Goal: Task Accomplishment & Management: Complete application form

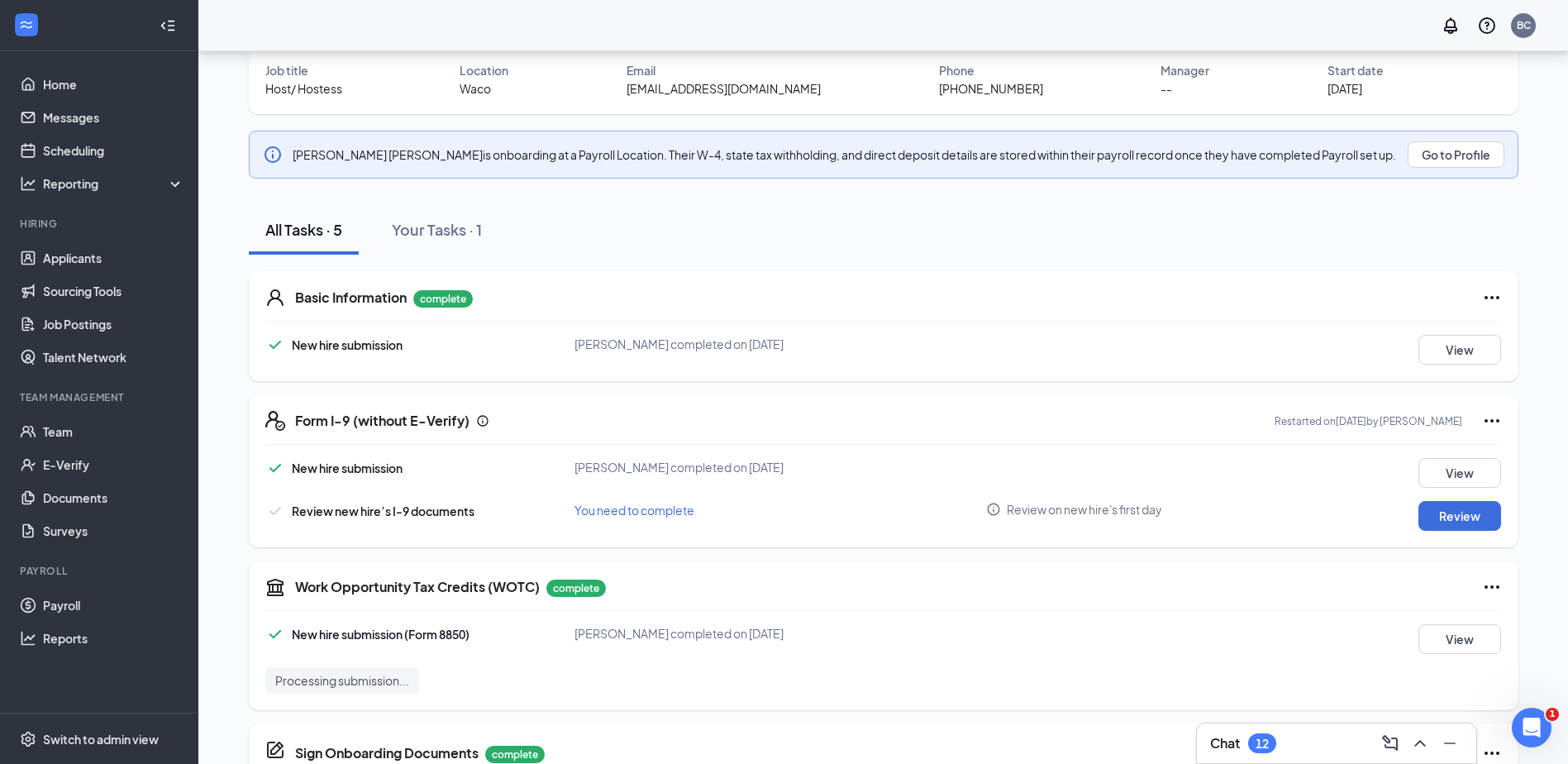
scroll to position [234, 0]
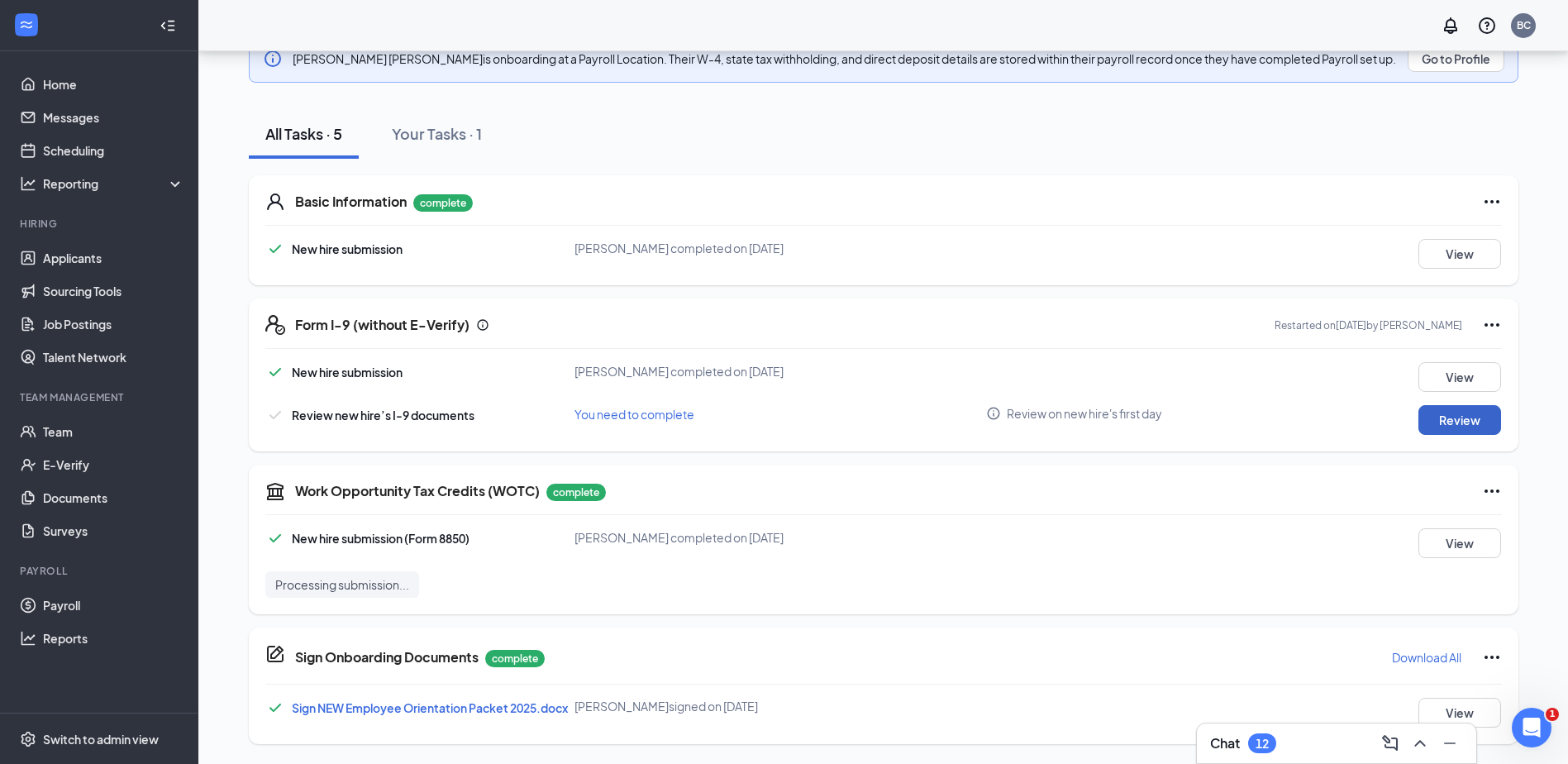
click at [1459, 424] on button "Review" at bounding box center [1459, 420] width 83 height 30
type input "08/11/2025"
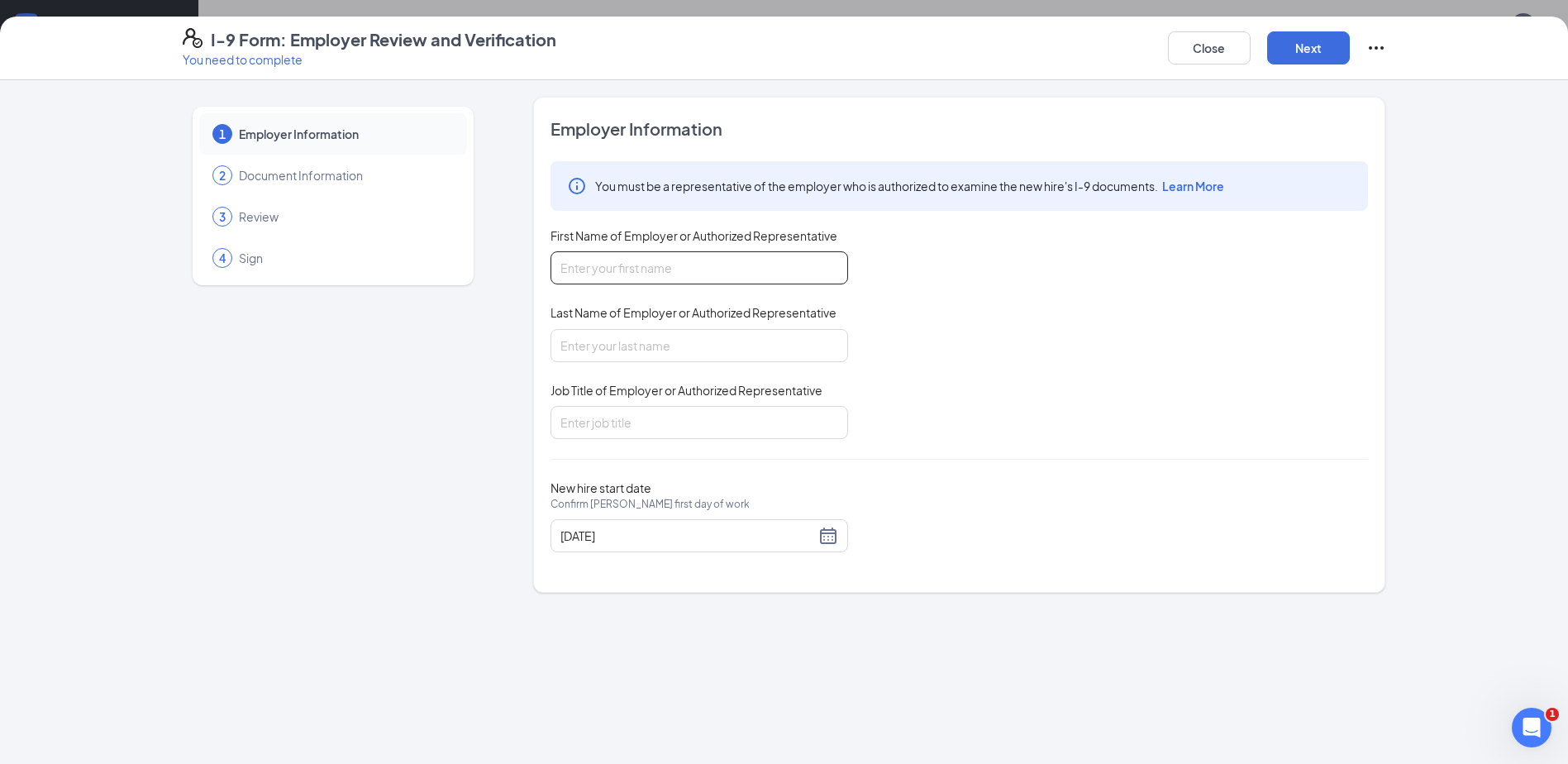
click at [760, 268] on input "First Name of Employer or Authorized Representative" at bounding box center [699, 267] width 297 height 33
type input "Brooke"
click at [683, 344] on input "Last Name of Employer or Authorized Representative" at bounding box center [699, 345] width 297 height 33
type input "[PERSON_NAME]"
click at [621, 422] on input "Job Title of Employer or Authorized Representative" at bounding box center [699, 422] width 297 height 33
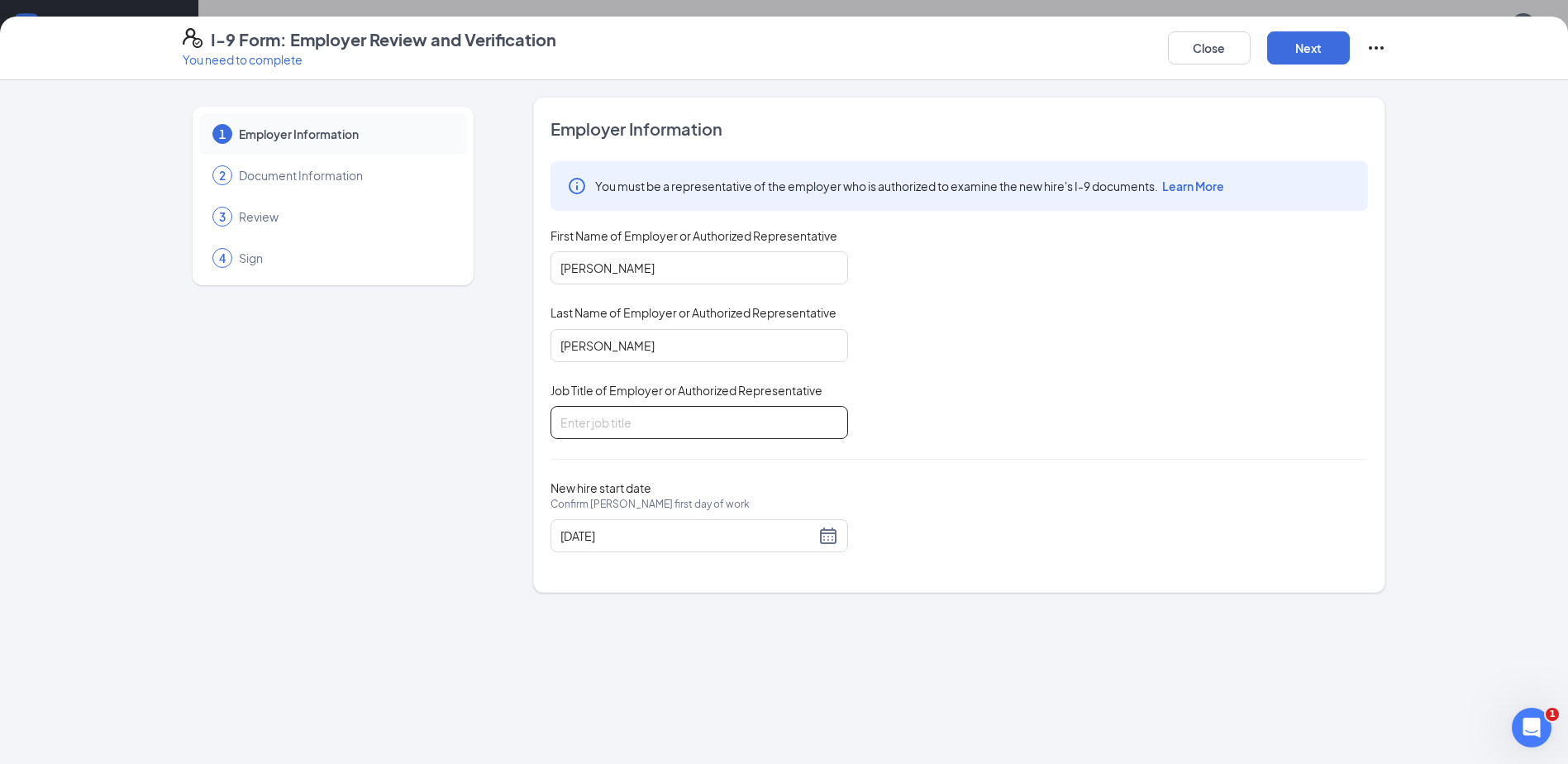
type input "Owner"
click at [1327, 38] on button "Next" at bounding box center [1308, 48] width 83 height 33
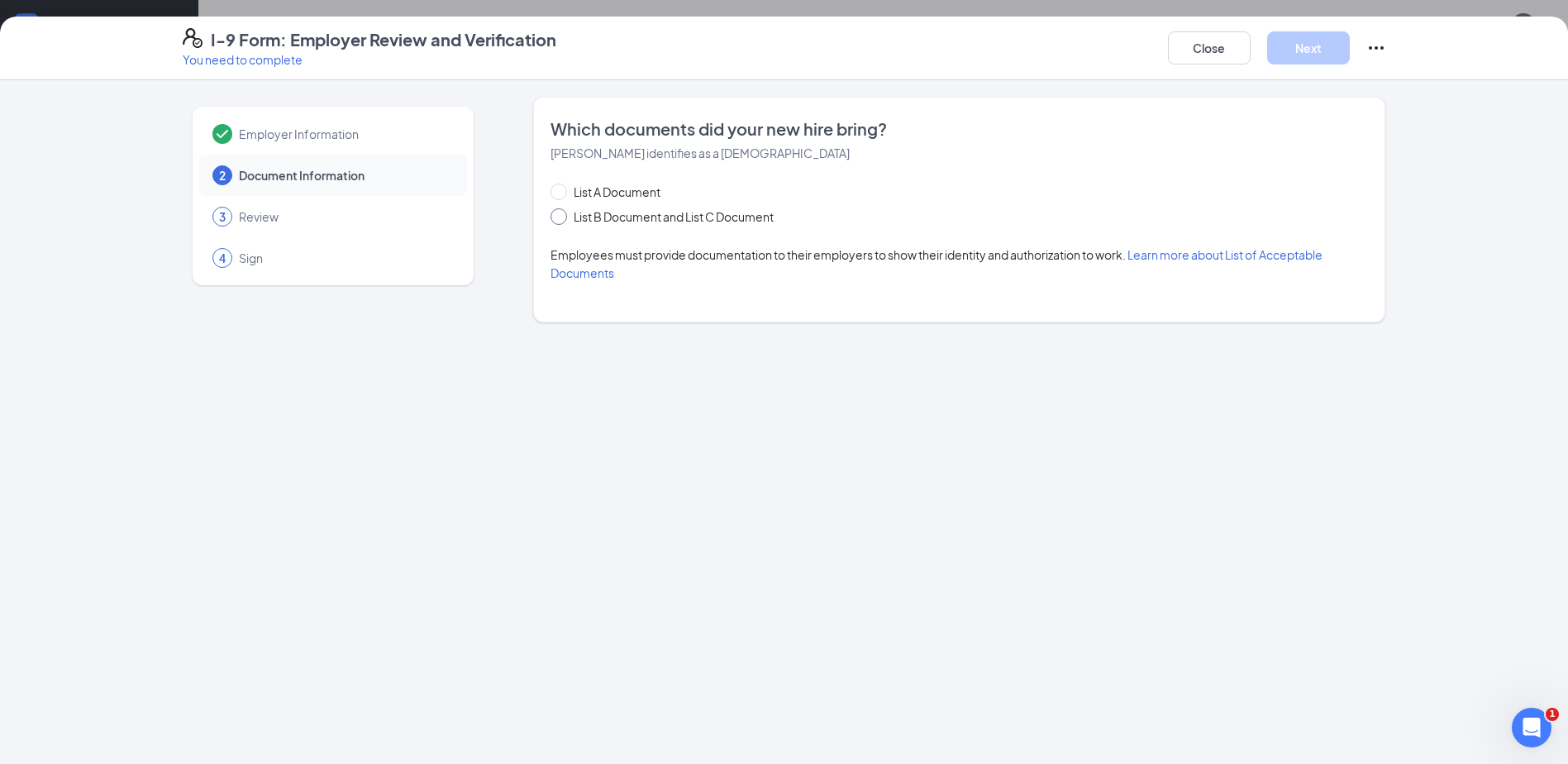
click at [620, 219] on span "List B Document and List C Document" at bounding box center [674, 216] width 214 height 18
click at [562, 219] on input "List B Document and List C Document" at bounding box center [556, 215] width 12 height 12
radio input "true"
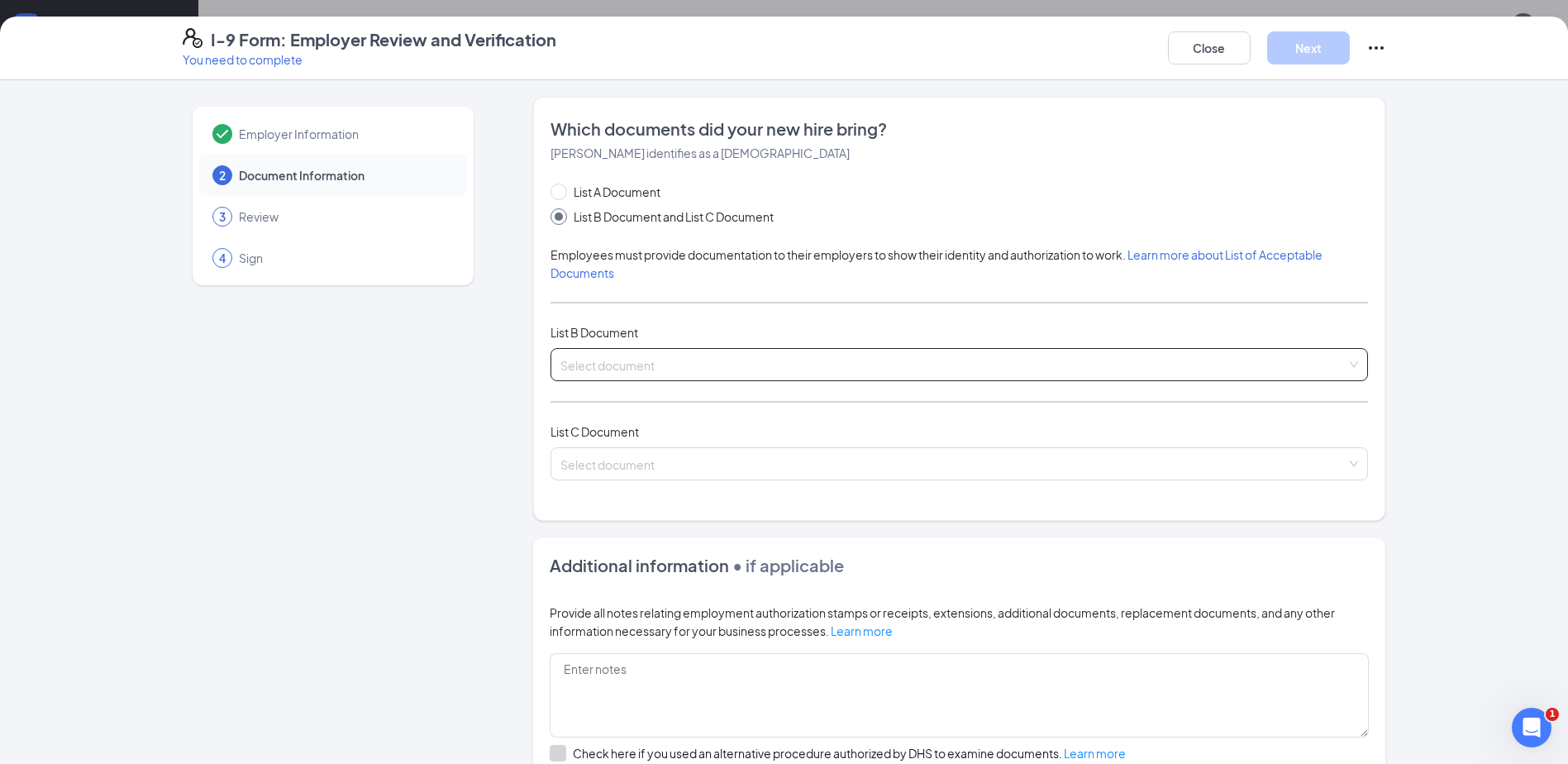
click at [646, 356] on input "search" at bounding box center [953, 361] width 786 height 25
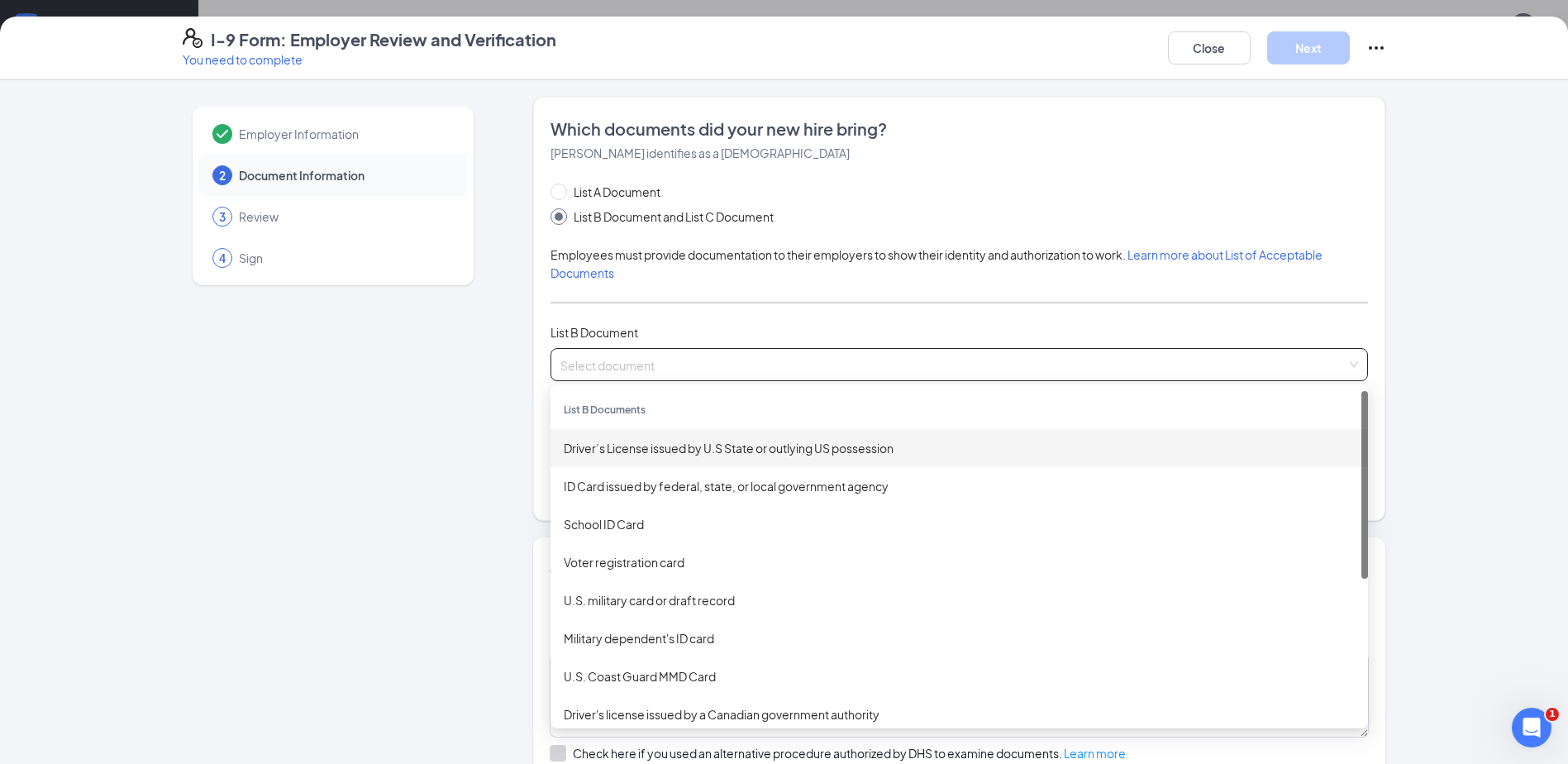
click at [660, 449] on div "Driver’s License issued by U.S State or outlying US possession" at bounding box center [959, 448] width 791 height 18
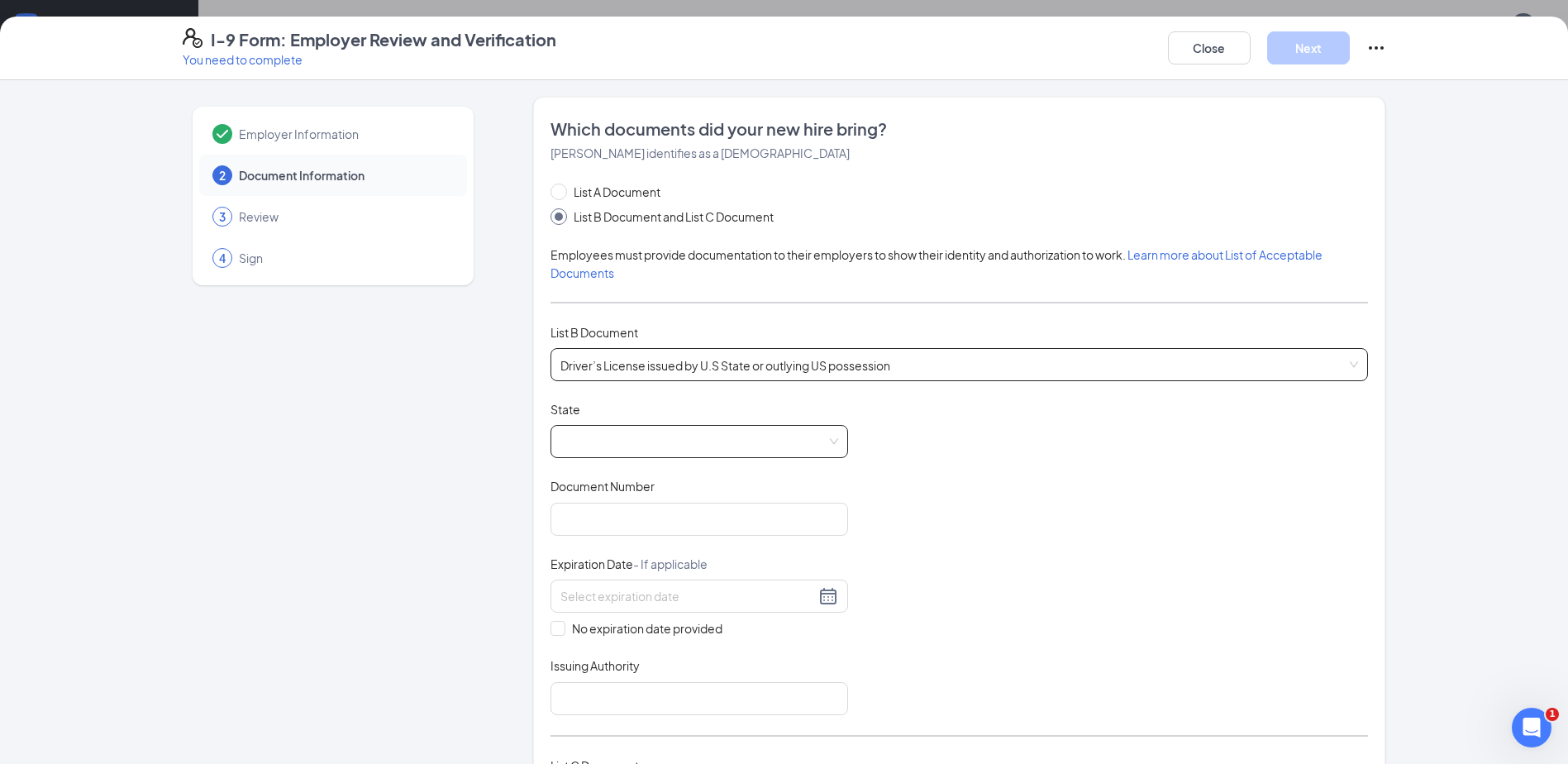
click at [775, 429] on span at bounding box center [699, 441] width 278 height 32
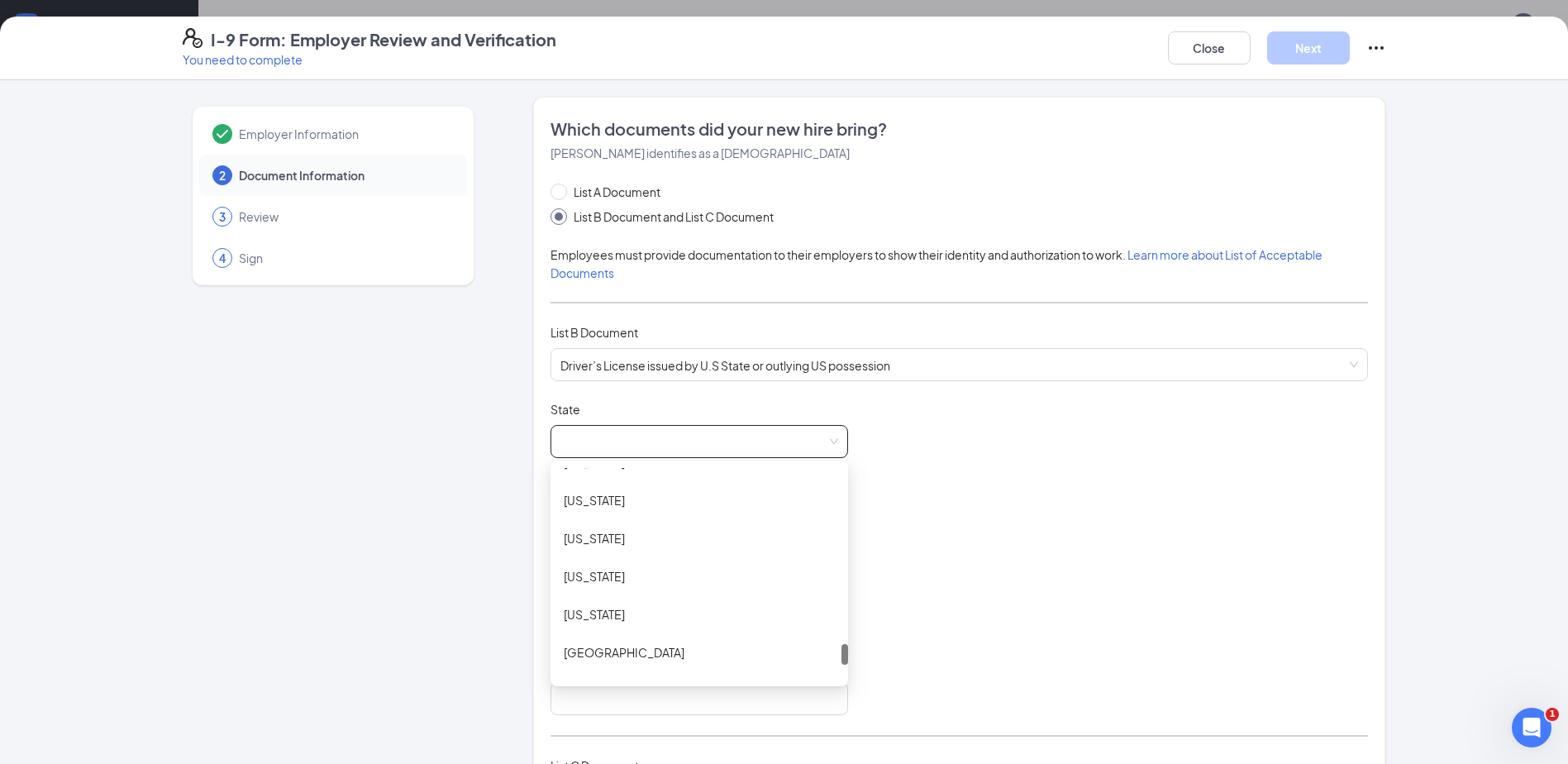
scroll to position [1654, 0]
click at [593, 611] on div "Texas" at bounding box center [699, 620] width 297 height 38
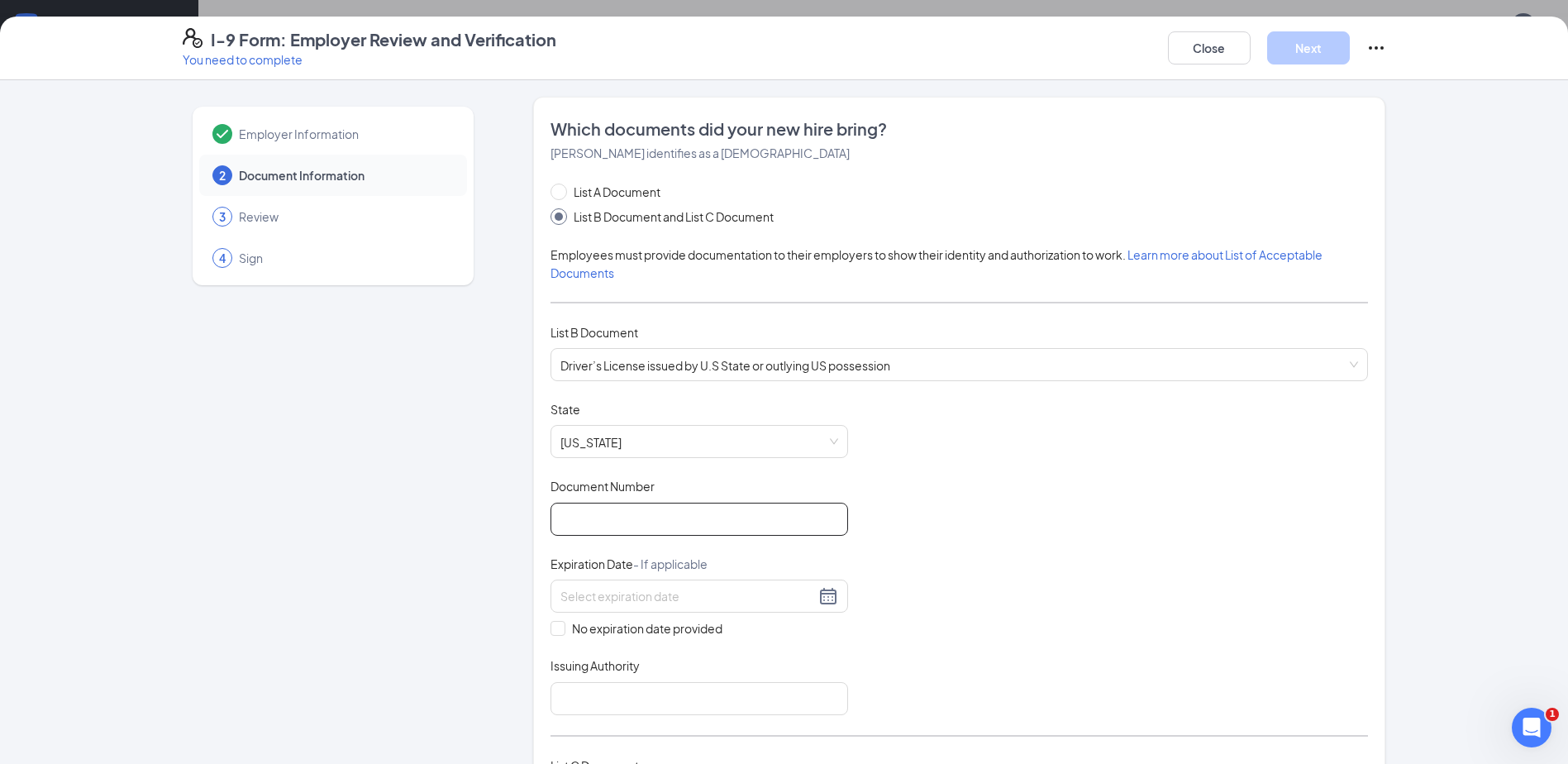
click at [632, 524] on input "Document Number" at bounding box center [699, 519] width 297 height 33
click at [866, 375] on span "Driver’s License issued by U.S State or outlying US possession" at bounding box center [959, 364] width 798 height 32
type input "0984278"
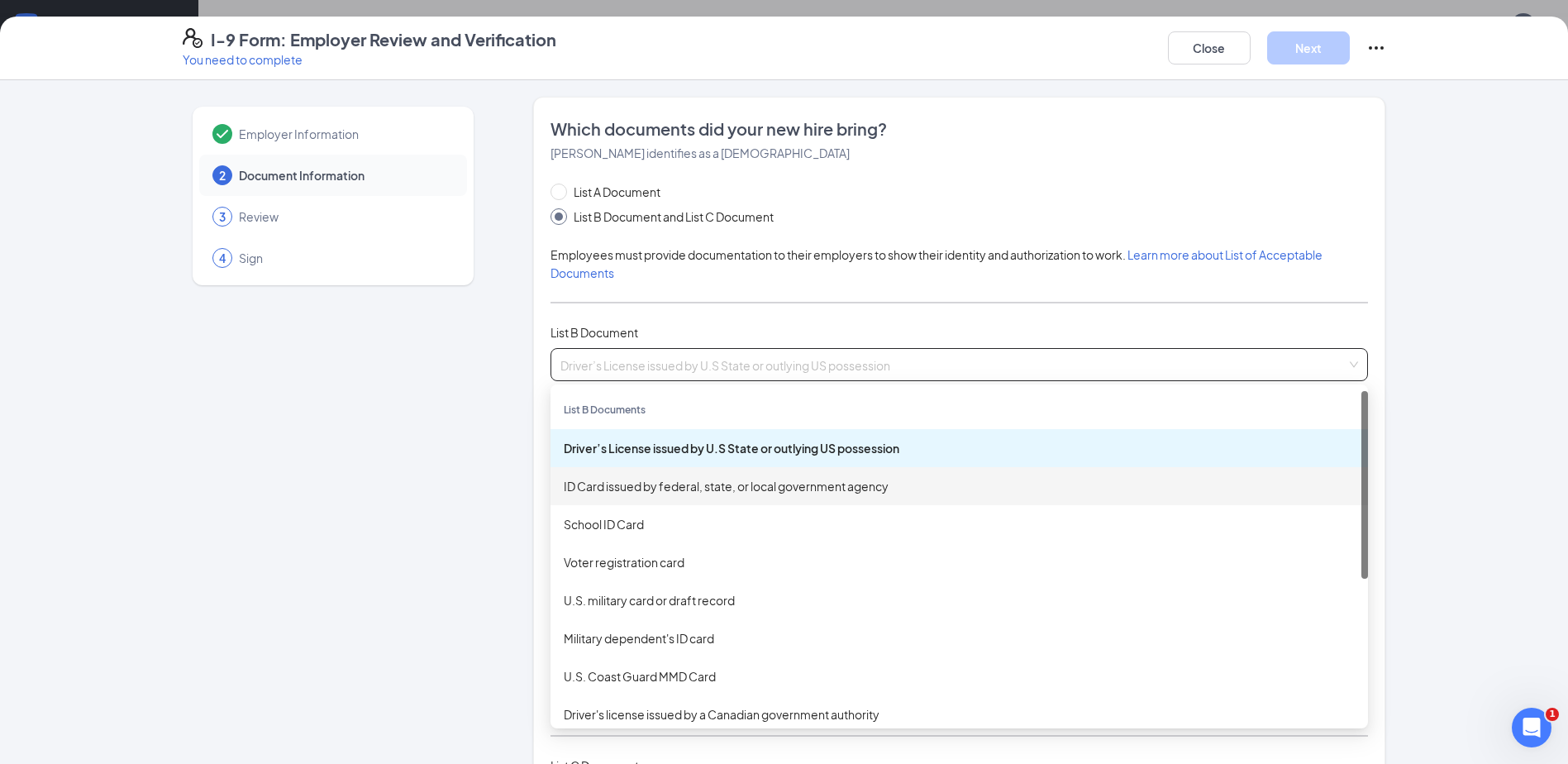
click at [858, 485] on div "ID Card issued by federal, state, or local government agency" at bounding box center [959, 485] width 791 height 18
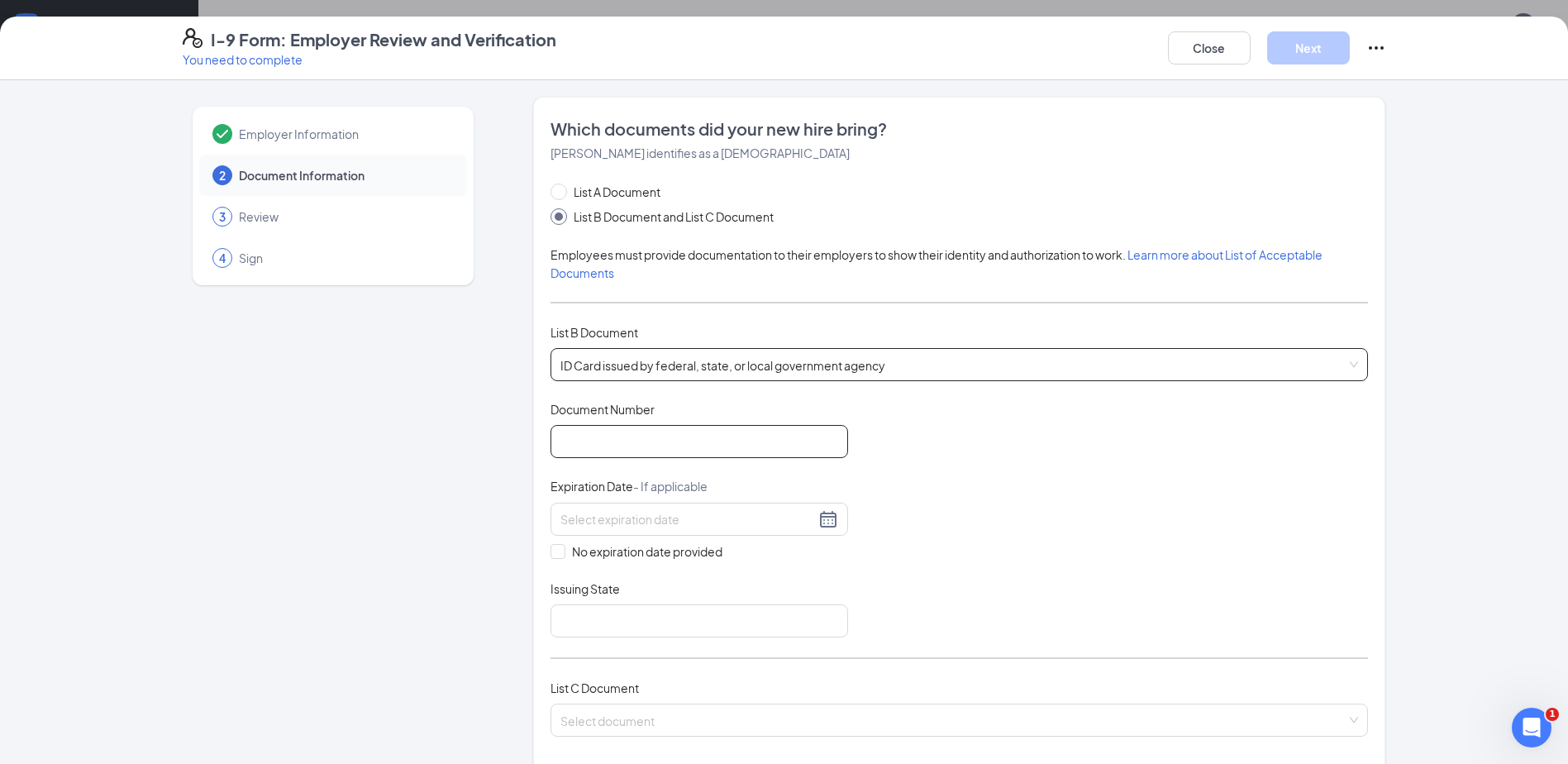
click at [742, 454] on input "Document Number" at bounding box center [699, 441] width 297 height 33
type input "098428581"
click at [726, 520] on input at bounding box center [687, 519] width 255 height 18
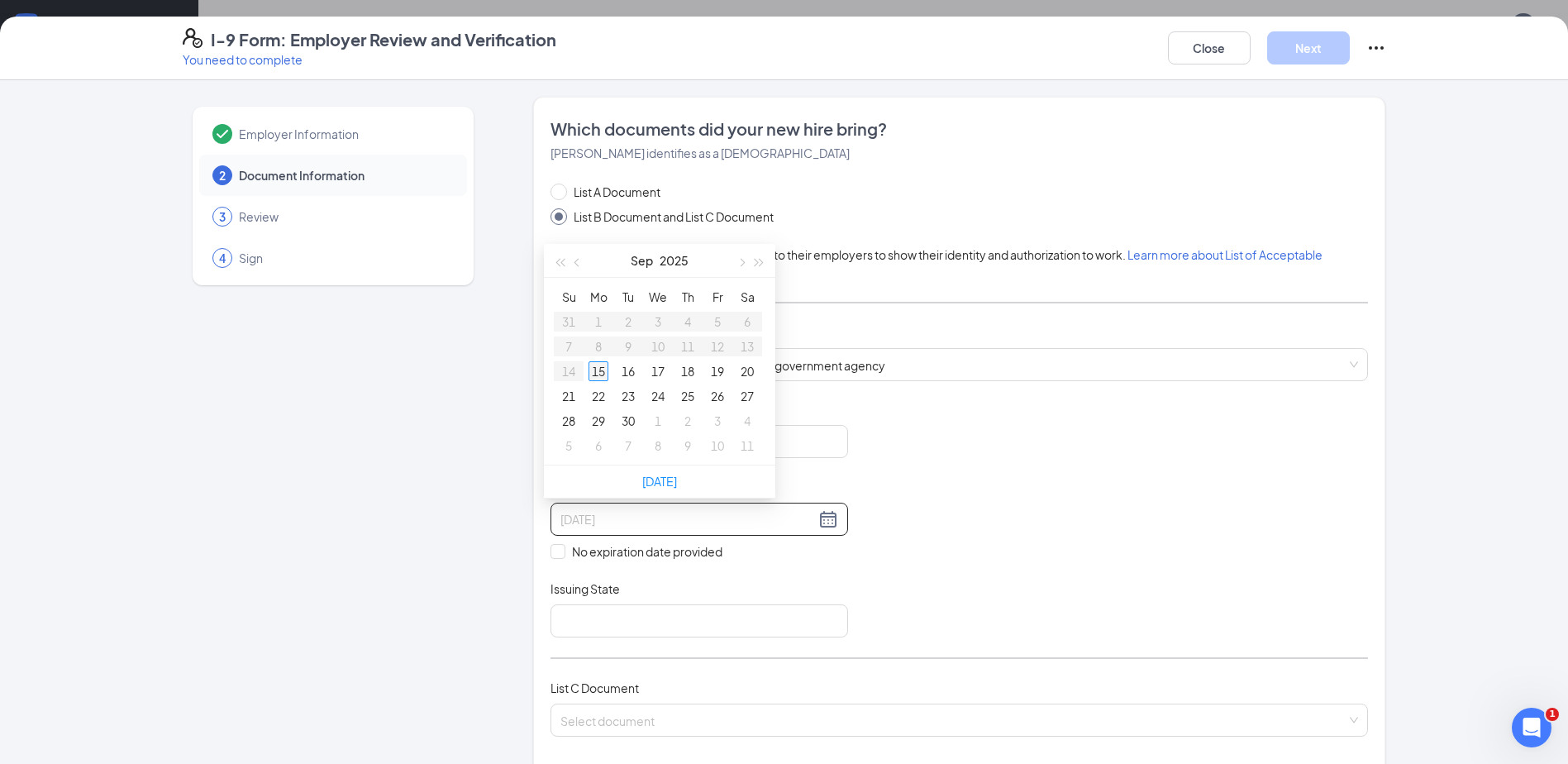
click at [593, 367] on div "15" at bounding box center [598, 371] width 20 height 20
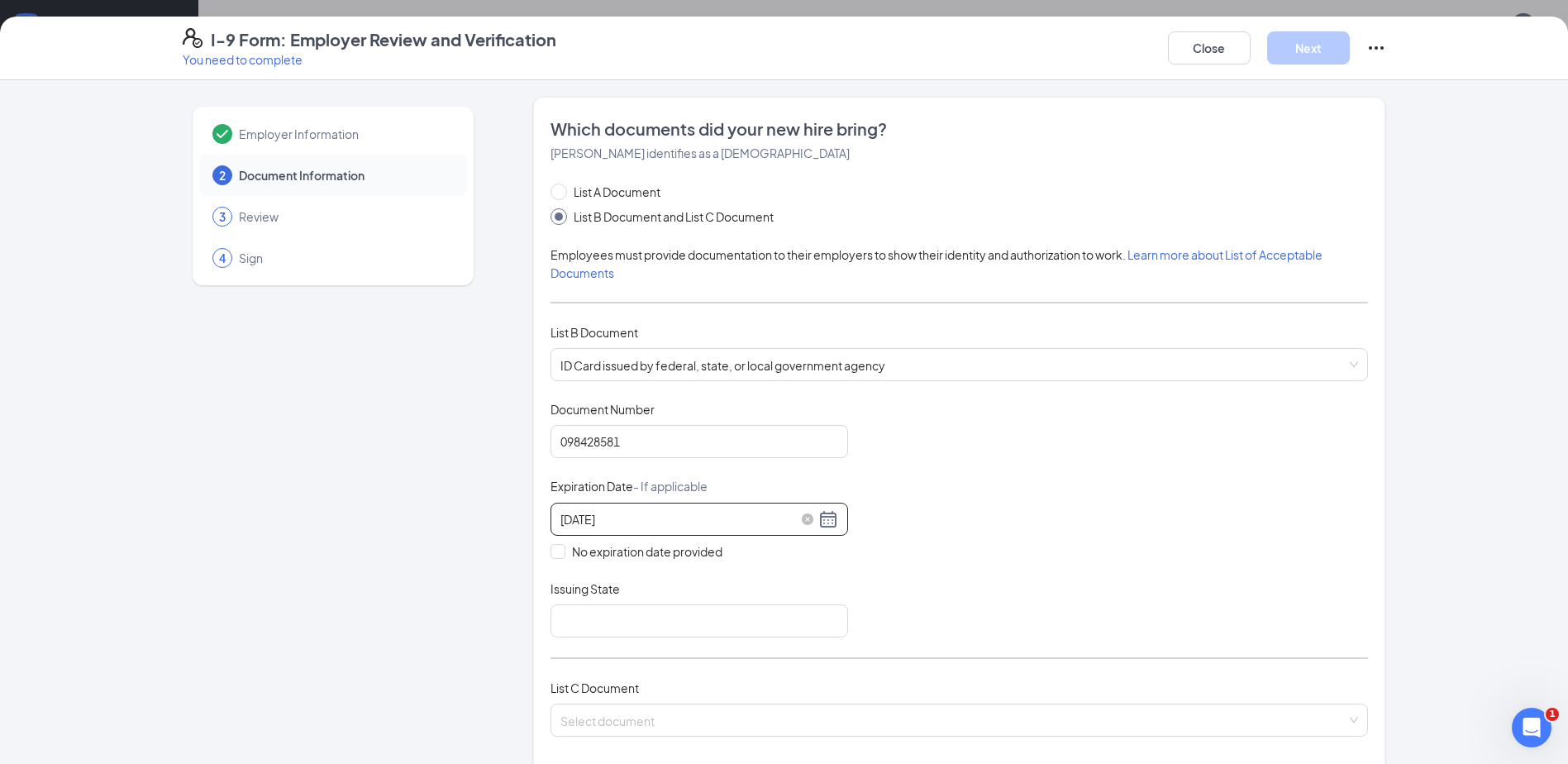
click at [703, 523] on input "09/15/2025" at bounding box center [687, 519] width 255 height 18
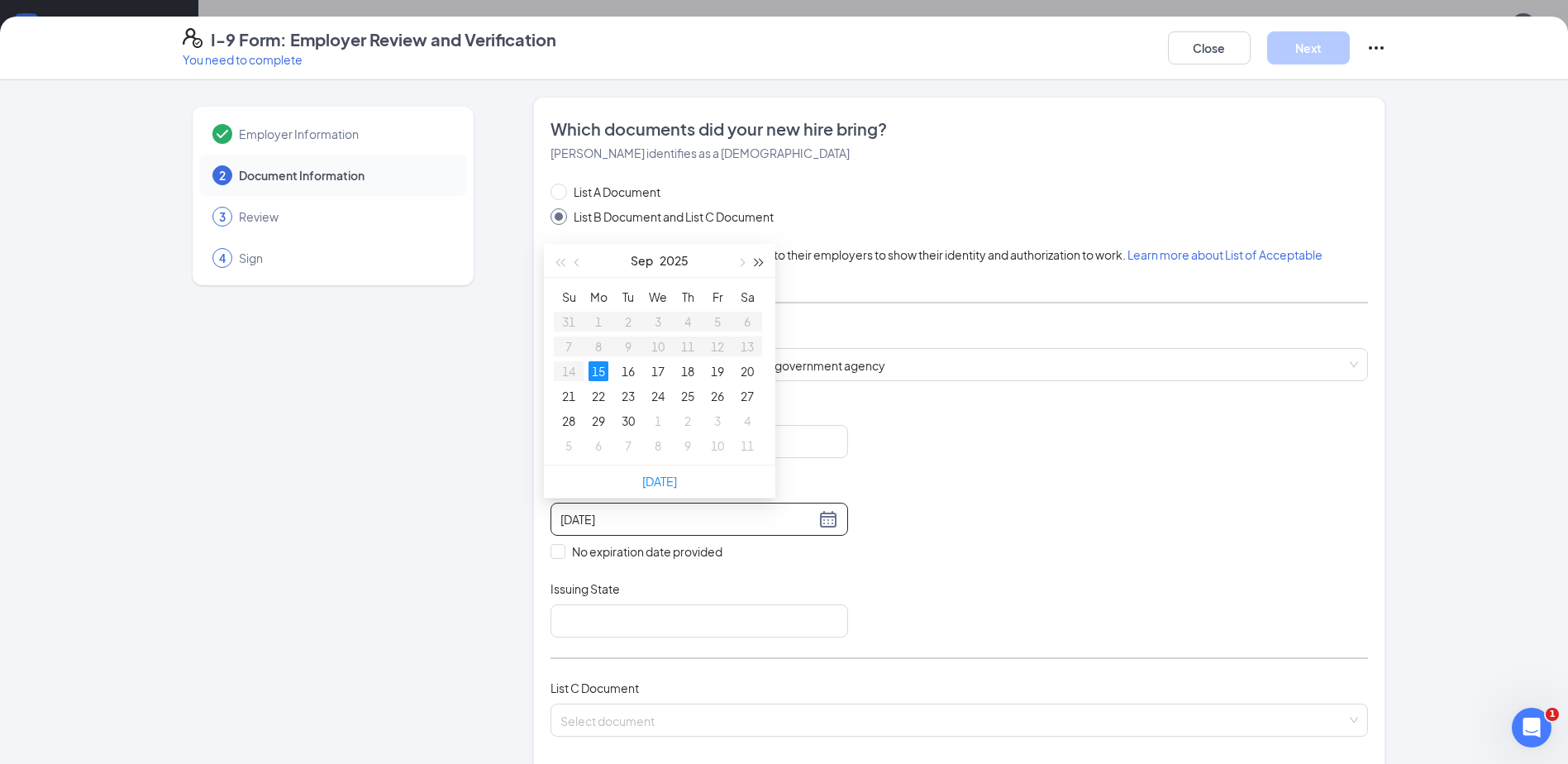
click at [762, 260] on button "button" at bounding box center [759, 260] width 18 height 33
type input "09/14/2027"
click at [633, 371] on div "14" at bounding box center [628, 371] width 20 height 20
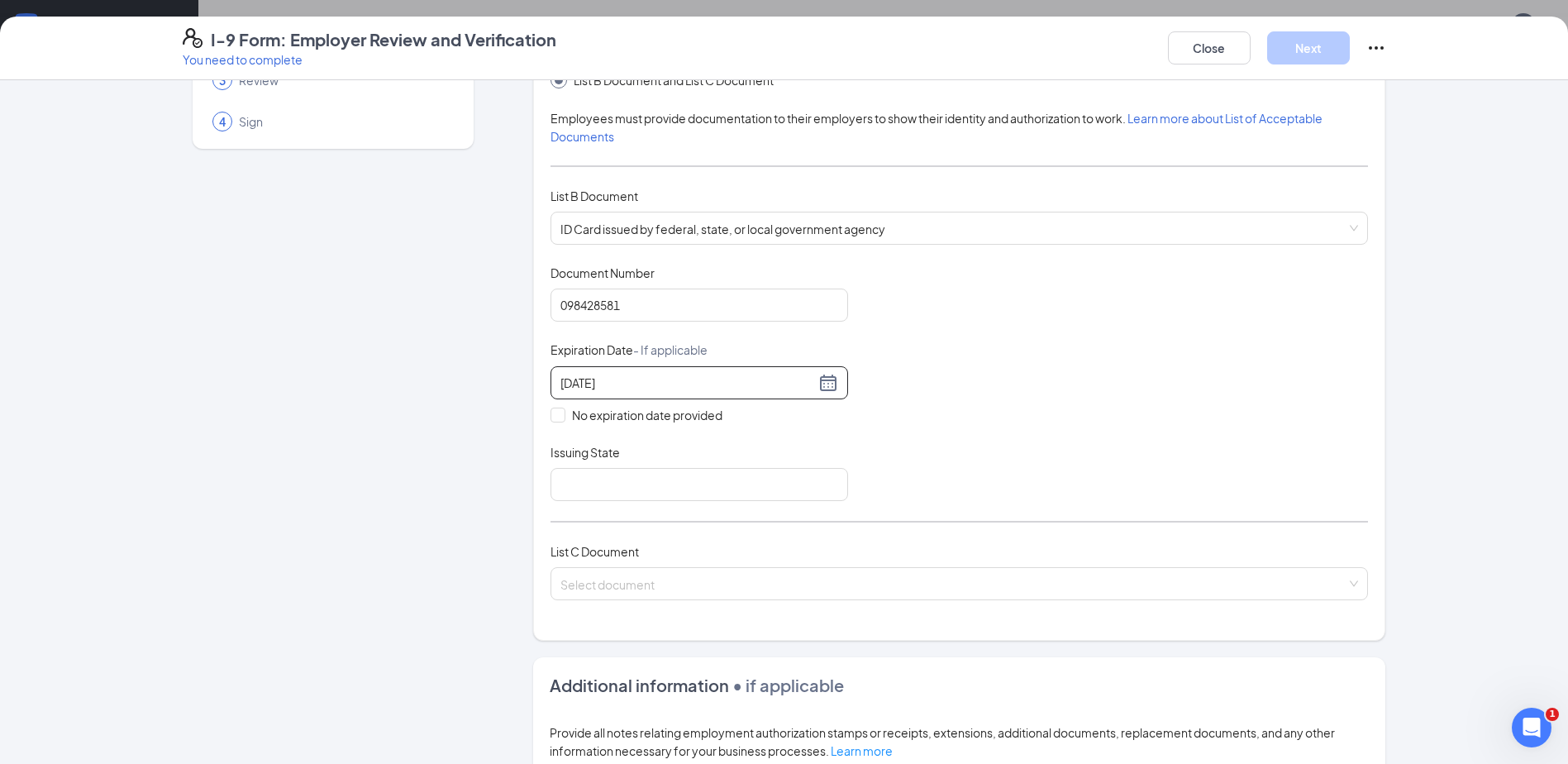
scroll to position [166, 0]
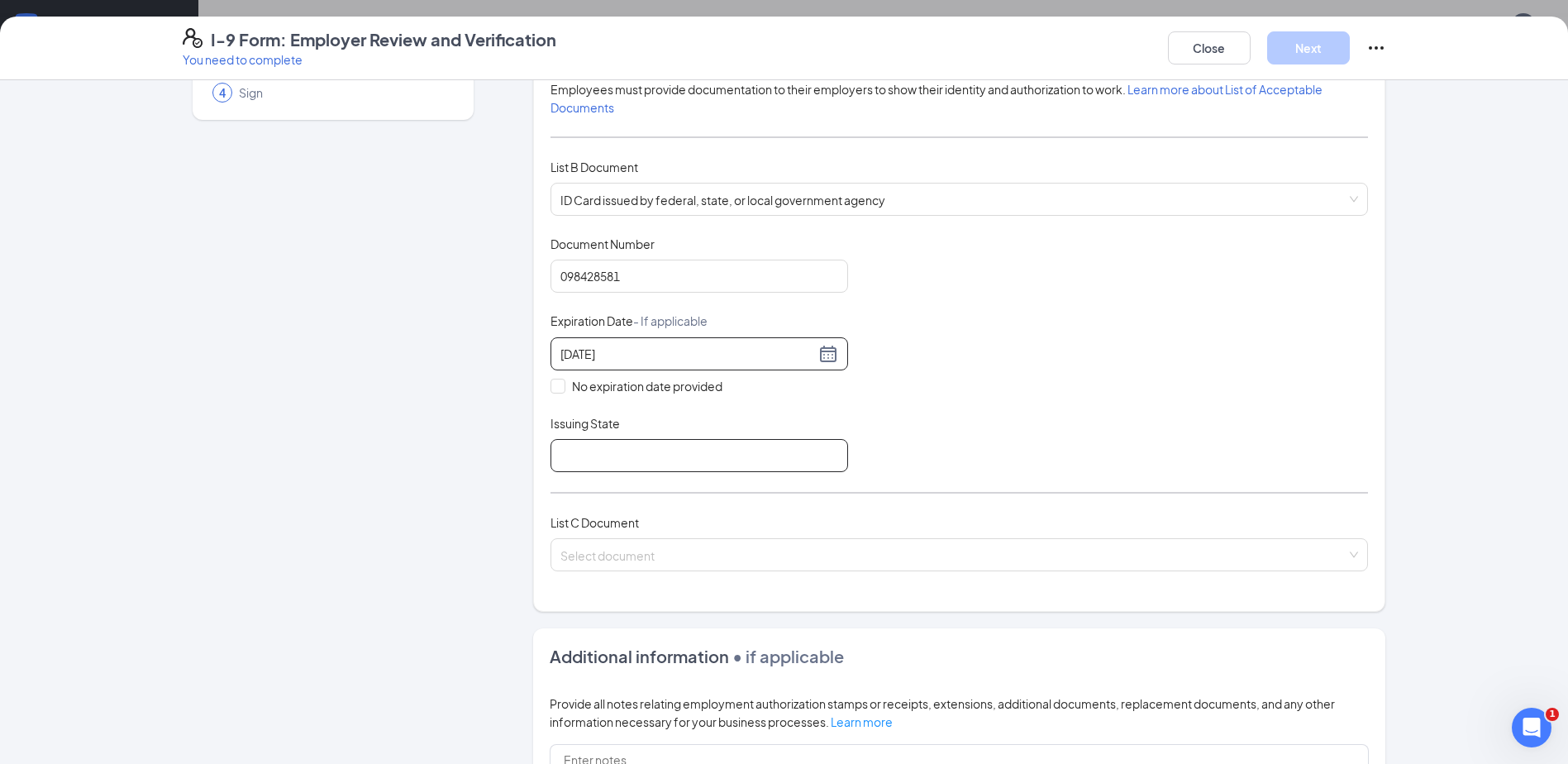
click at [660, 468] on input "Issuing State" at bounding box center [699, 455] width 297 height 33
type input "United States of America"
click at [639, 552] on input "search" at bounding box center [953, 551] width 786 height 25
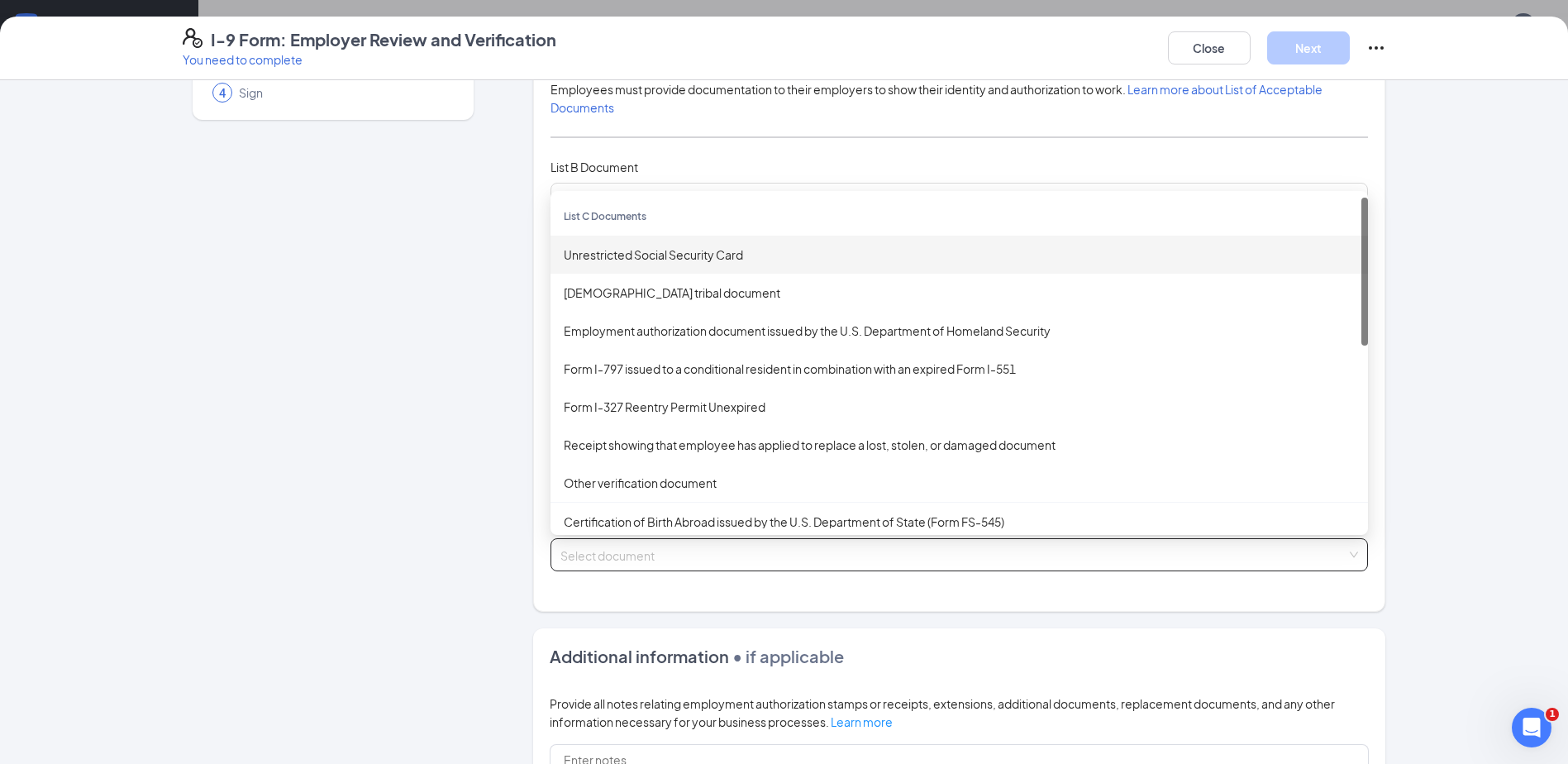
click at [668, 268] on div "Unrestricted Social Security Card" at bounding box center [958, 255] width 817 height 38
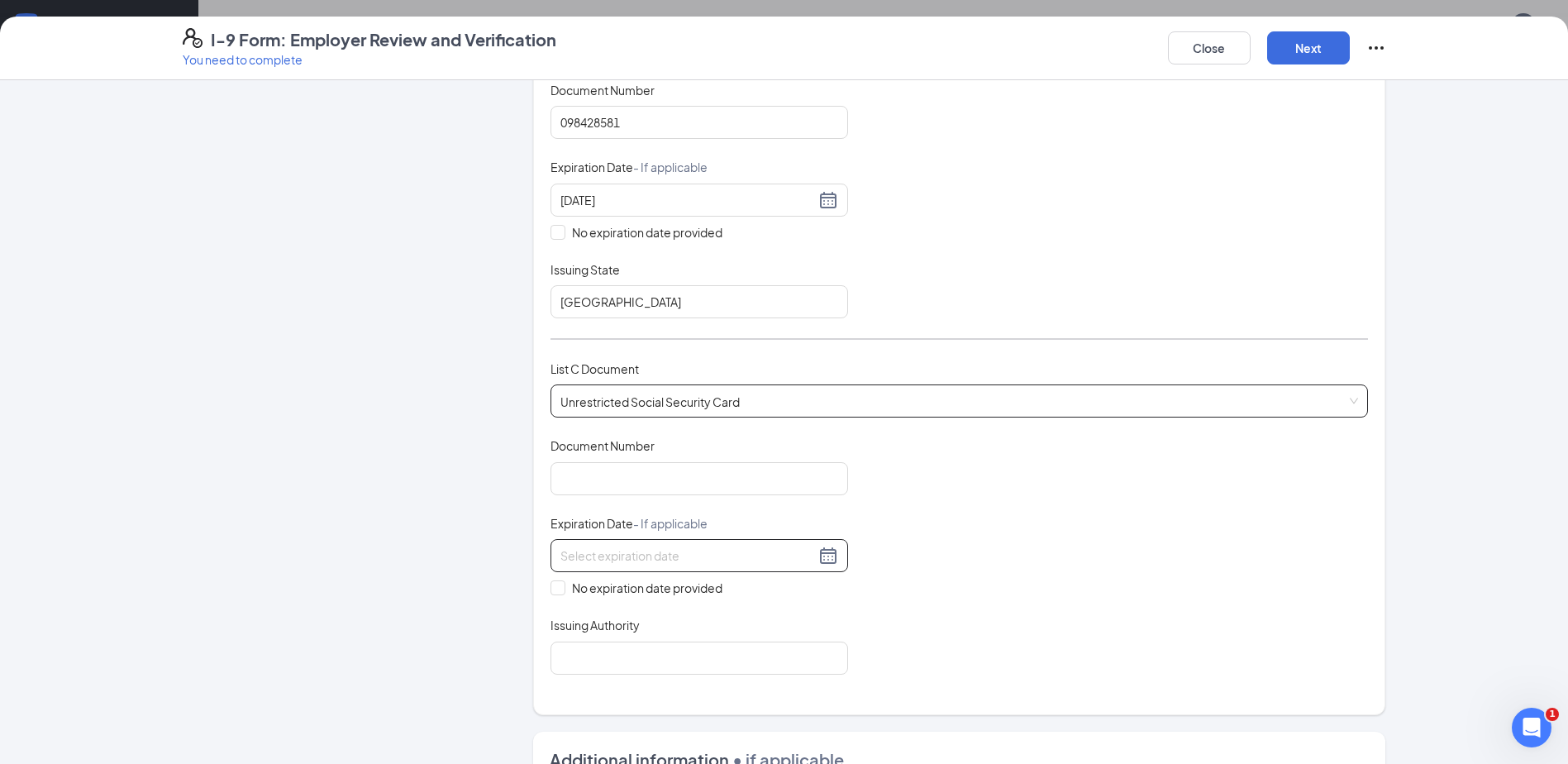
scroll to position [414, 0]
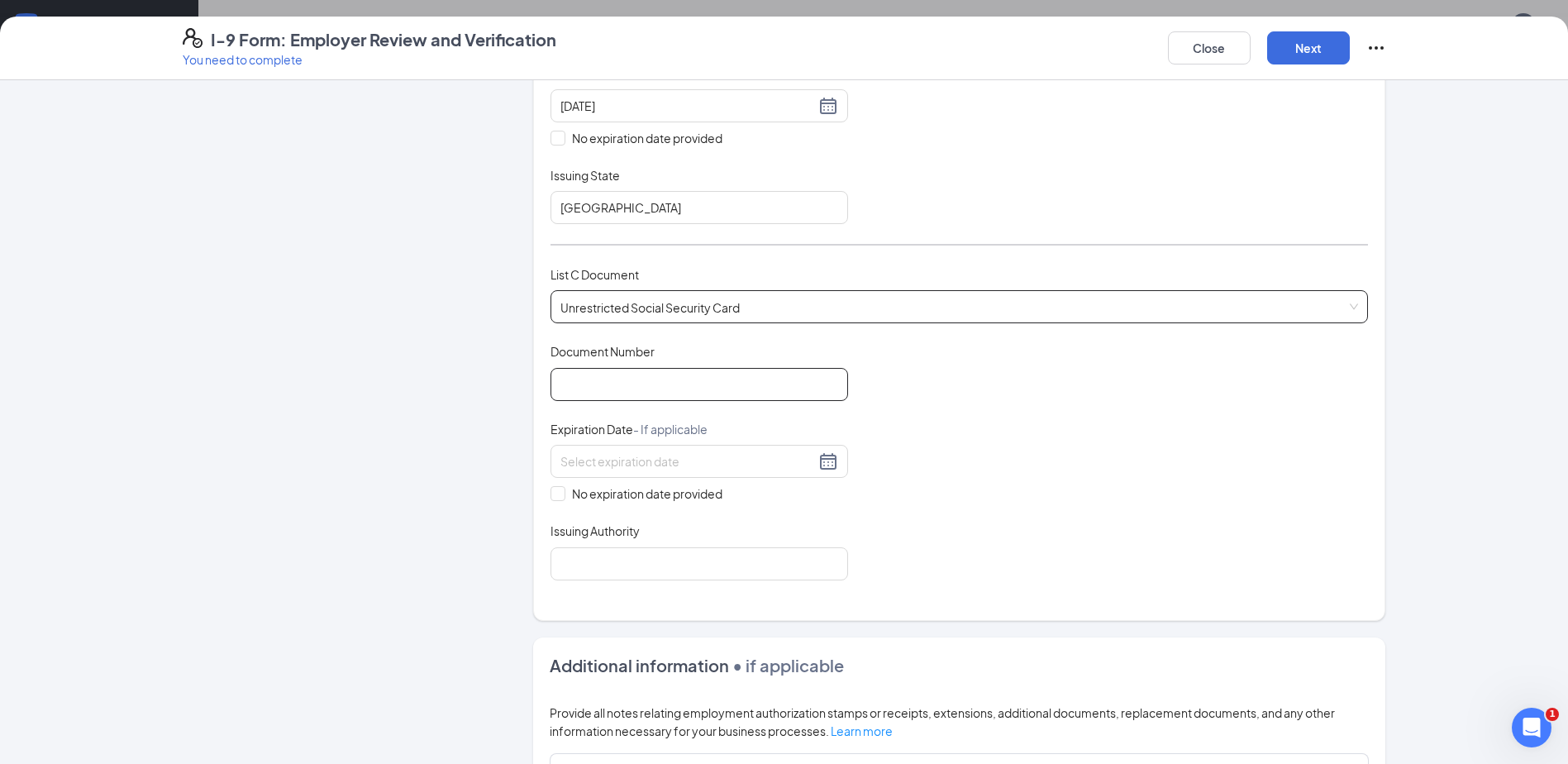
click at [652, 391] on input "Document Number" at bounding box center [699, 385] width 297 height 33
type input "624174985"
click at [641, 502] on span "No expiration date provided" at bounding box center [647, 493] width 164 height 18
click at [562, 498] on input "No expiration date provided" at bounding box center [556, 492] width 12 height 12
checkbox input "true"
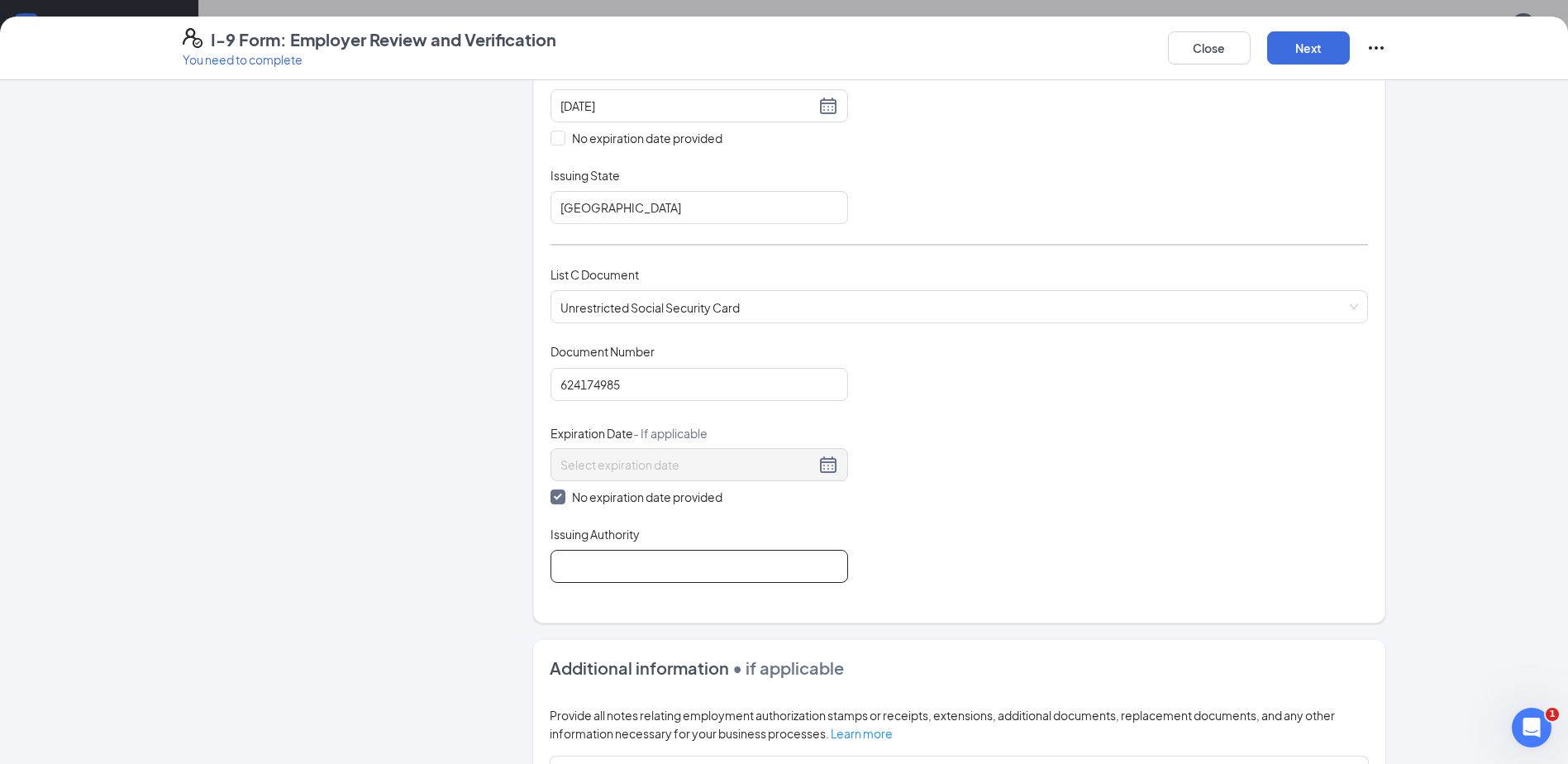
click at [641, 553] on input "Issuing Authority" at bounding box center [699, 566] width 297 height 33
type input "The [GEOGRAPHIC_DATA]"
click at [1319, 56] on button "Next" at bounding box center [1308, 48] width 83 height 33
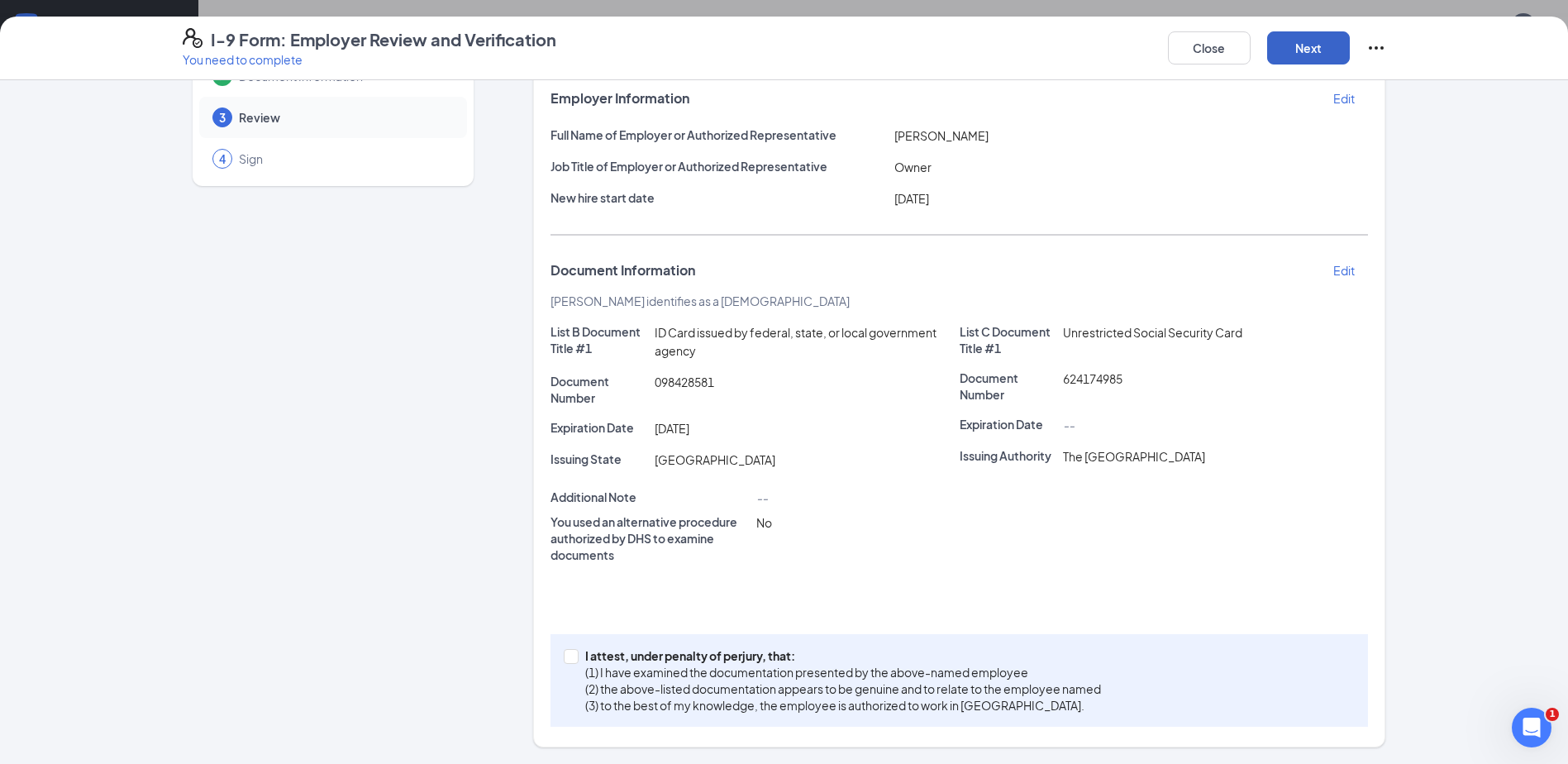
scroll to position [99, 0]
click at [717, 695] on p "(2) the above-listed documentation appears to be genuine and to relate to the e…" at bounding box center [843, 688] width 516 height 16
click at [575, 661] on input "I attest, under penalty of [PERSON_NAME], that: (1) I have examined the documen…" at bounding box center [570, 655] width 12 height 12
checkbox input "true"
click at [1326, 51] on button "Next" at bounding box center [1308, 48] width 83 height 33
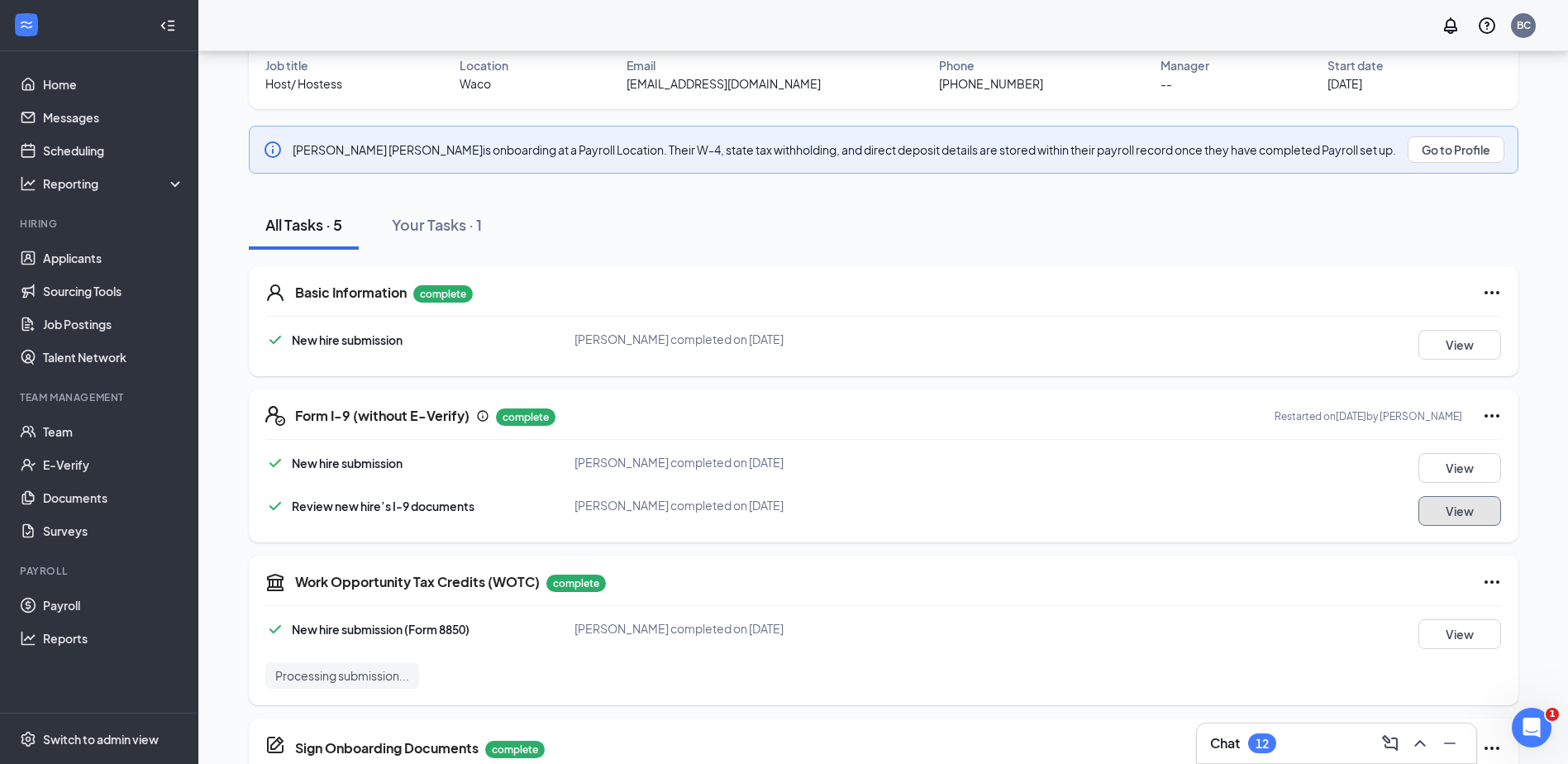
scroll to position [0, 0]
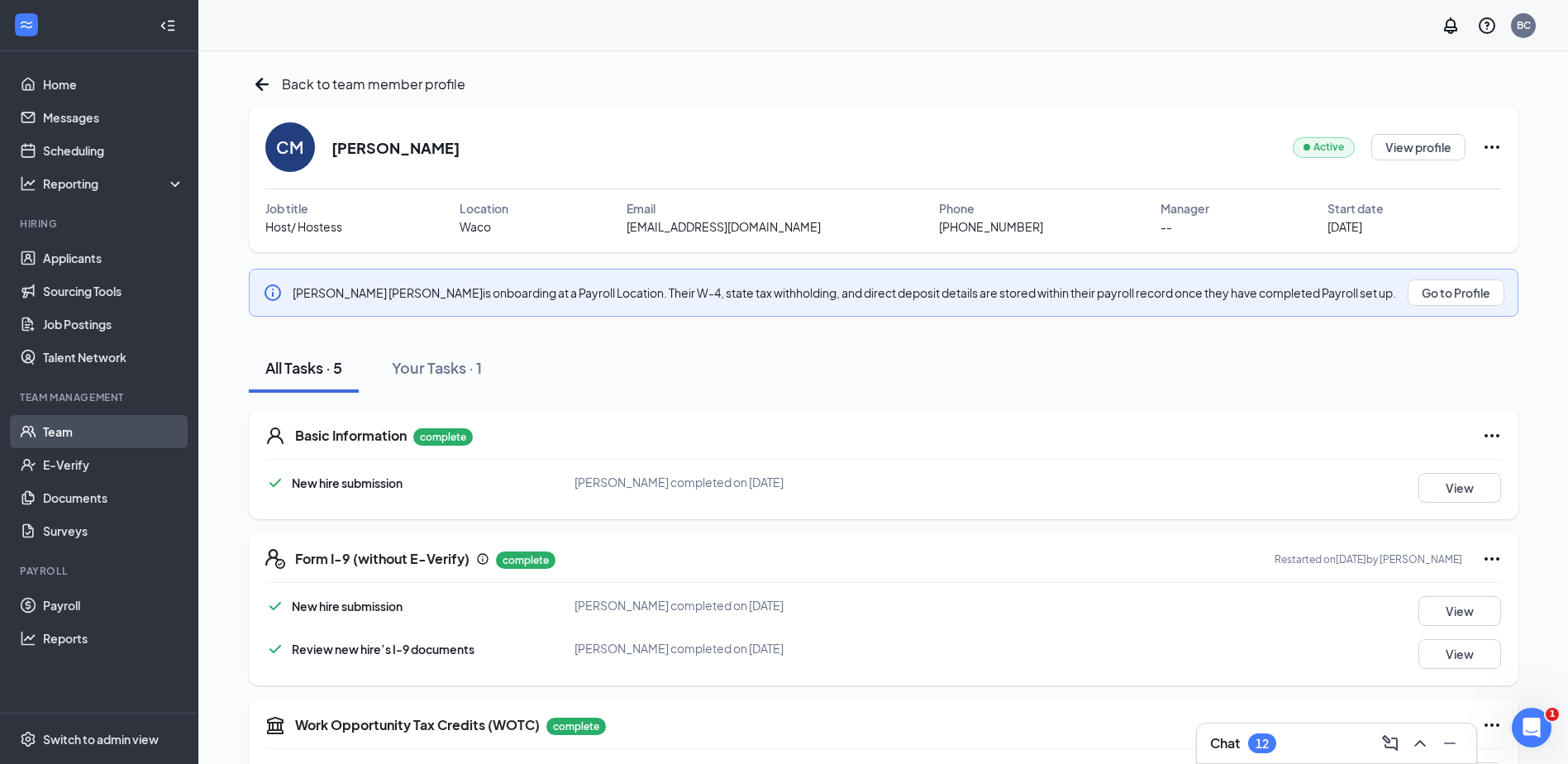
click at [79, 416] on link "Team" at bounding box center [113, 432] width 141 height 33
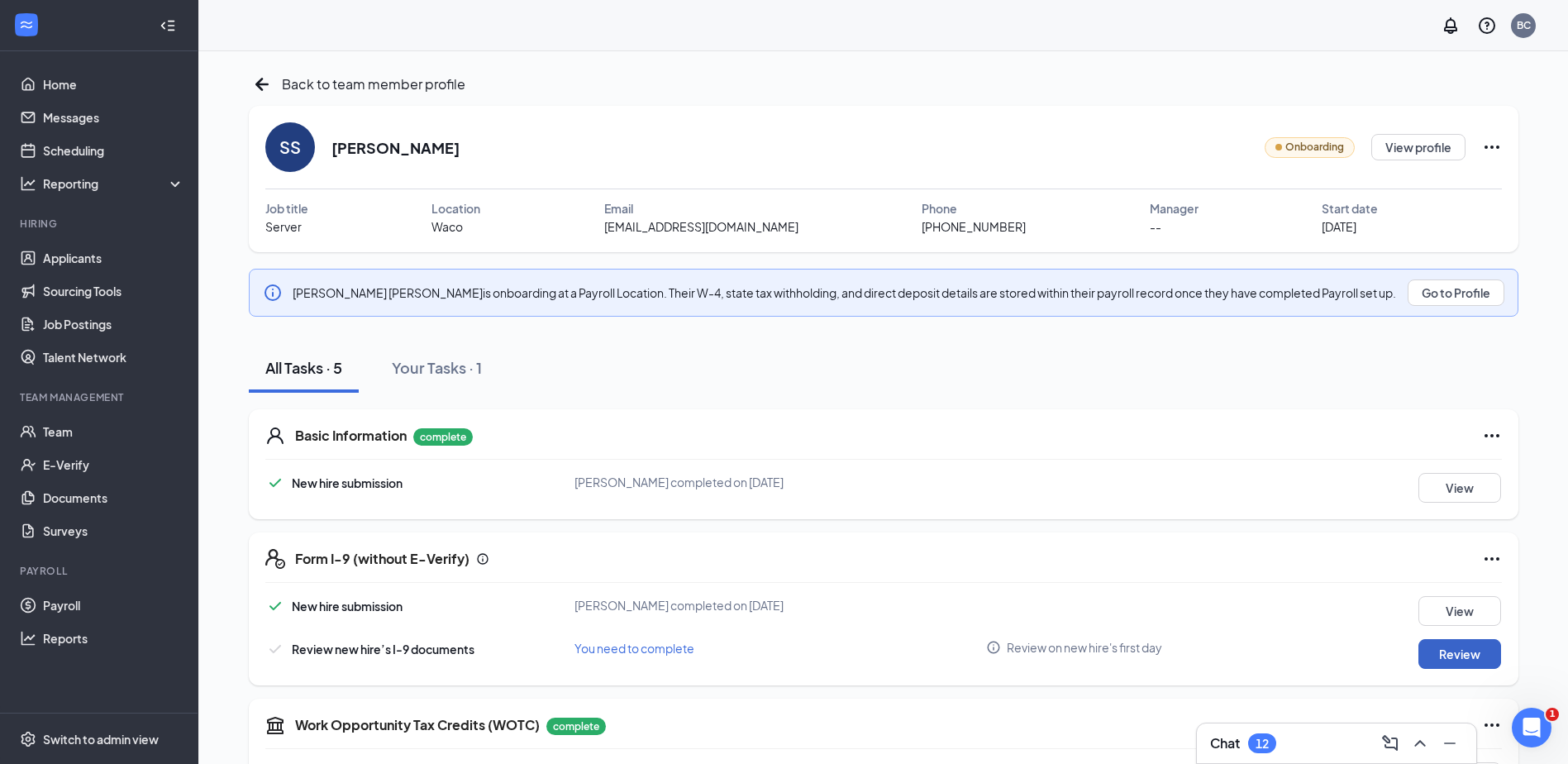
click at [1447, 646] on button "Review" at bounding box center [1459, 654] width 83 height 30
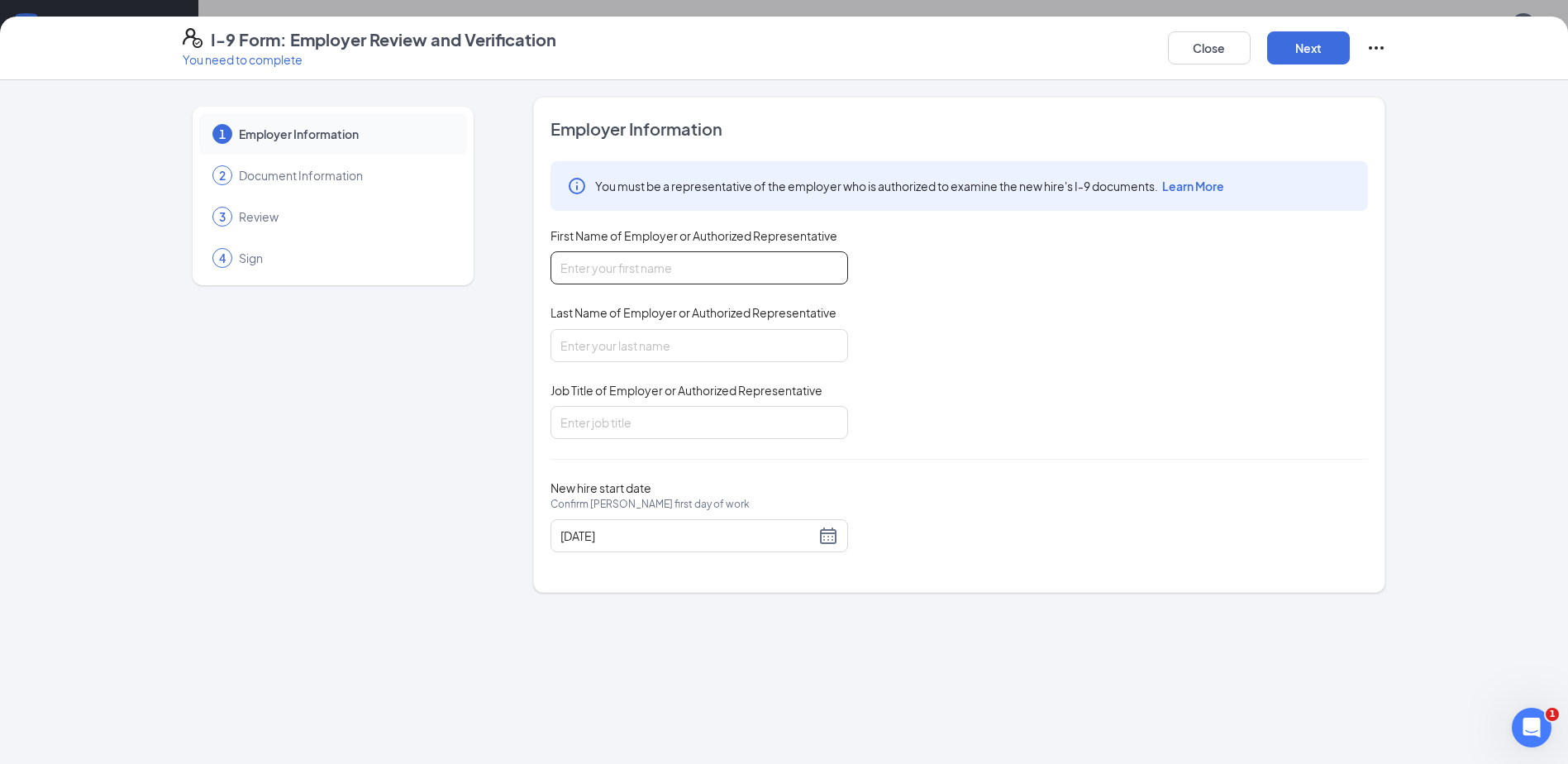
click at [606, 276] on input "First Name of Employer or Authorized Representative" at bounding box center [699, 267] width 297 height 33
type input "[PERSON_NAME]"
click at [623, 350] on input "Last Name of Employer or Authorized Representative" at bounding box center [699, 345] width 297 height 33
type input "[PERSON_NAME]"
click at [622, 426] on input "Job Title of Employer or Authorized Representative" at bounding box center [699, 422] width 297 height 33
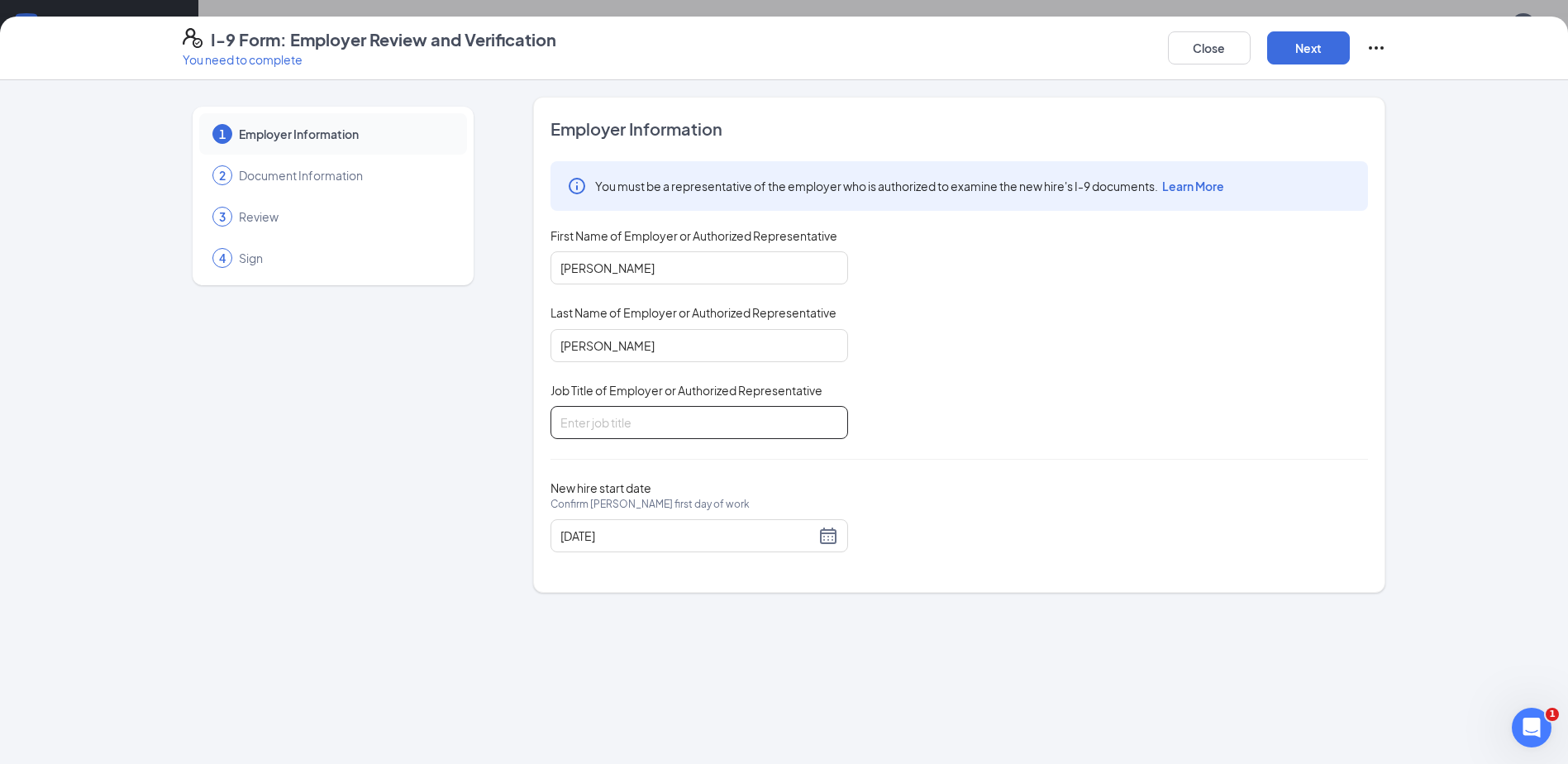
type input "Owner"
click at [1289, 50] on button "Next" at bounding box center [1308, 48] width 83 height 33
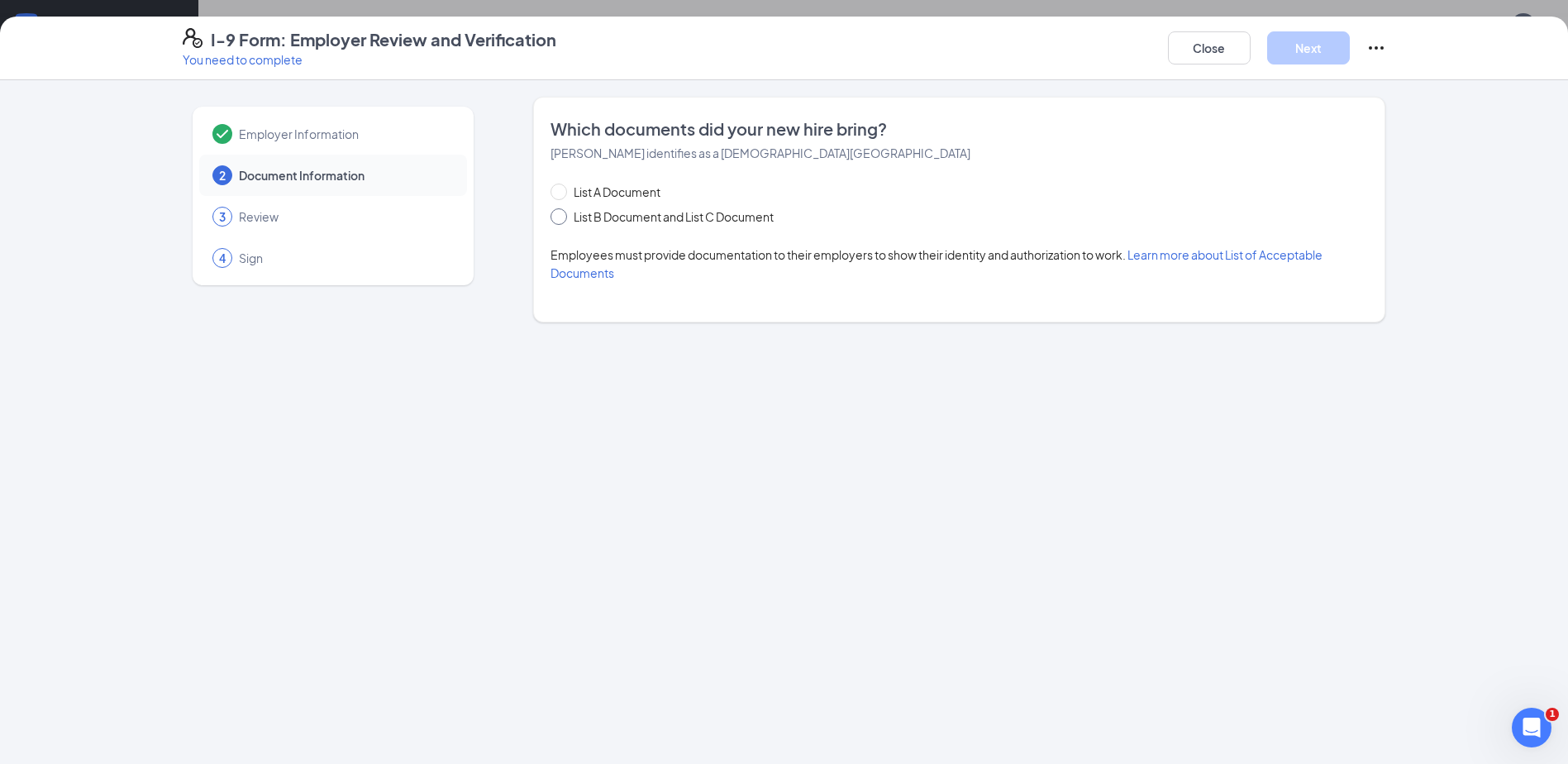
click at [658, 215] on span "List B Document and List C Document" at bounding box center [674, 216] width 214 height 18
click at [562, 215] on input "List B Document and List C Document" at bounding box center [556, 215] width 12 height 12
radio input "true"
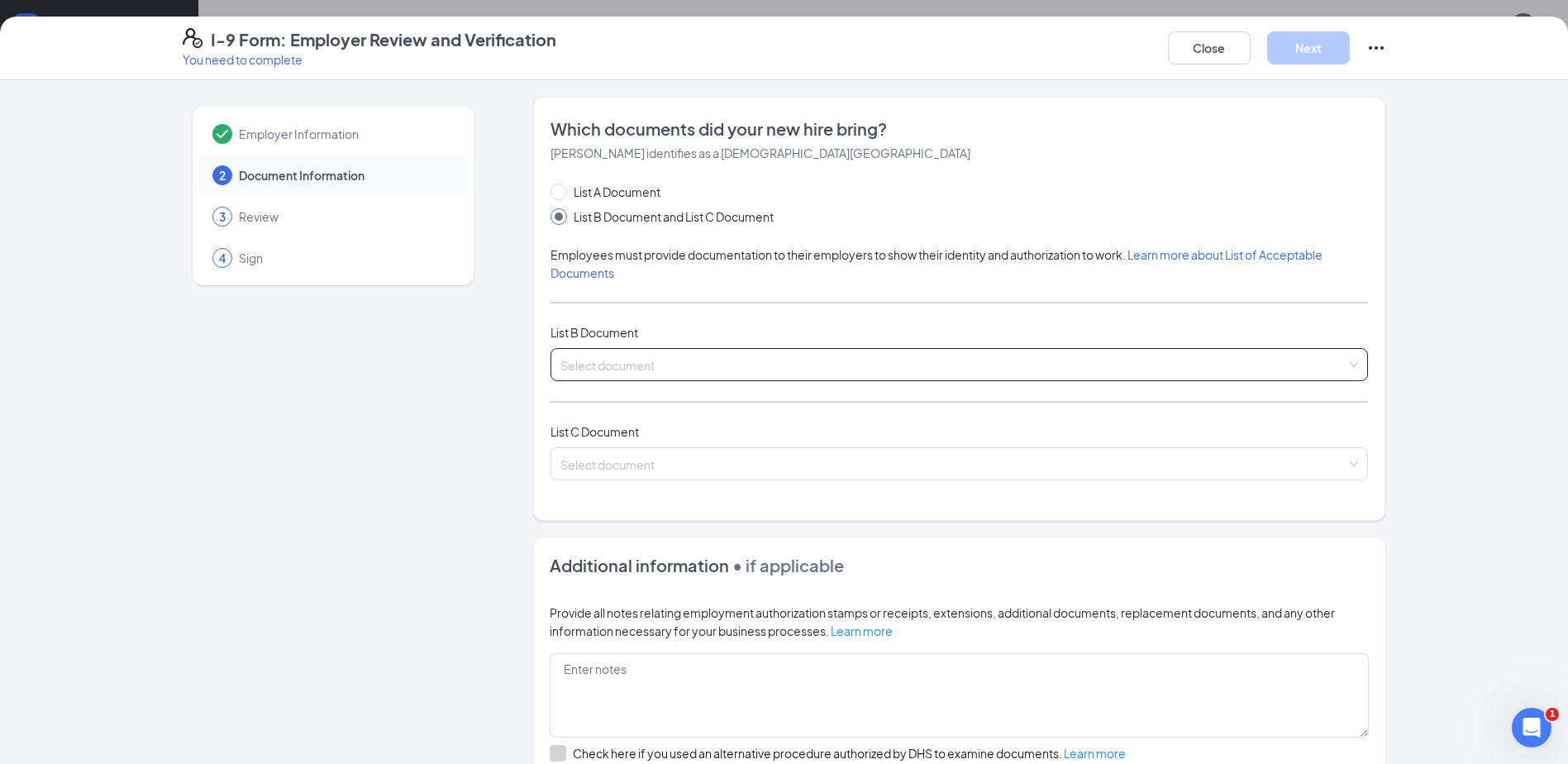
click at [600, 359] on input "search" at bounding box center [953, 361] width 786 height 25
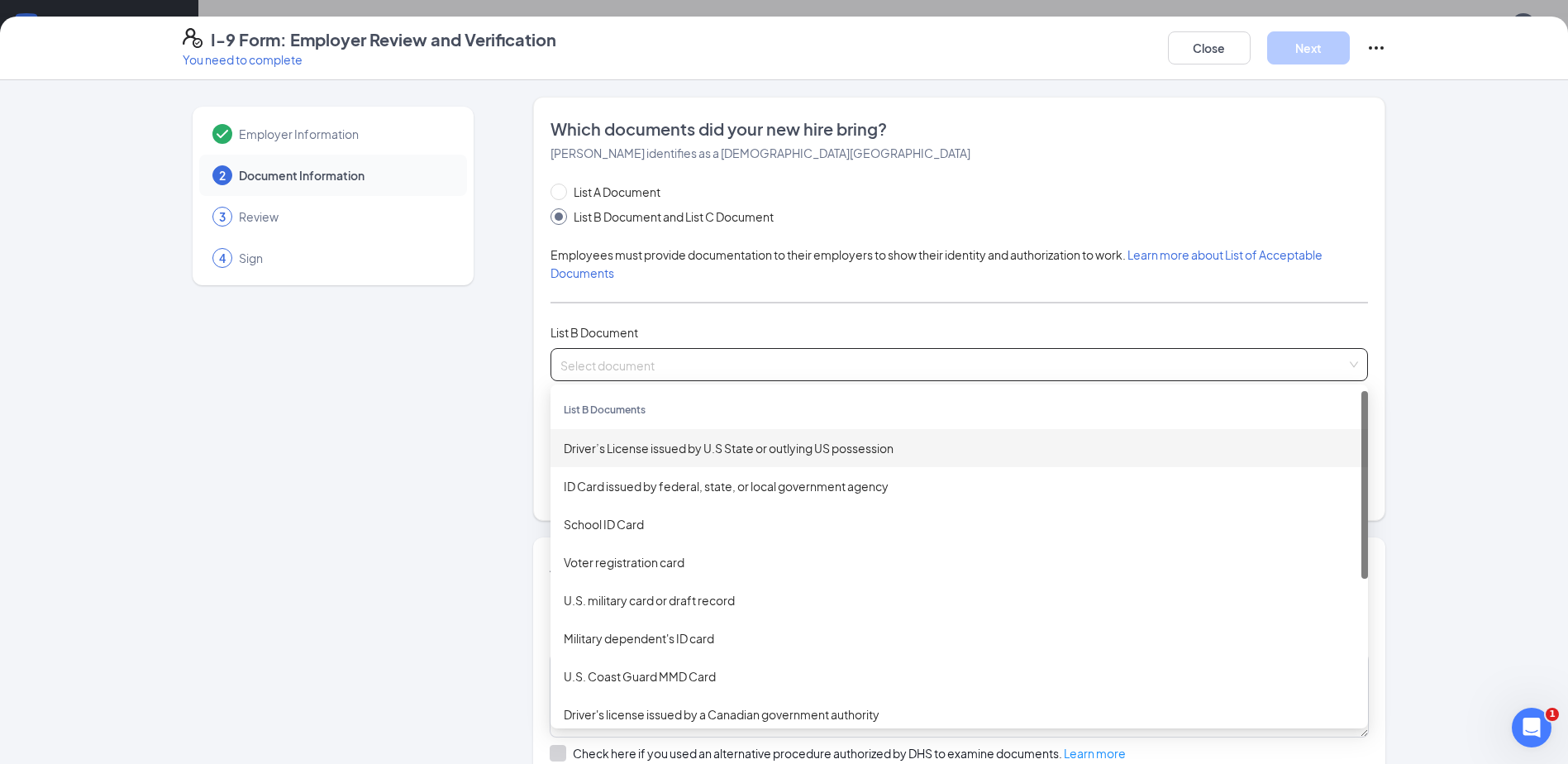
click at [670, 457] on div "Driver’s License issued by U.S State or outlying US possession" at bounding box center [958, 448] width 817 height 38
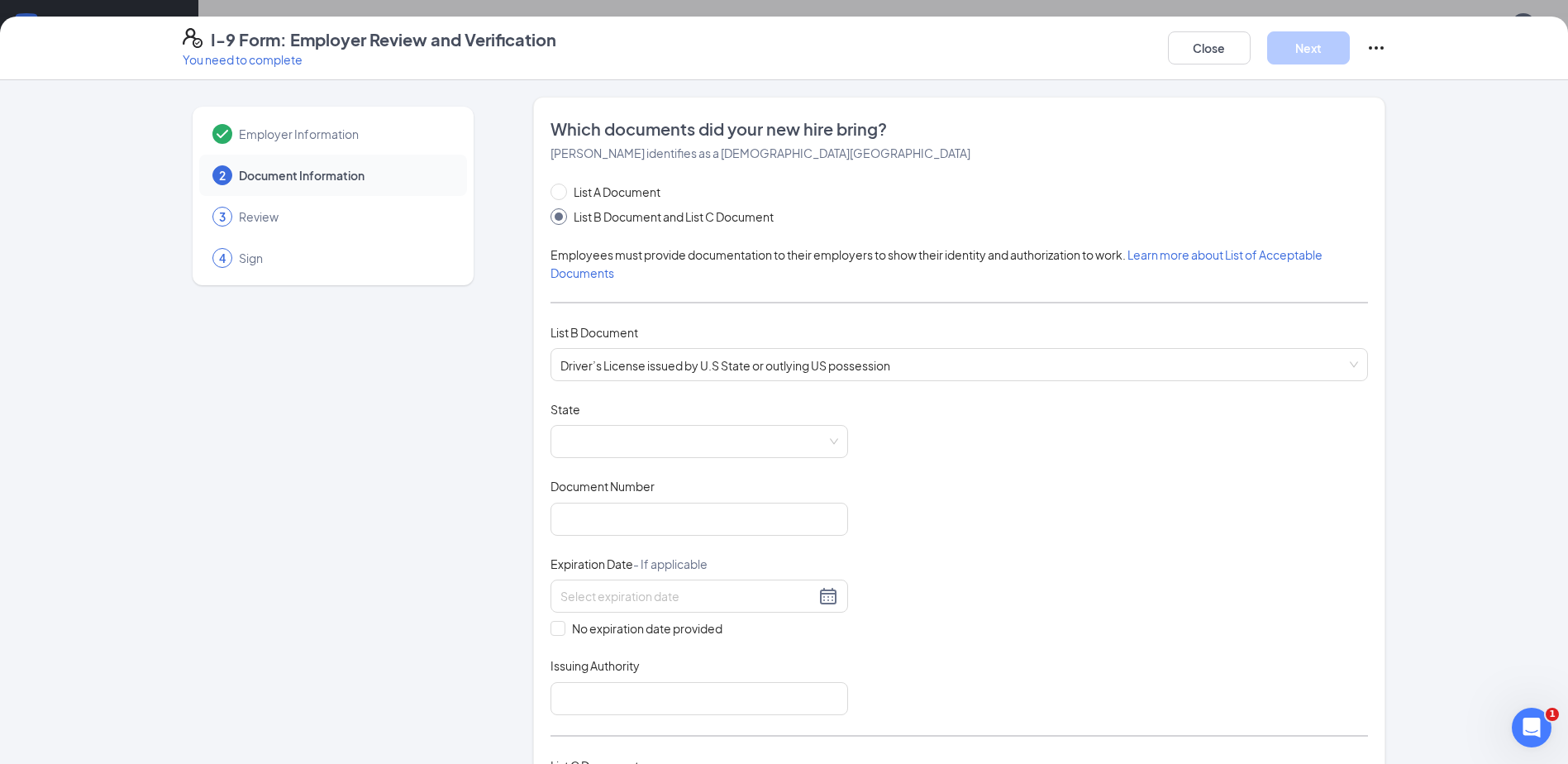
click at [655, 461] on div "Document Title Driver’s License issued by U.S State or outlying US possession S…" at bounding box center [958, 558] width 817 height 314
click at [656, 453] on span at bounding box center [699, 441] width 278 height 32
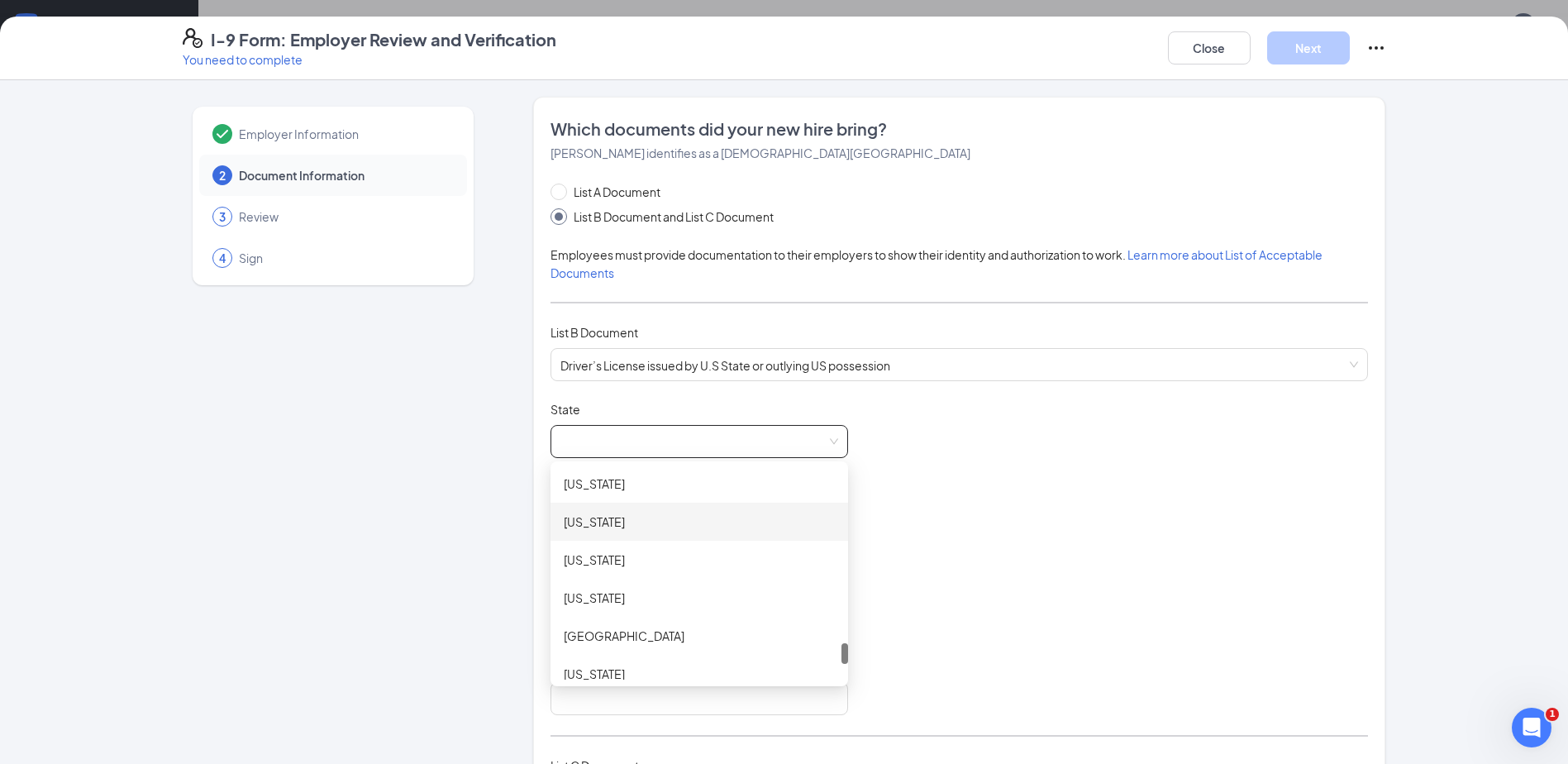
click at [624, 511] on div "[US_STATE]" at bounding box center [699, 521] width 297 height 38
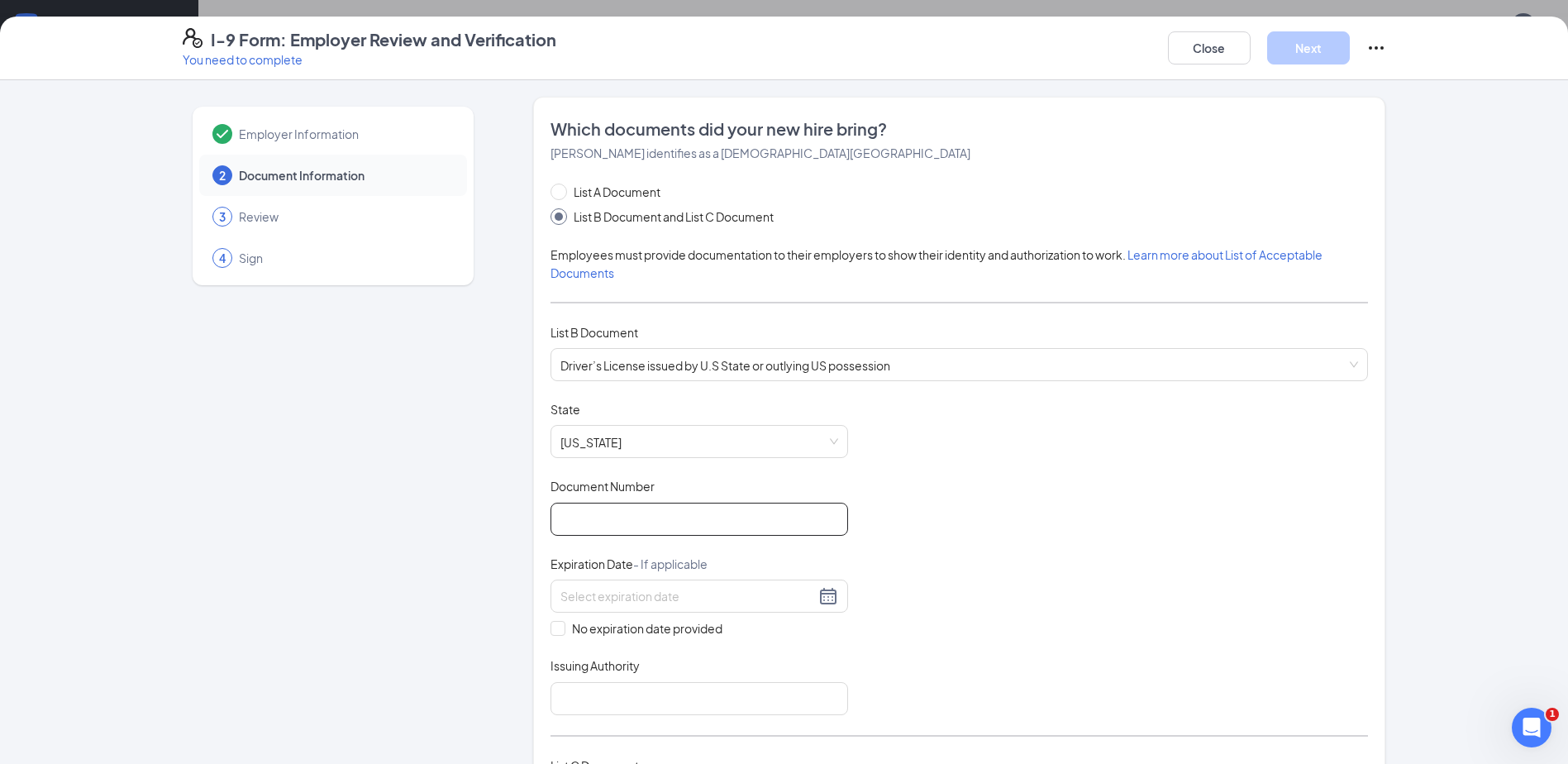
click at [658, 520] on input "Document Number" at bounding box center [699, 519] width 297 height 33
type input "41844509"
click at [659, 584] on div at bounding box center [699, 596] width 297 height 33
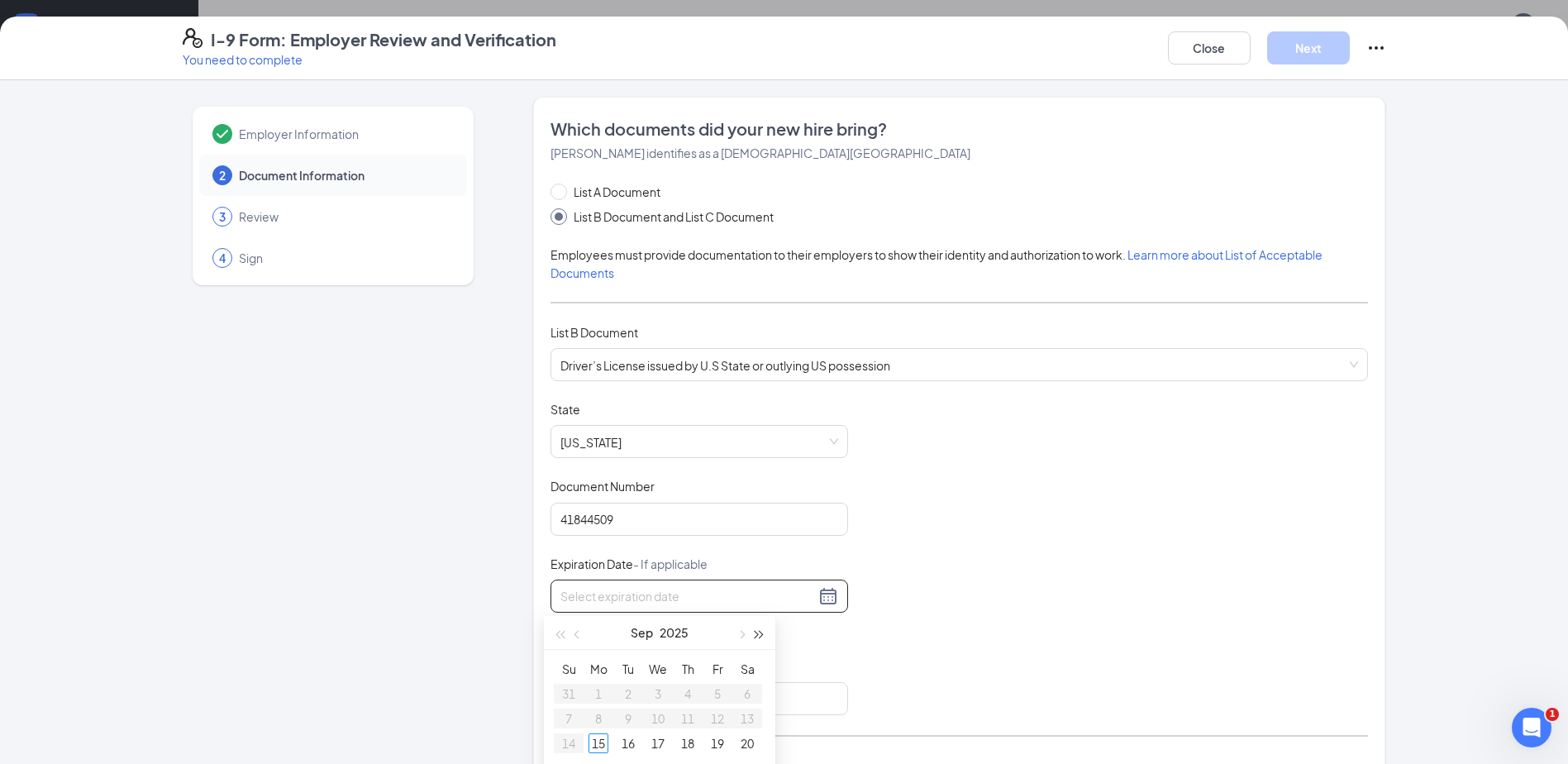
click at [752, 638] on button "button" at bounding box center [759, 632] width 18 height 33
click at [575, 640] on button "button" at bounding box center [577, 632] width 18 height 33
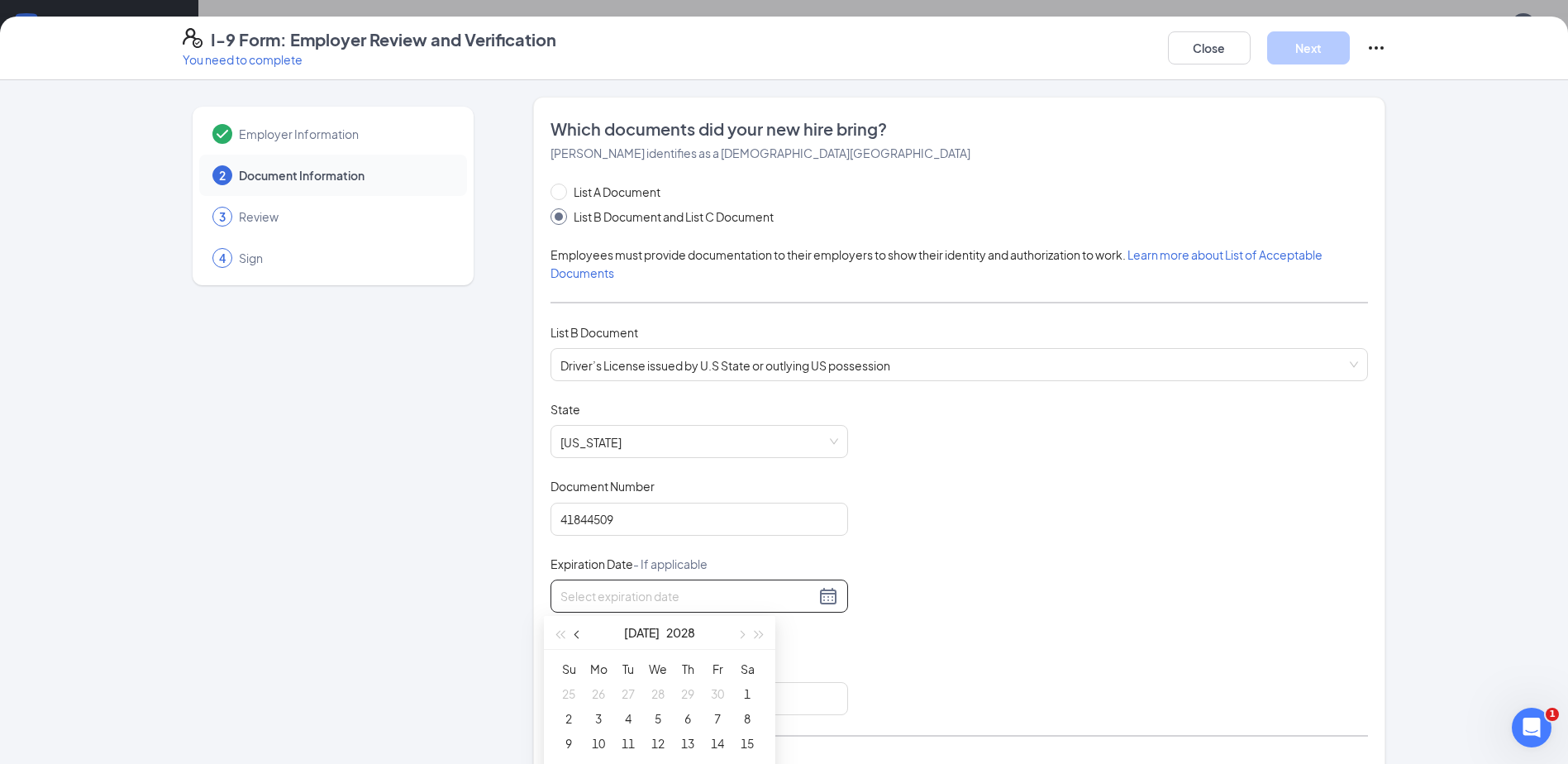
click at [576, 629] on button "button" at bounding box center [577, 632] width 18 height 33
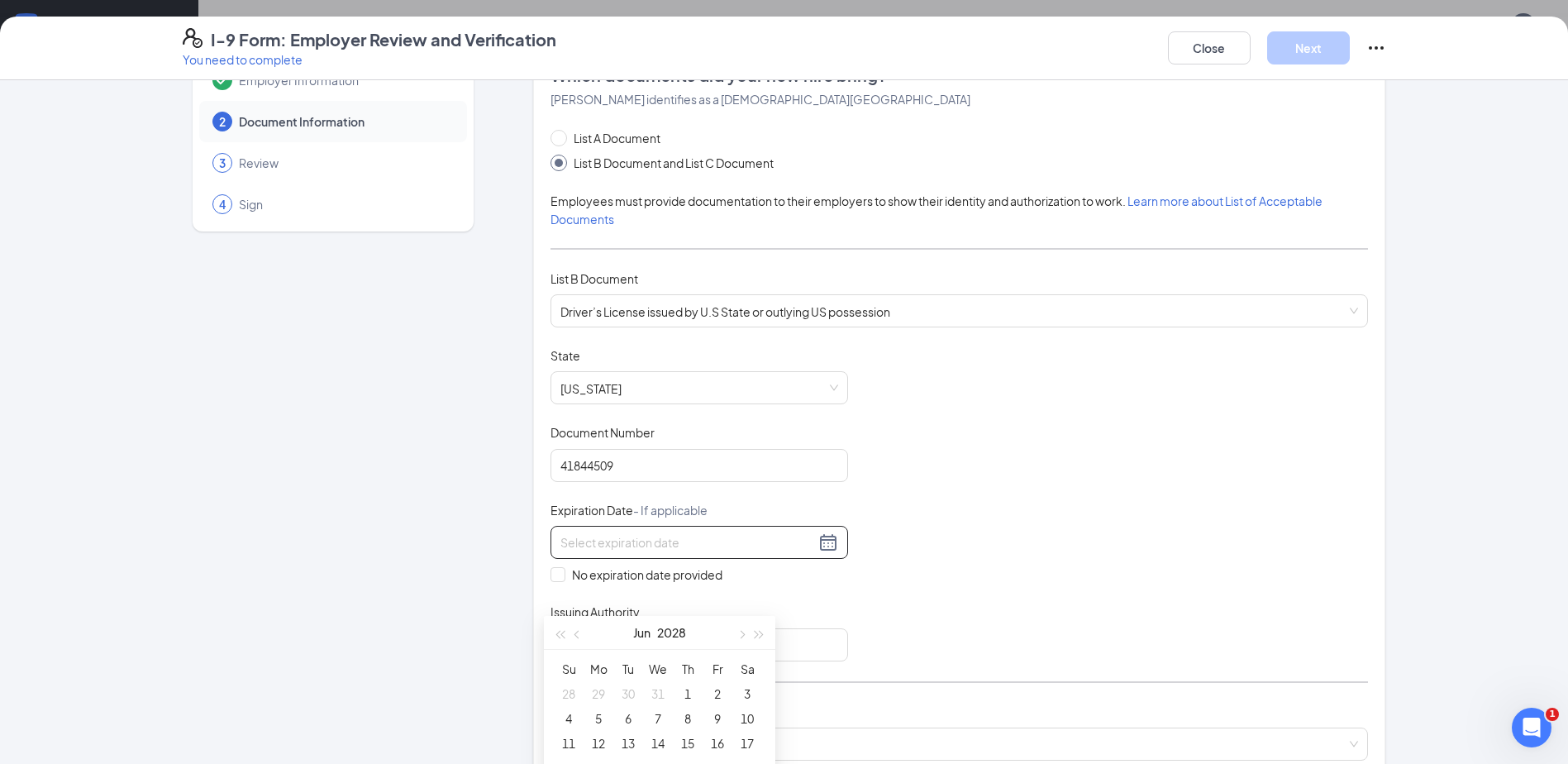
scroll to position [83, 0]
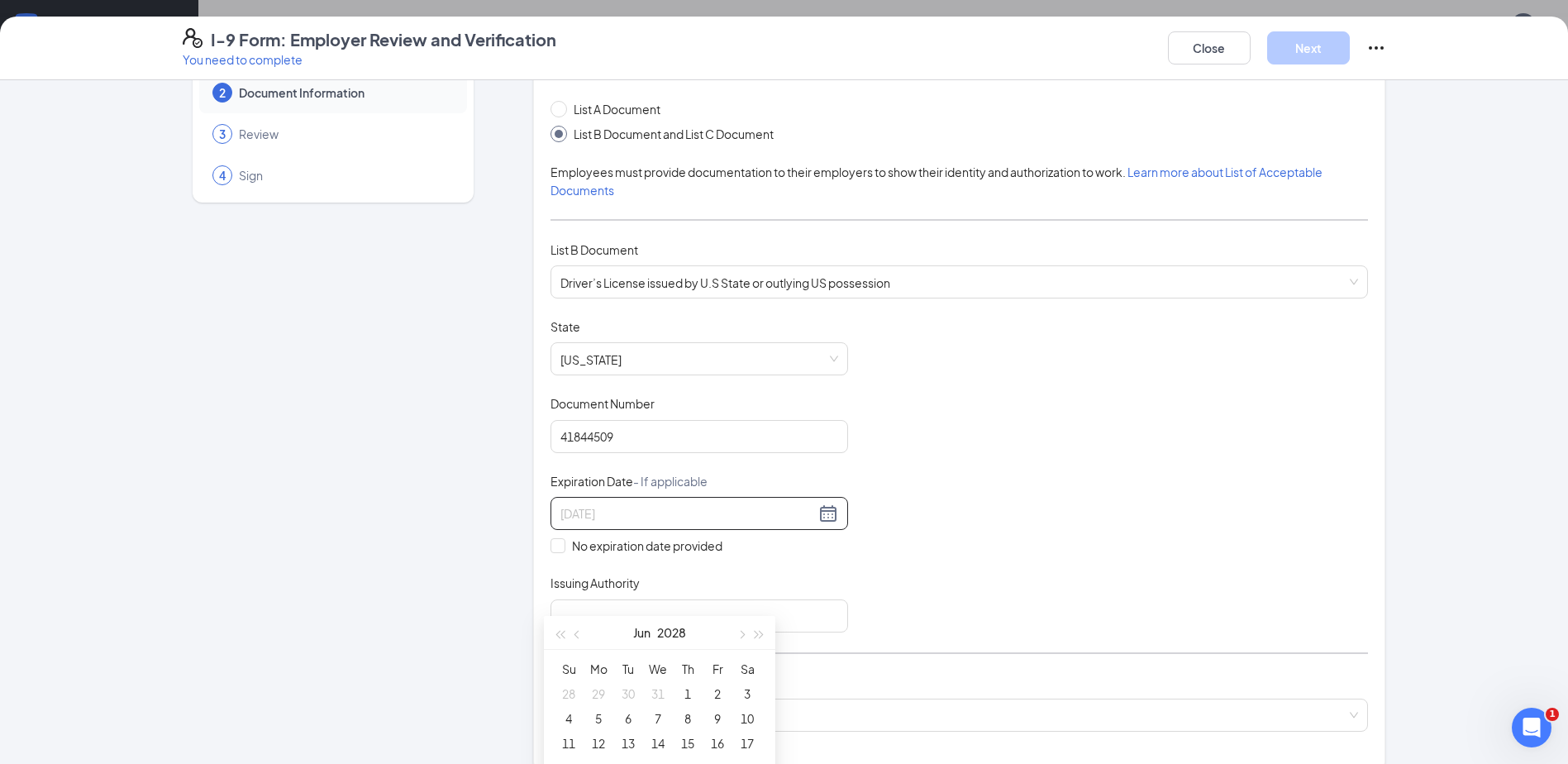
type input "05/31/2028"
click at [738, 642] on button "button" at bounding box center [740, 632] width 18 height 33
type input "06/29/2028"
type input "06/28/2028"
click at [579, 633] on span "button" at bounding box center [579, 635] width 9 height 9
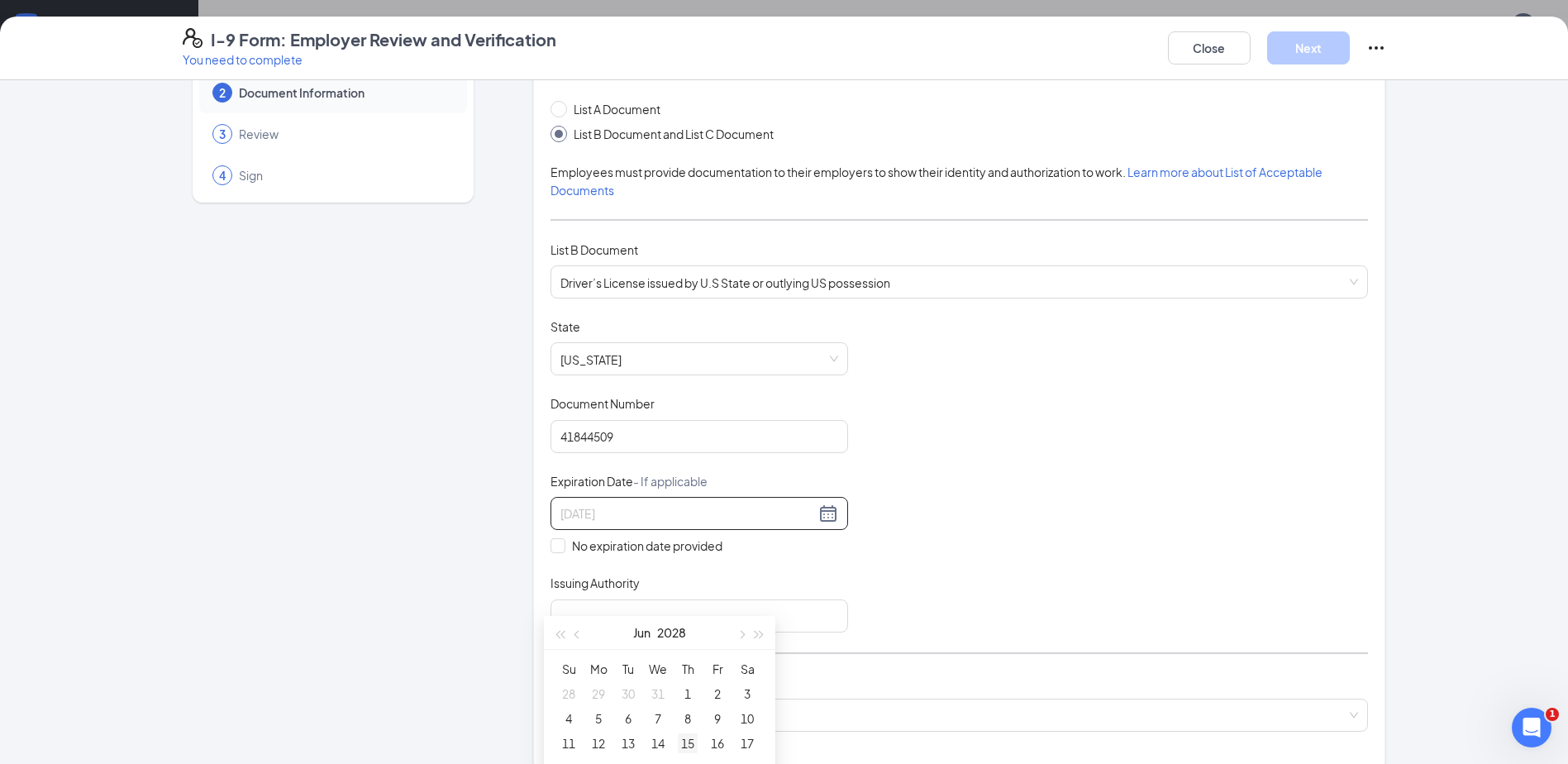
type input "06/15/2028"
click at [684, 748] on div "15" at bounding box center [687, 743] width 20 height 20
click at [614, 602] on input "Issuing Authority" at bounding box center [699, 616] width 297 height 33
type input "[US_STATE]"
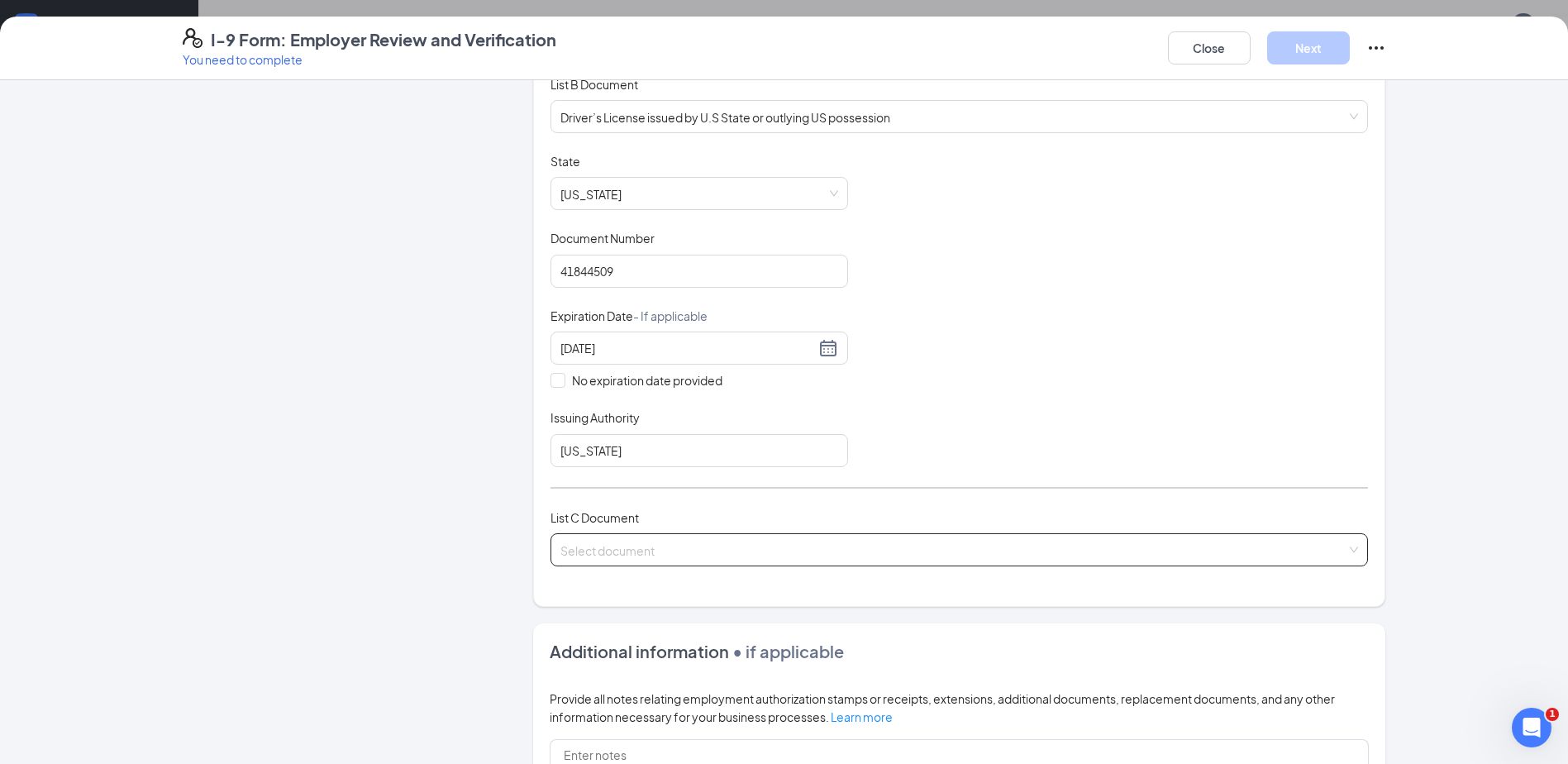
click at [716, 537] on input "search" at bounding box center [953, 546] width 786 height 25
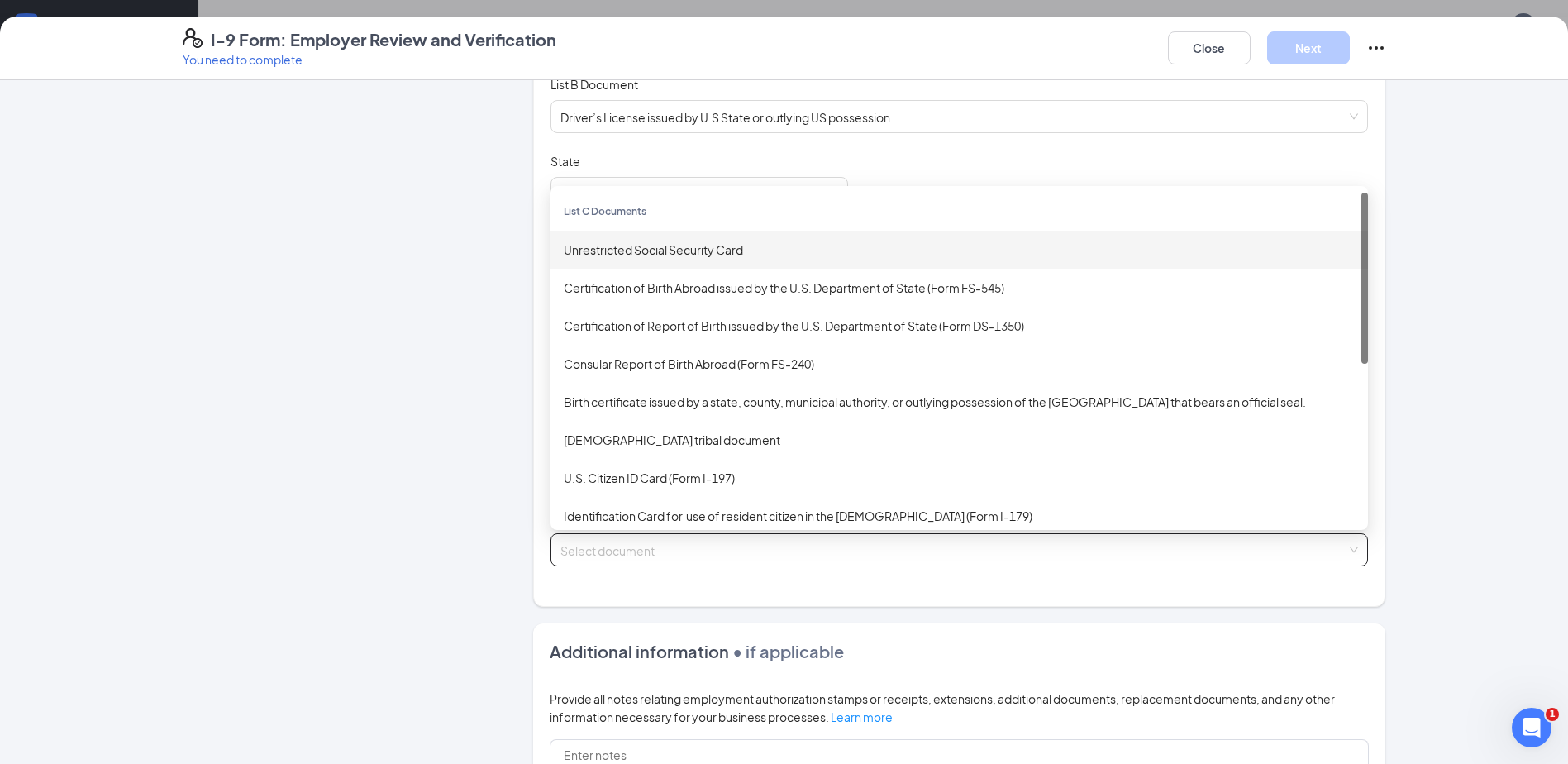
click at [664, 228] on div "List C Documents" at bounding box center [958, 211] width 817 height 38
click at [663, 242] on div "Unrestricted Social Security Card" at bounding box center [959, 250] width 791 height 18
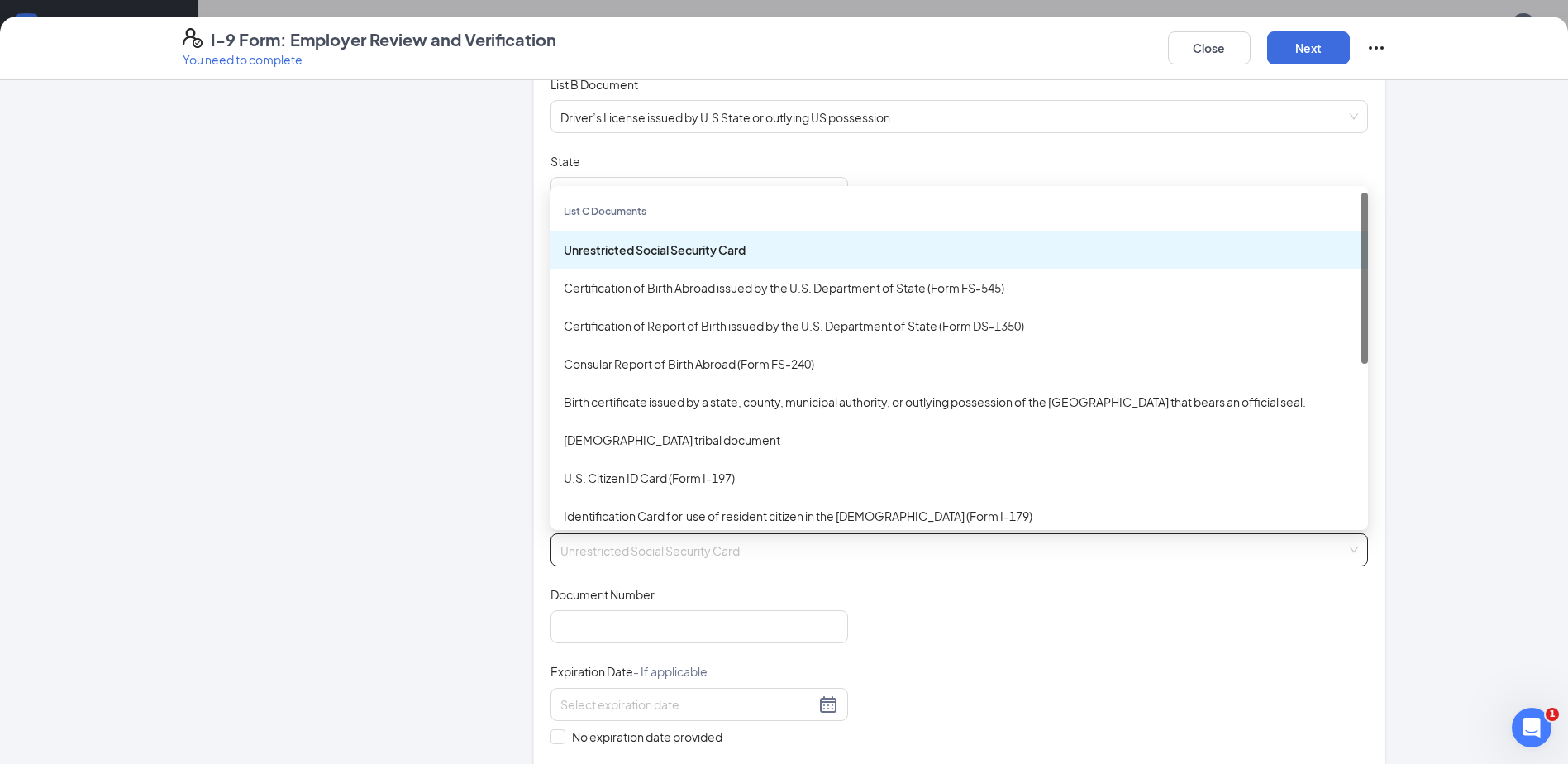
click at [663, 242] on div "Unrestricted Social Security Card" at bounding box center [959, 250] width 791 height 18
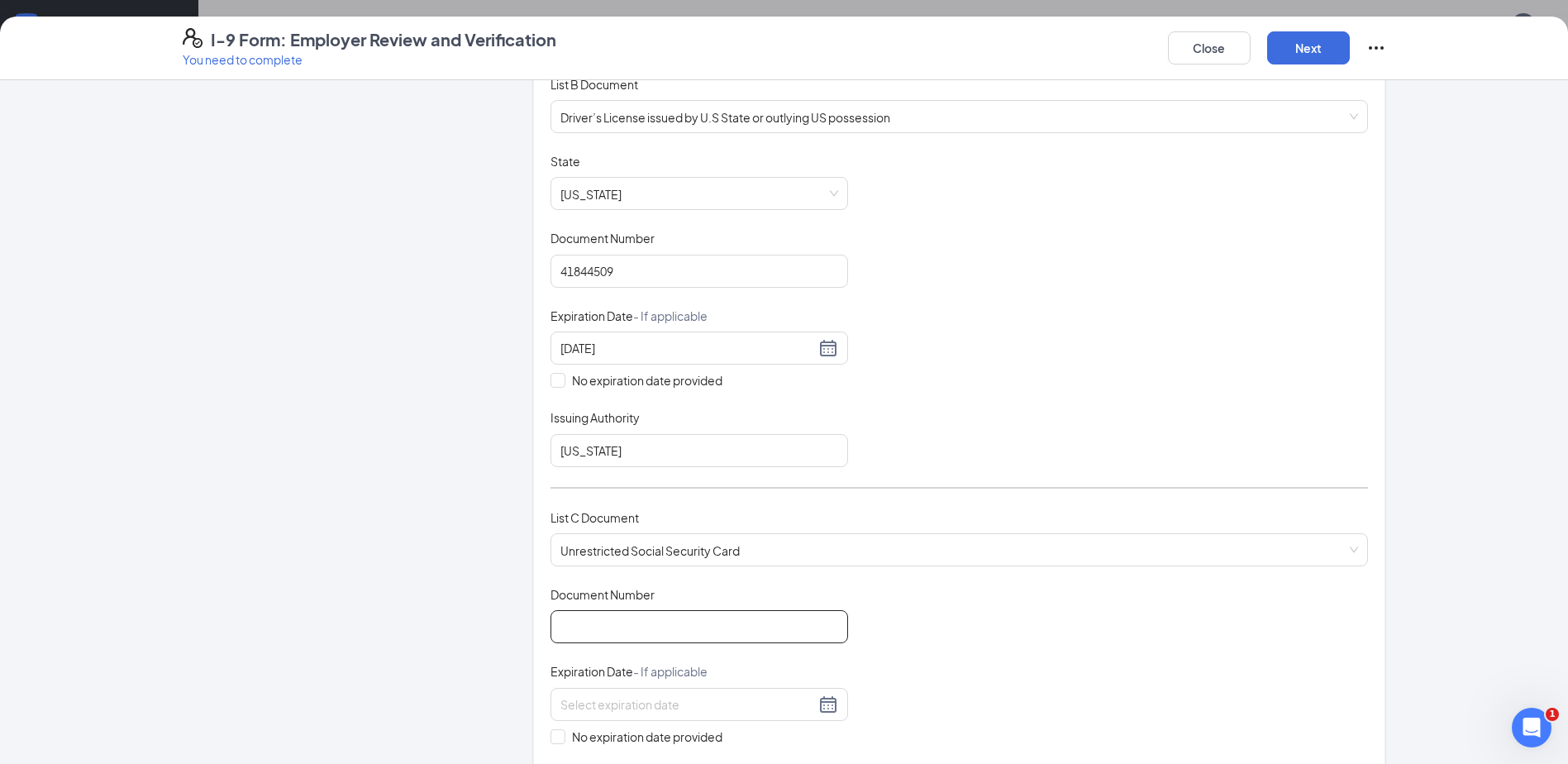
click at [611, 612] on input "Document Number" at bounding box center [699, 626] width 297 height 33
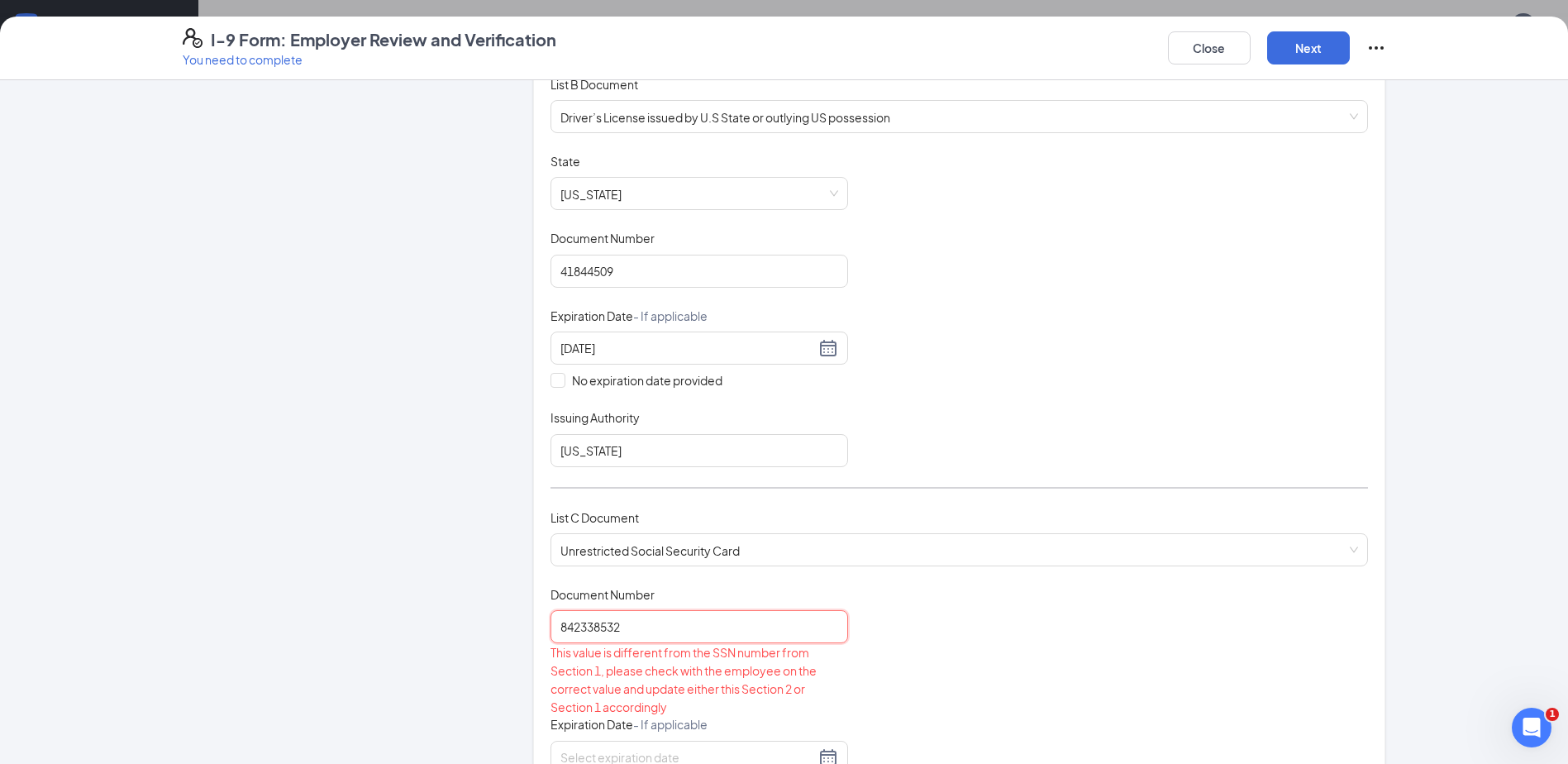
click at [693, 626] on input "842338532" at bounding box center [699, 626] width 297 height 33
type input "842338532"
drag, startPoint x: 1385, startPoint y: 21, endPoint x: 1231, endPoint y: 19, distance: 154.0
click at [1383, 71] on div "I-9 Form: Employer Review and Verification You need to complete Close Next" at bounding box center [784, 48] width 1568 height 64
drag, startPoint x: 641, startPoint y: 614, endPoint x: 453, endPoint y: 609, distance: 188.1
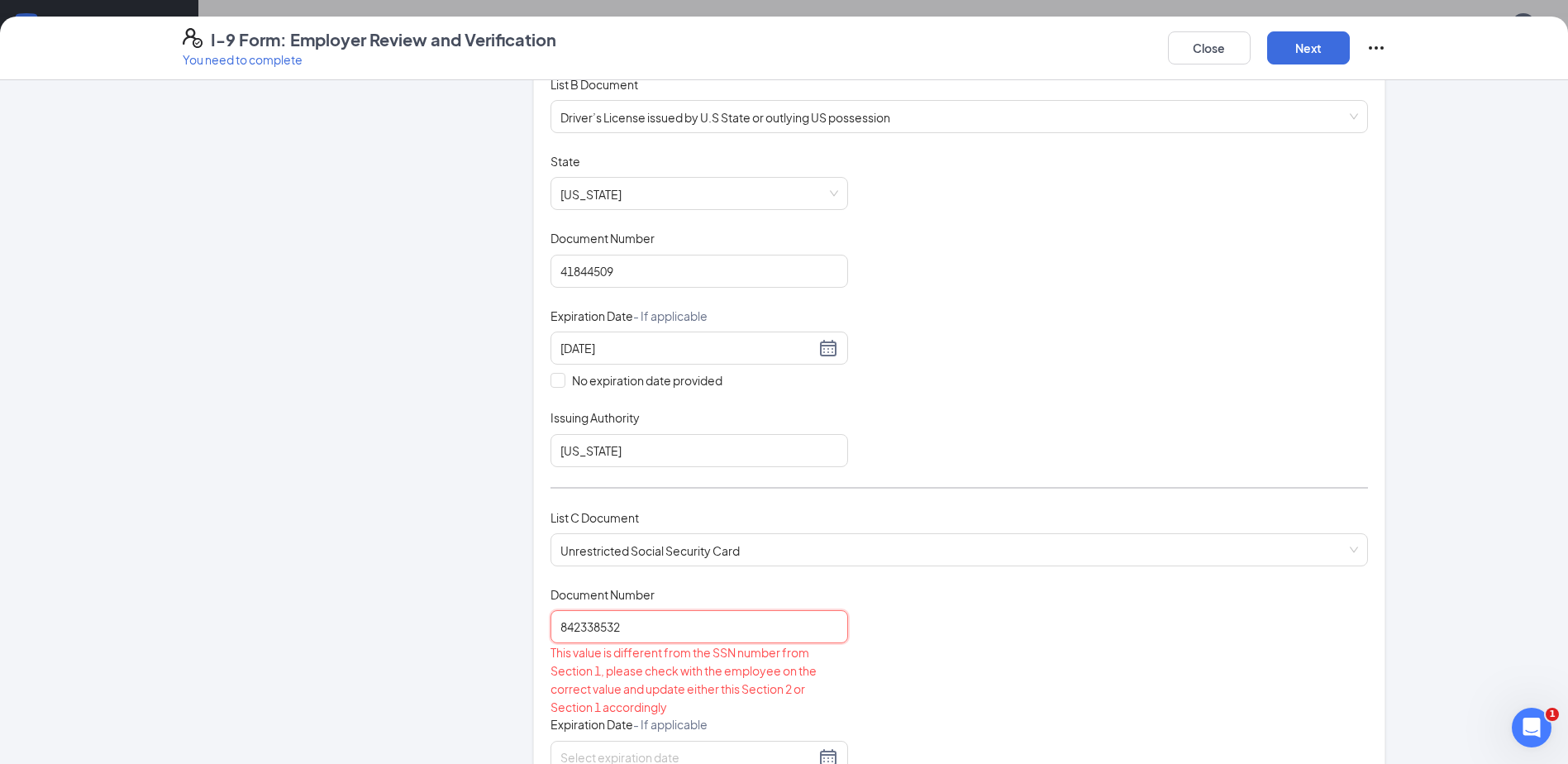
click at [453, 609] on div "Employer Information 2 Document Information 3 Review 4 Sign Which documents did…" at bounding box center [784, 602] width 1203 height 1507
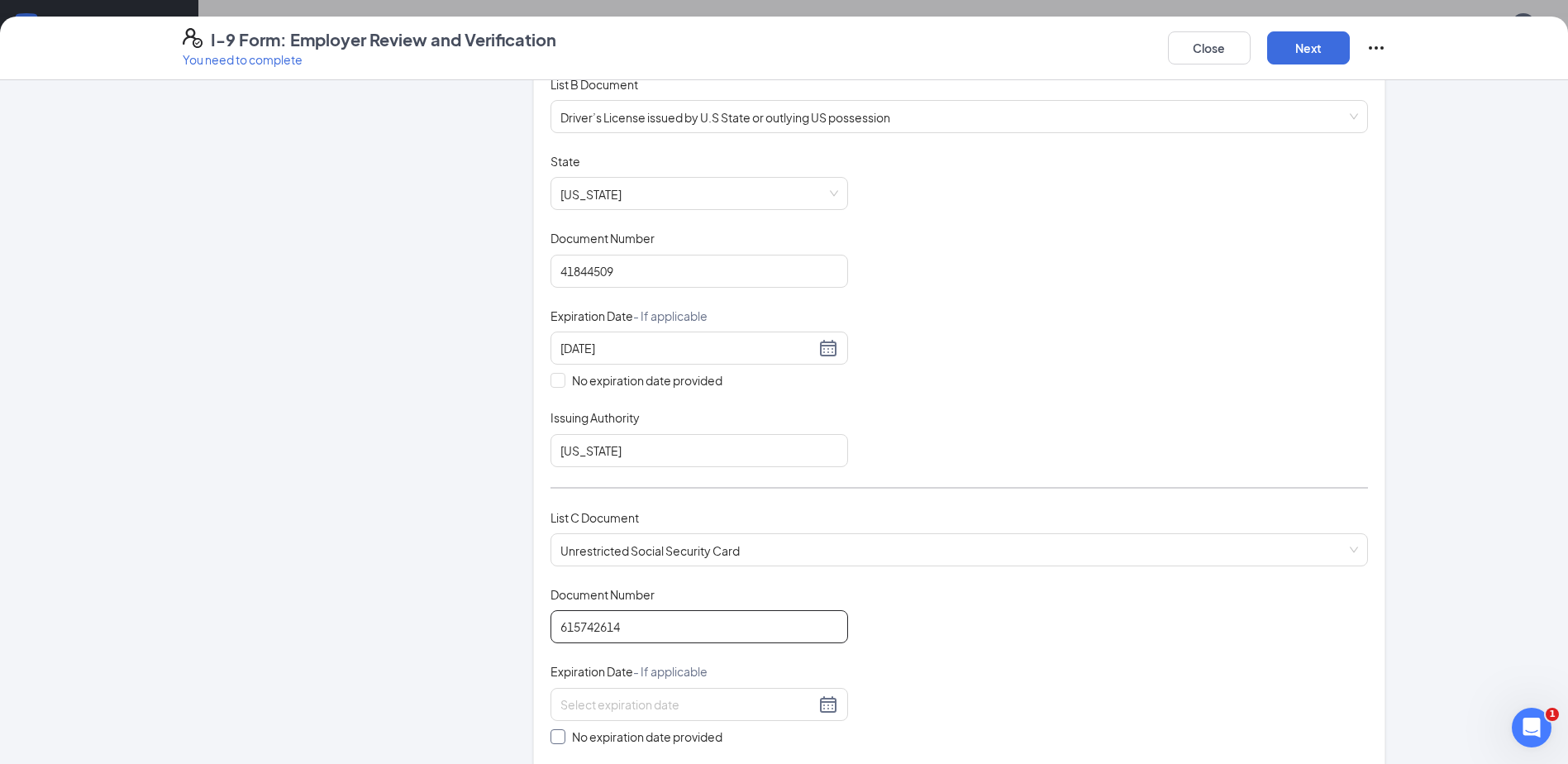
type input "615742614"
click at [663, 743] on span "No expiration date provided" at bounding box center [647, 737] width 164 height 18
click at [562, 741] on input "No expiration date provided" at bounding box center [556, 735] width 12 height 12
checkbox input "true"
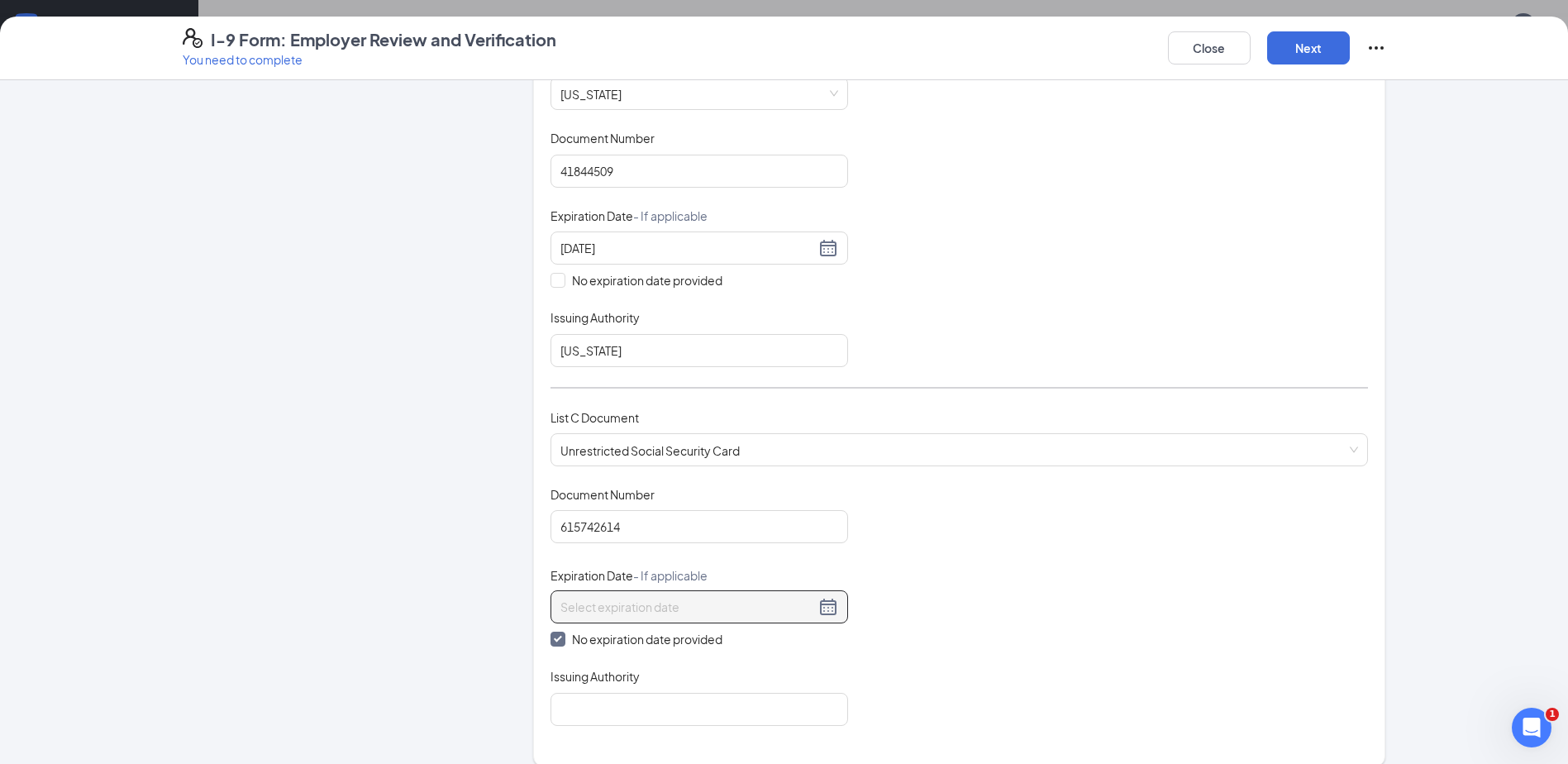
scroll to position [579, 0]
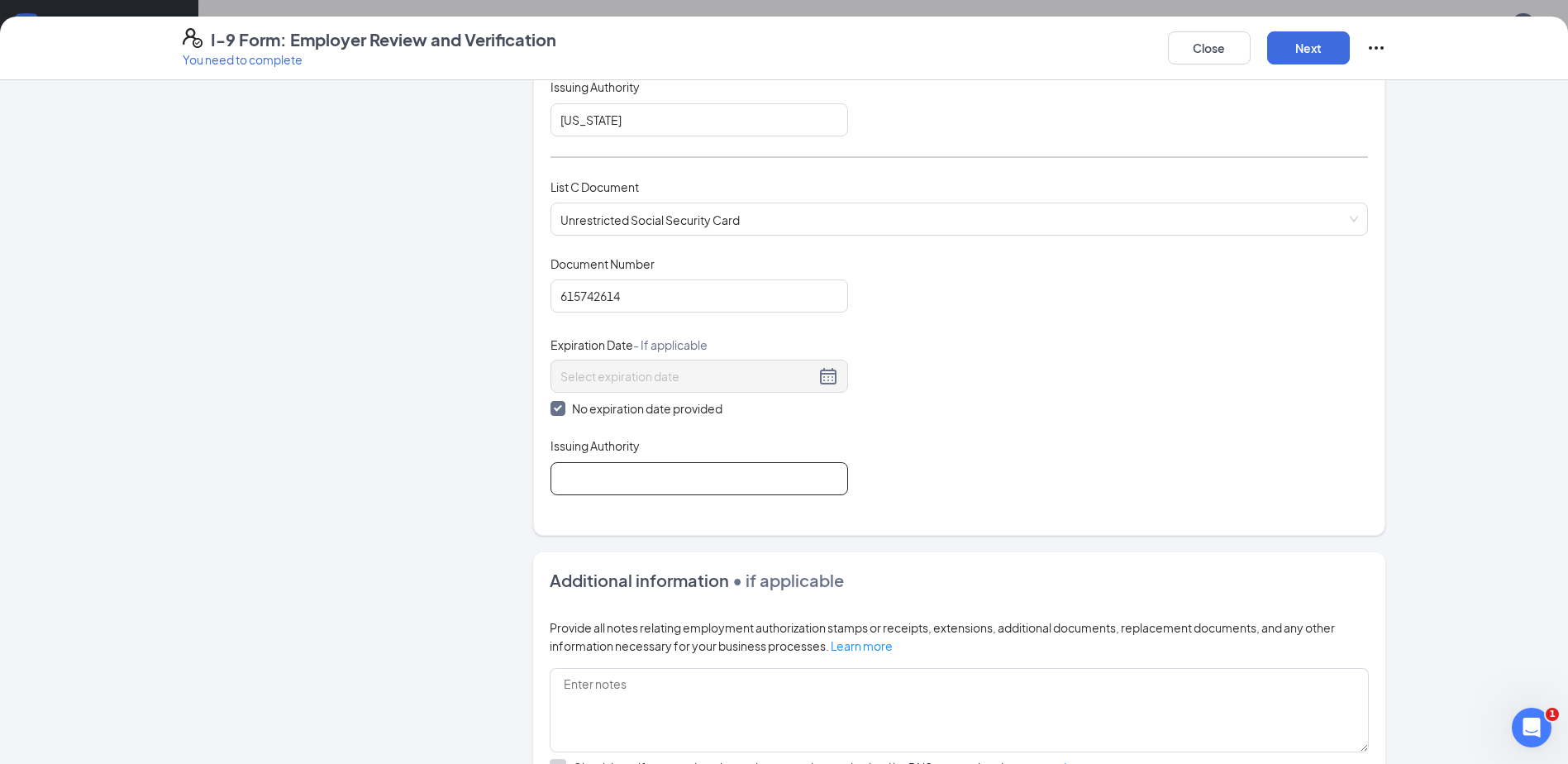
click at [627, 491] on input "Issuing Authority" at bounding box center [699, 479] width 297 height 33
type input "The [GEOGRAPHIC_DATA]"
click at [1320, 41] on button "Next" at bounding box center [1308, 48] width 83 height 33
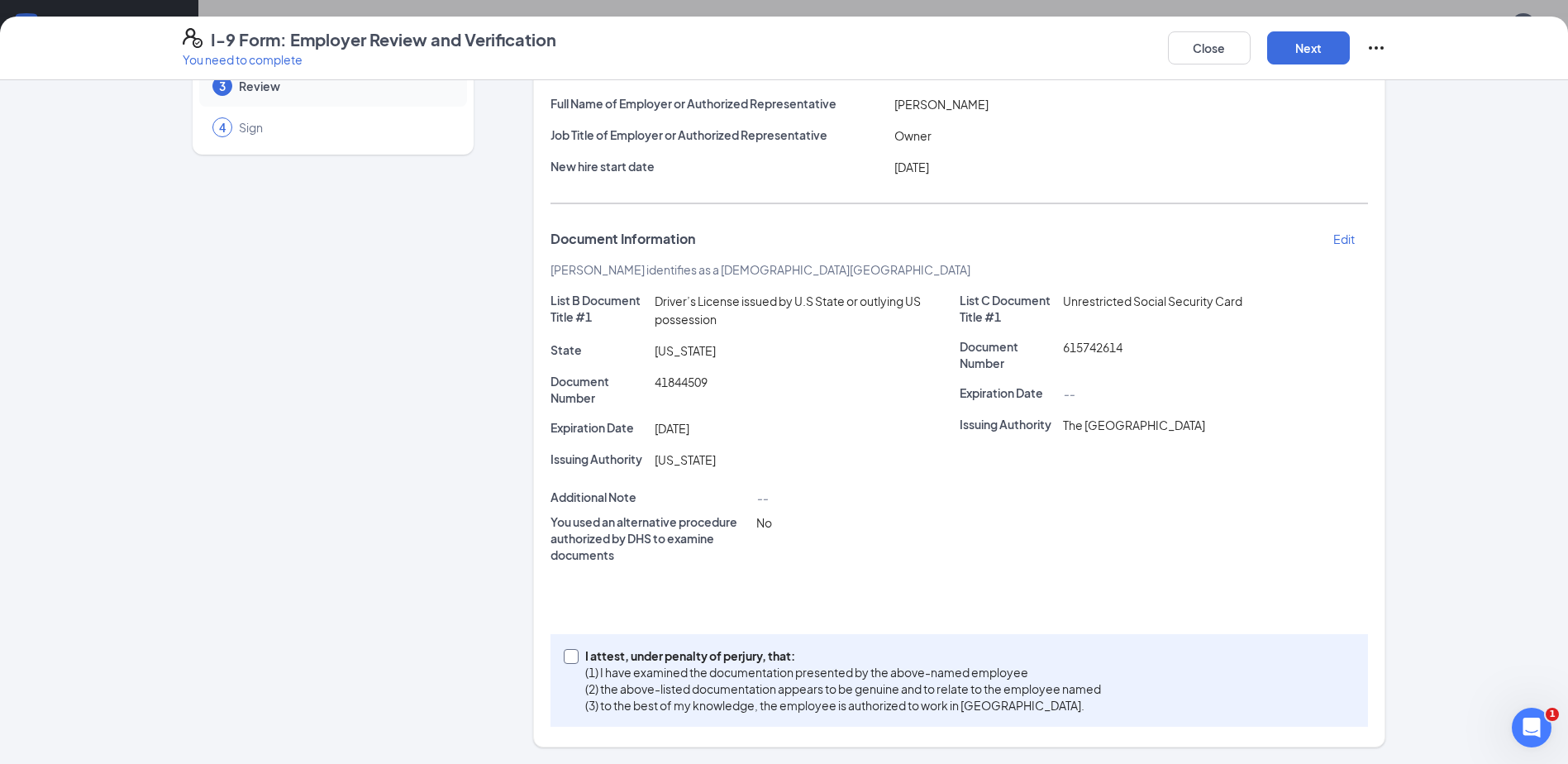
click at [805, 665] on p "(1) I have examined the documentation presented by the above-named employee" at bounding box center [843, 672] width 516 height 16
click at [575, 661] on input "I attest, under penalty of [PERSON_NAME], that: (1) I have examined the documen…" at bounding box center [570, 655] width 12 height 12
checkbox input "true"
click at [1320, 42] on button "Next" at bounding box center [1308, 48] width 83 height 33
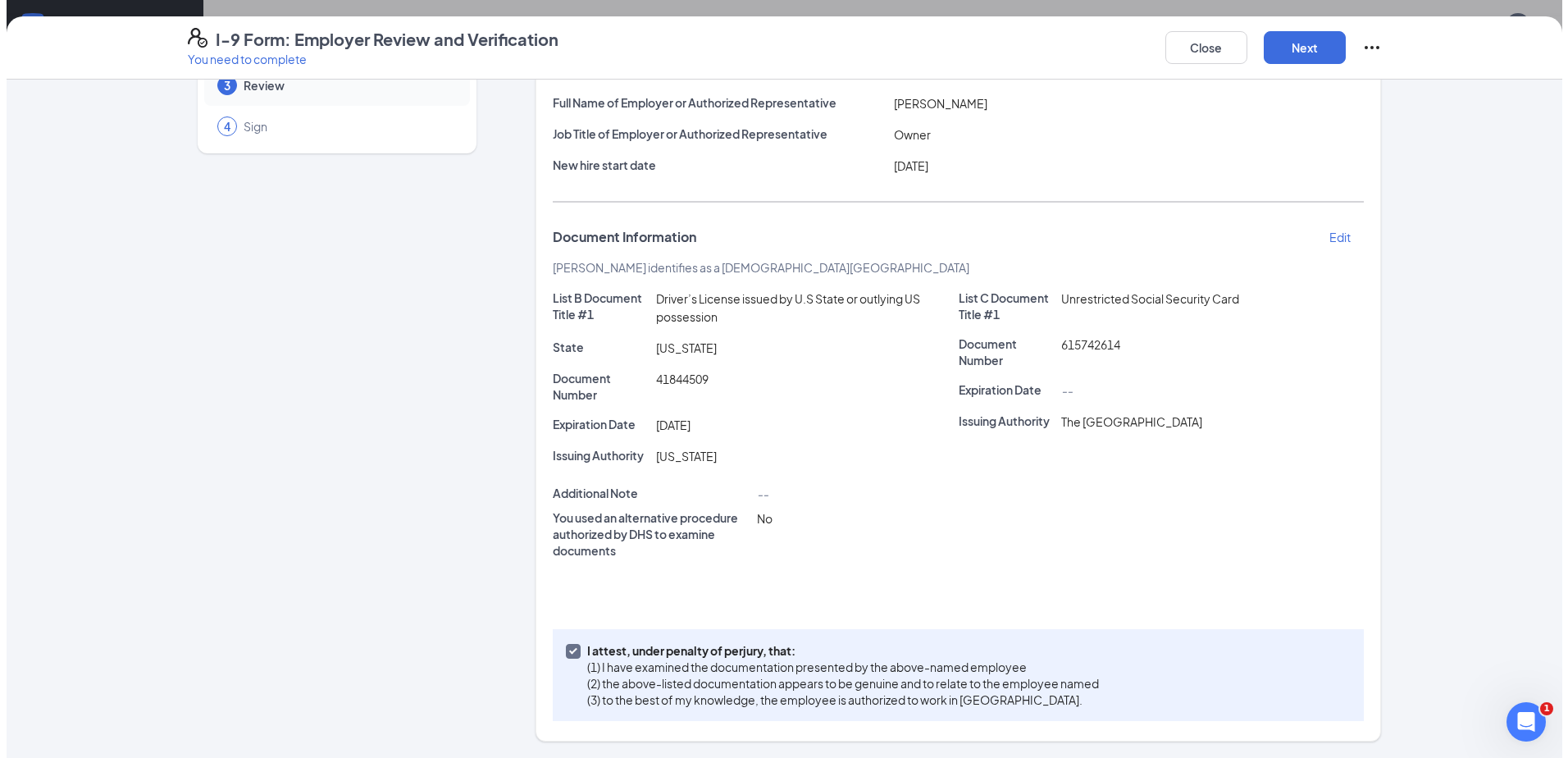
scroll to position [0, 0]
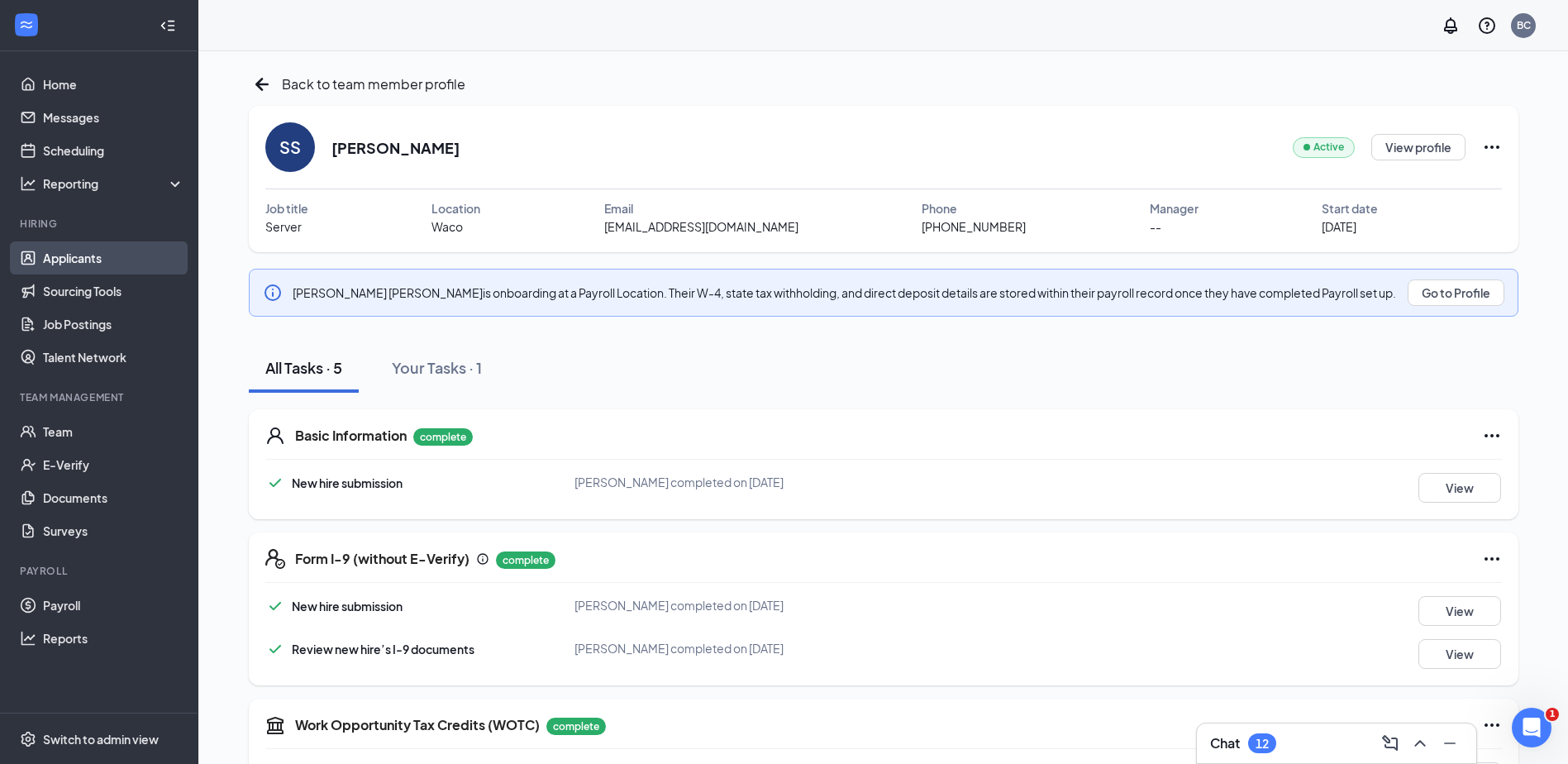
click at [124, 251] on link "Applicants" at bounding box center [113, 258] width 141 height 33
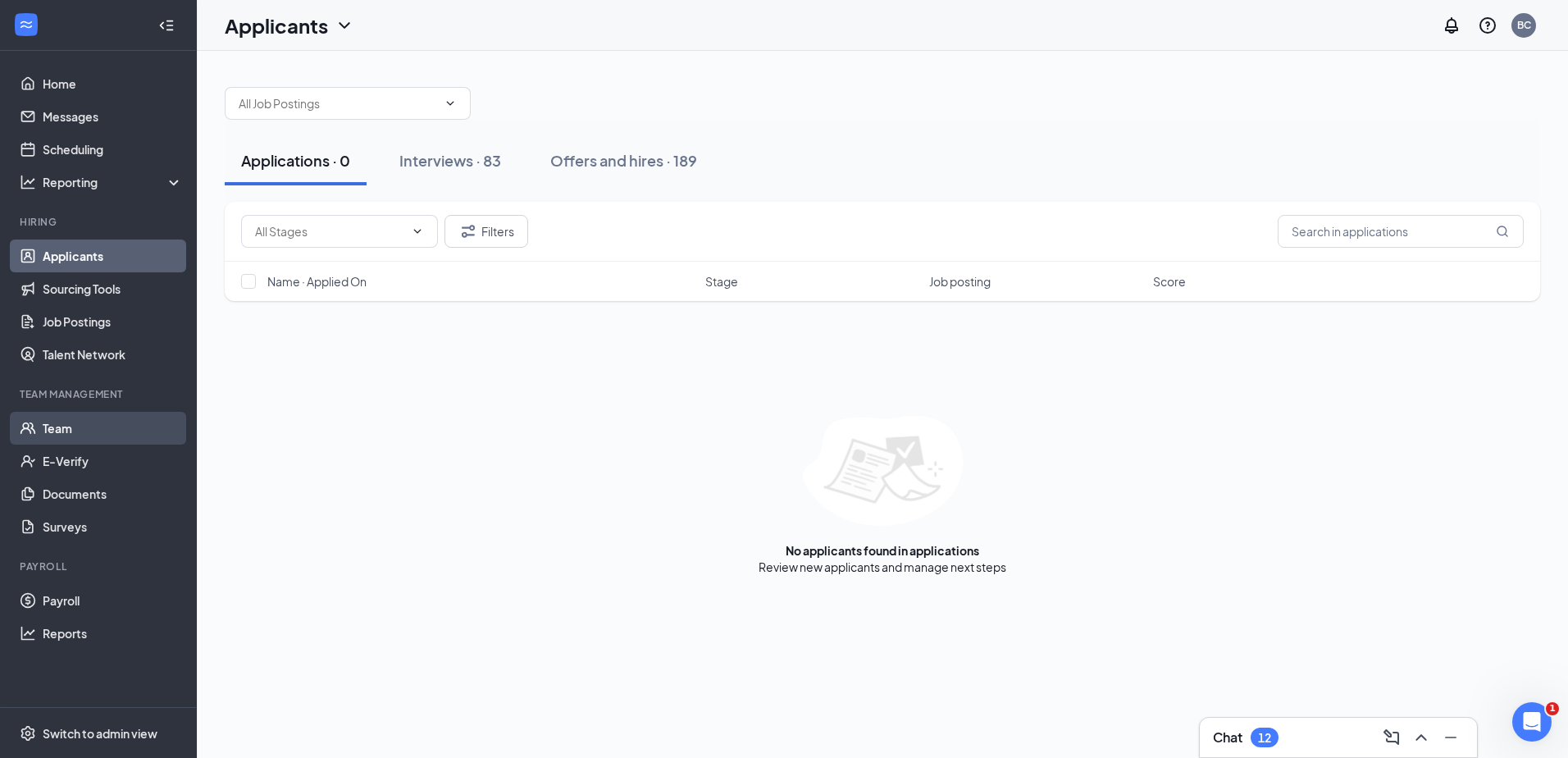
click at [119, 421] on link "Team" at bounding box center [112, 428] width 140 height 33
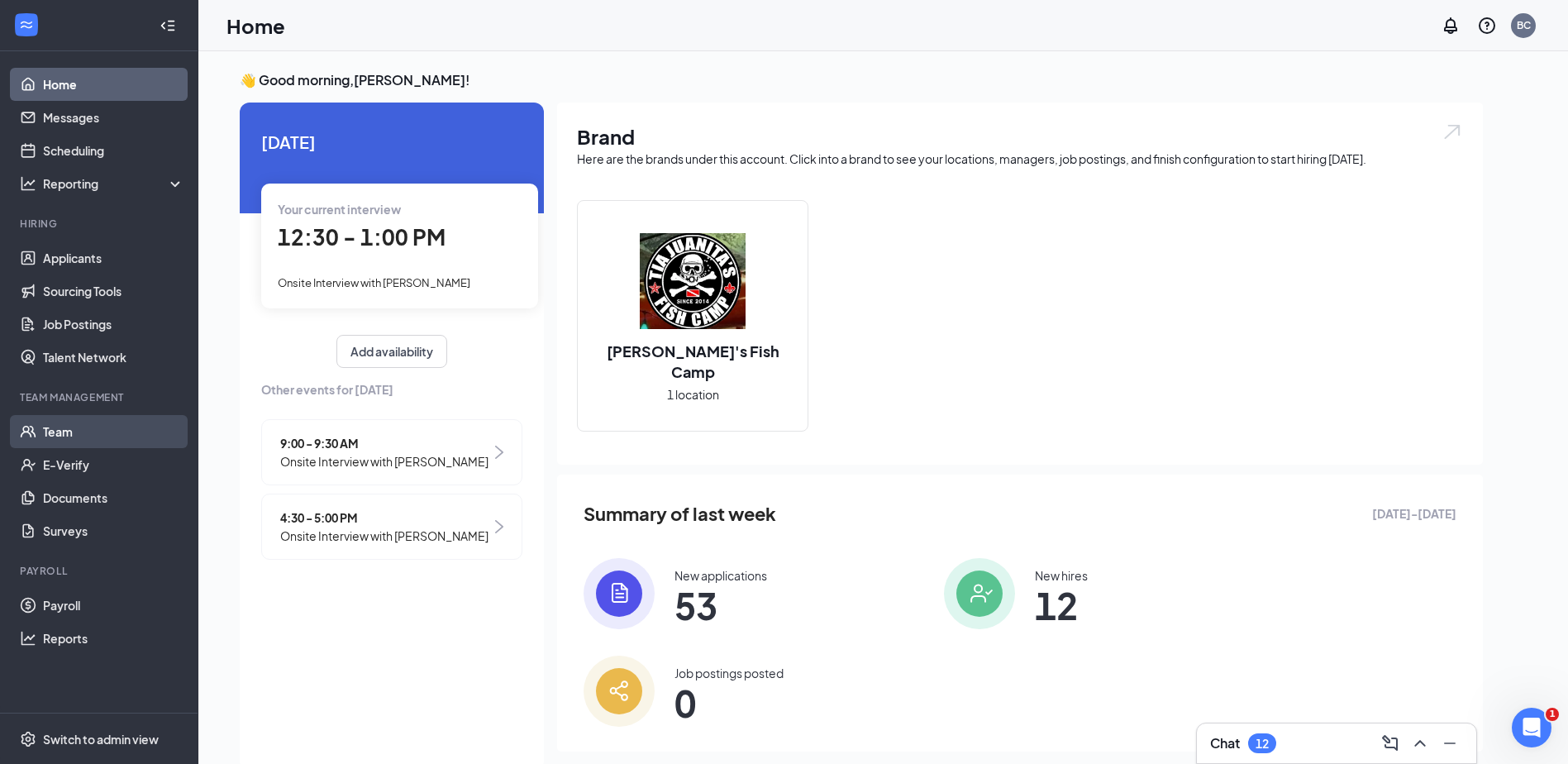
click at [81, 439] on link "Team" at bounding box center [113, 432] width 141 height 33
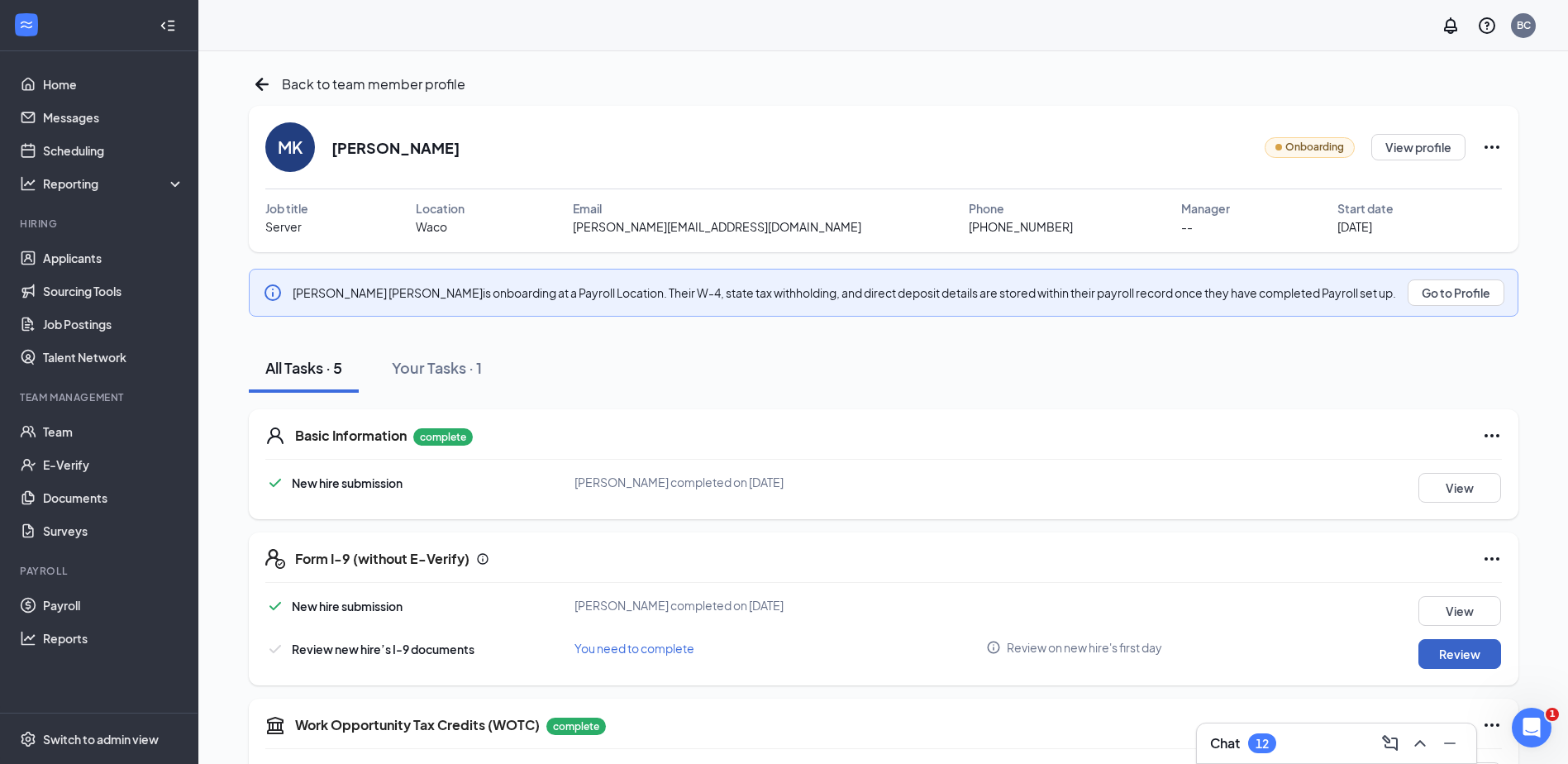
click at [1438, 659] on button "Review" at bounding box center [1459, 654] width 83 height 30
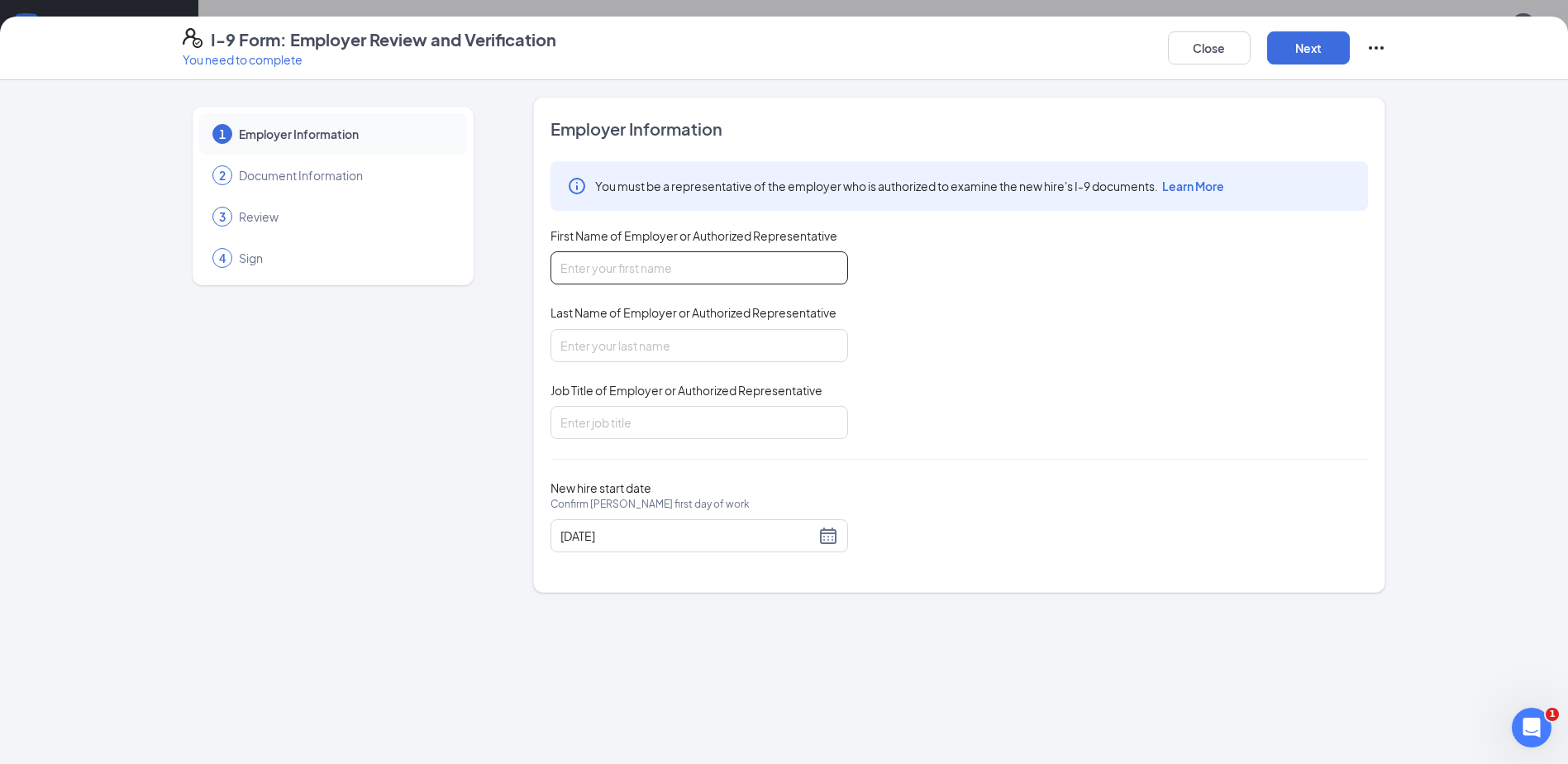
click at [788, 277] on input "First Name of Employer or Authorized Representative" at bounding box center [699, 267] width 297 height 33
type input "[PERSON_NAME]"
click at [724, 352] on input "Last Name of Employer or Authorized Representative" at bounding box center [699, 345] width 297 height 33
type input "[PERSON_NAME]"
click at [720, 429] on input "Job Title of Employer or Authorized Representative" at bounding box center [699, 422] width 297 height 33
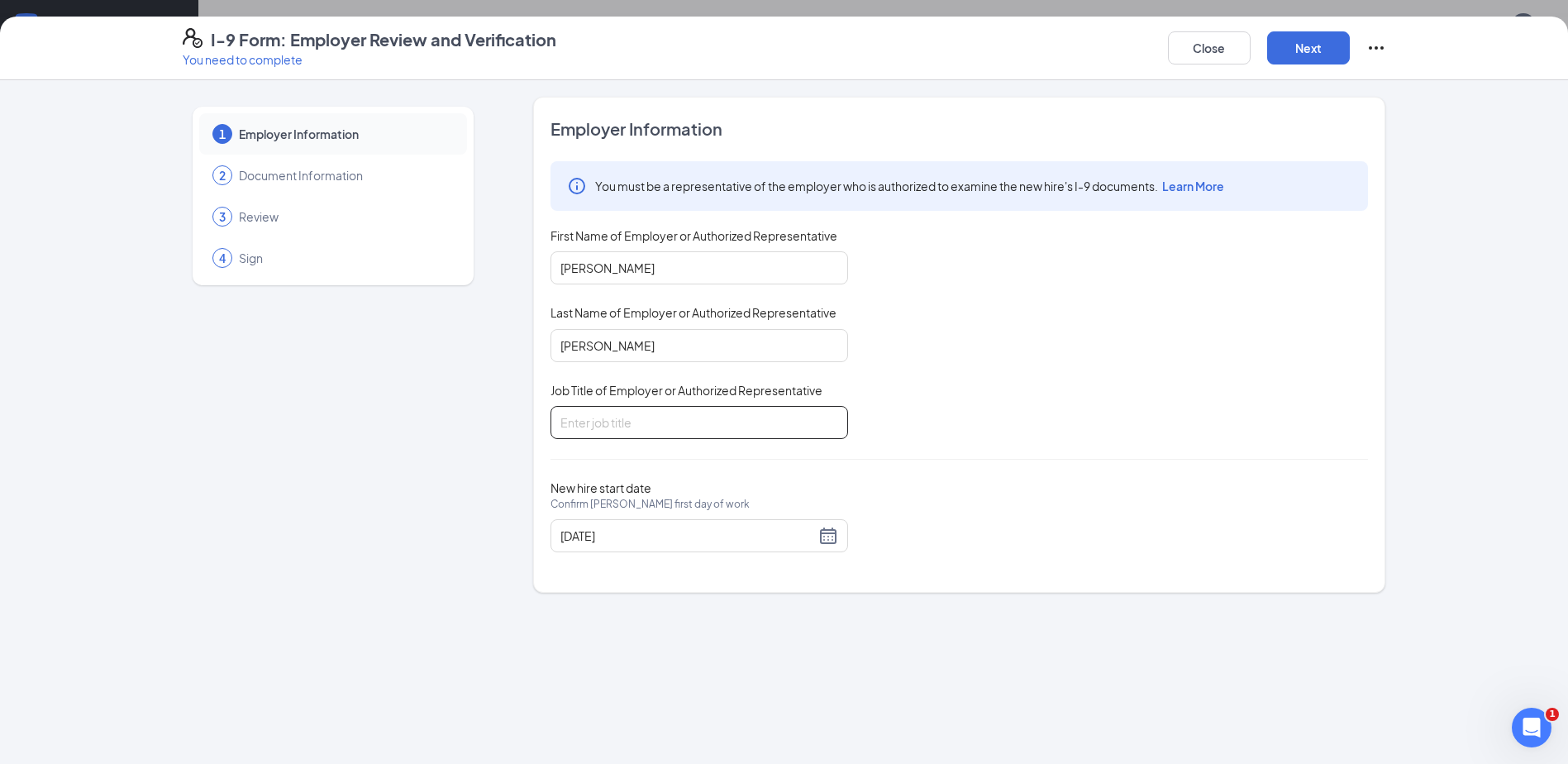
type input "Owner"
click at [1313, 43] on button "Next" at bounding box center [1308, 48] width 83 height 33
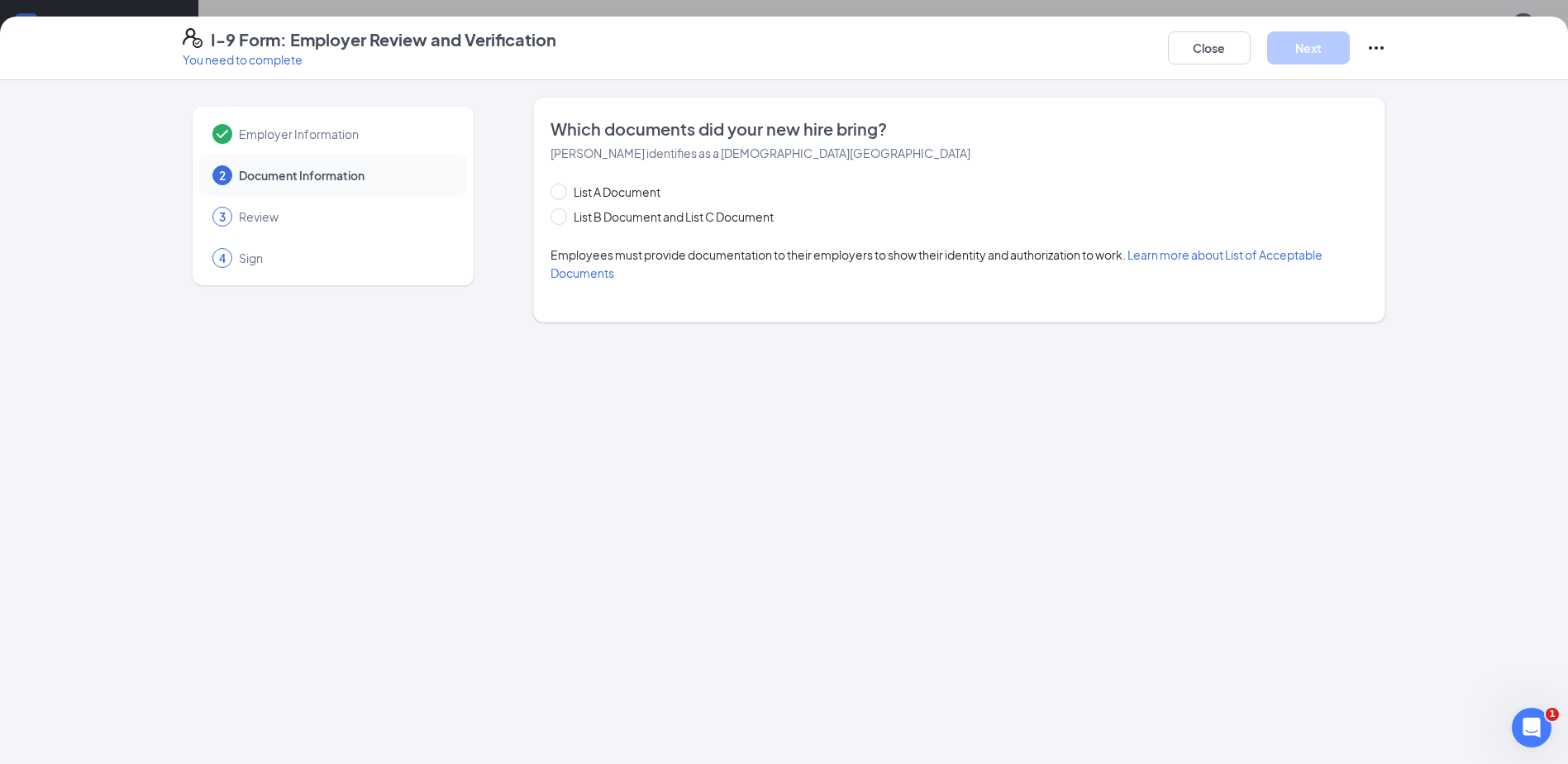
click at [669, 229] on div "List A Document List B Document and List C Document Employees must provide docu…" at bounding box center [958, 232] width 817 height 99
click at [664, 217] on span "List B Document and List C Document" at bounding box center [674, 216] width 214 height 18
click at [562, 217] on input "List B Document and List C Document" at bounding box center [556, 215] width 12 height 12
radio input "true"
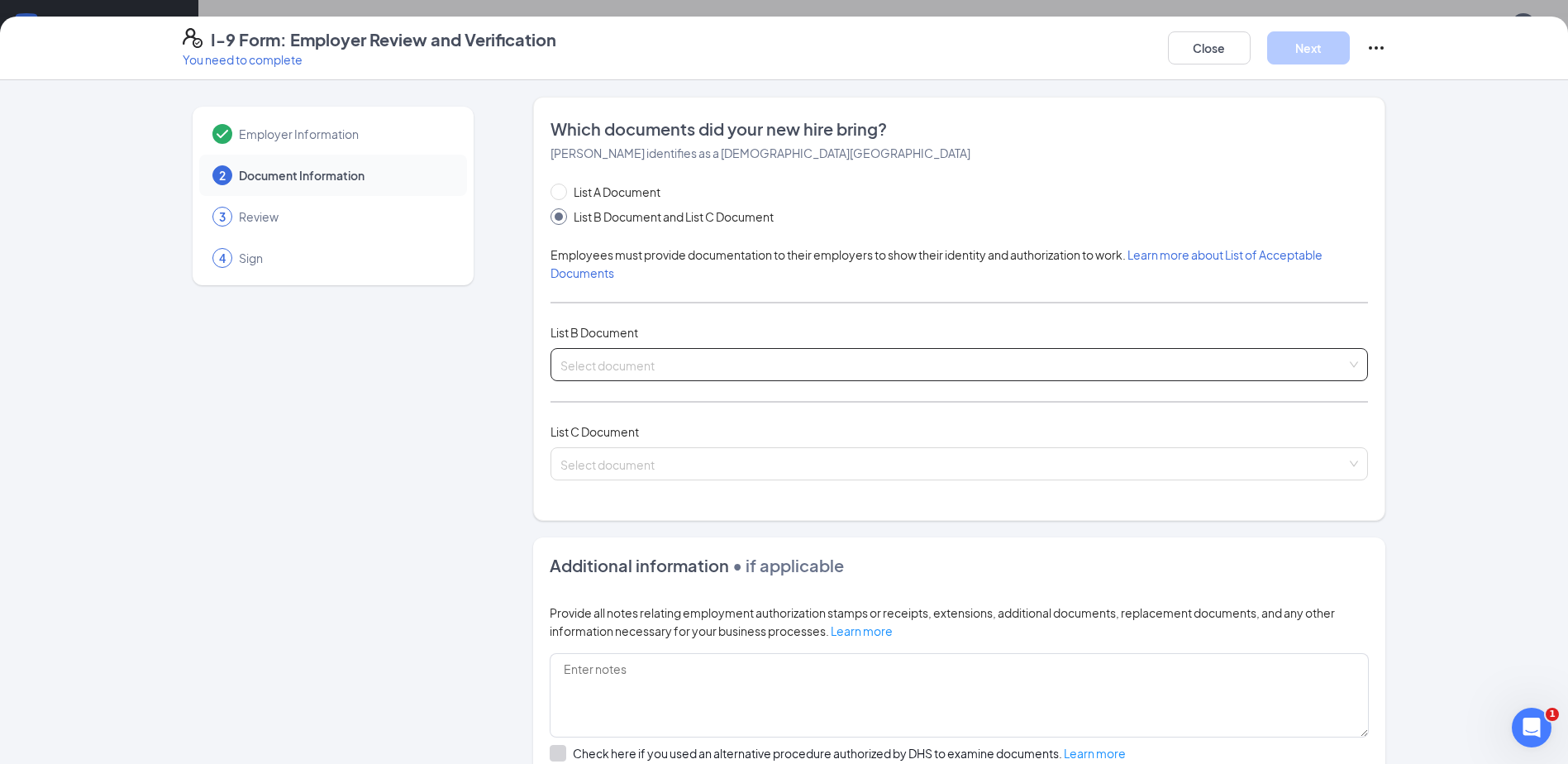
click at [633, 369] on input "search" at bounding box center [953, 361] width 786 height 25
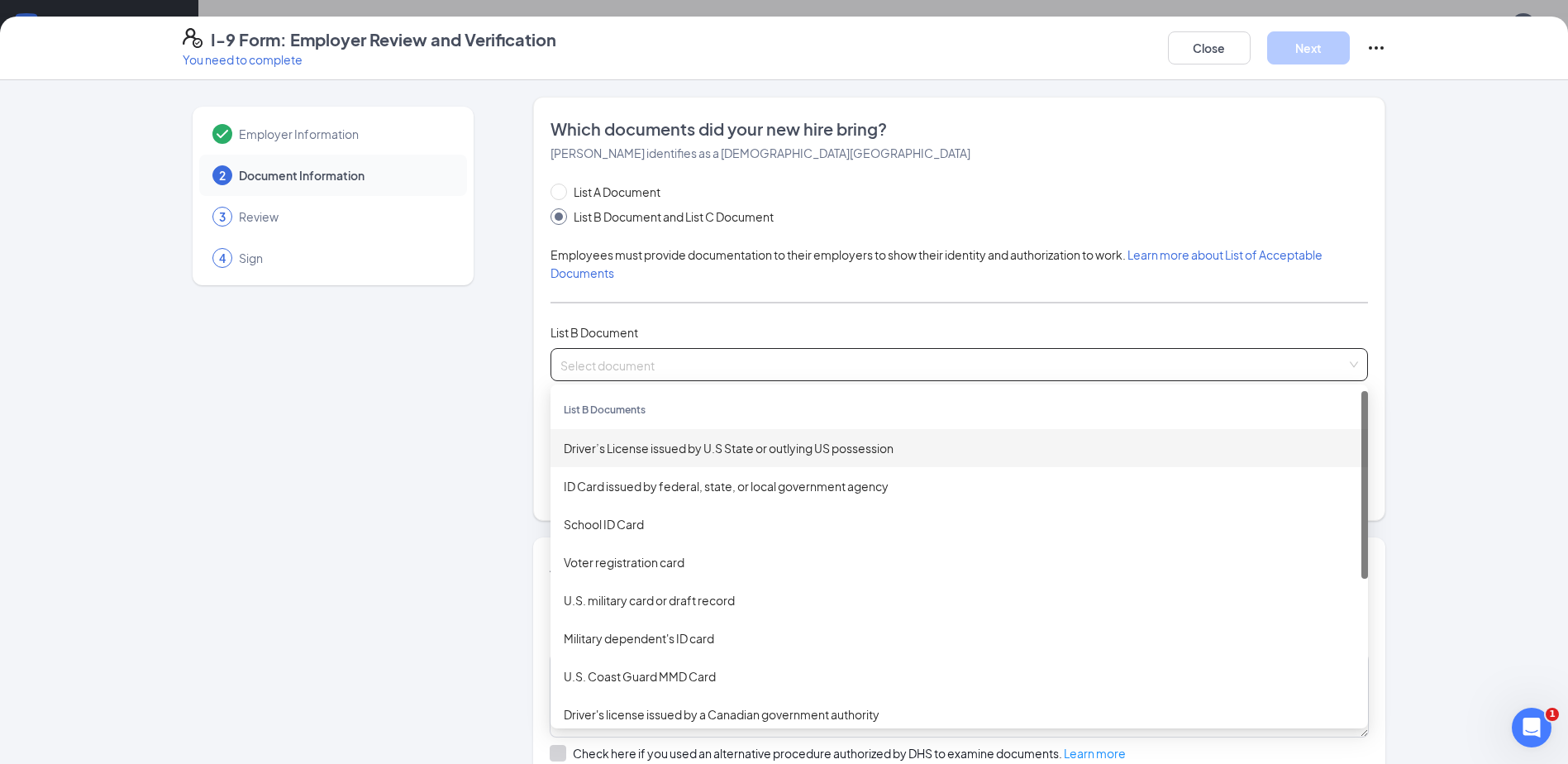
click at [643, 447] on div "Driver’s License issued by U.S State or outlying US possession" at bounding box center [959, 448] width 791 height 18
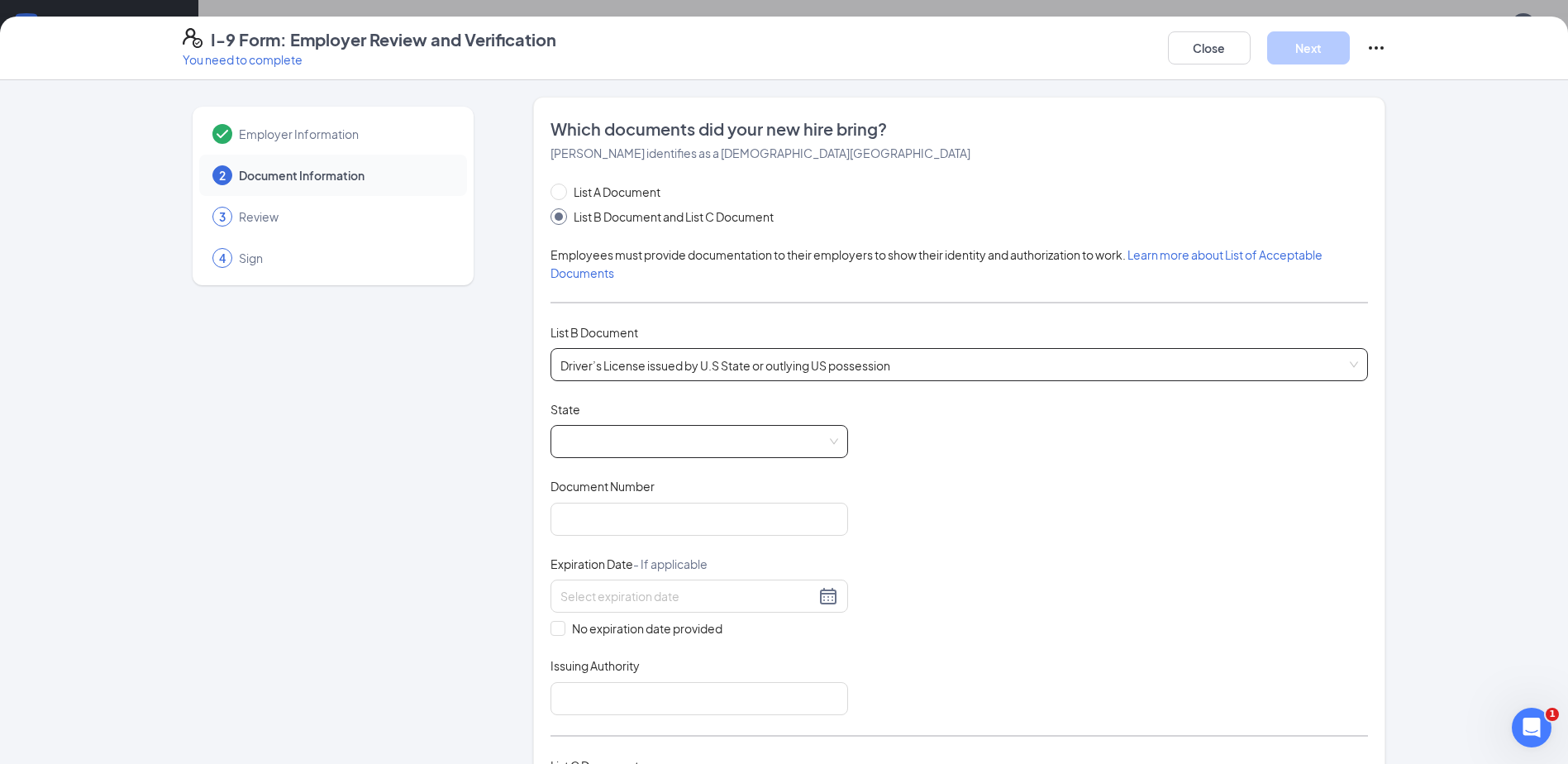
click at [639, 458] on div at bounding box center [699, 441] width 297 height 33
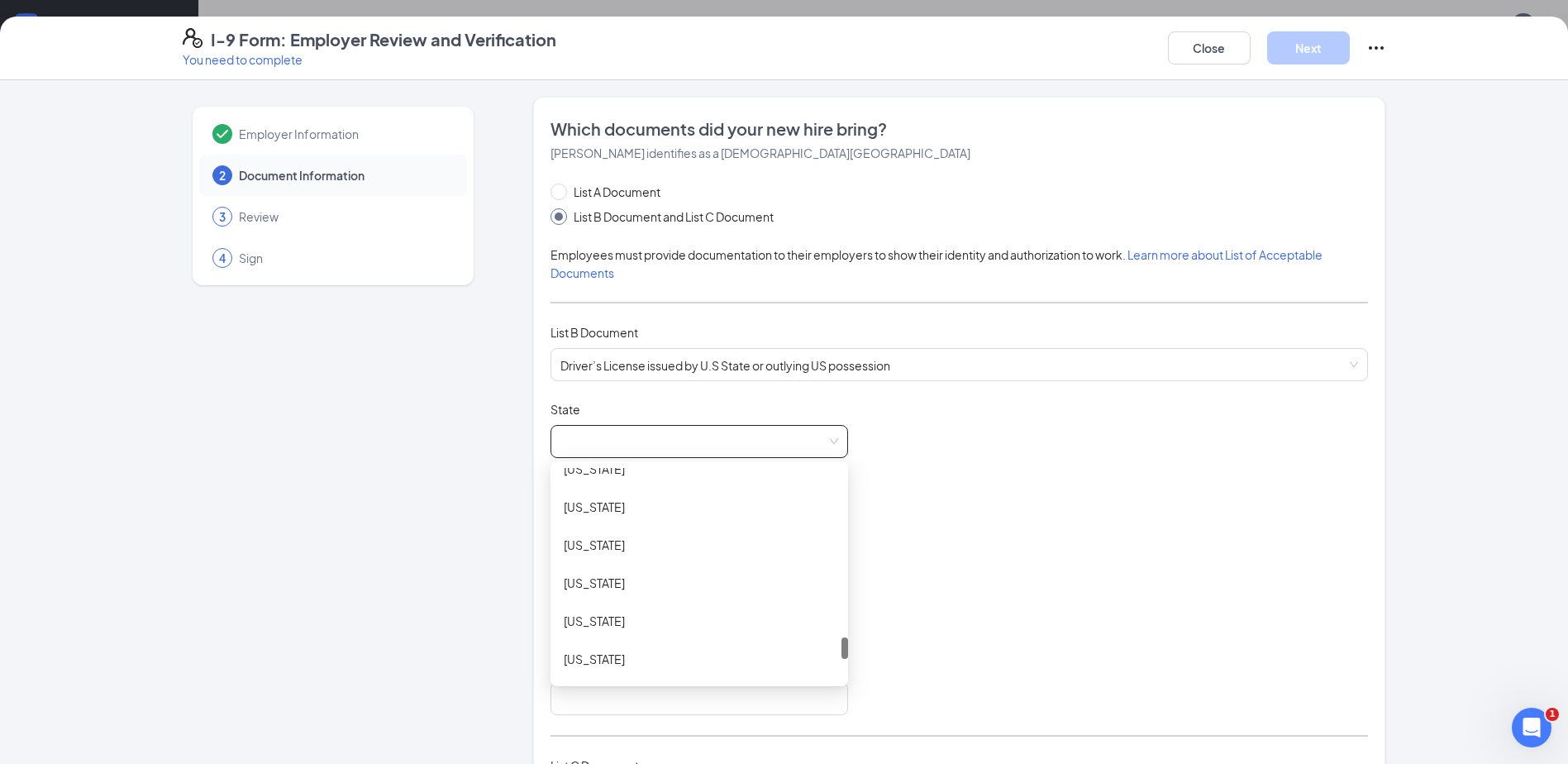
scroll to position [1737, 0]
click at [610, 553] on div "[US_STATE]" at bounding box center [699, 538] width 297 height 38
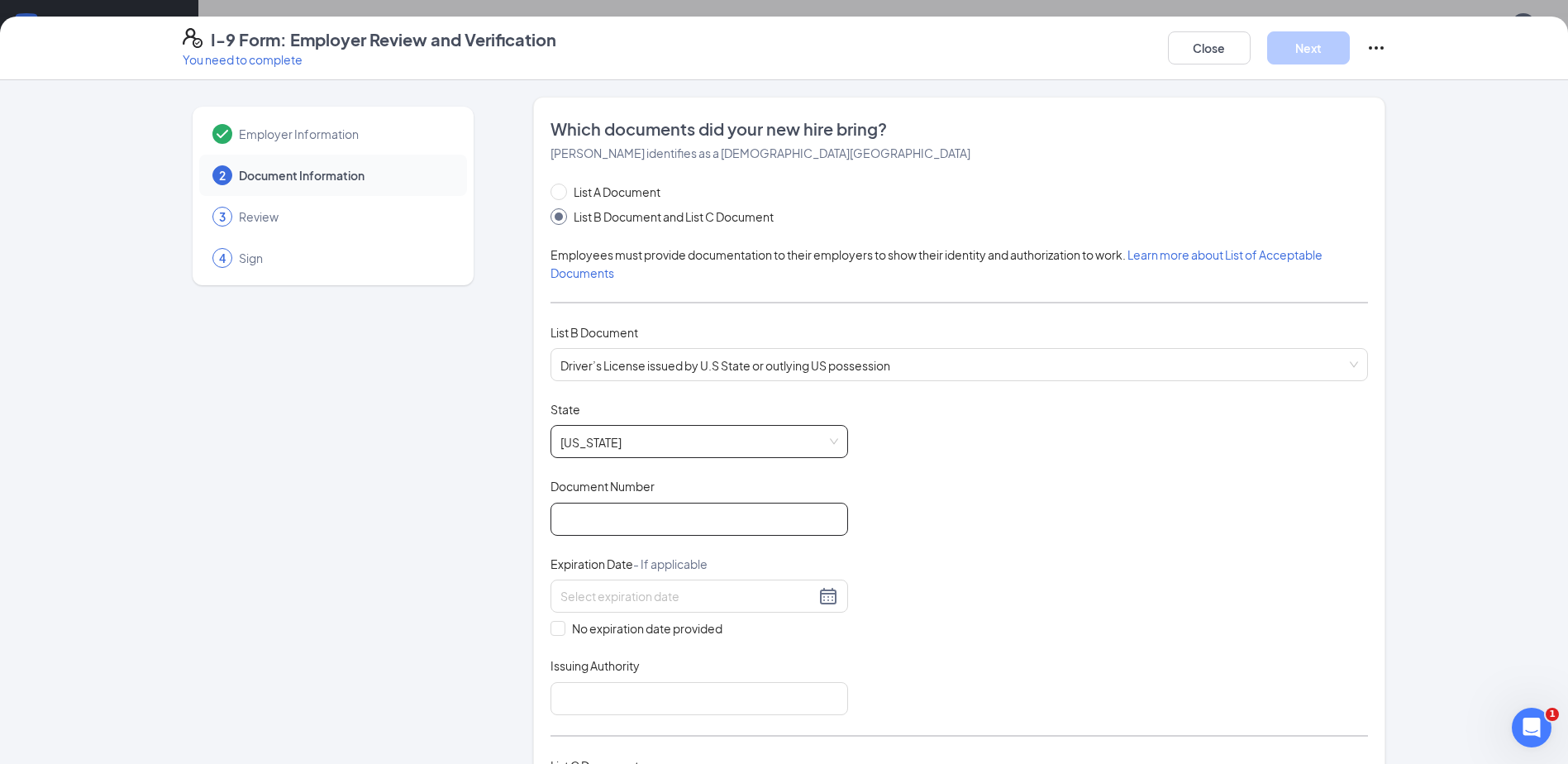
click at [644, 514] on input "Document Number" at bounding box center [699, 519] width 297 height 33
type input "42936483"
click at [648, 590] on input at bounding box center [687, 596] width 255 height 18
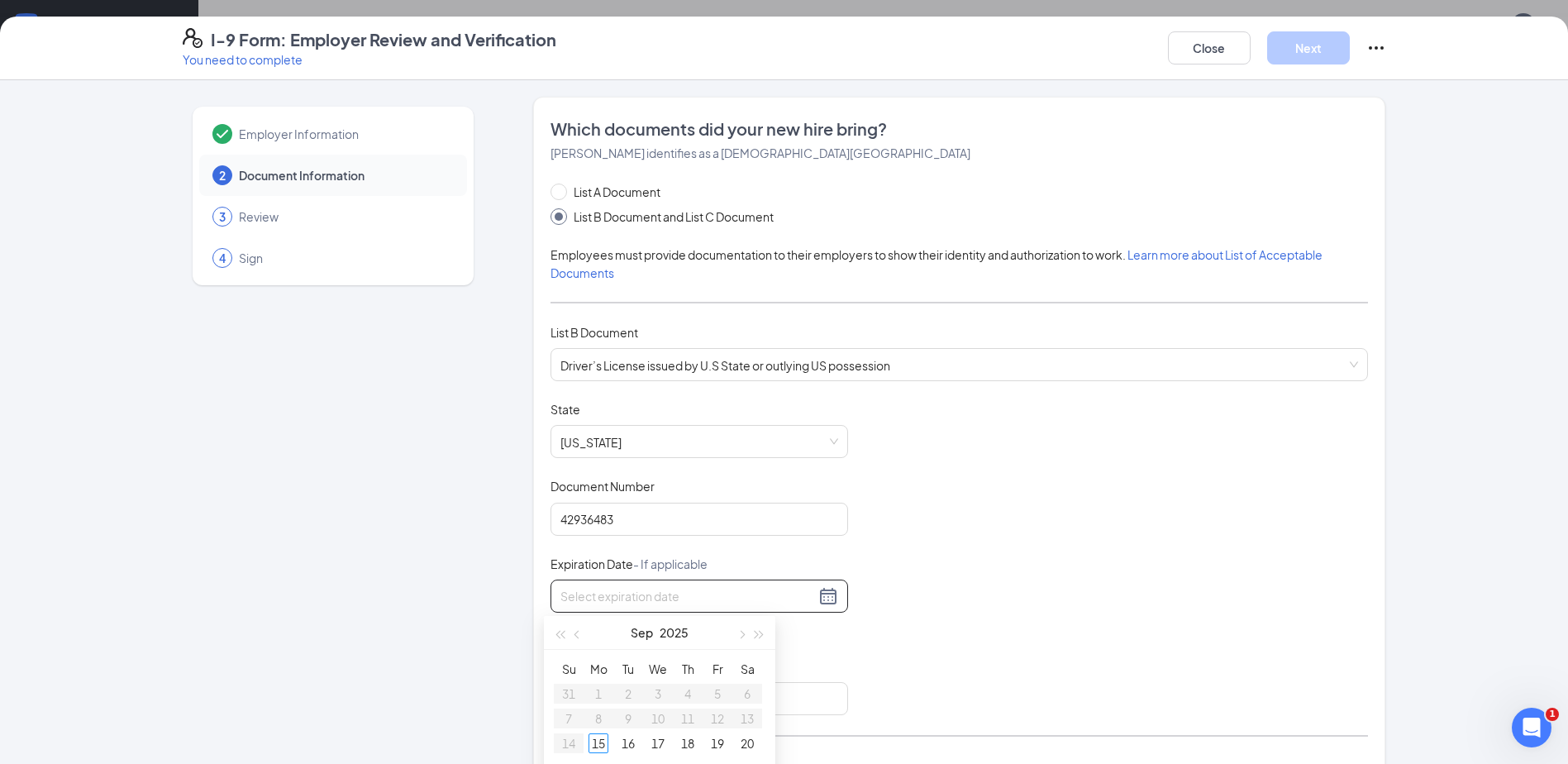
click at [816, 595] on div at bounding box center [699, 596] width 278 height 20
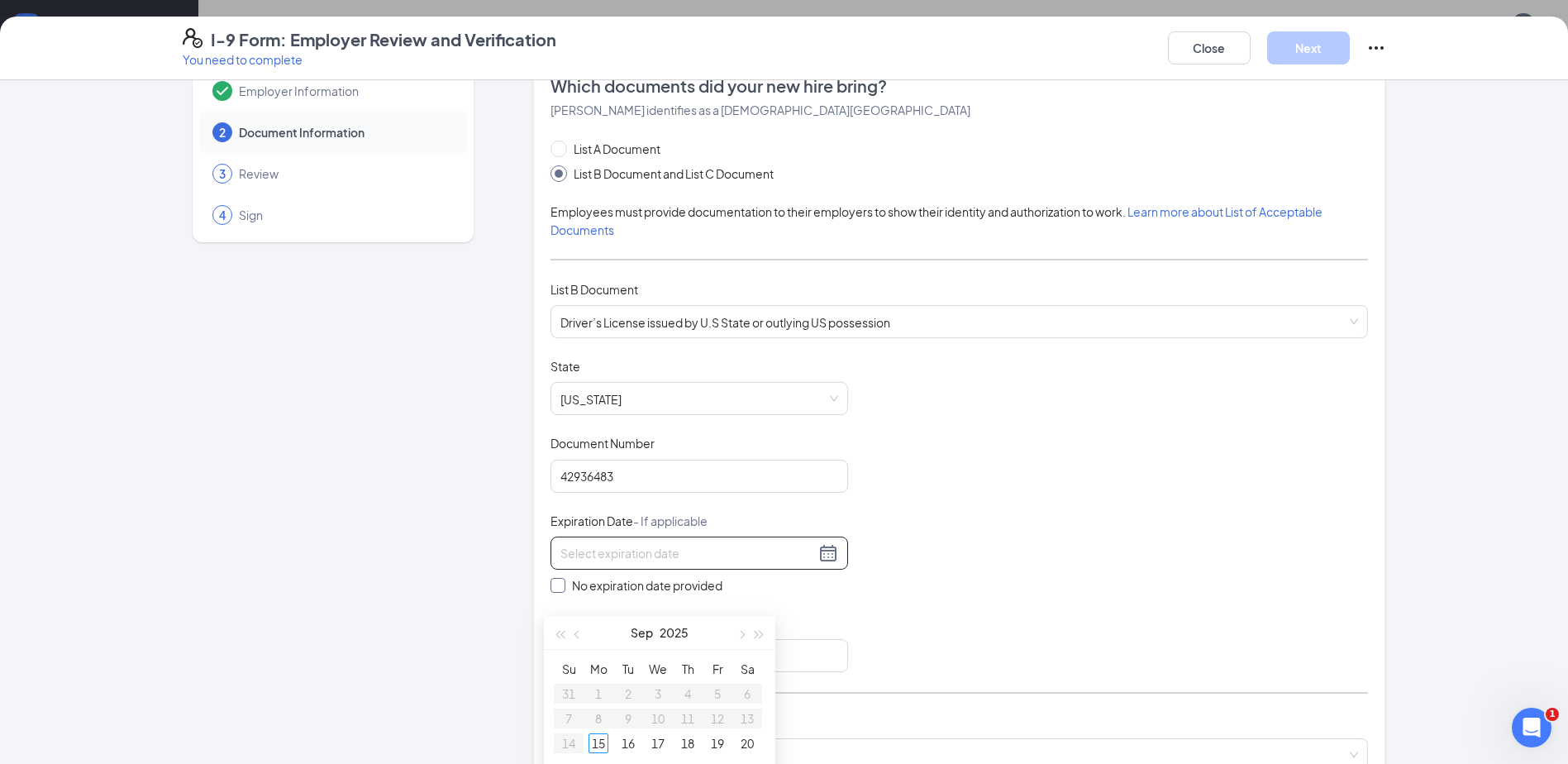
scroll to position [83, 0]
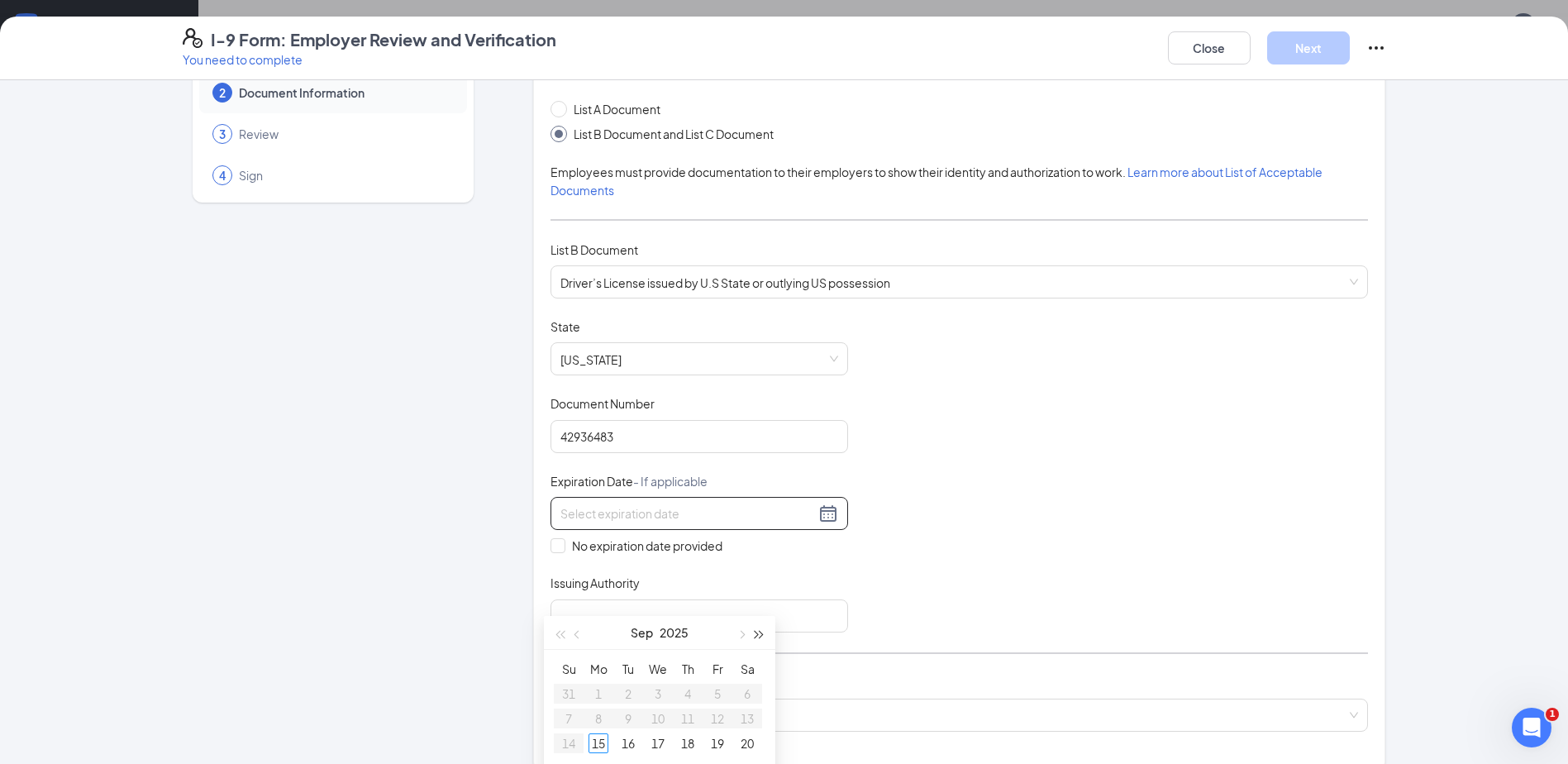
click at [751, 636] on button "button" at bounding box center [759, 632] width 18 height 33
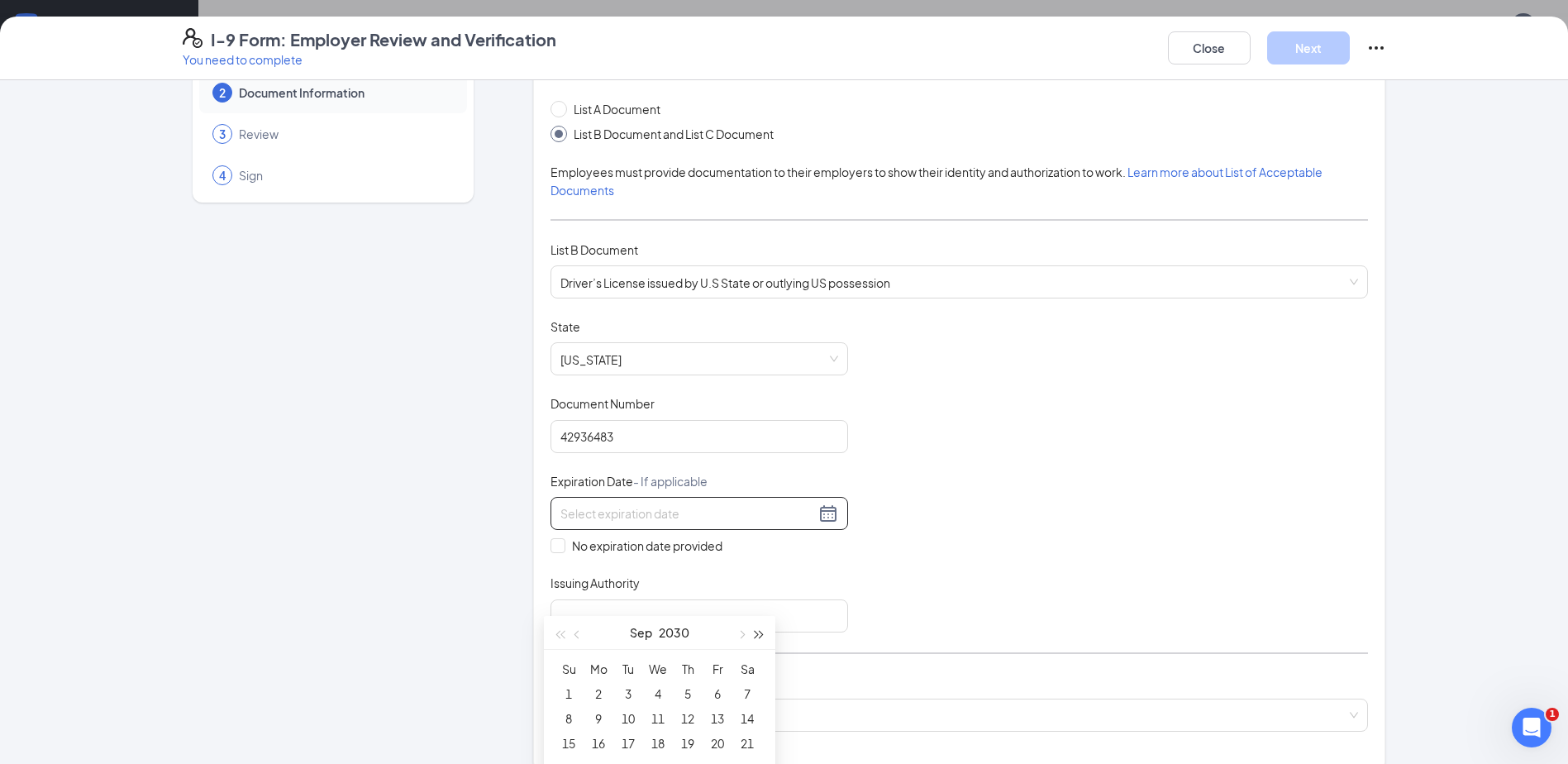
click at [751, 636] on button "button" at bounding box center [759, 632] width 18 height 33
click at [581, 639] on button "button" at bounding box center [577, 632] width 18 height 33
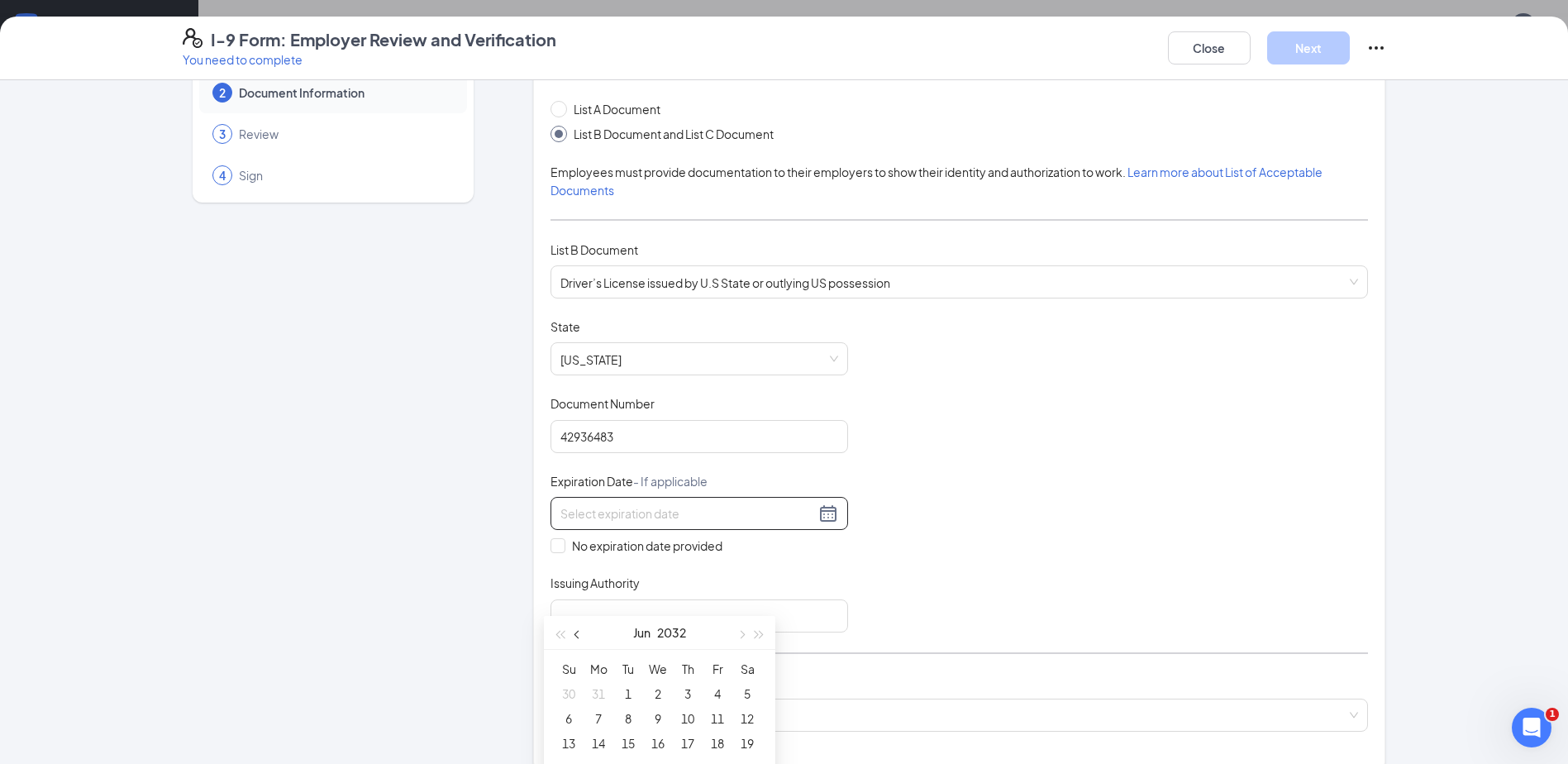
click at [581, 639] on button "button" at bounding box center [577, 632] width 18 height 33
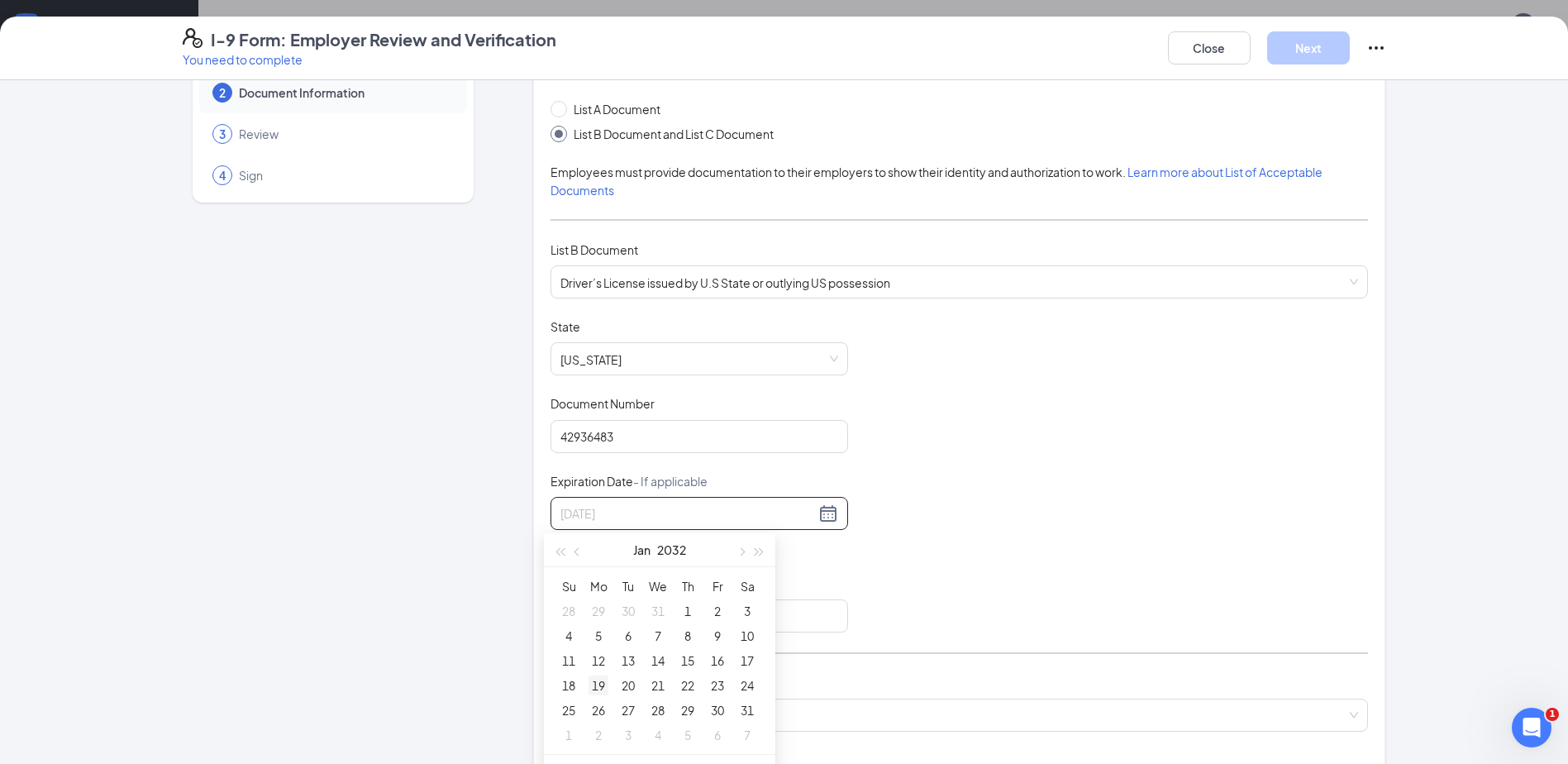
type input "01/19/2032"
click at [594, 683] on div "19" at bounding box center [598, 685] width 20 height 20
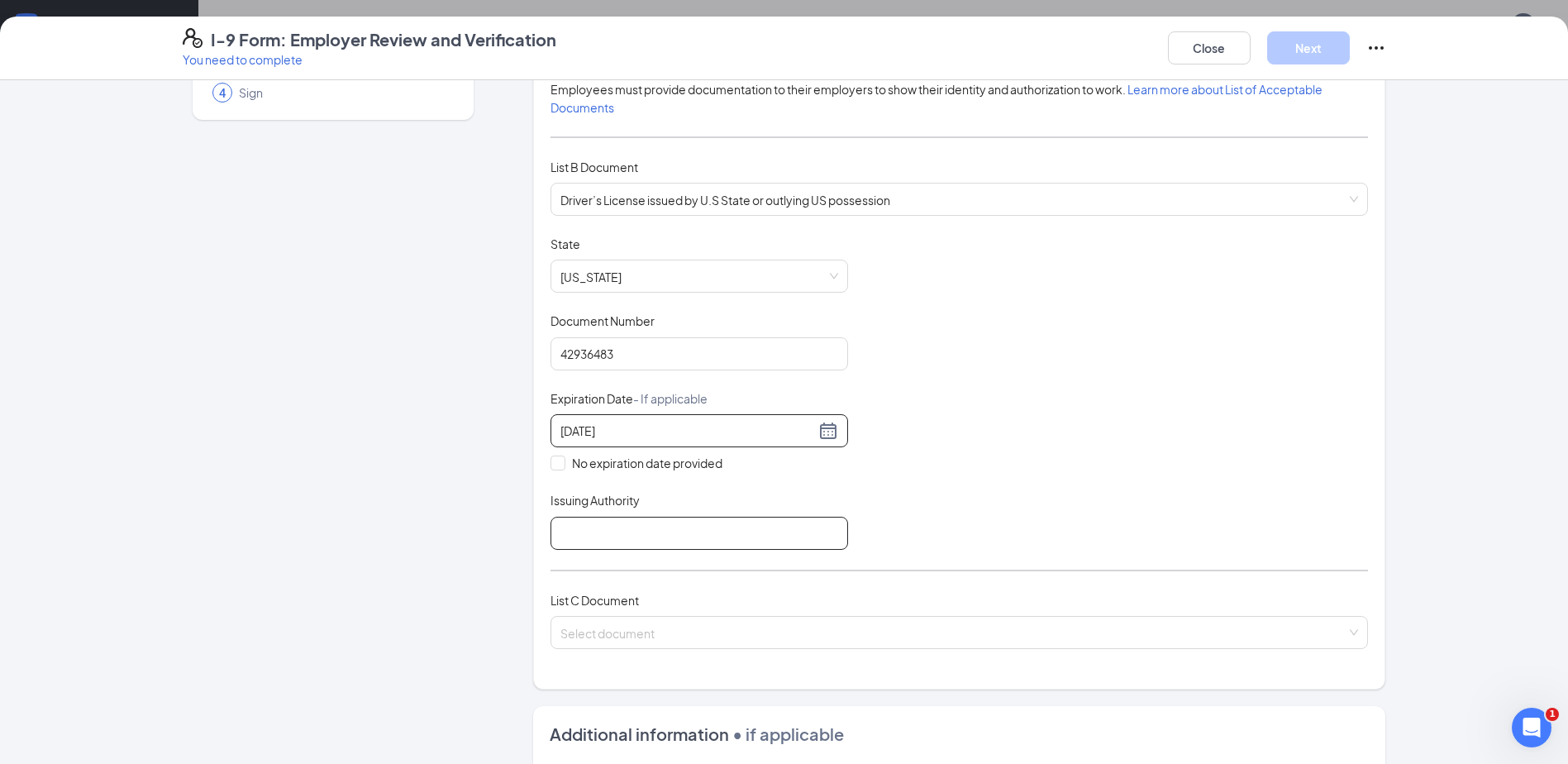
click at [672, 544] on input "Issuing Authority" at bounding box center [699, 533] width 297 height 33
type input "Texas"
click at [686, 622] on input "search" at bounding box center [953, 629] width 786 height 25
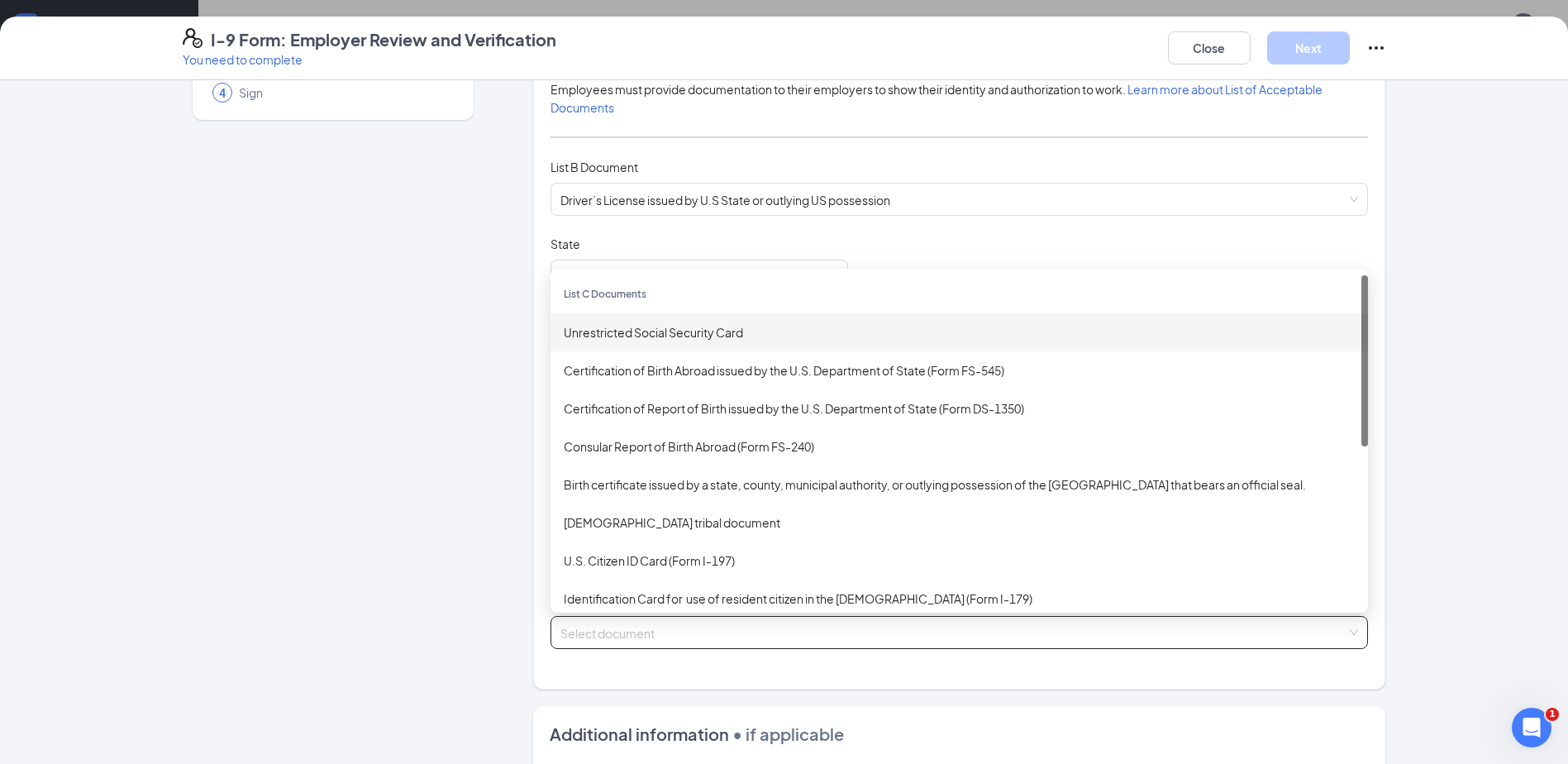
click at [708, 323] on div "Unrestricted Social Security Card" at bounding box center [959, 332] width 791 height 18
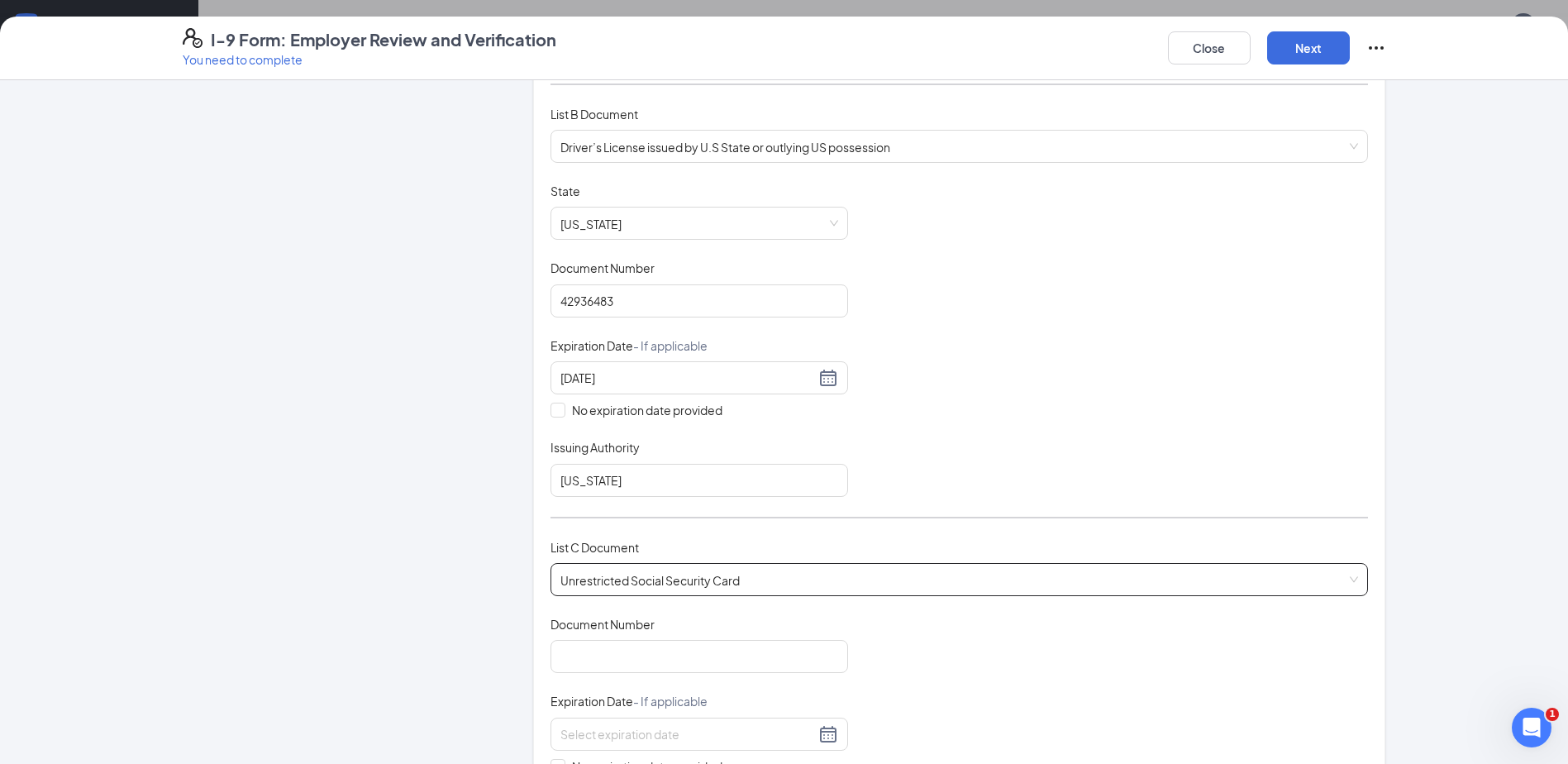
scroll to position [248, 0]
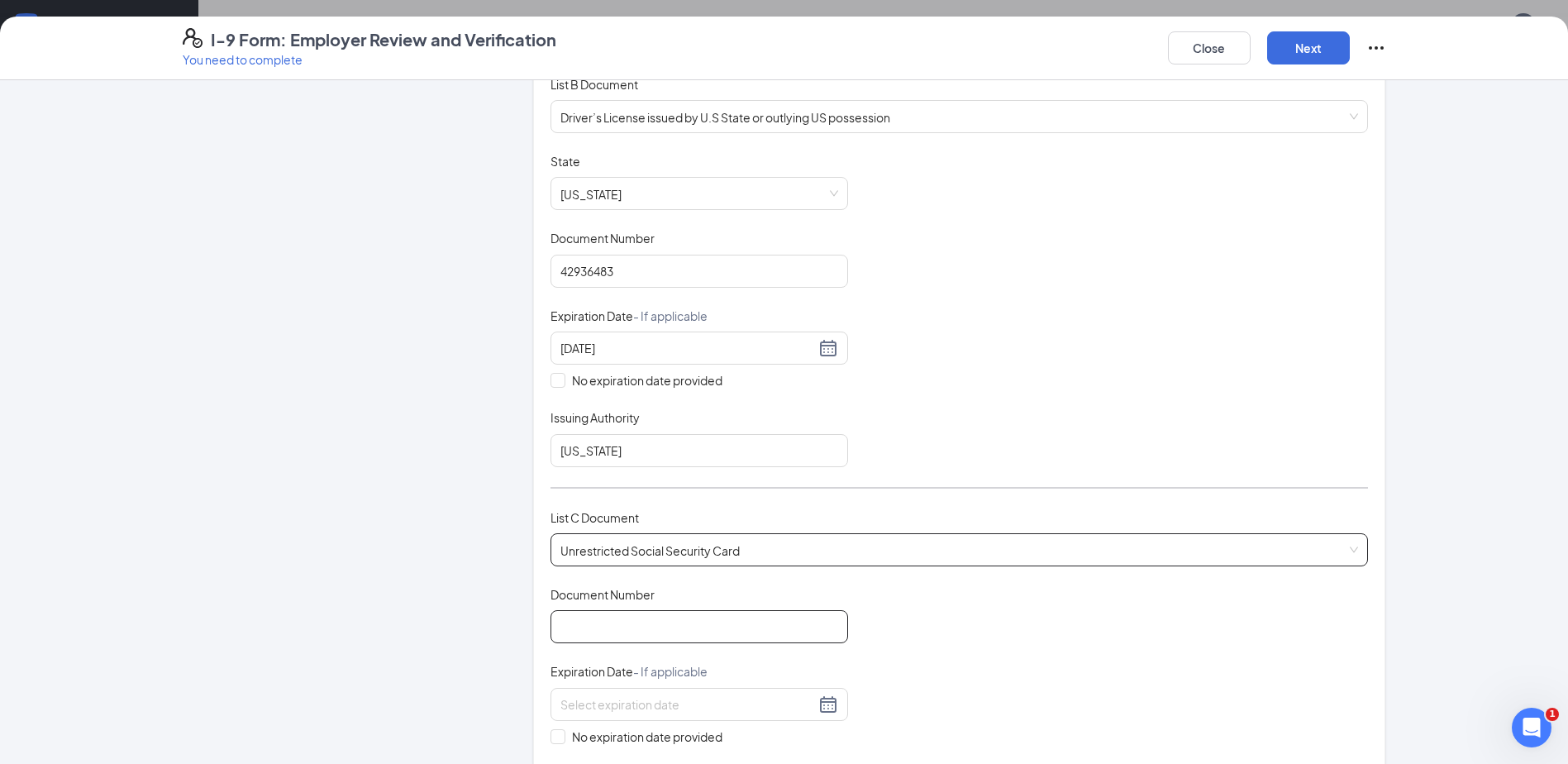
click at [641, 638] on input "Document Number" at bounding box center [699, 626] width 297 height 33
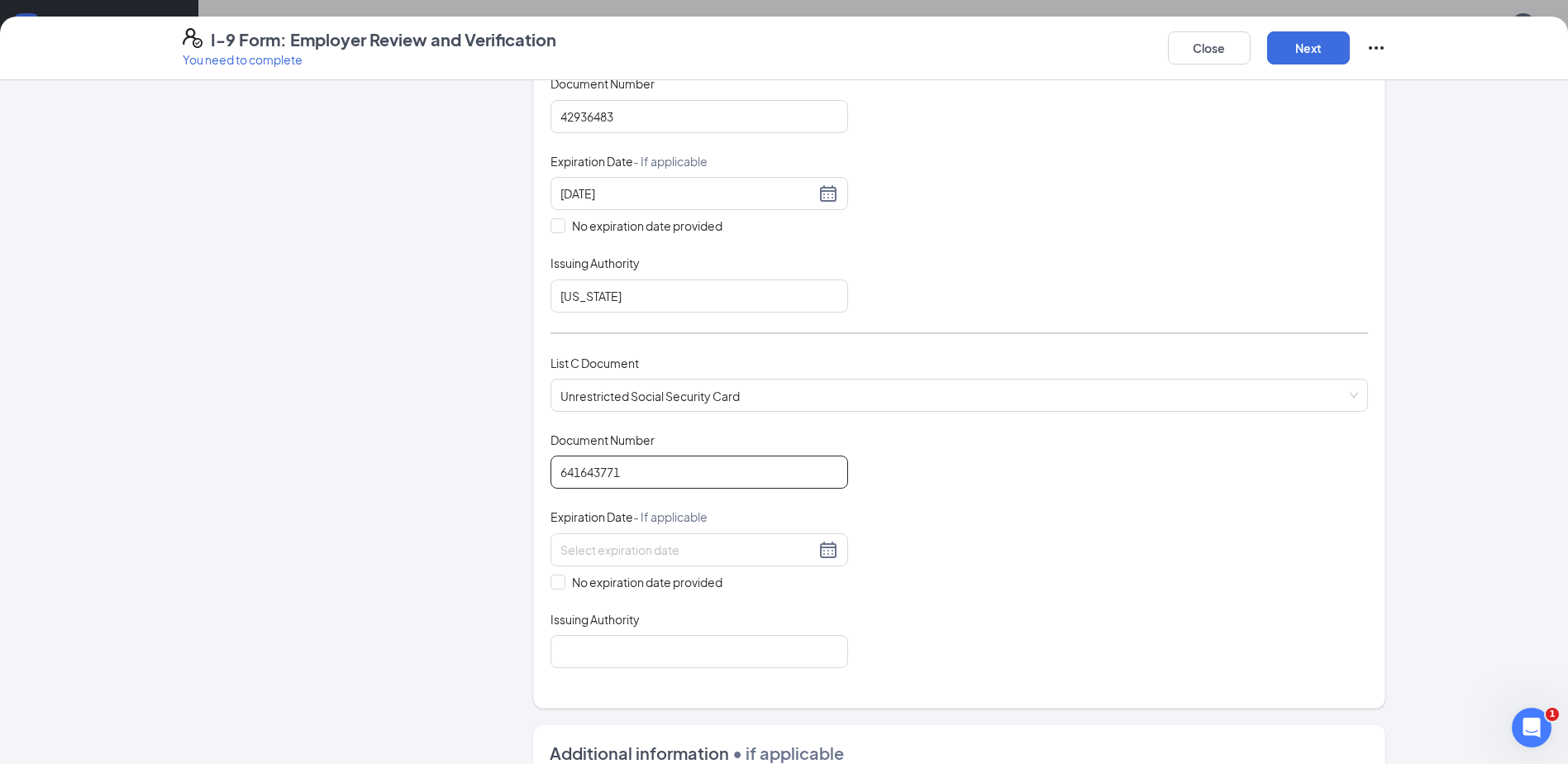
scroll to position [414, 0]
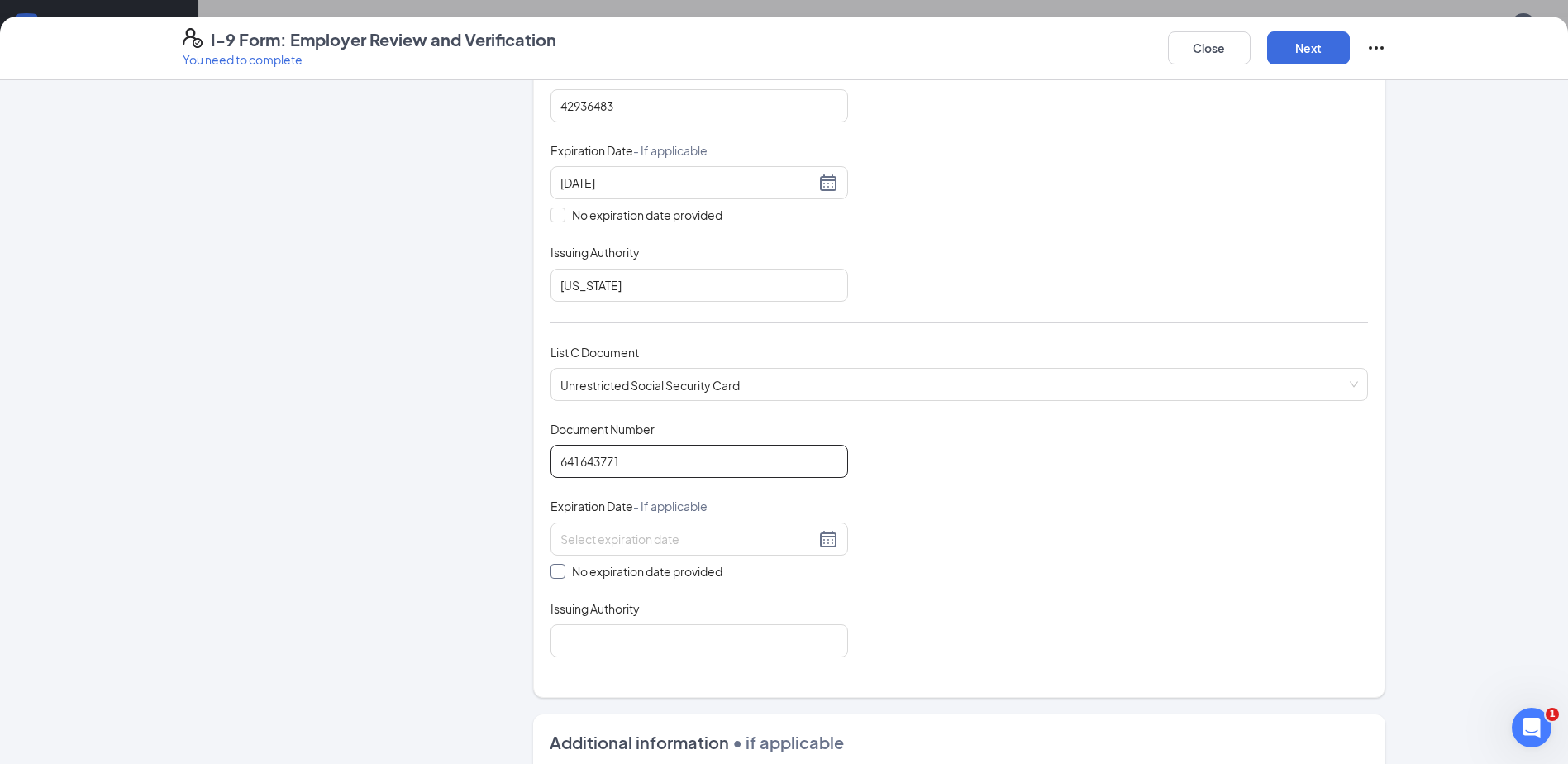
type input "641643771"
click at [605, 579] on span "No expiration date provided" at bounding box center [647, 571] width 164 height 18
click at [562, 575] on input "No expiration date provided" at bounding box center [556, 570] width 12 height 12
checkbox input "true"
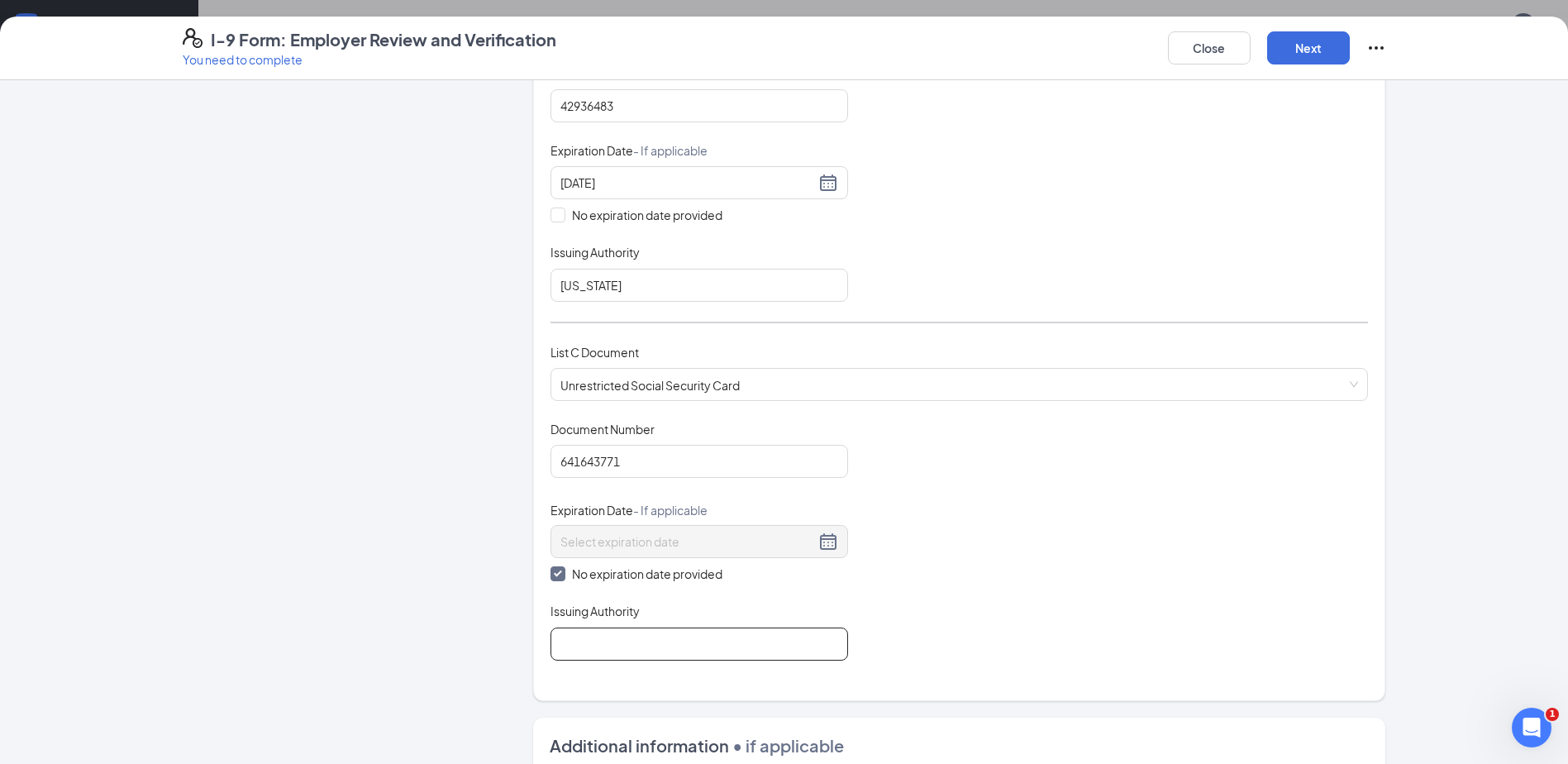
drag, startPoint x: 617, startPoint y: 645, endPoint x: 623, endPoint y: 659, distance: 15.2
click at [617, 645] on input "Issuing Authority" at bounding box center [699, 644] width 297 height 33
type input "The United States of America"
click at [1311, 33] on button "Next" at bounding box center [1308, 48] width 83 height 33
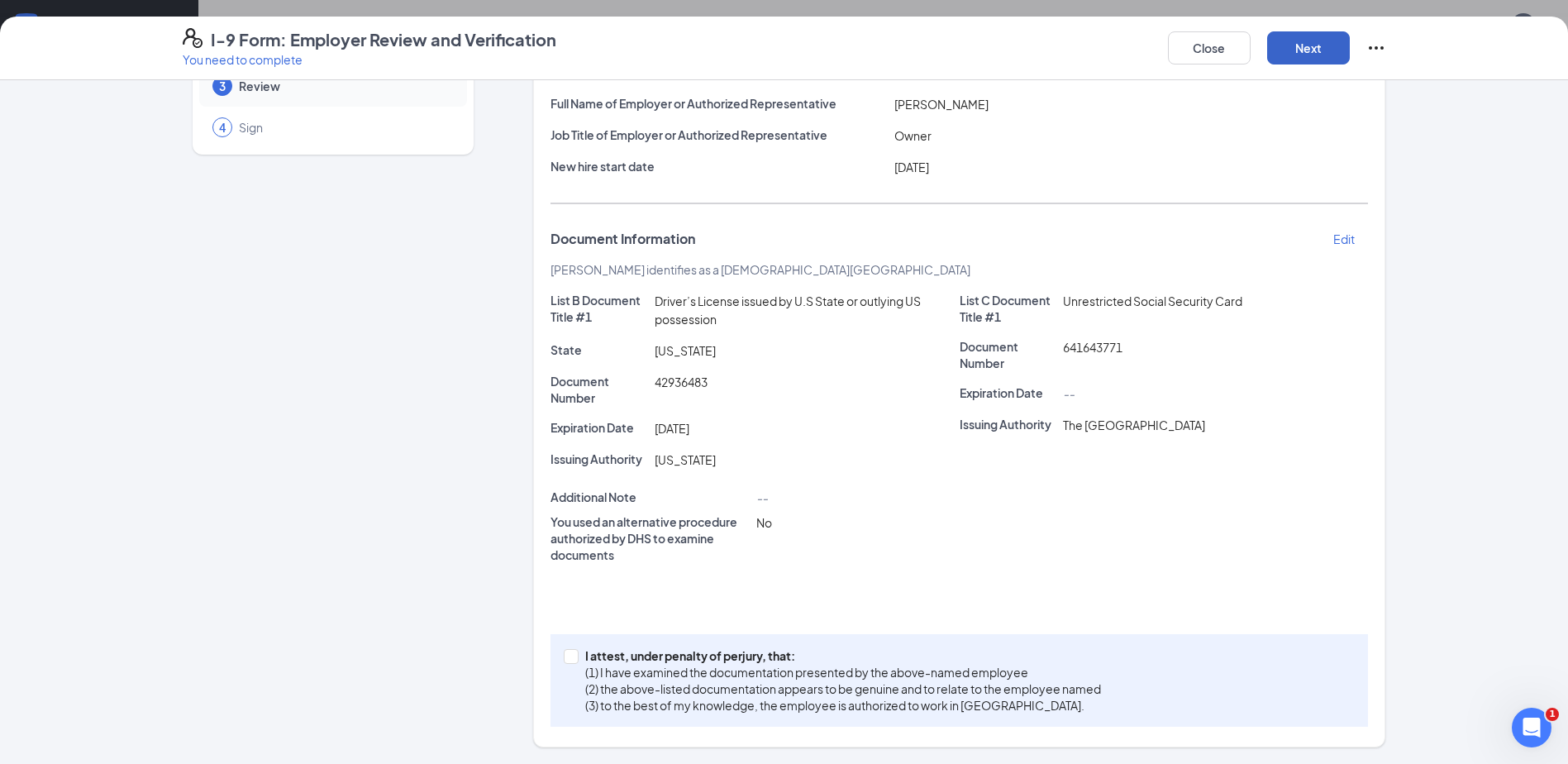
scroll to position [131, 0]
click at [650, 622] on div "Employer Information Edit Full Name of Employer or Authorized Representative Br…" at bounding box center [958, 390] width 817 height 675
click at [654, 650] on p "I attest, under penalty of perjury, that:" at bounding box center [843, 655] width 516 height 16
click at [575, 650] on input "I attest, under penalty of perjury, that: (1) I have examined the documentation…" at bounding box center [570, 655] width 12 height 12
checkbox input "true"
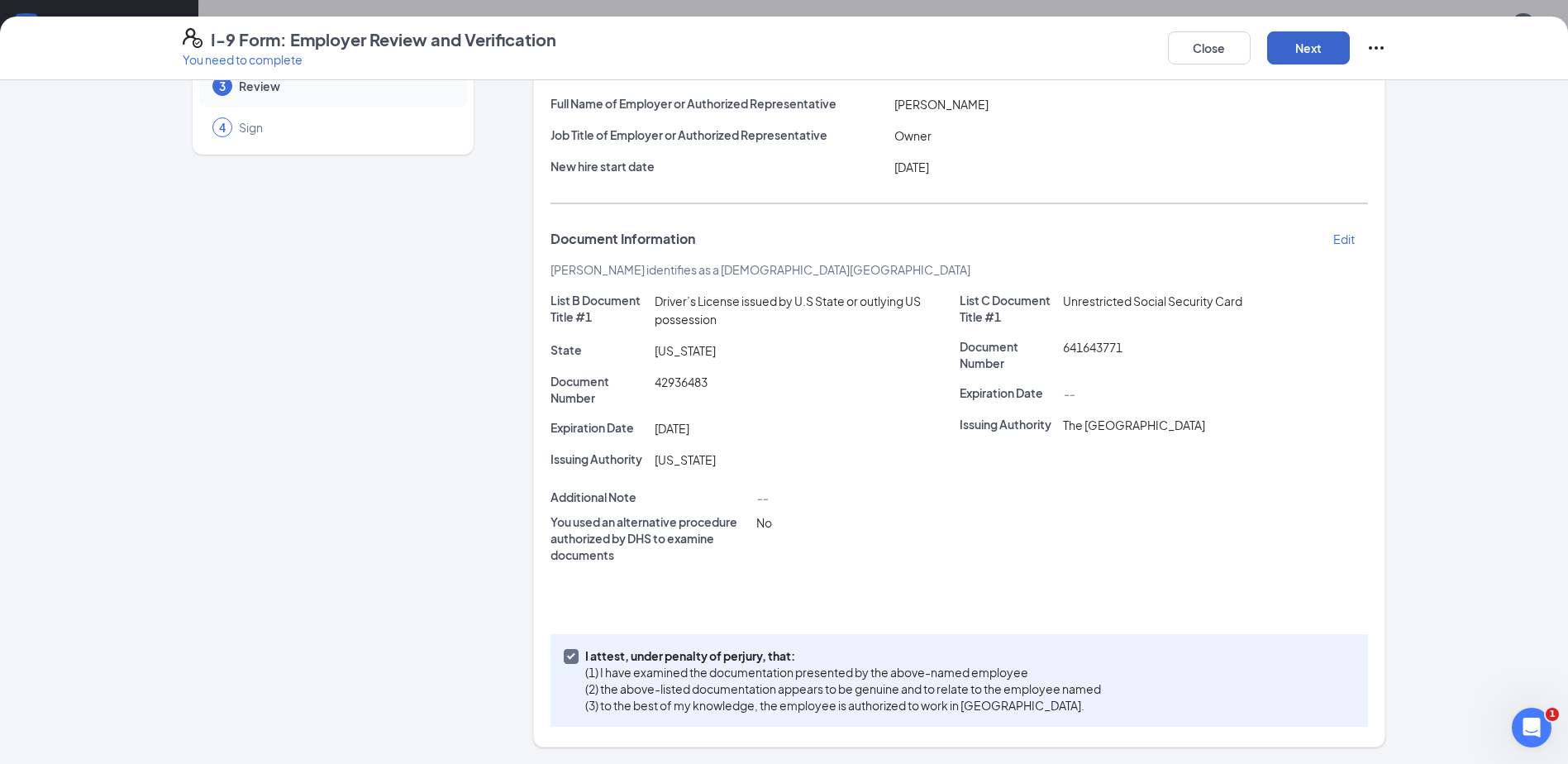
click at [1298, 50] on button "Next" at bounding box center [1308, 48] width 83 height 33
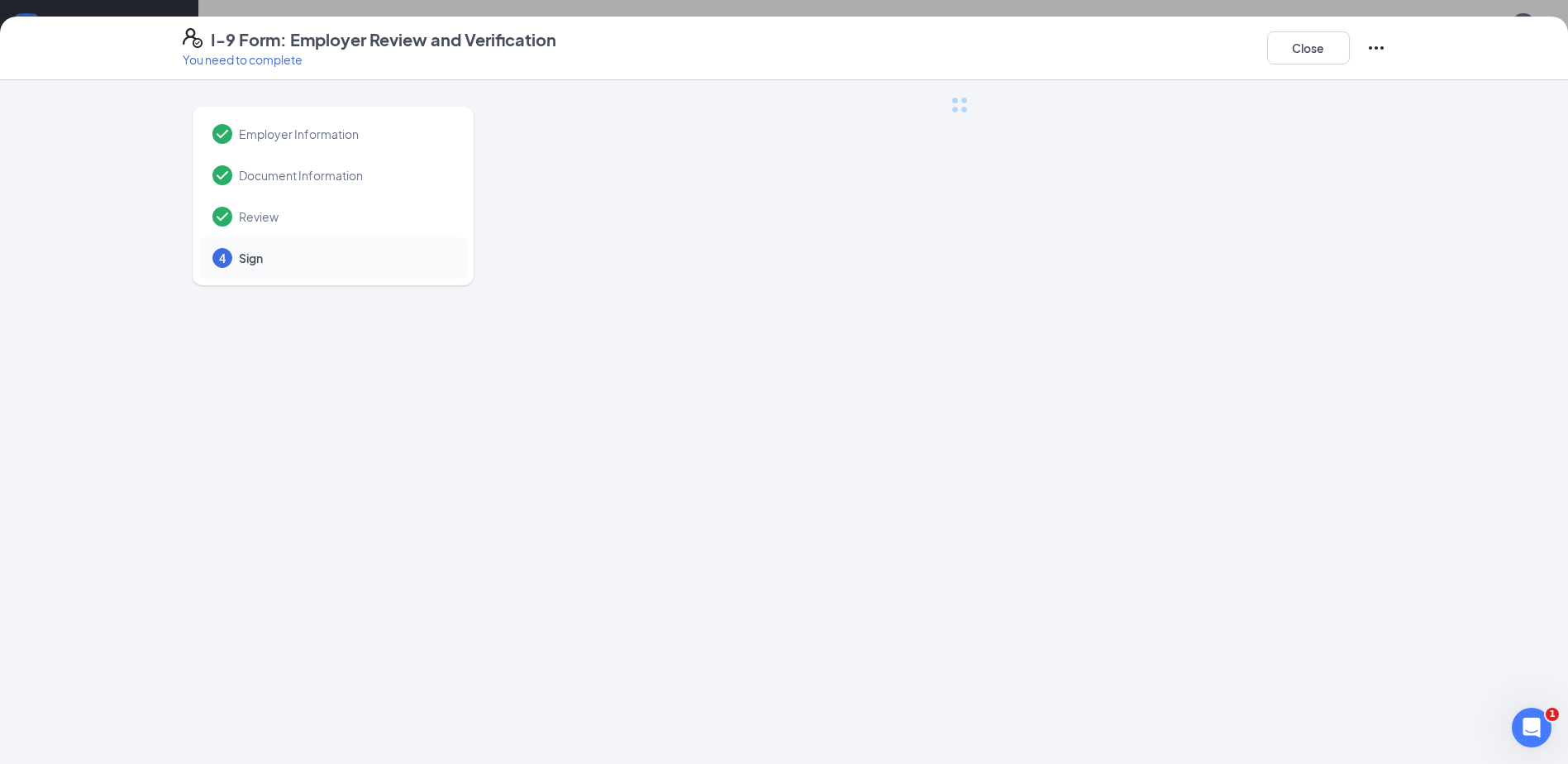
scroll to position [0, 0]
click at [1346, 51] on div "I-9 Form: Employer Review and Verification You need to complete Close Employer …" at bounding box center [784, 382] width 1568 height 764
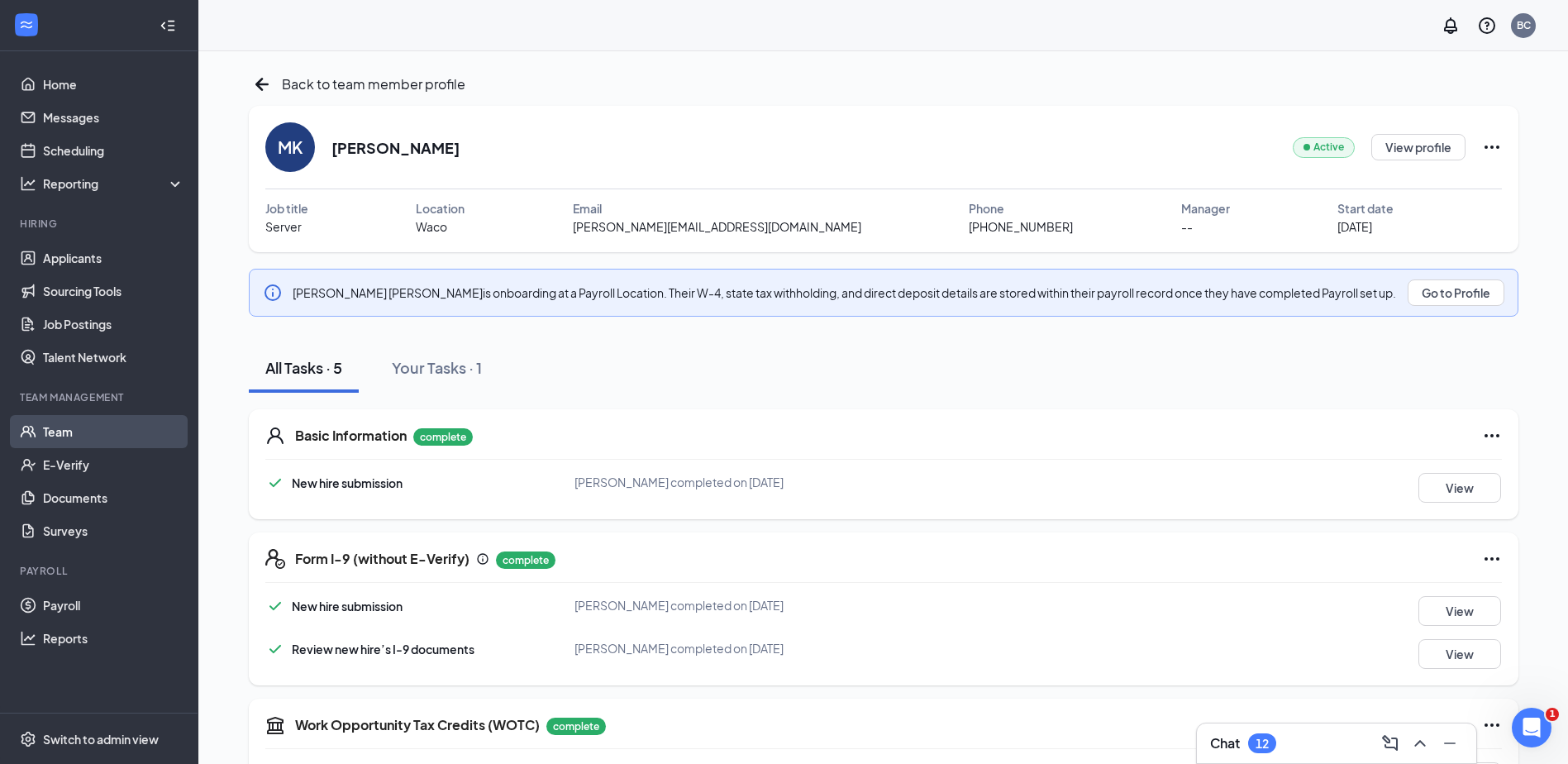
click at [89, 425] on link "Team" at bounding box center [113, 432] width 141 height 33
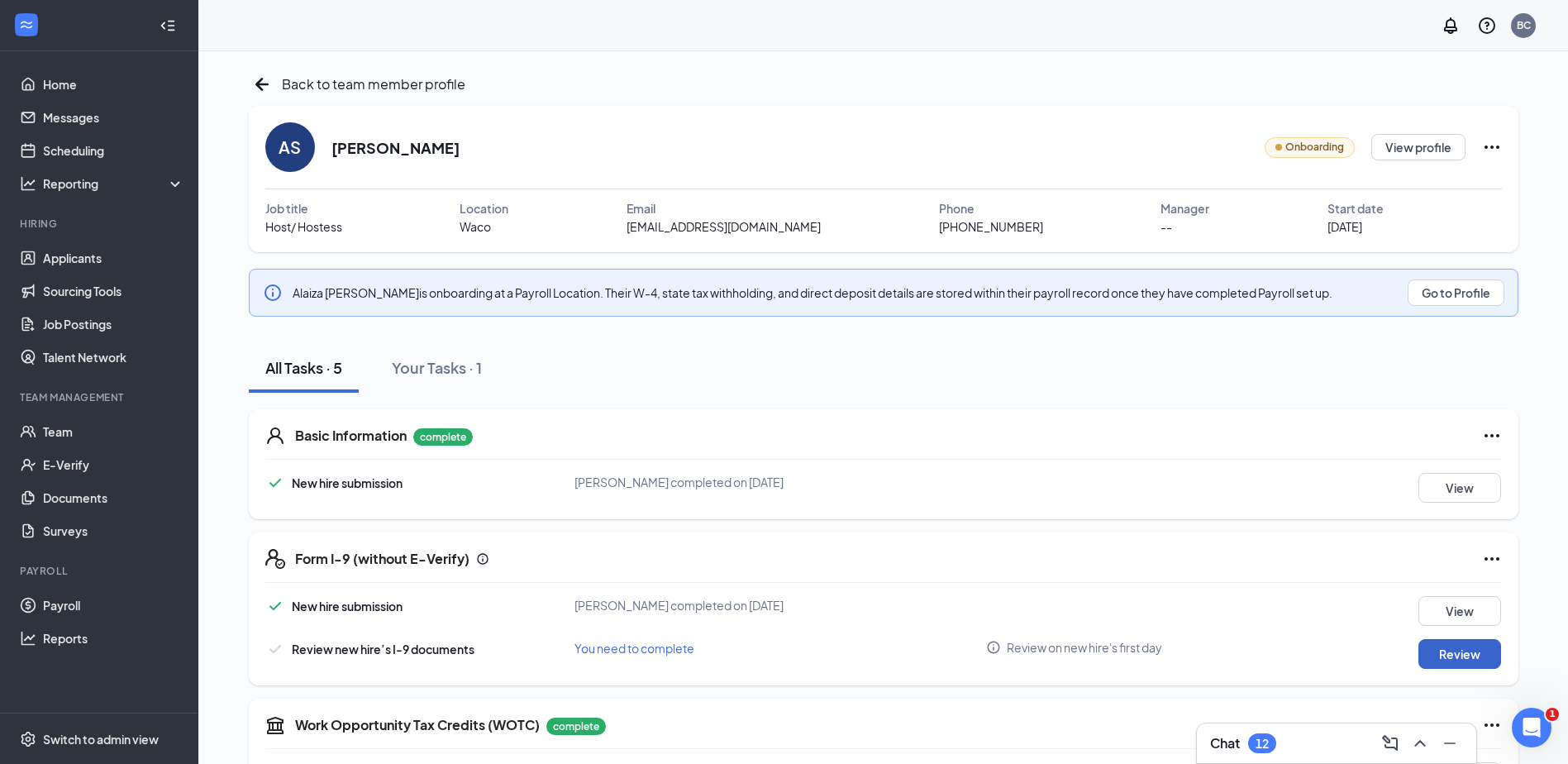
click at [1468, 643] on button "Review" at bounding box center [1459, 654] width 83 height 30
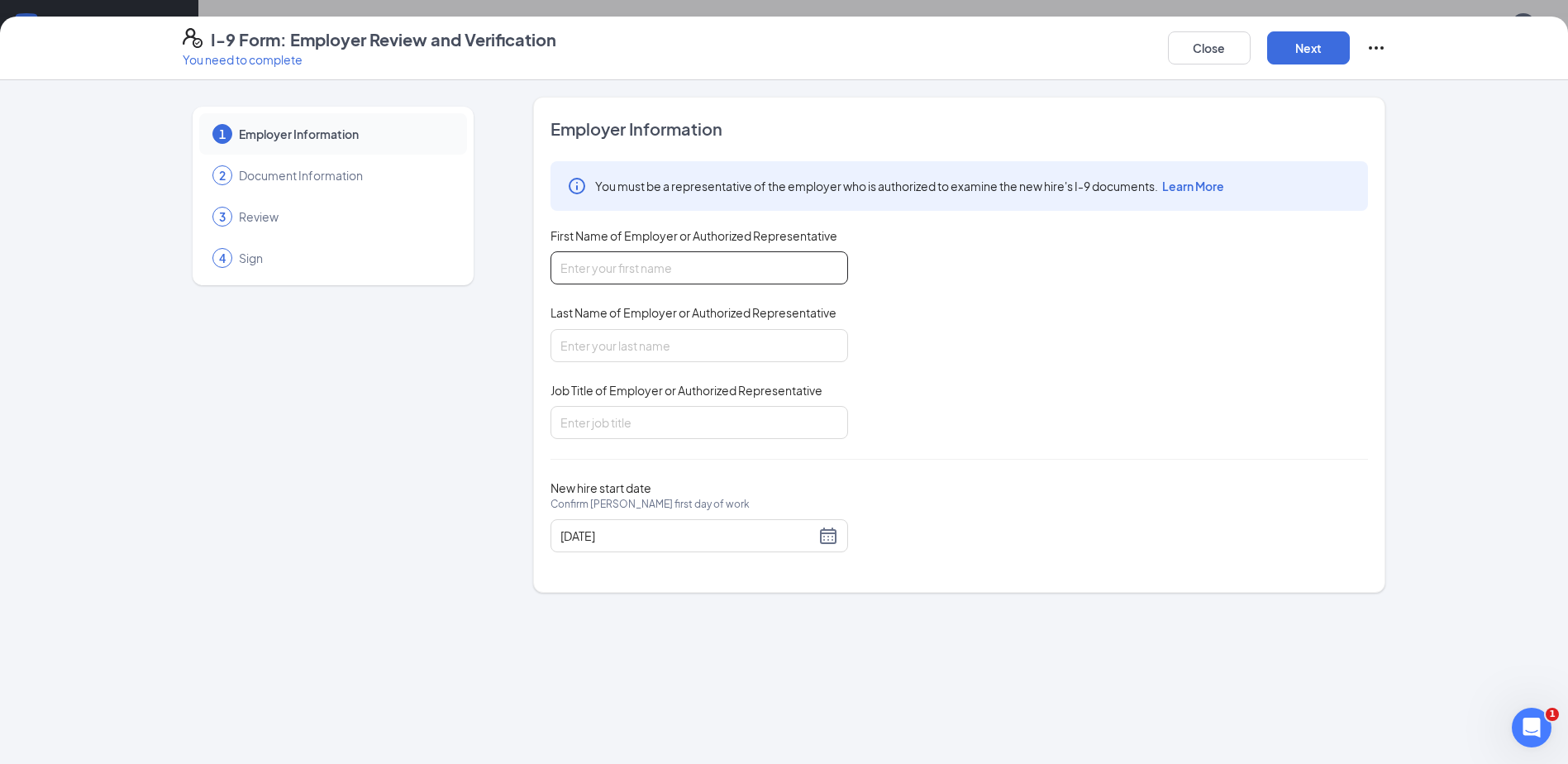
click at [762, 284] on input "First Name of Employer or Authorized Representative" at bounding box center [699, 267] width 297 height 33
type input "[PERSON_NAME]"
click at [725, 349] on input "Last Name of Employer or Authorized Representative" at bounding box center [699, 345] width 297 height 33
type input "[PERSON_NAME]"
drag, startPoint x: 707, startPoint y: 414, endPoint x: 706, endPoint y: 423, distance: 9.1
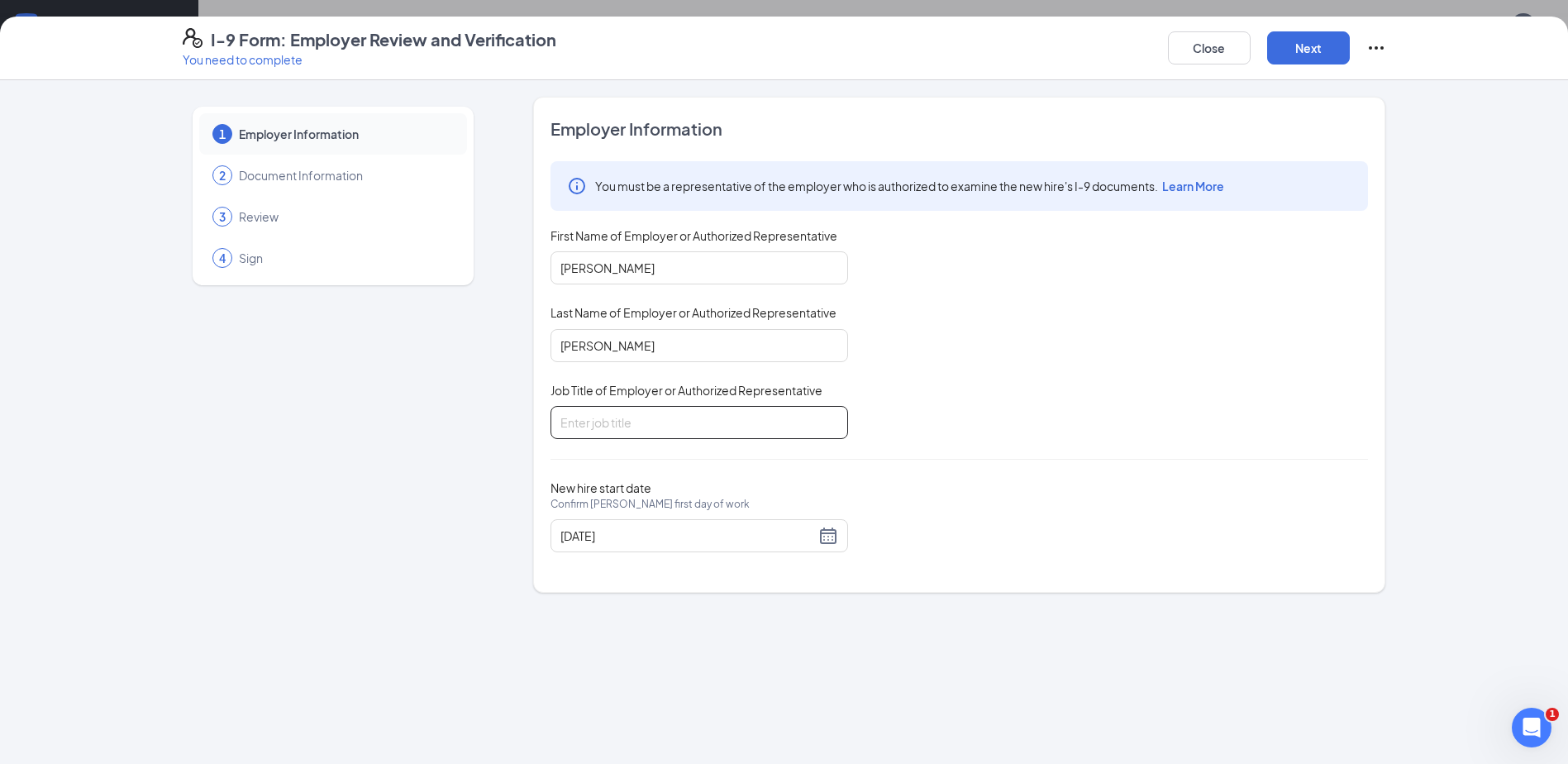
click at [707, 414] on input "Job Title of Employer or Authorized Representative" at bounding box center [699, 422] width 297 height 33
type input "Owner"
click at [1316, 56] on button "Next" at bounding box center [1308, 48] width 83 height 33
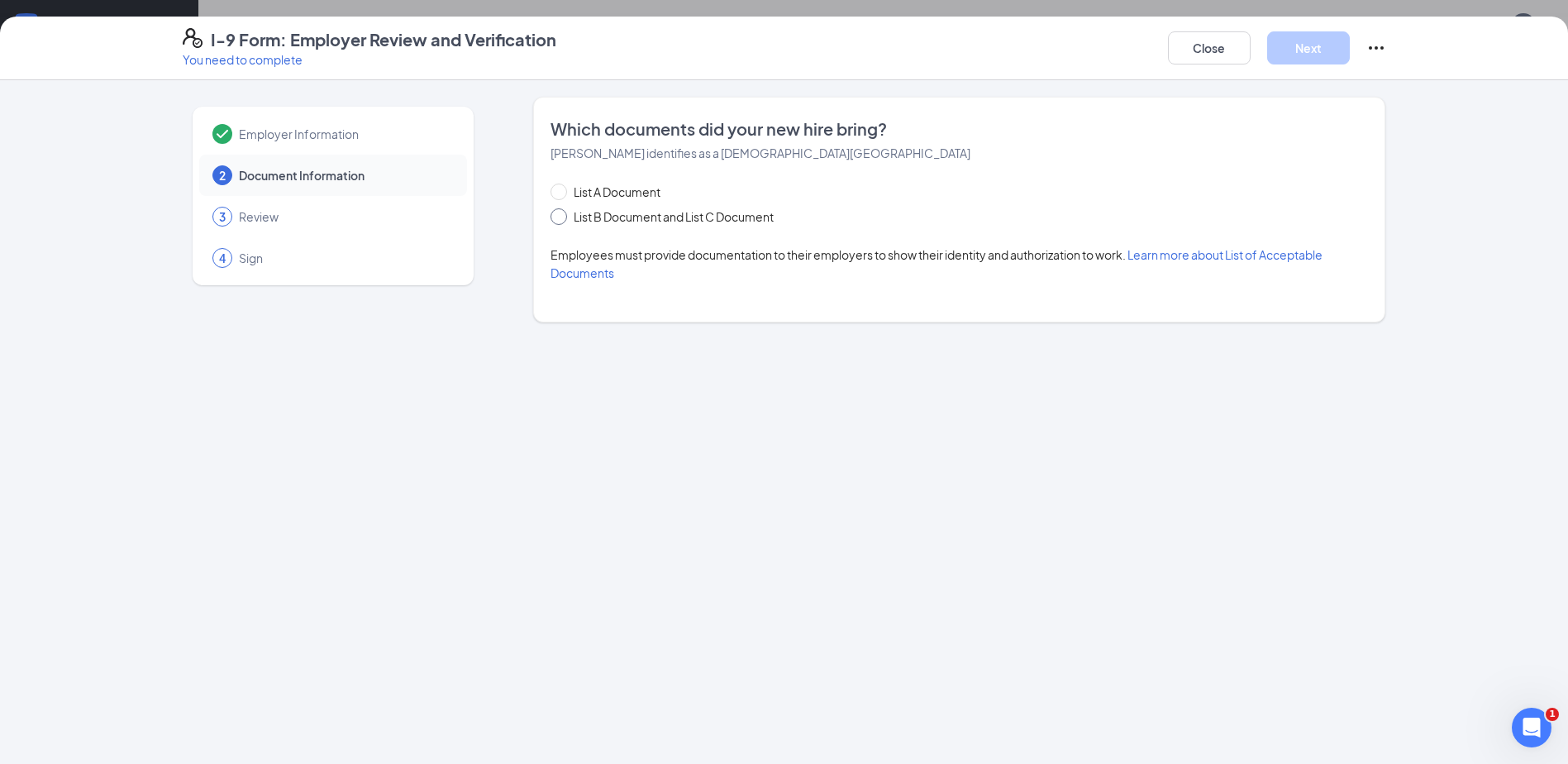
click at [655, 212] on span "List B Document and List C Document" at bounding box center [674, 216] width 214 height 18
click at [562, 212] on input "List B Document and List C Document" at bounding box center [556, 215] width 12 height 12
radio input "true"
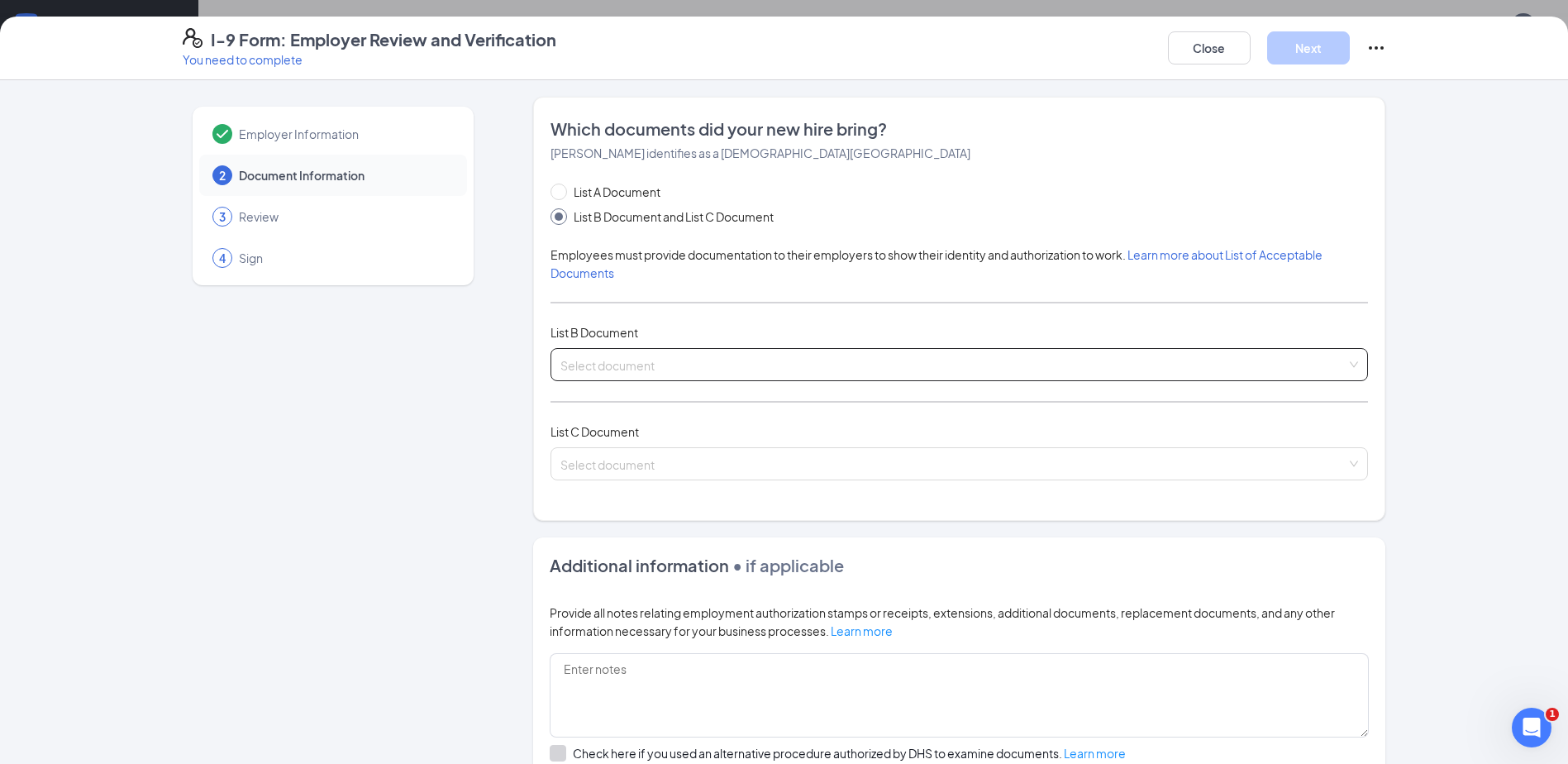
click at [611, 367] on input "search" at bounding box center [953, 361] width 786 height 25
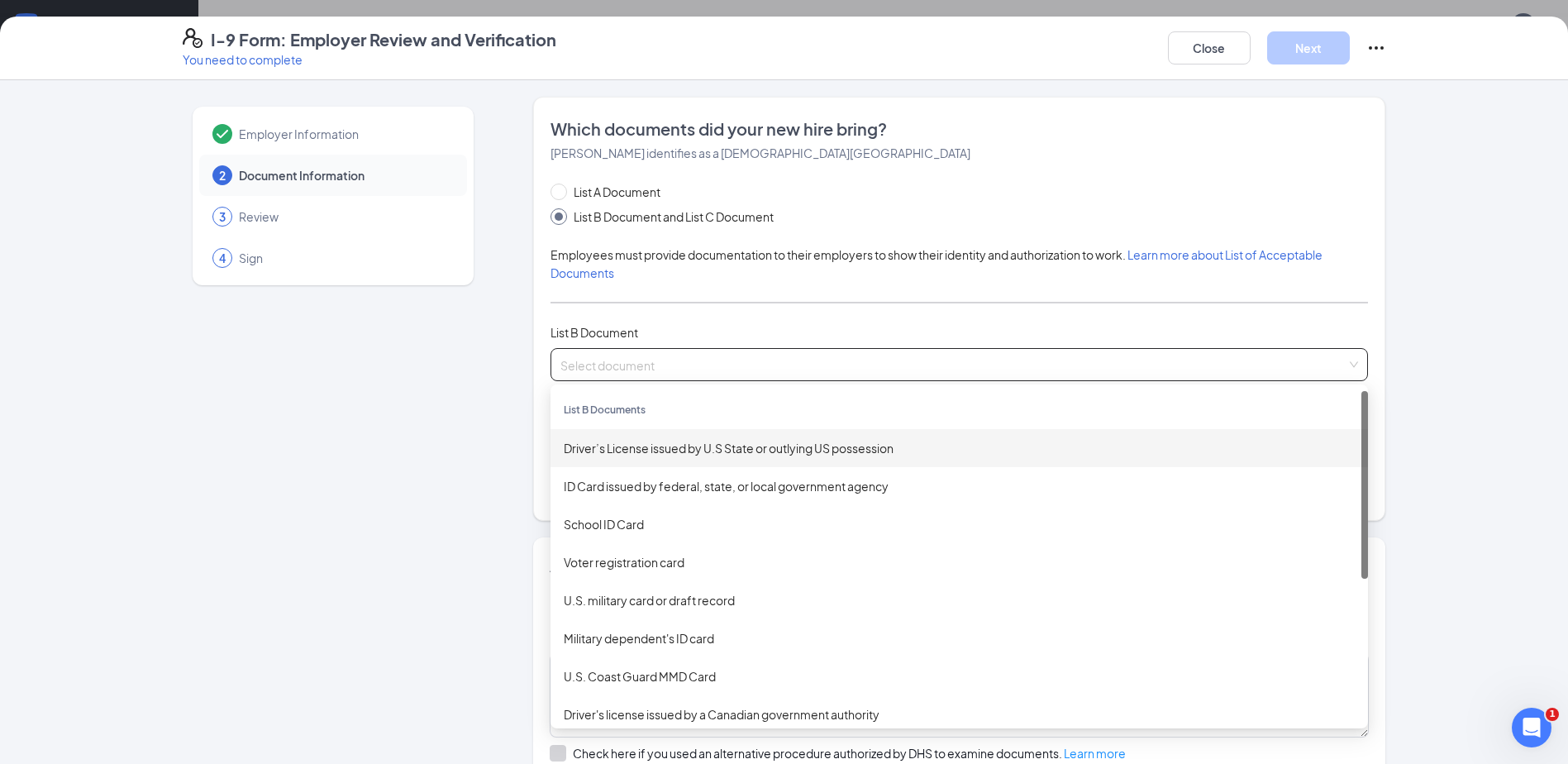
click at [641, 431] on div "Driver’s License issued by U.S State or outlying US possession" at bounding box center [958, 448] width 817 height 38
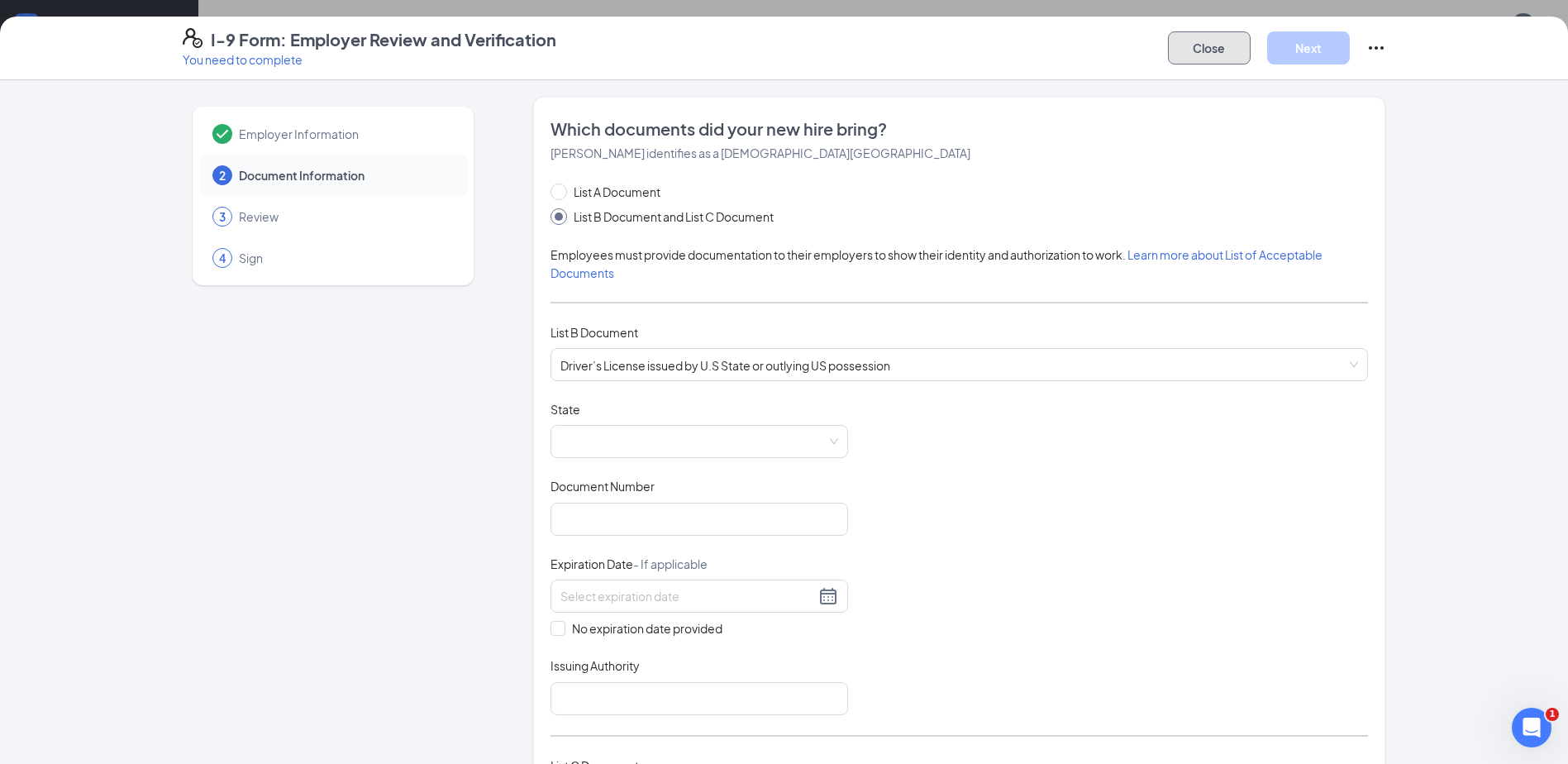
click at [1191, 63] on button "Close" at bounding box center [1208, 48] width 83 height 33
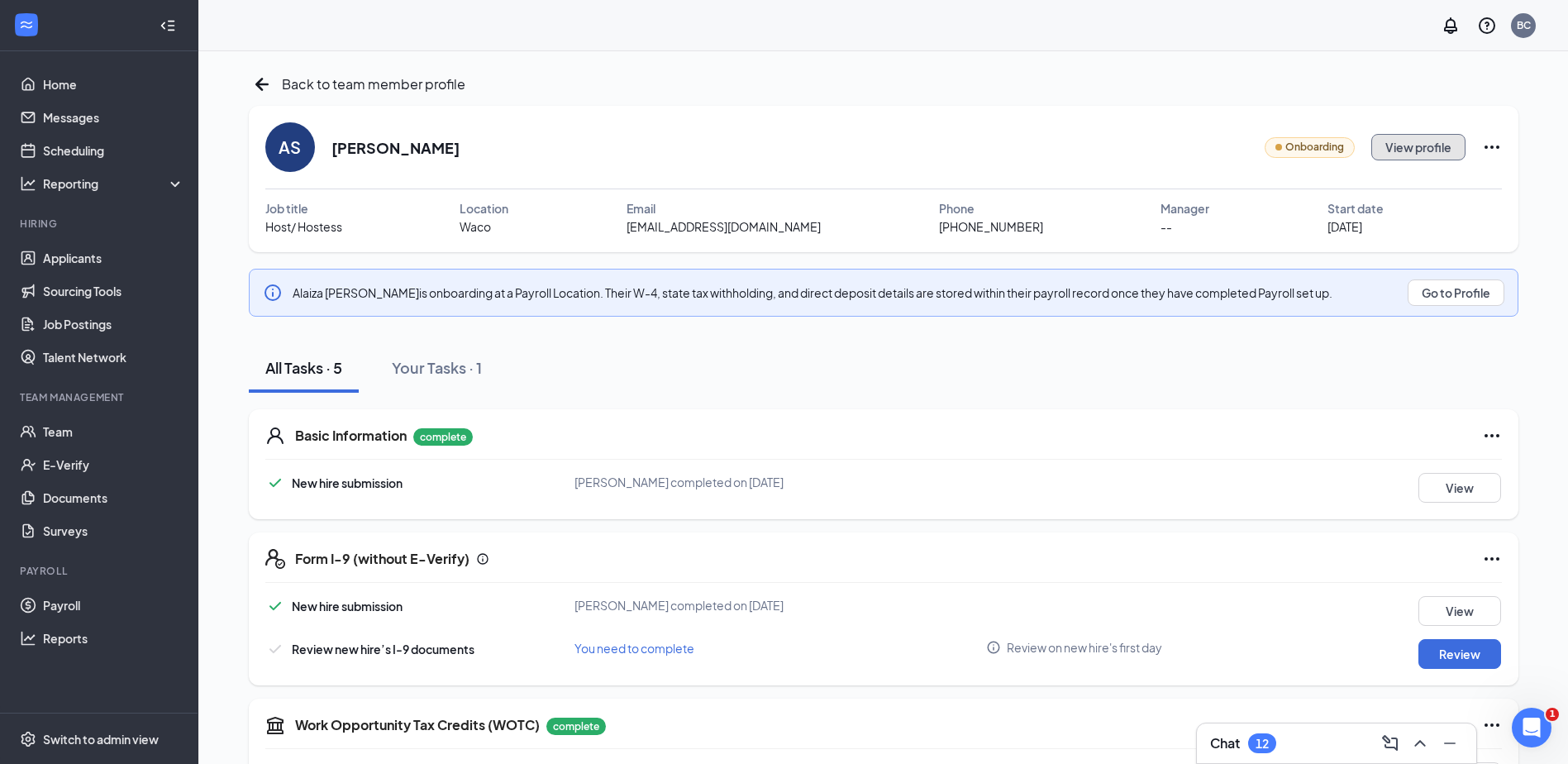
click at [1404, 145] on button "View profile" at bounding box center [1418, 147] width 94 height 26
click at [1460, 650] on button "Review" at bounding box center [1459, 654] width 83 height 30
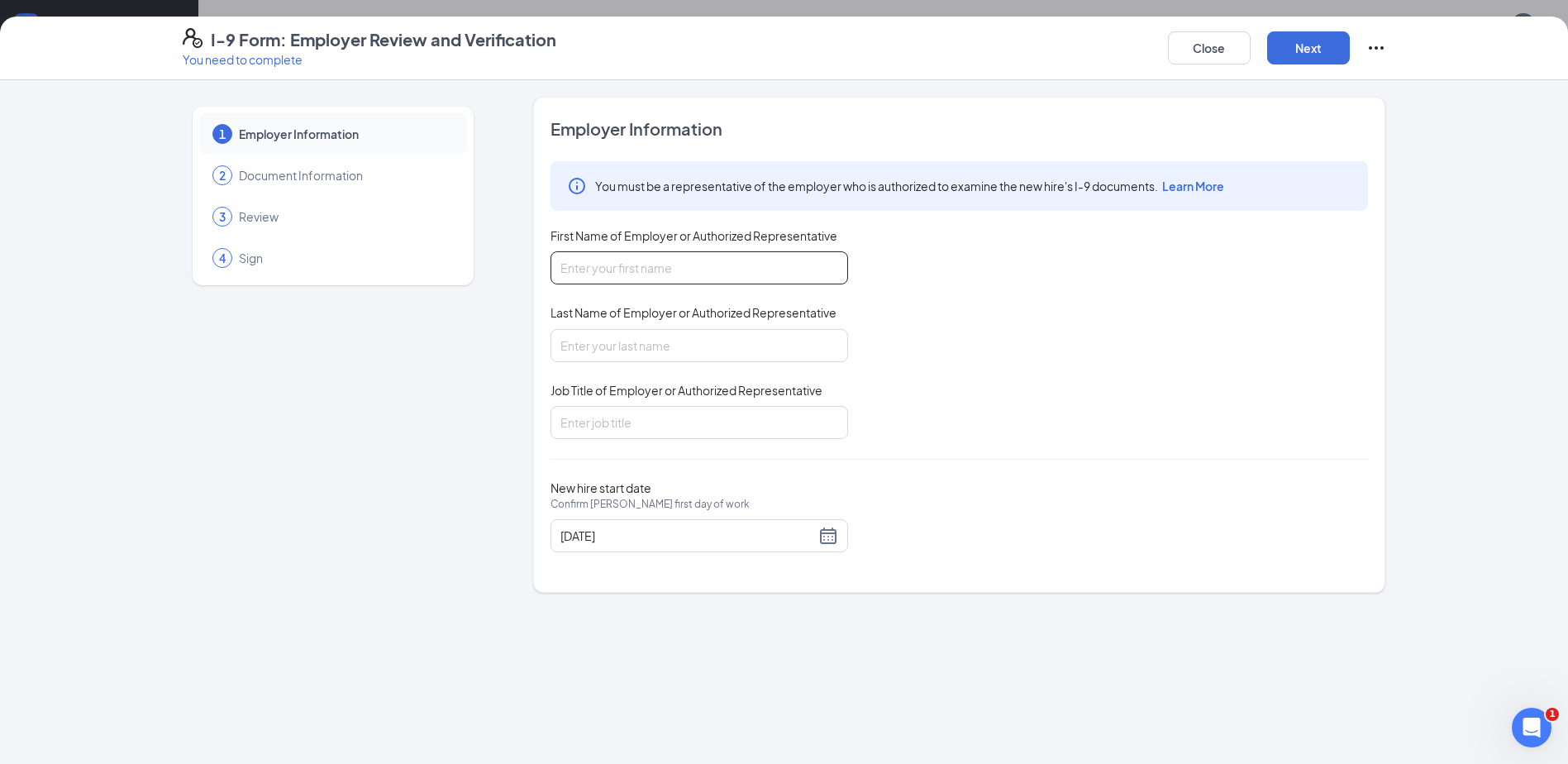
click at [743, 267] on input "First Name of Employer or Authorized Representative" at bounding box center [699, 267] width 297 height 33
type input "[PERSON_NAME]"
type input "Owner"
click at [1296, 60] on button "Next" at bounding box center [1308, 48] width 83 height 33
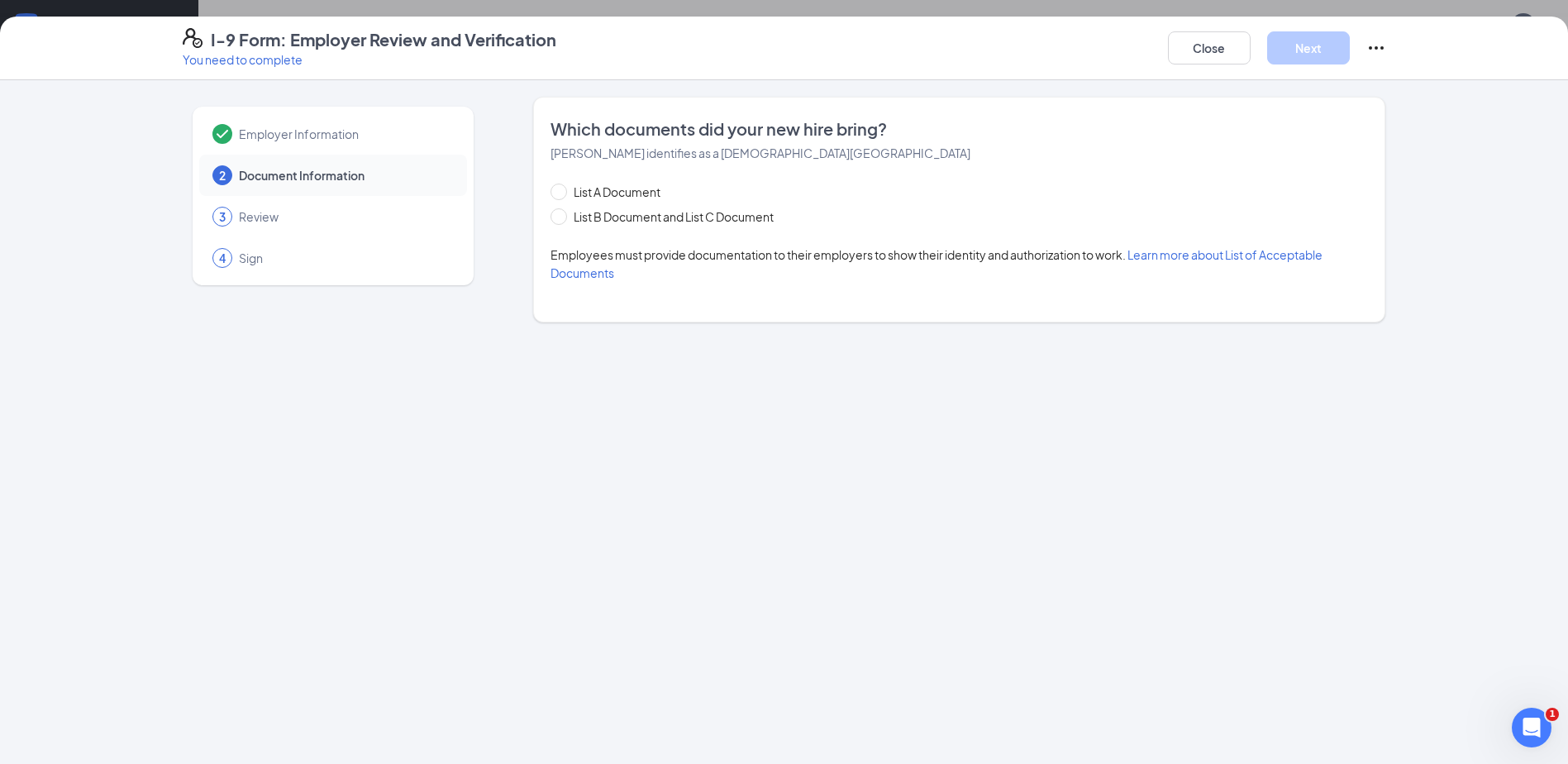
click at [693, 206] on div "List A Document List B Document and List C Document" at bounding box center [678, 204] width 256 height 43
click at [693, 215] on span "List B Document and List C Document" at bounding box center [674, 216] width 214 height 18
click at [562, 215] on input "List B Document and List C Document" at bounding box center [556, 215] width 12 height 12
radio input "true"
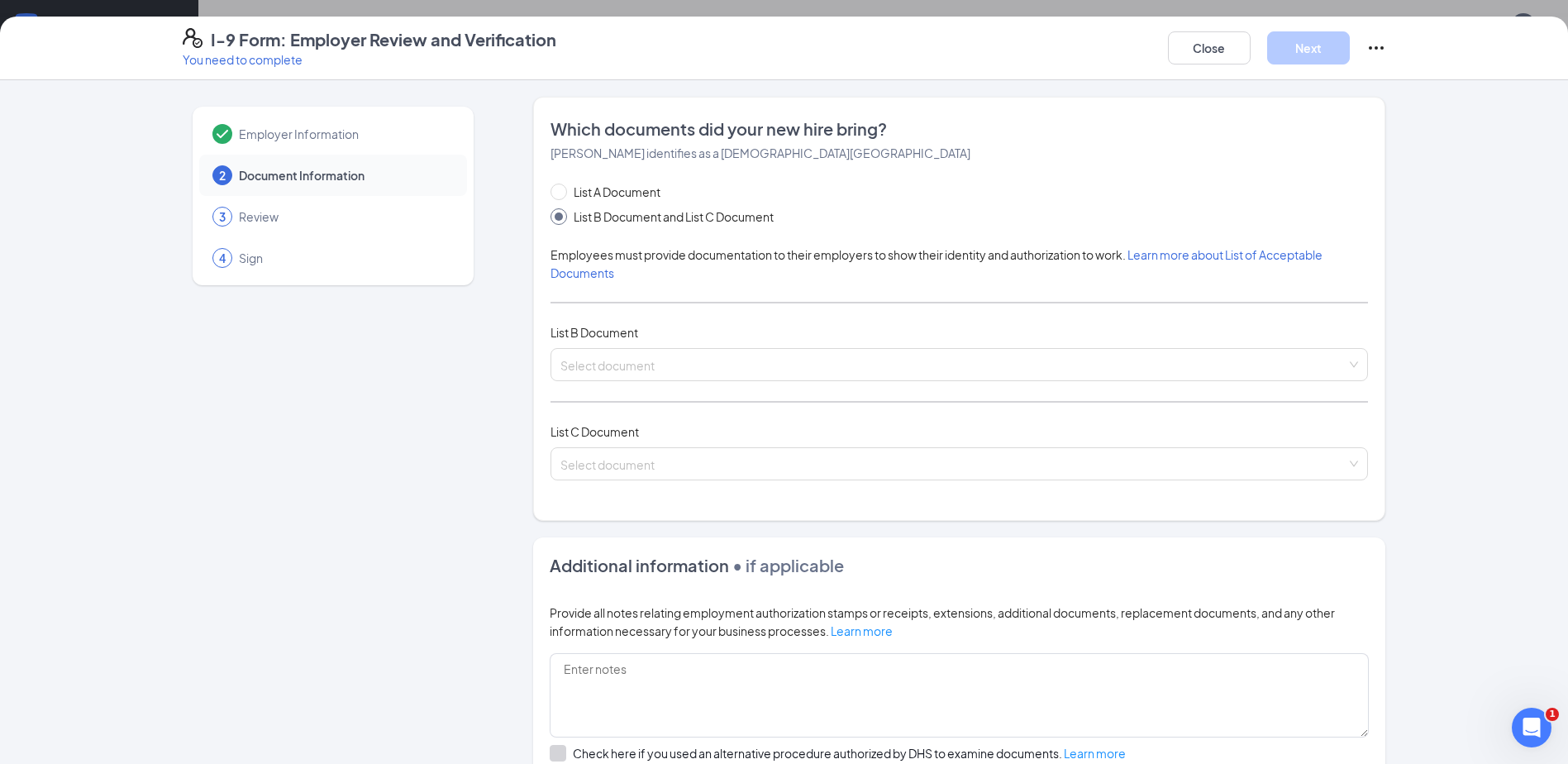
click at [621, 337] on span "List B Document" at bounding box center [594, 332] width 88 height 15
click at [619, 348] on div "Select document" at bounding box center [958, 364] width 817 height 33
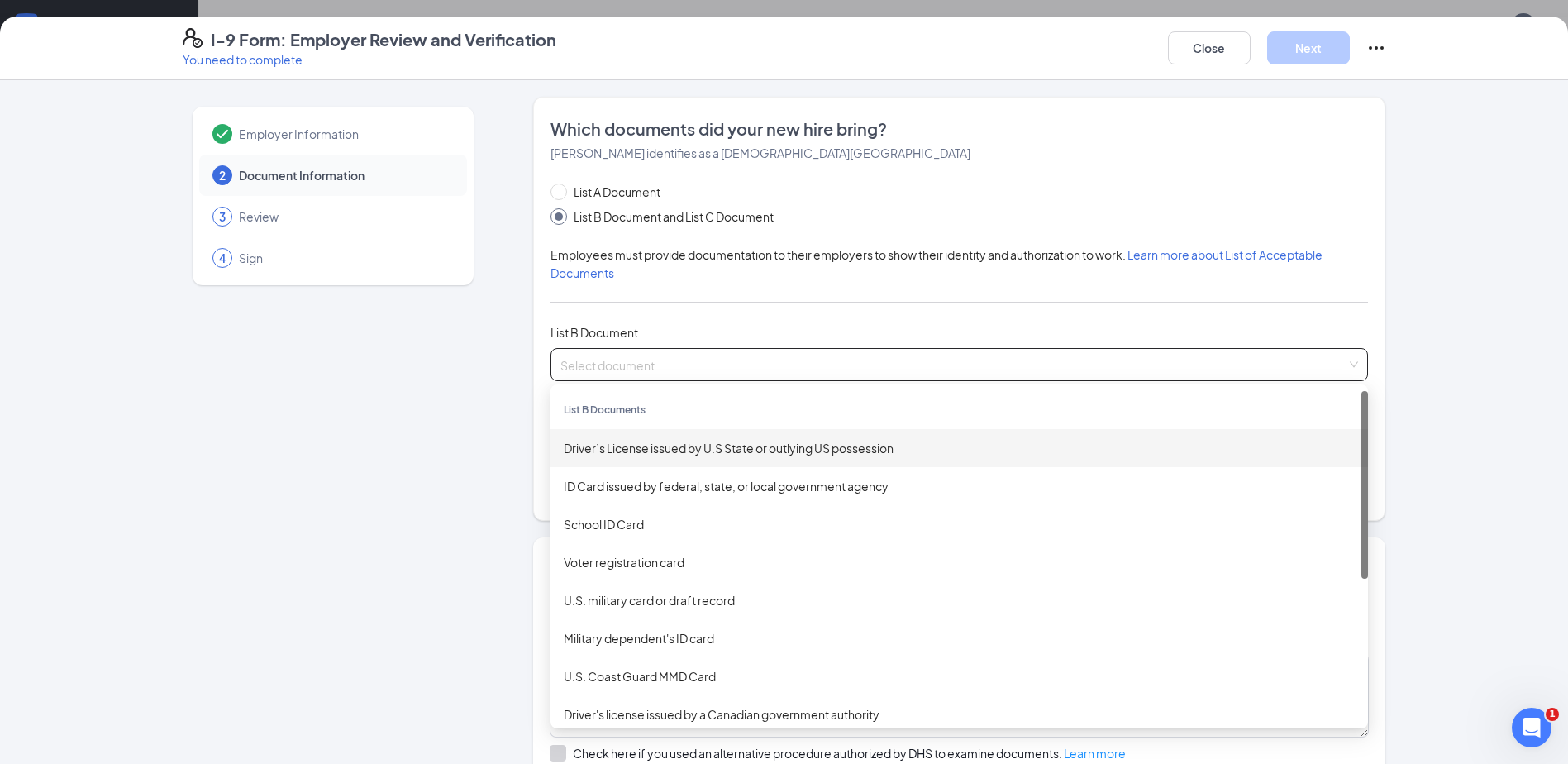
click at [622, 437] on div "Driver’s License issued by U.S State or outlying US possession" at bounding box center [958, 448] width 817 height 38
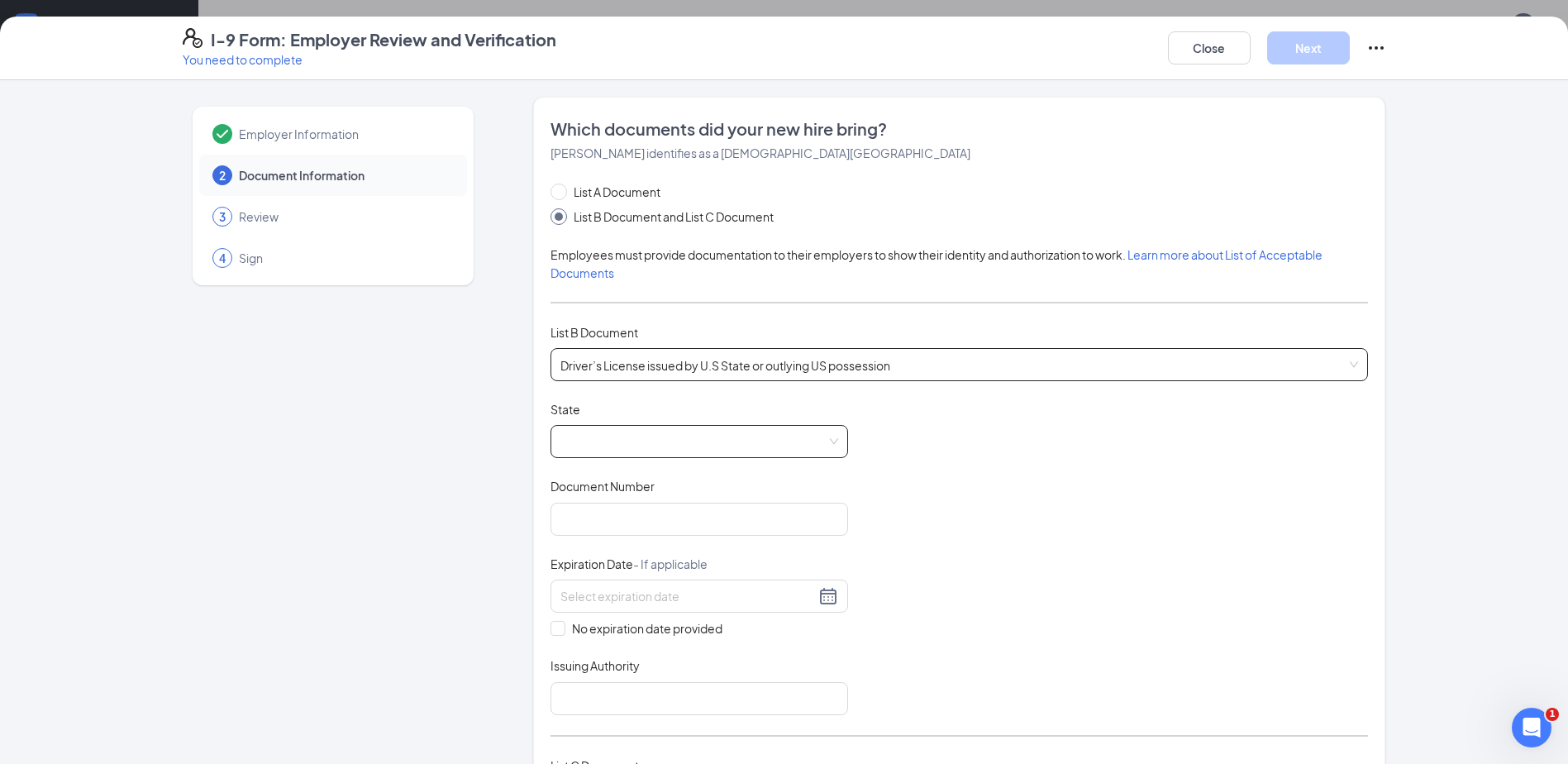
click at [635, 451] on span at bounding box center [699, 441] width 278 height 32
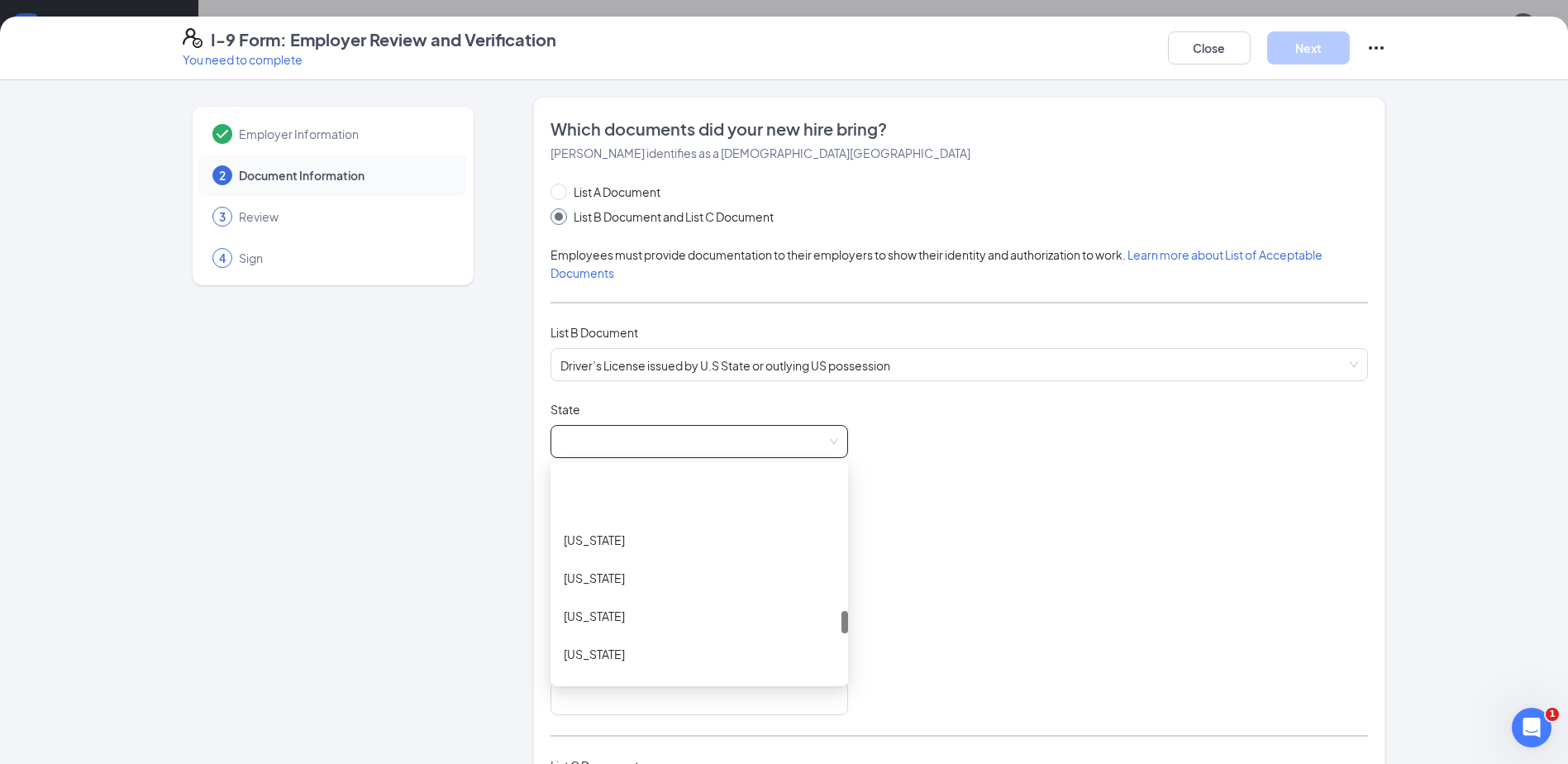
scroll to position [1654, 0]
click at [606, 615] on div "Texas" at bounding box center [699, 620] width 271 height 18
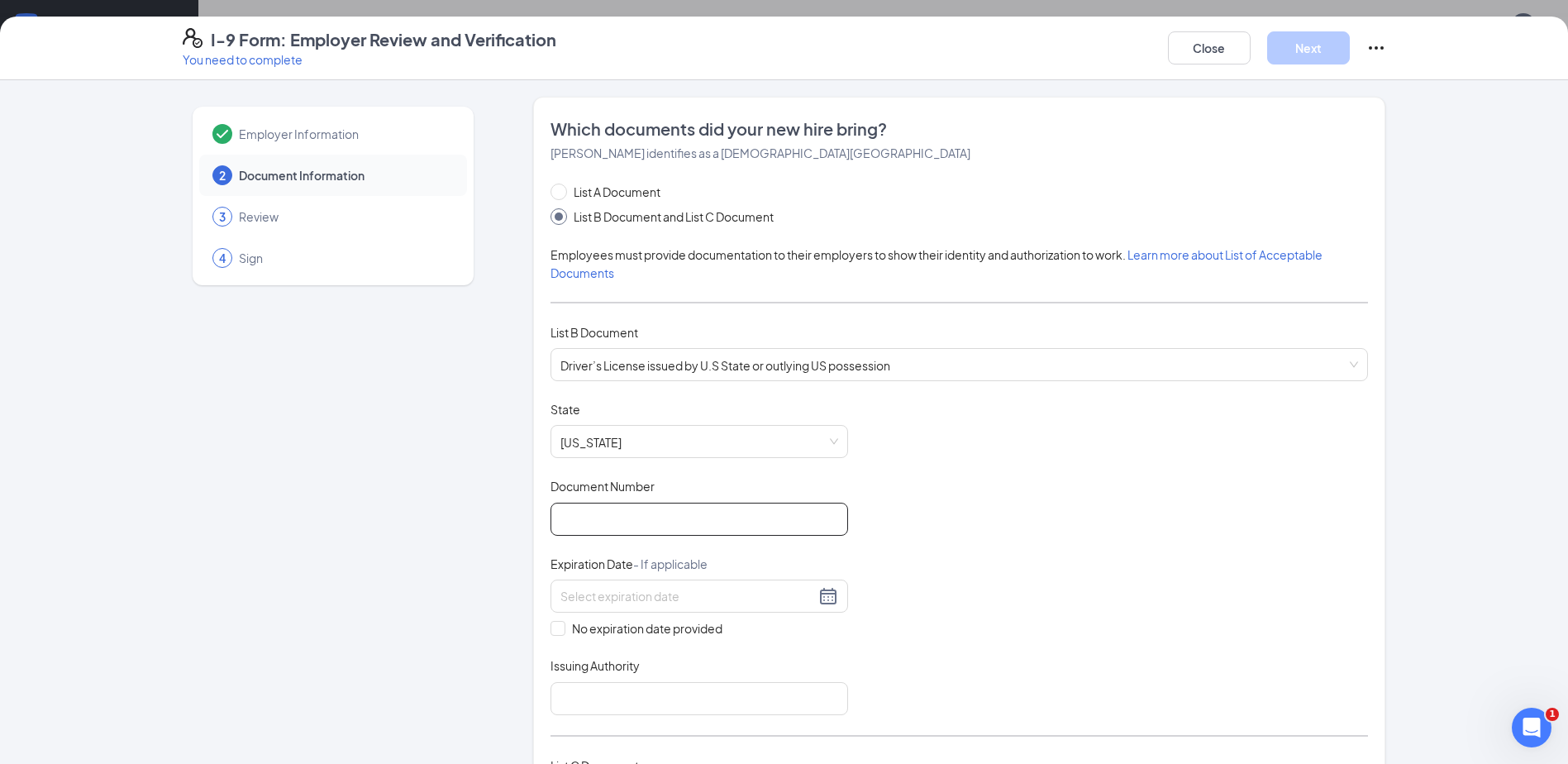
click at [643, 525] on input "Document Number" at bounding box center [699, 519] width 297 height 33
type input "49437704"
click at [763, 598] on input at bounding box center [687, 596] width 255 height 18
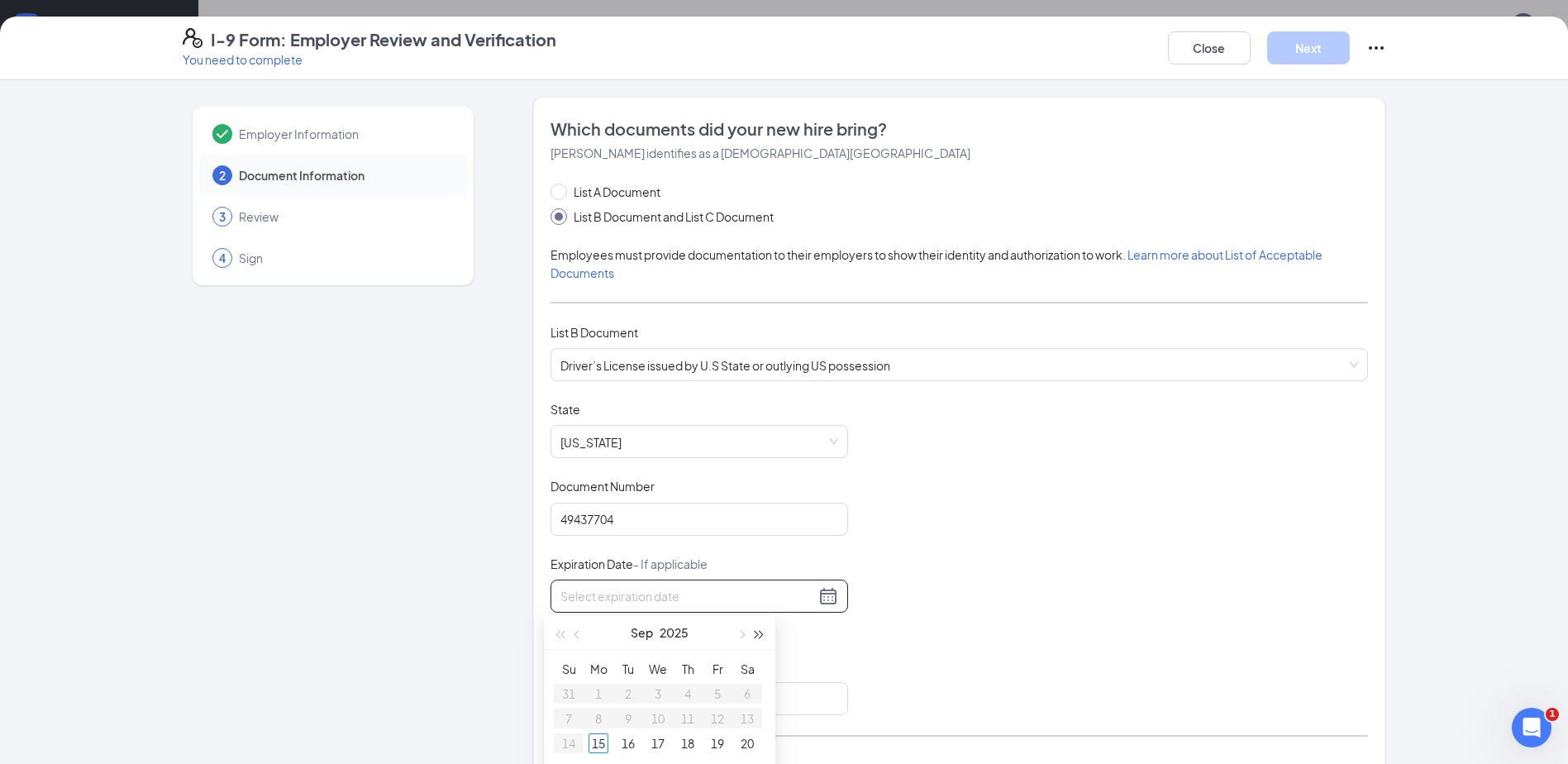
click at [759, 630] on button "button" at bounding box center [759, 632] width 18 height 33
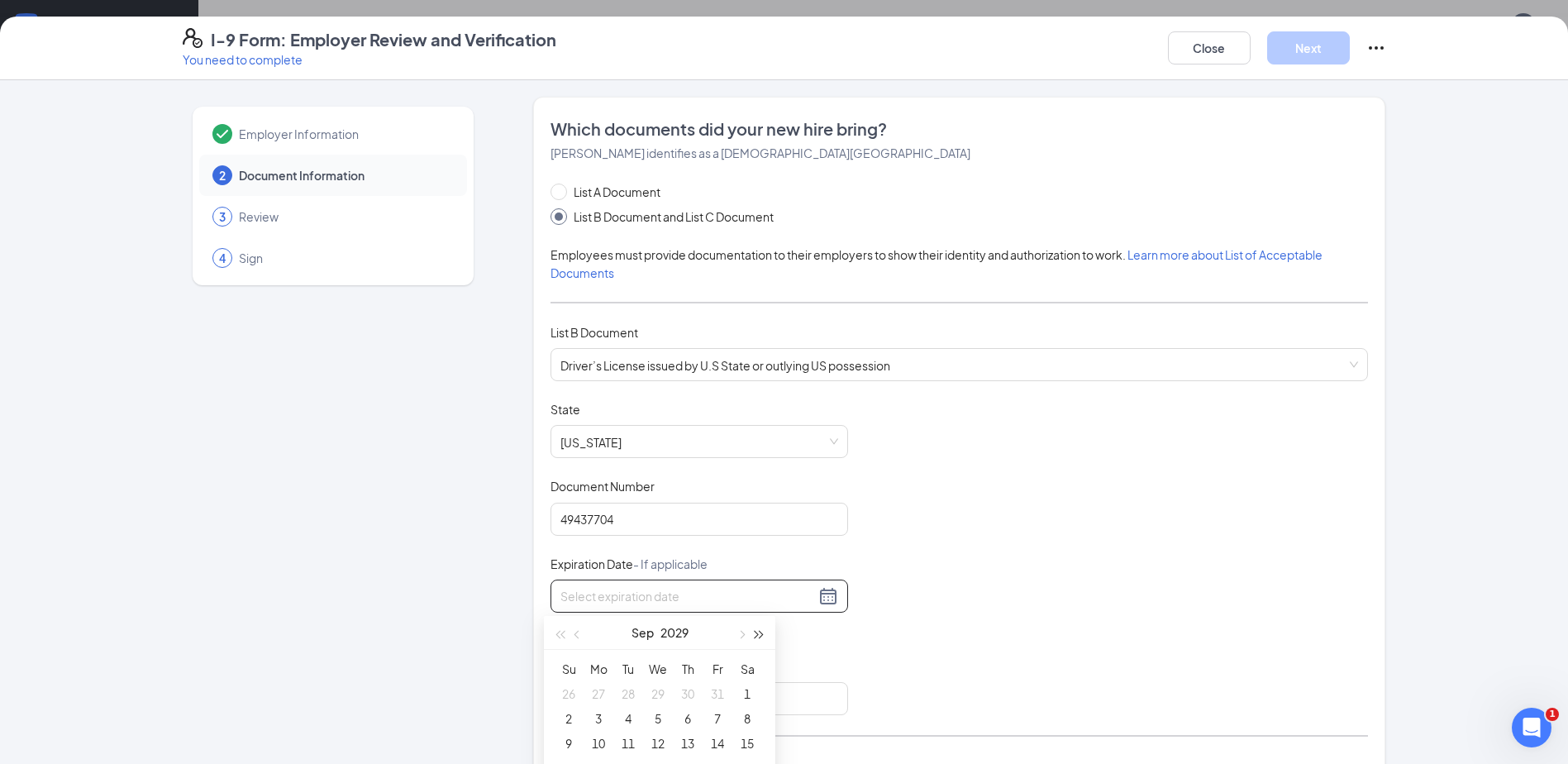
click at [759, 630] on button "button" at bounding box center [759, 632] width 18 height 33
click at [573, 627] on button "button" at bounding box center [577, 632] width 18 height 33
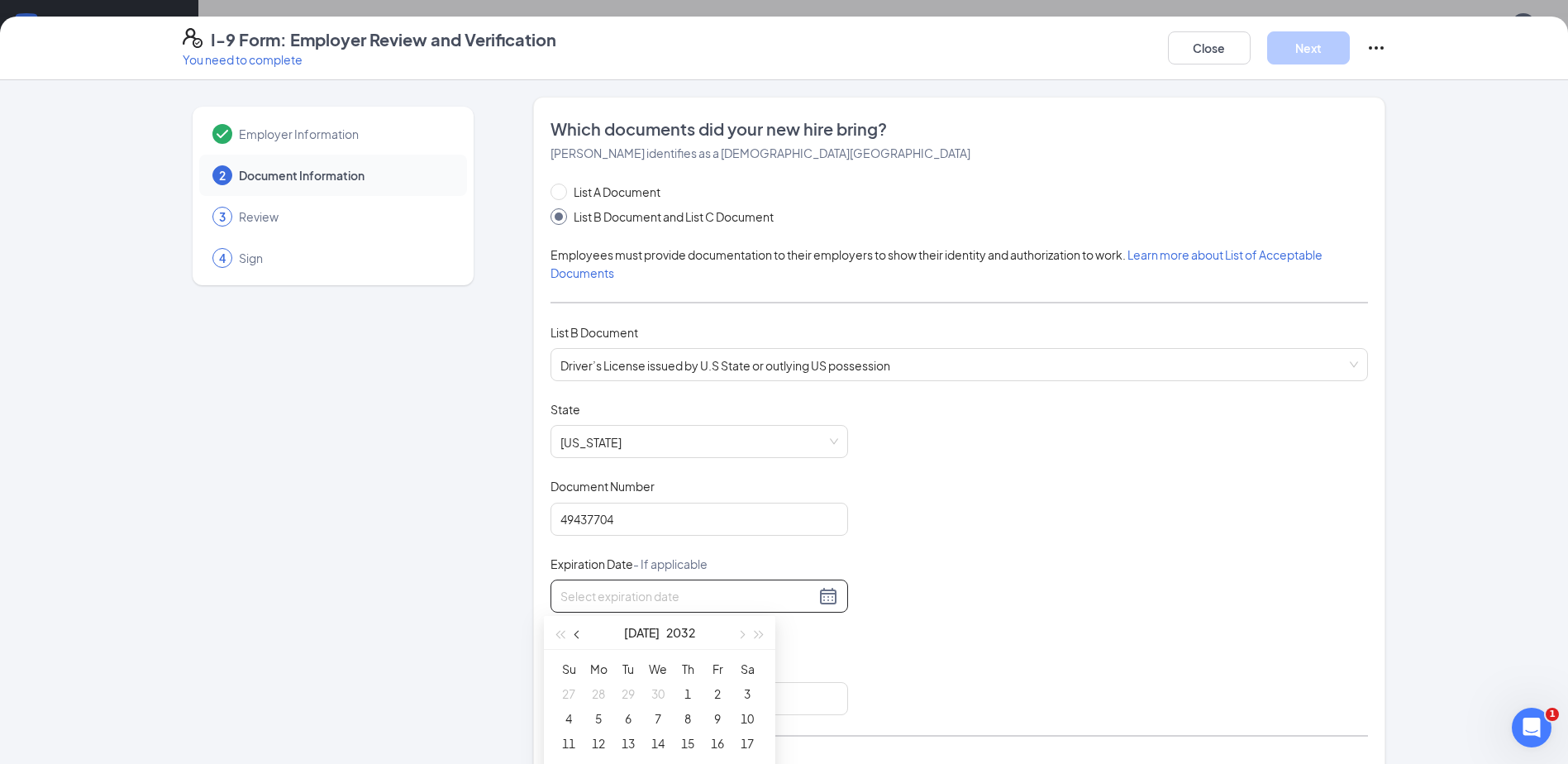
click at [573, 627] on button "button" at bounding box center [577, 632] width 18 height 33
type input "03/04/2032"
type input "03/01/2032"
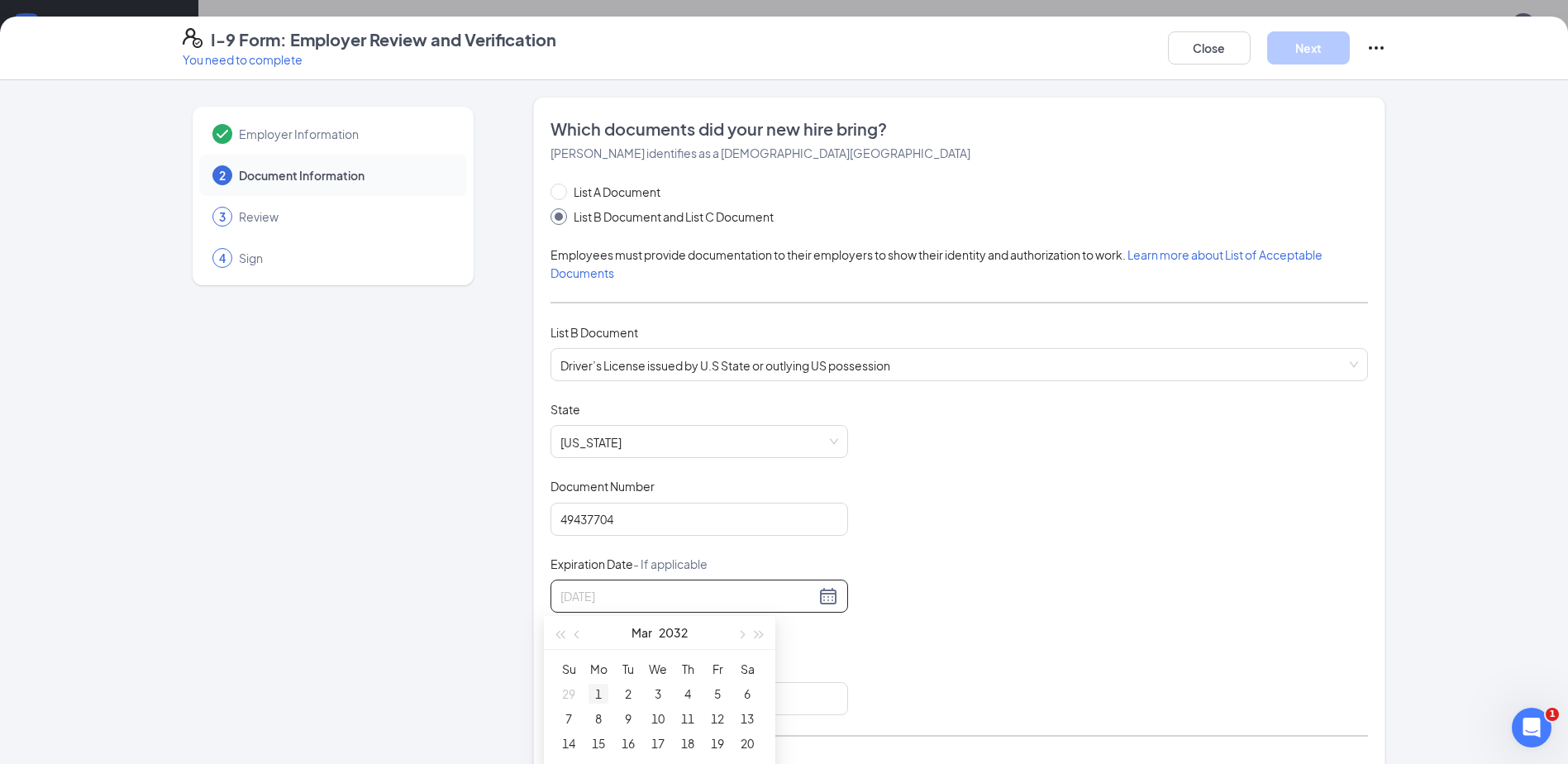
click at [605, 692] on div "1" at bounding box center [598, 693] width 20 height 20
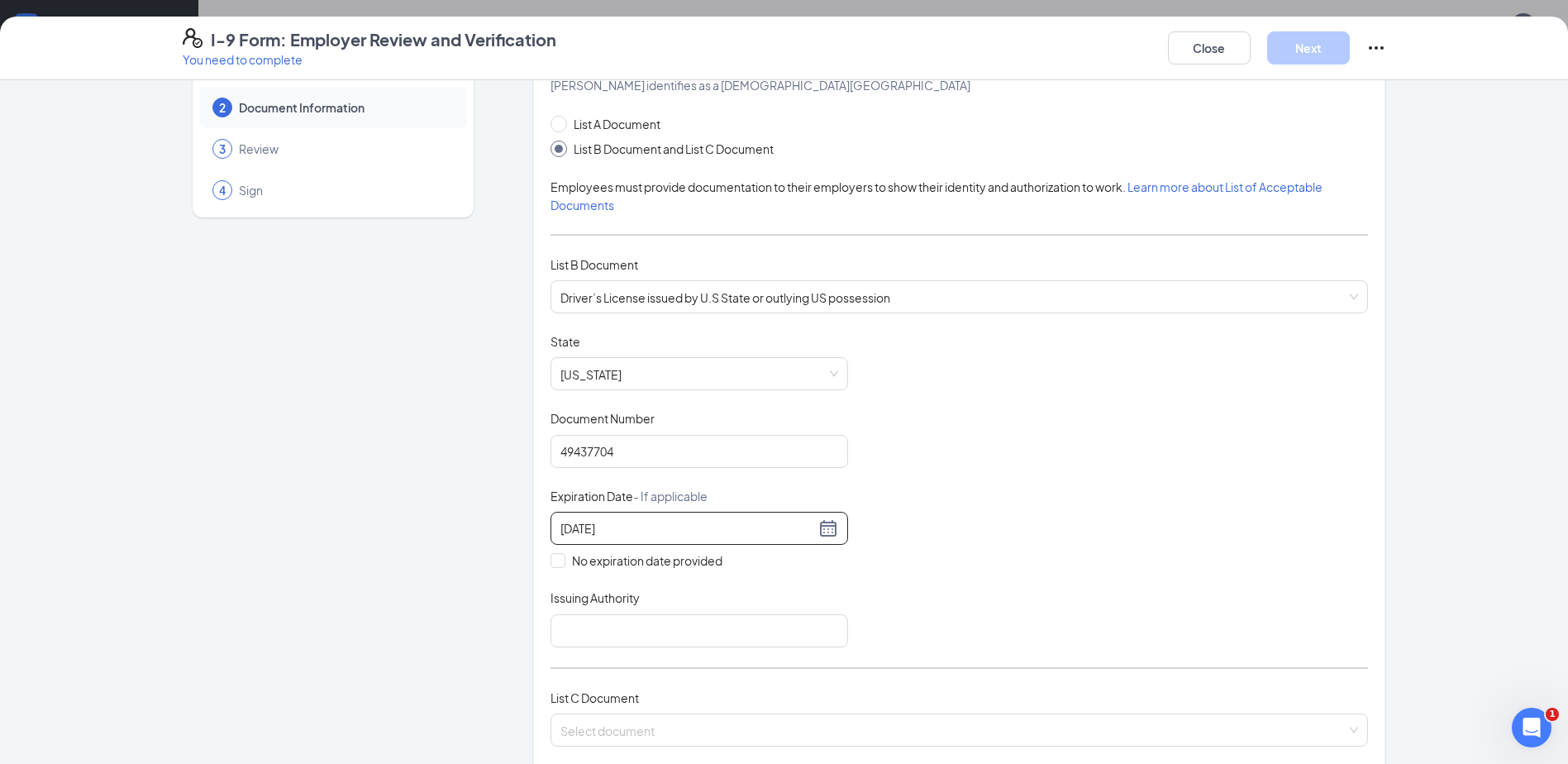
scroll to position [166, 0]
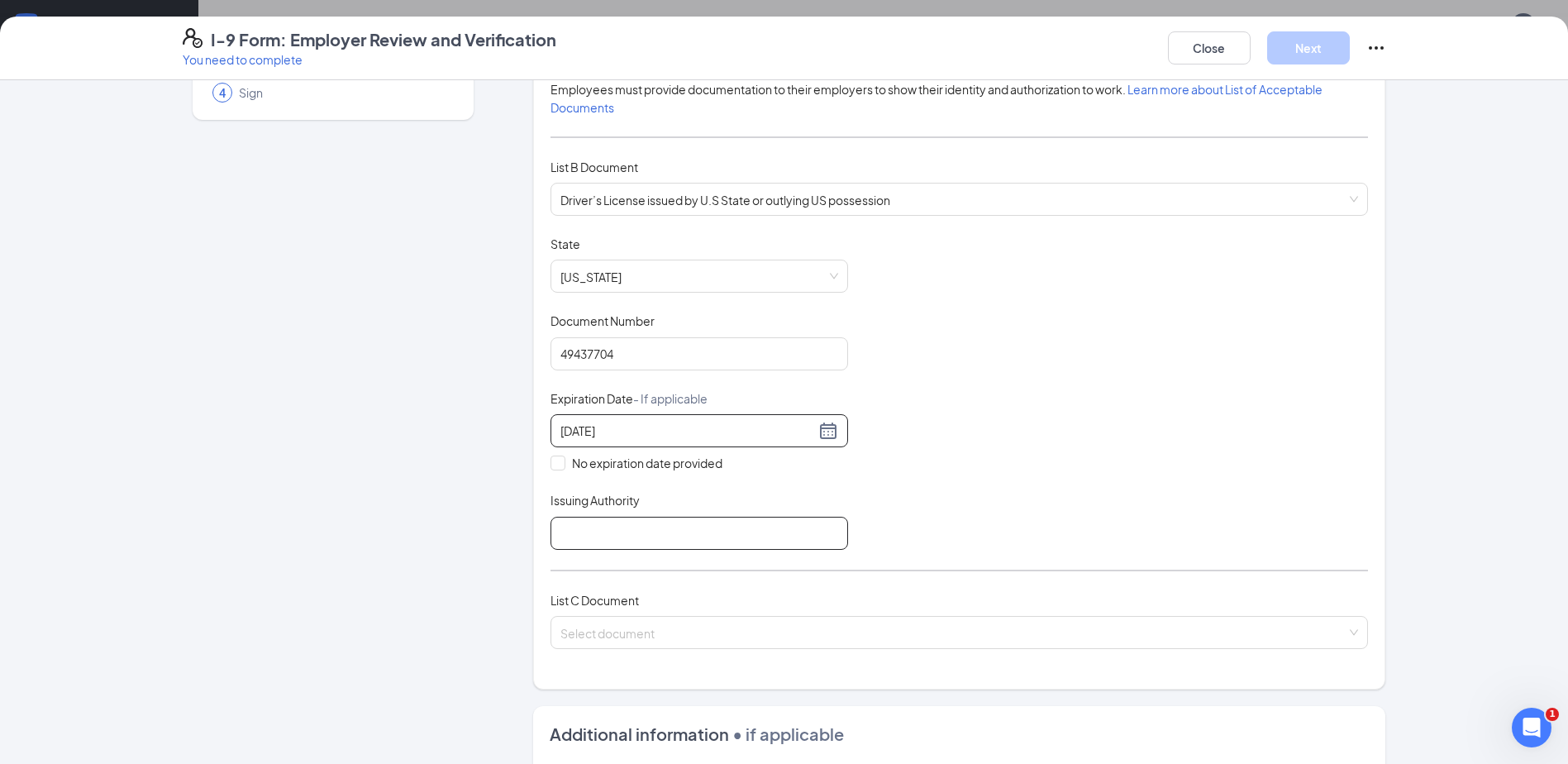
click at [556, 522] on input "Issuing Authority" at bounding box center [699, 533] width 297 height 33
type input "[US_STATE]"
click at [650, 617] on input "search" at bounding box center [953, 629] width 786 height 25
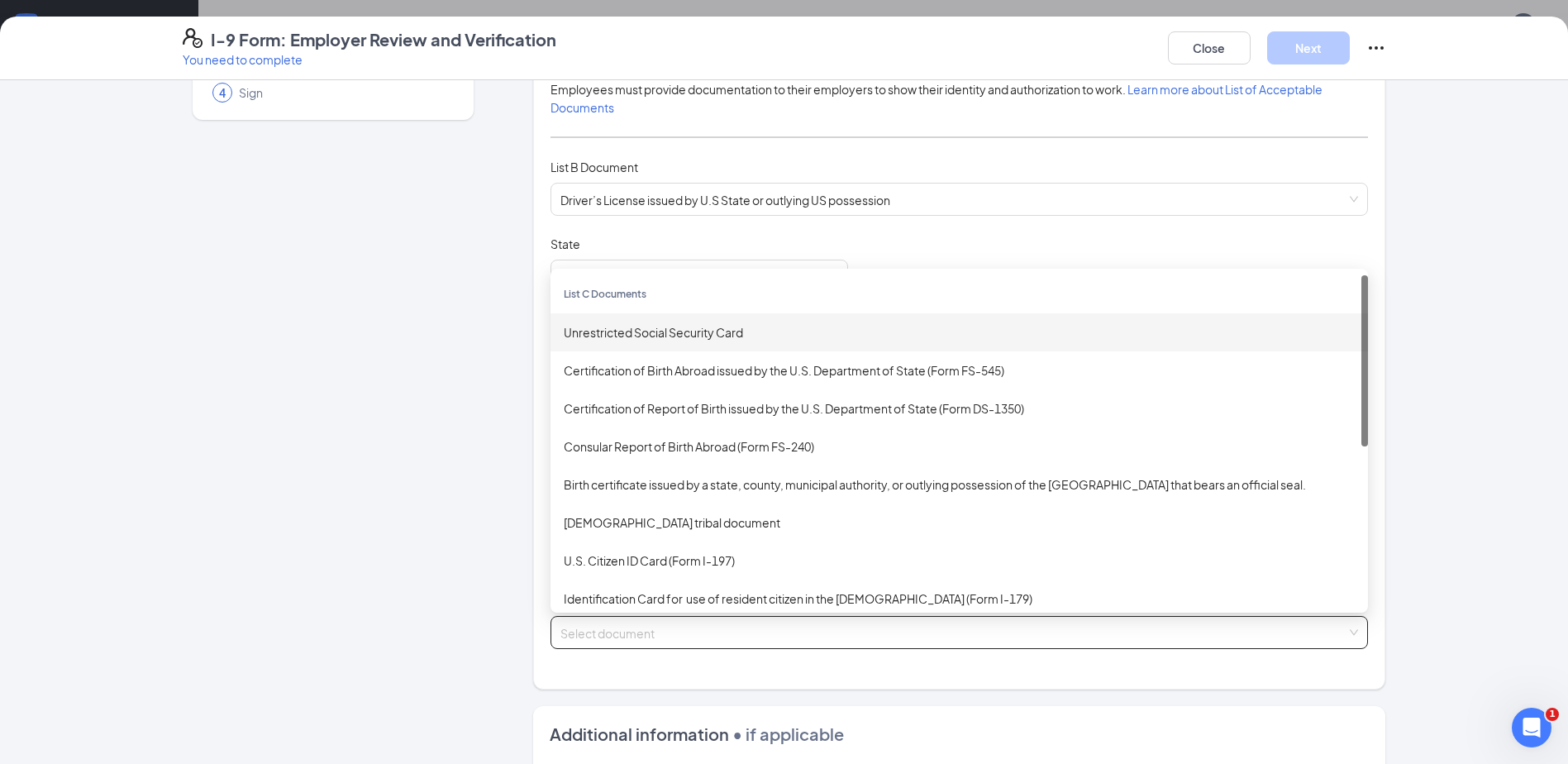
click at [690, 323] on div "Unrestricted Social Security Card" at bounding box center [959, 332] width 791 height 18
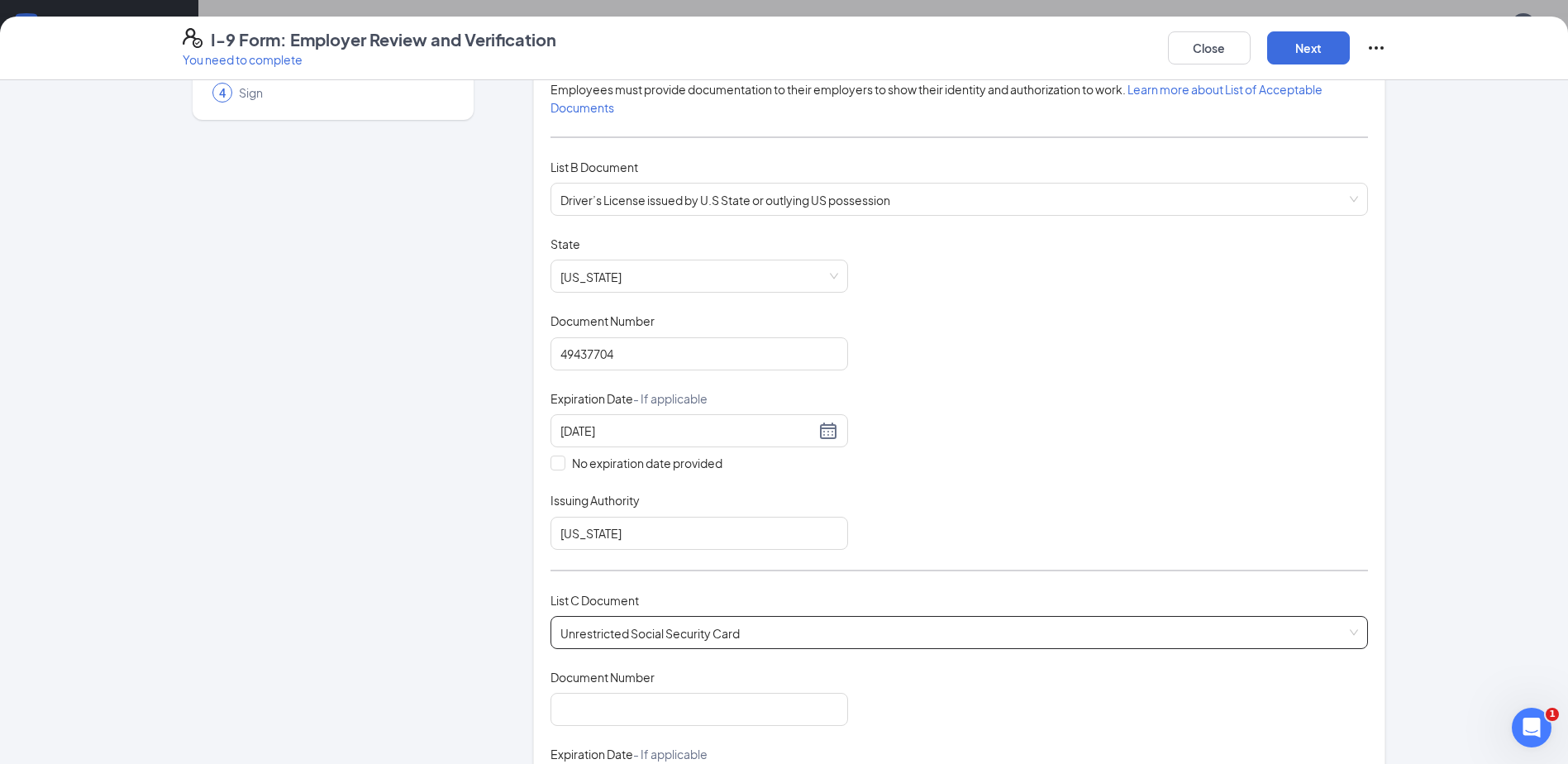
scroll to position [248, 0]
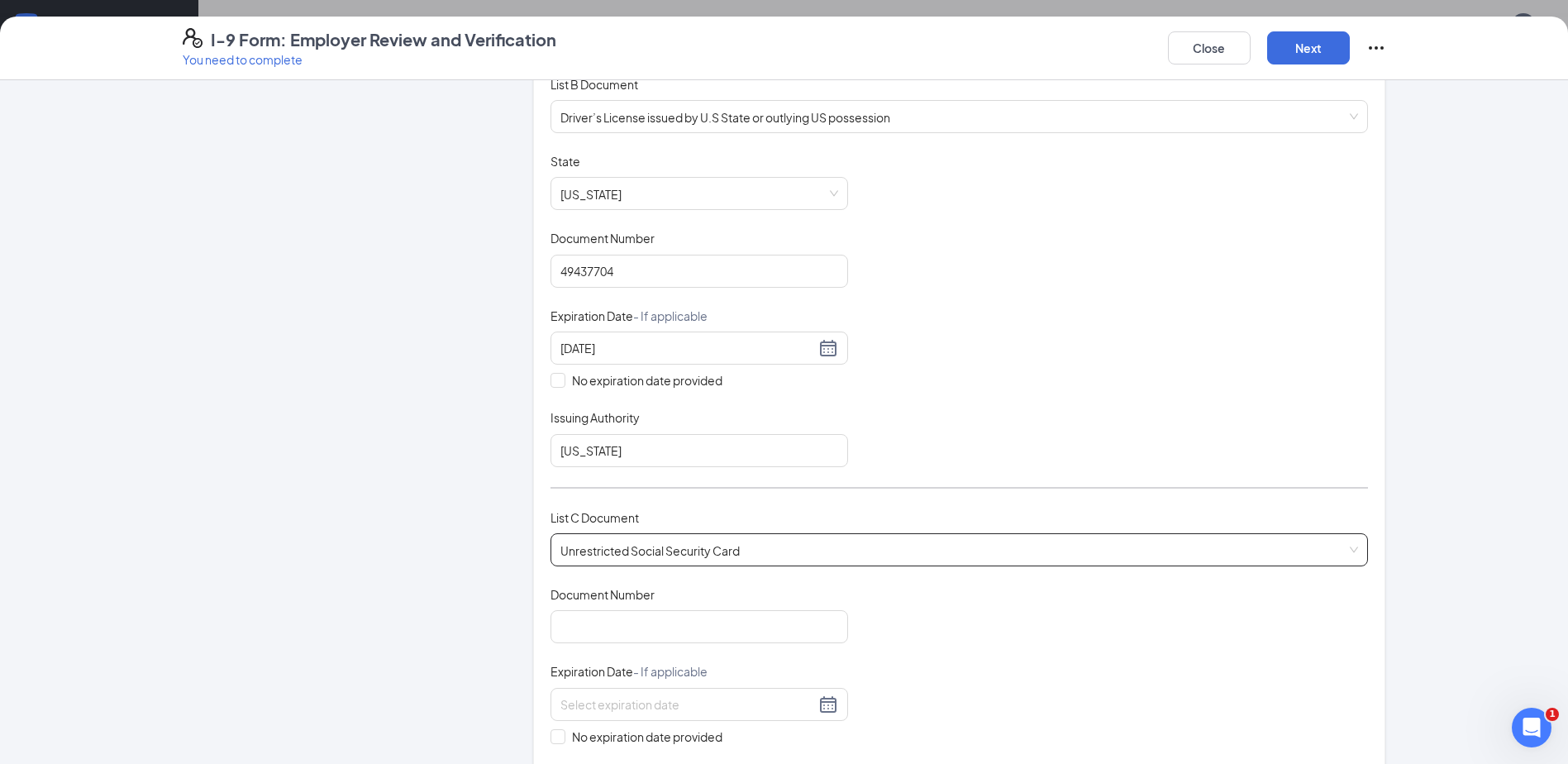
click at [626, 601] on span "Document Number" at bounding box center [602, 594] width 104 height 16
click at [626, 610] on input "Document Number" at bounding box center [699, 626] width 297 height 33
click at [626, 616] on input "Document Number" at bounding box center [699, 626] width 297 height 33
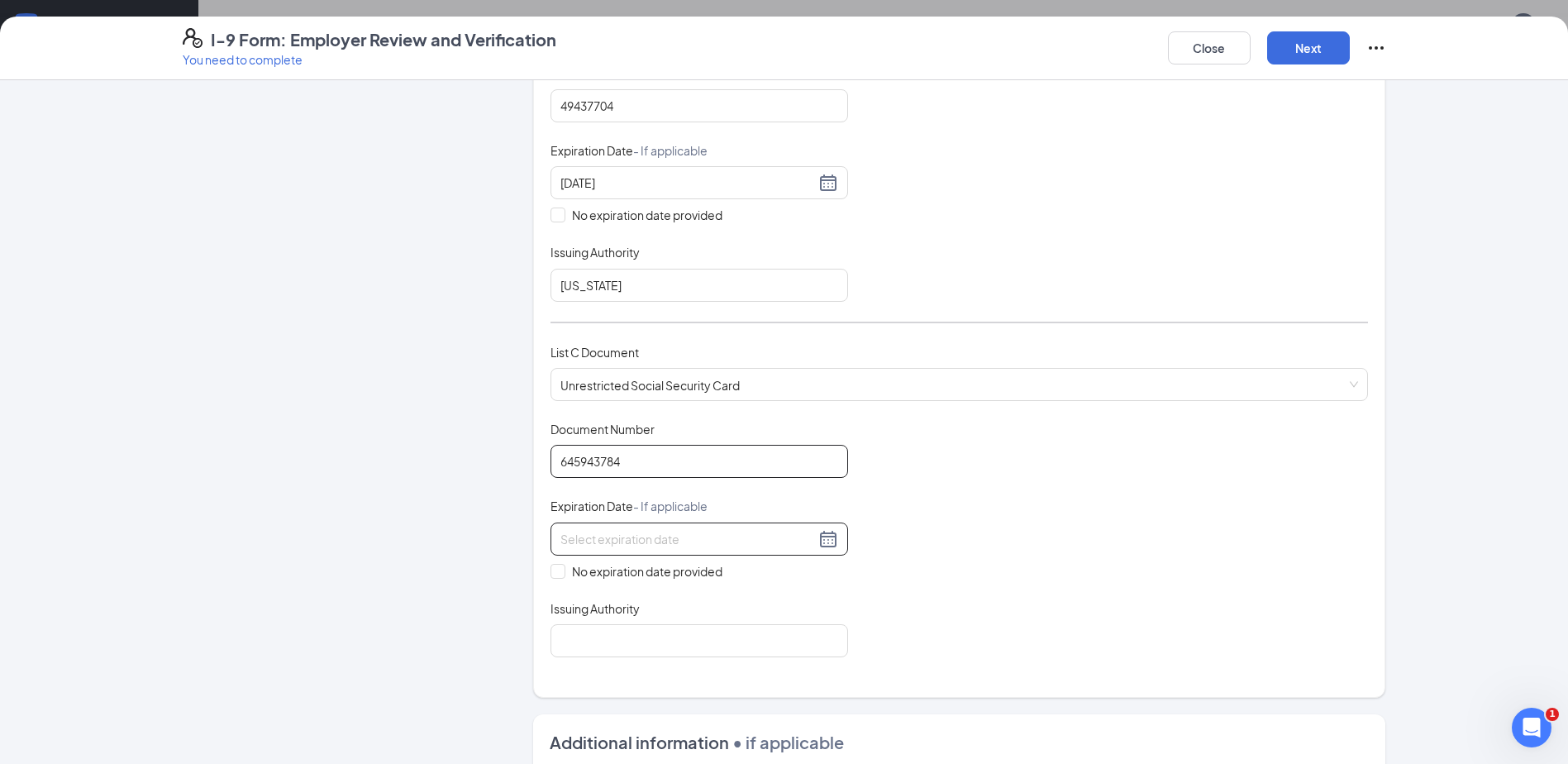
type input "645943784"
click at [734, 539] on input at bounding box center [687, 538] width 255 height 18
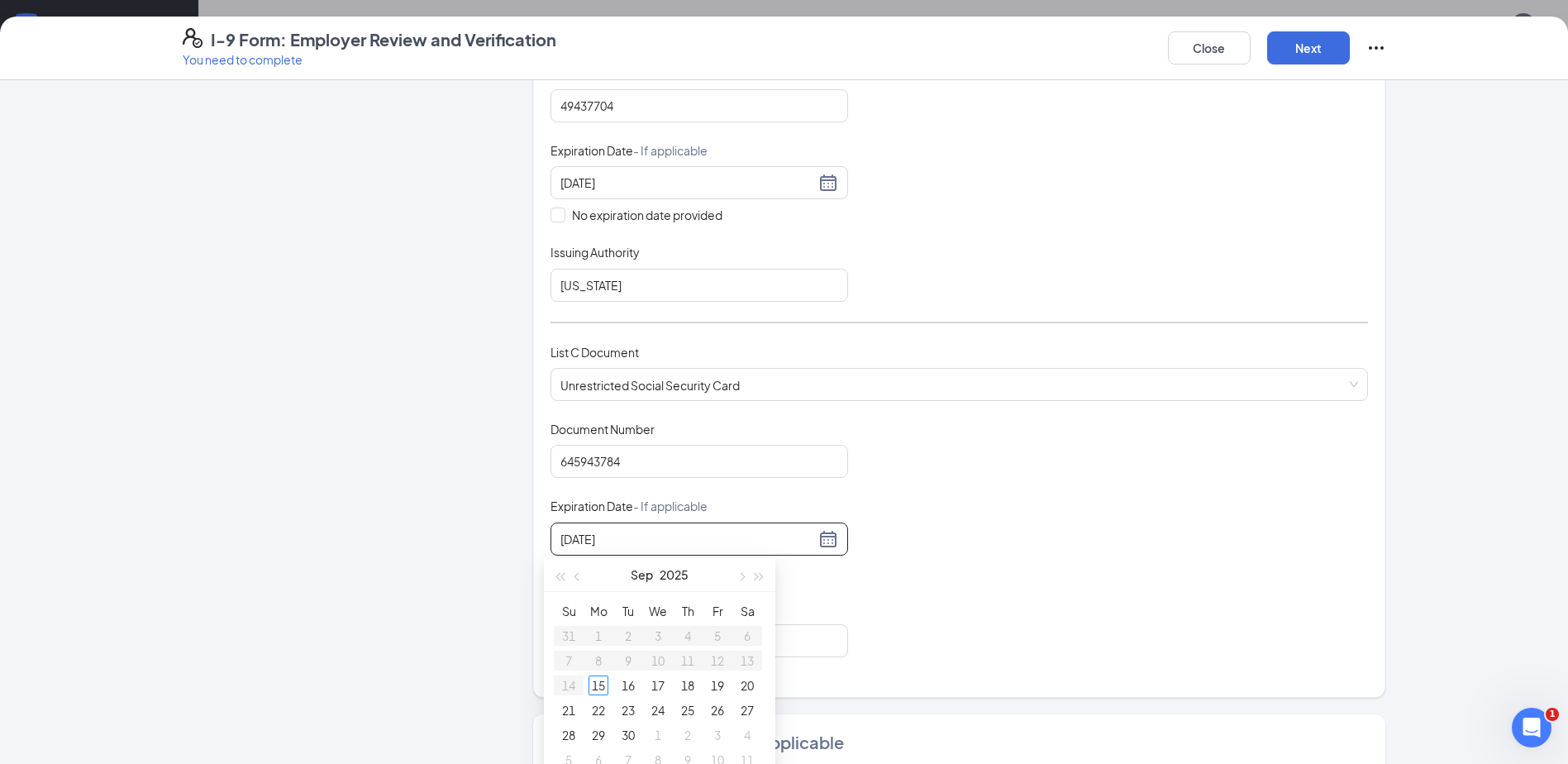
type input "09/15/2025"
click at [815, 609] on div "Issuing Authority" at bounding box center [699, 613] width 297 height 24
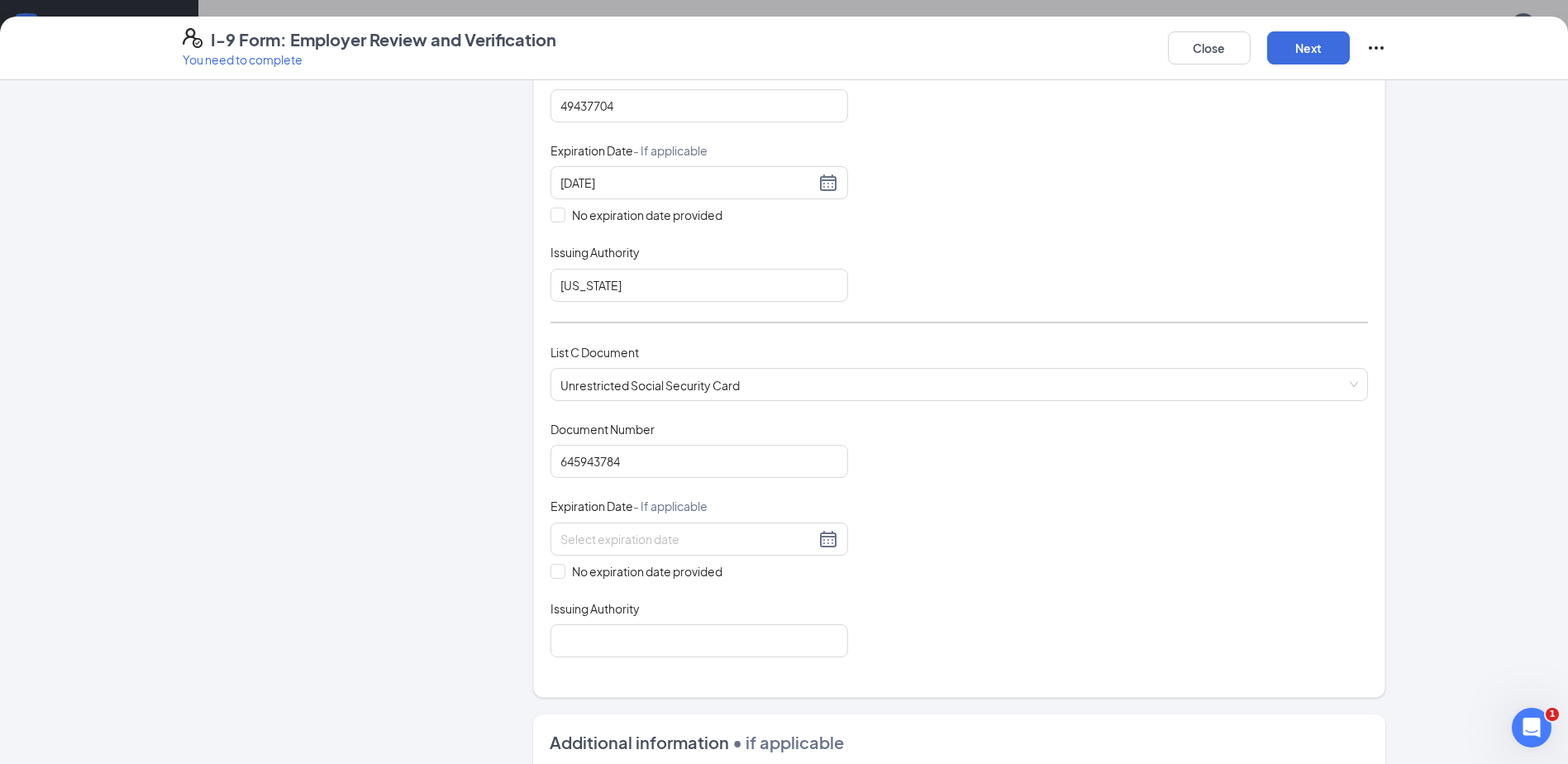
click at [542, 573] on div "Which documents did your new hire bring? Alaiza Sanchez identifies as a citizen…" at bounding box center [959, 190] width 852 height 1014
click at [550, 574] on input "No expiration date provided" at bounding box center [556, 570] width 12 height 12
checkbox input "true"
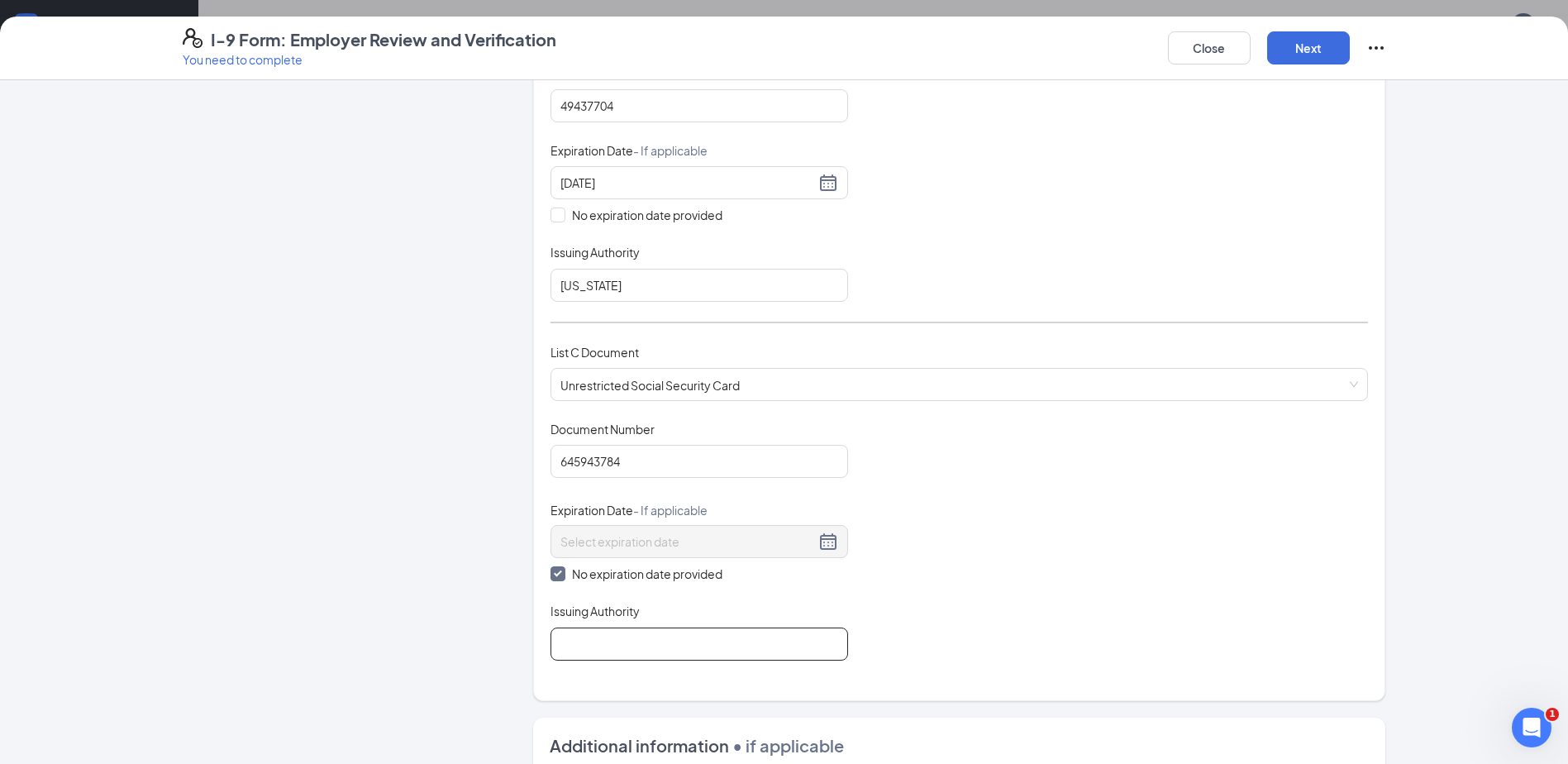
click at [570, 649] on input "Issuing Authority" at bounding box center [699, 644] width 297 height 33
type input "The [GEOGRAPHIC_DATA]"
click at [1320, 40] on button "Next" at bounding box center [1308, 48] width 83 height 33
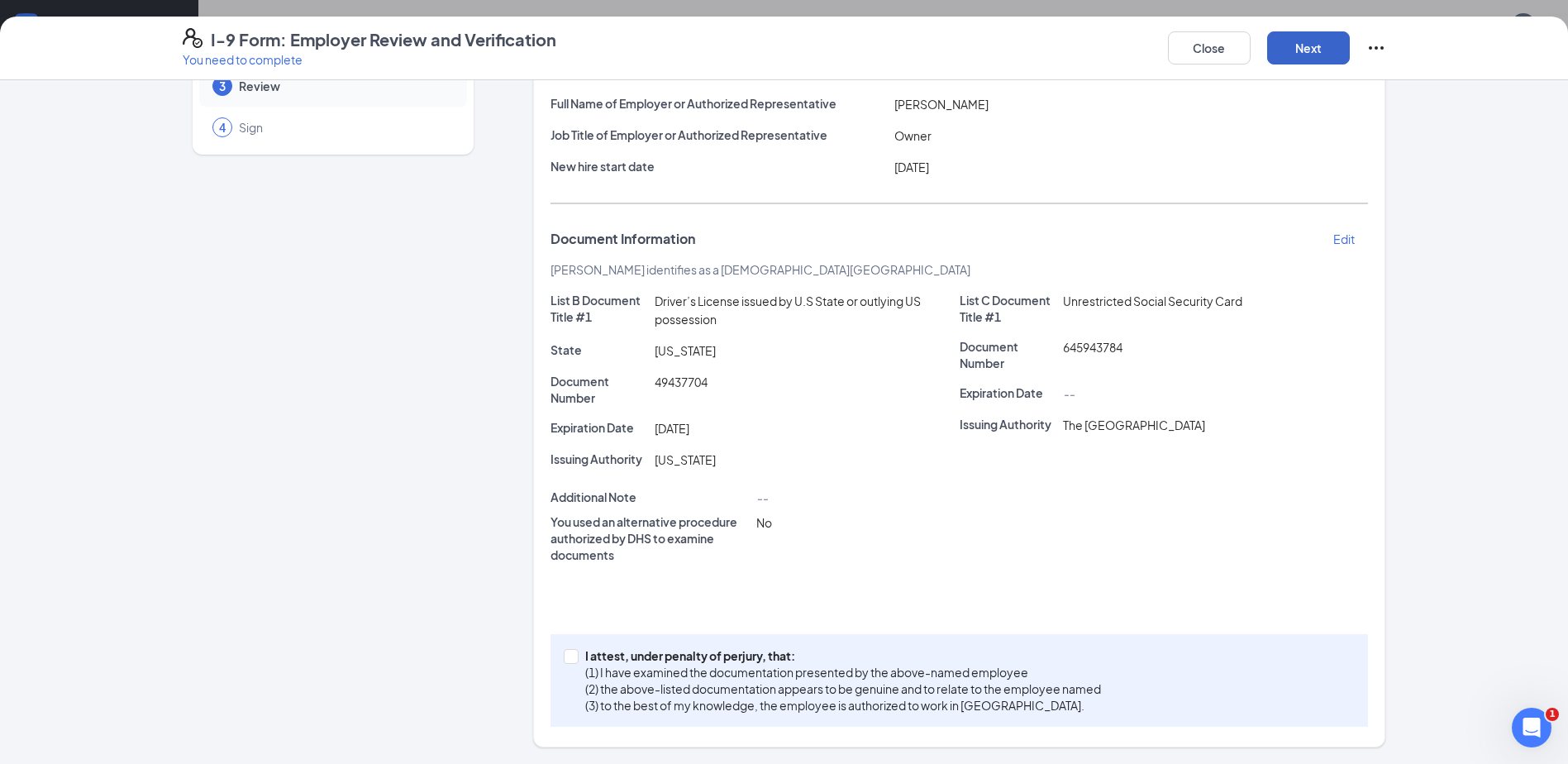
scroll to position [131, 0]
click at [564, 652] on input "I attest, under penalty of [PERSON_NAME], that: (1) I have examined the documen…" at bounding box center [570, 655] width 12 height 12
checkbox input "true"
click at [1283, 43] on button "Next" at bounding box center [1308, 48] width 83 height 33
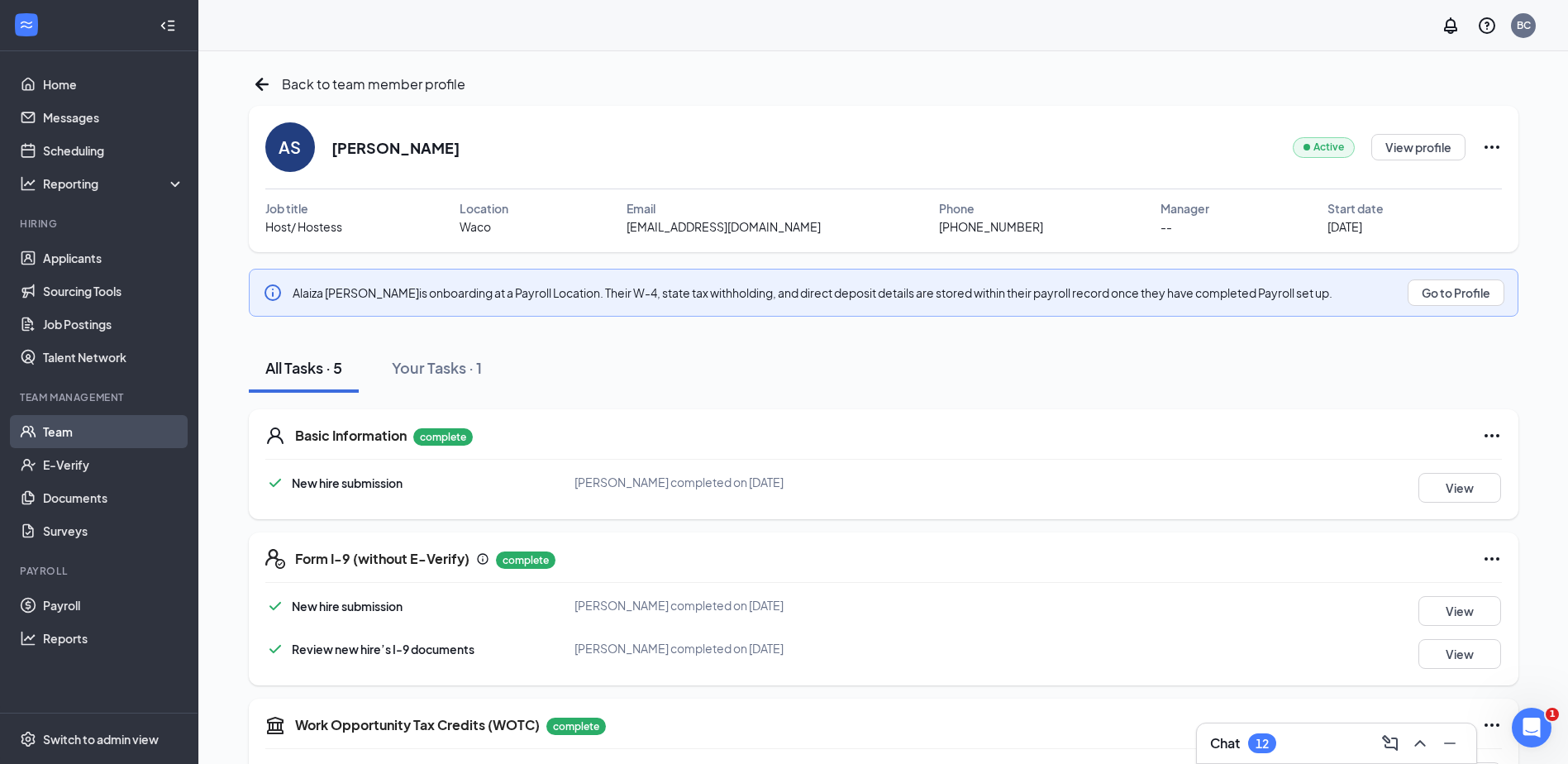
click at [68, 432] on link "Team" at bounding box center [113, 432] width 141 height 33
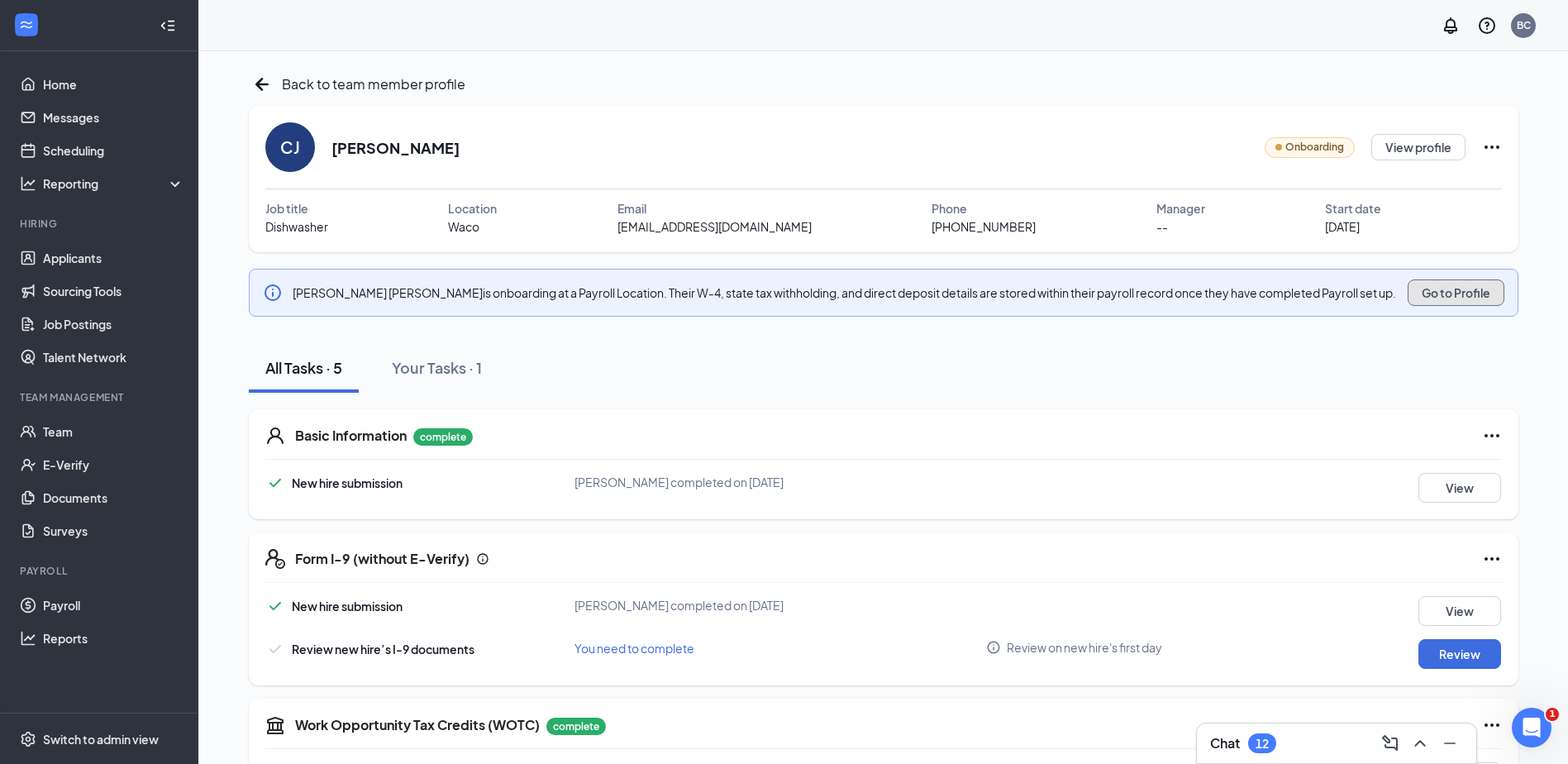
click at [1454, 283] on button "Go to Profile" at bounding box center [1455, 292] width 97 height 26
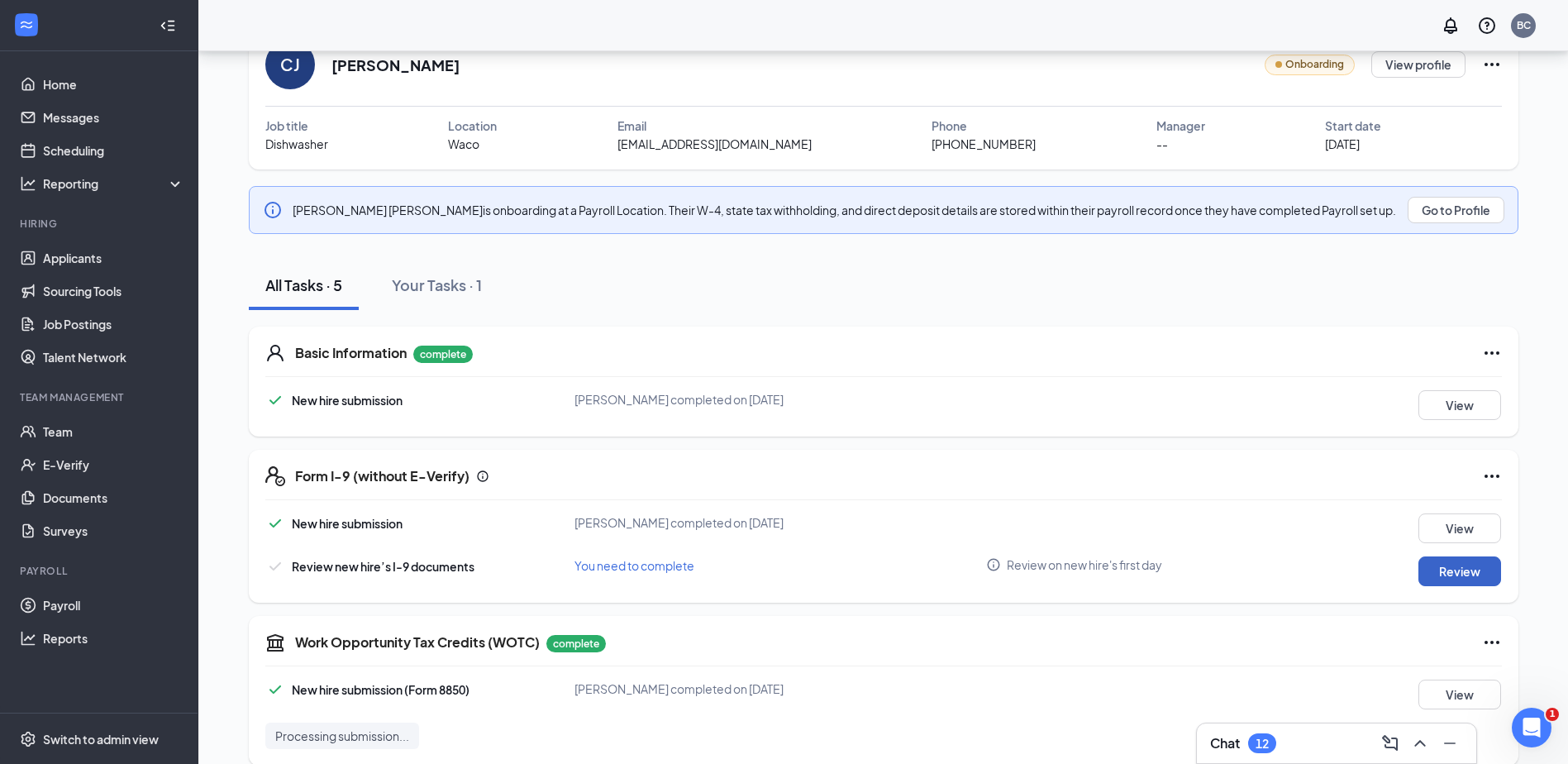
click at [1465, 581] on button "Review" at bounding box center [1459, 571] width 83 height 30
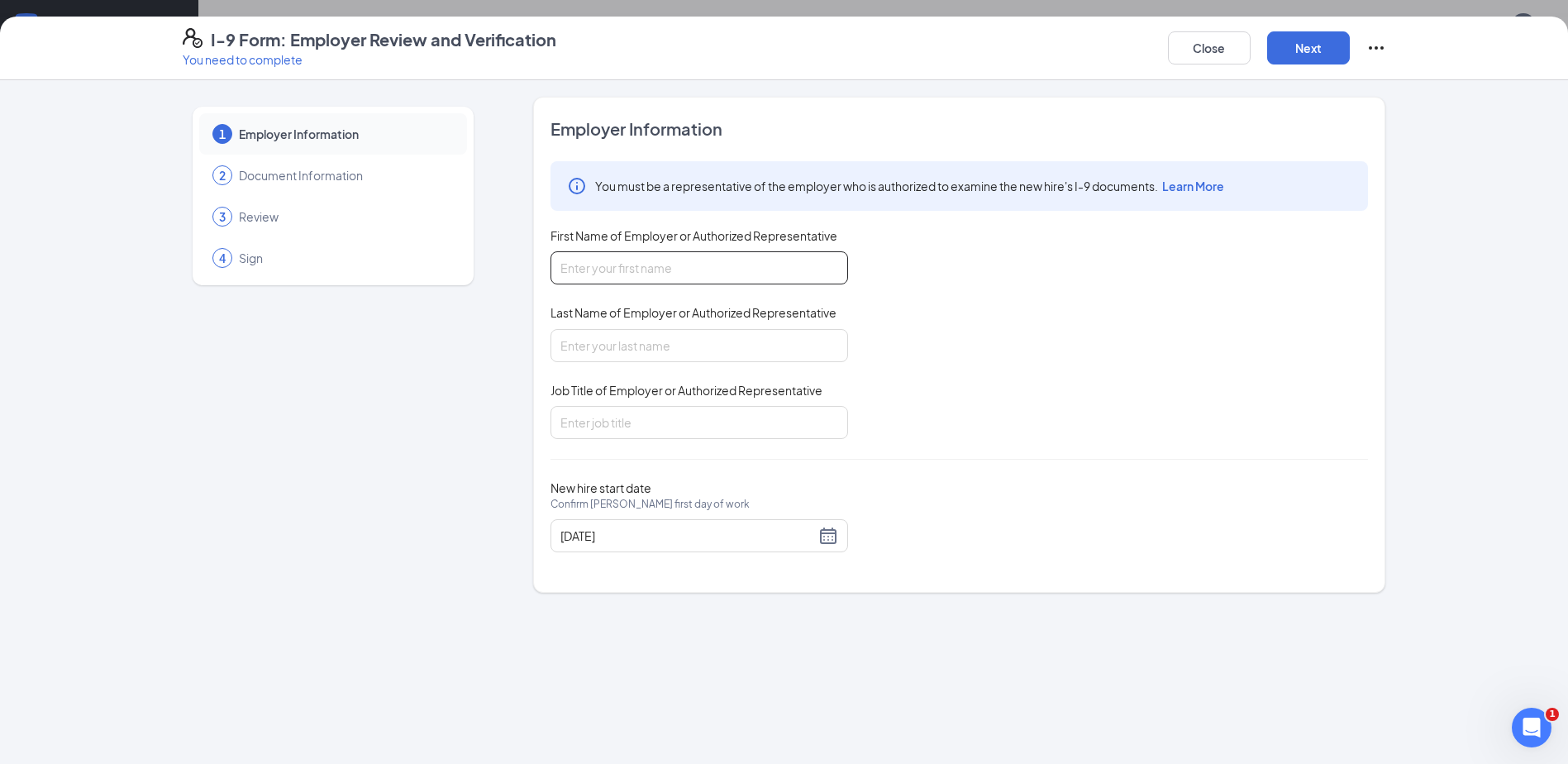
drag, startPoint x: 626, startPoint y: 261, endPoint x: 634, endPoint y: 268, distance: 10.6
click at [626, 261] on input "First Name of Employer or Authorized Representative" at bounding box center [699, 267] width 297 height 33
type input "[PERSON_NAME]"
click at [665, 342] on input "Last Name of Employer or Authorized Representative" at bounding box center [699, 345] width 297 height 33
type input "[PERSON_NAME]"
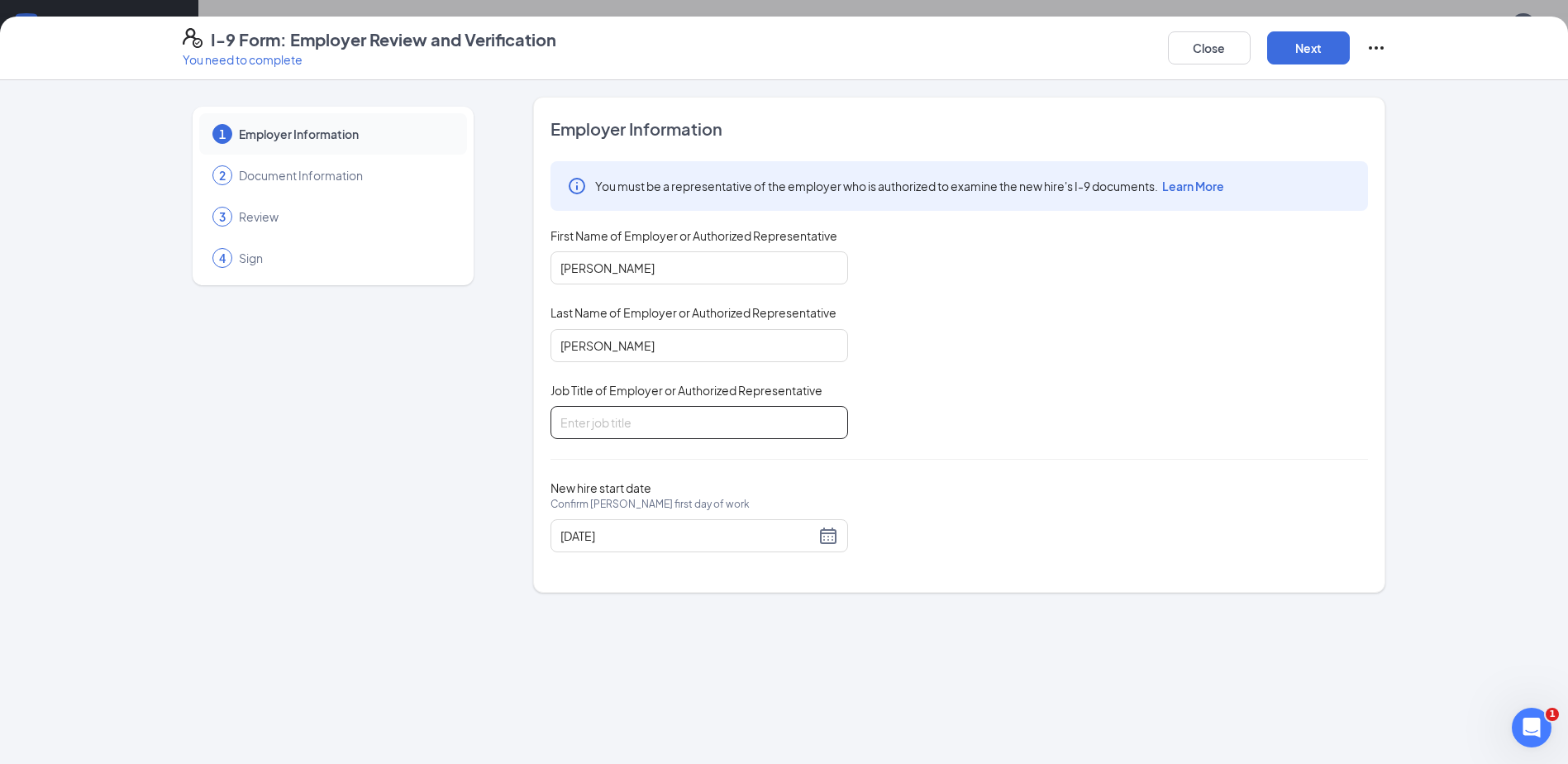
click at [669, 422] on input "Job Title of Employer or Authorized Representative" at bounding box center [699, 422] width 297 height 33
type input "Owner"
click at [1296, 35] on button "Next" at bounding box center [1308, 48] width 83 height 33
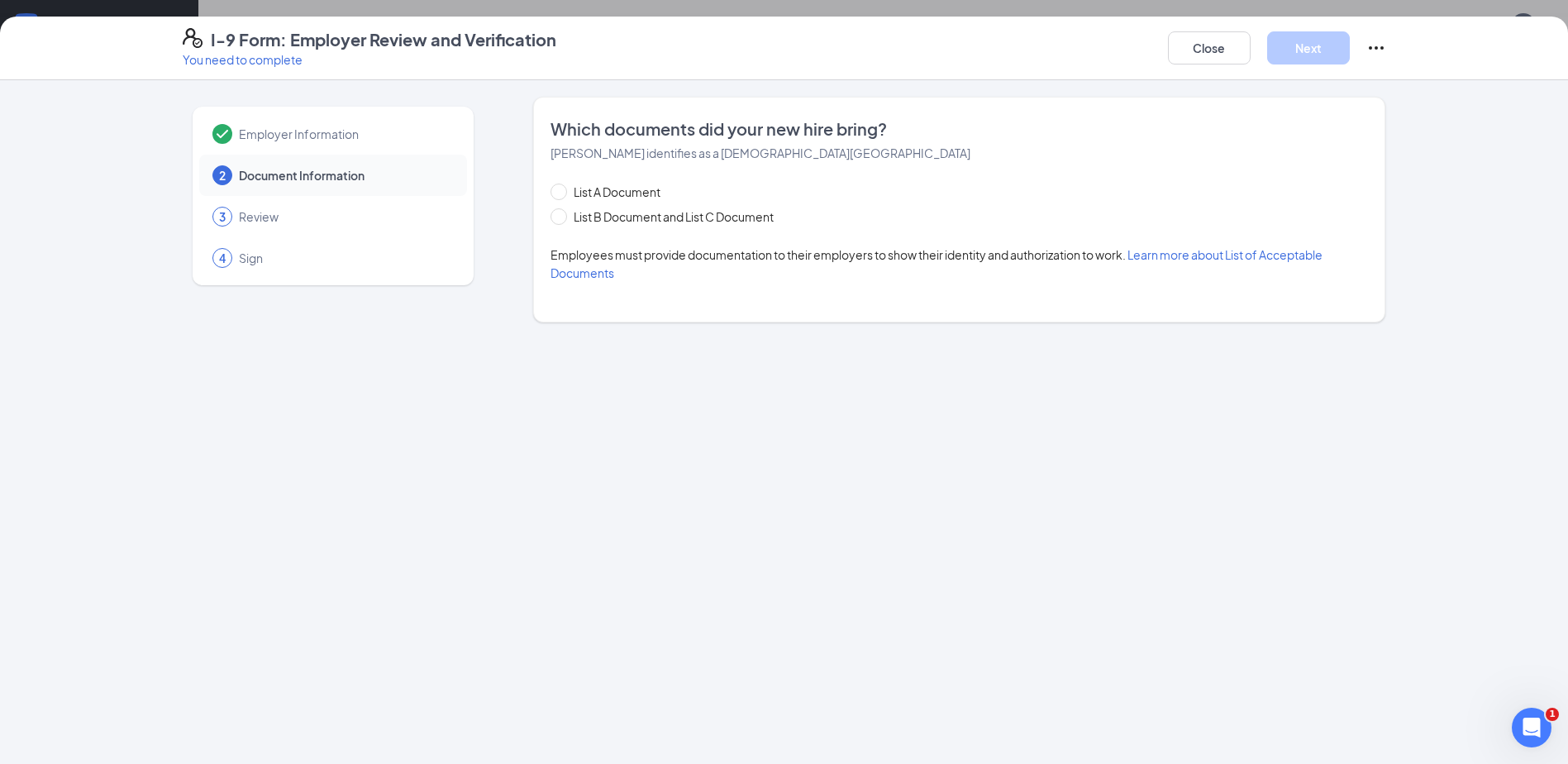
click at [627, 206] on div "List A Document List B Document and List C Document" at bounding box center [678, 204] width 256 height 43
click at [626, 225] on span "List B Document and List C Document" at bounding box center [674, 216] width 214 height 18
click at [562, 220] on input "List B Document and List C Document" at bounding box center [556, 215] width 12 height 12
radio input "true"
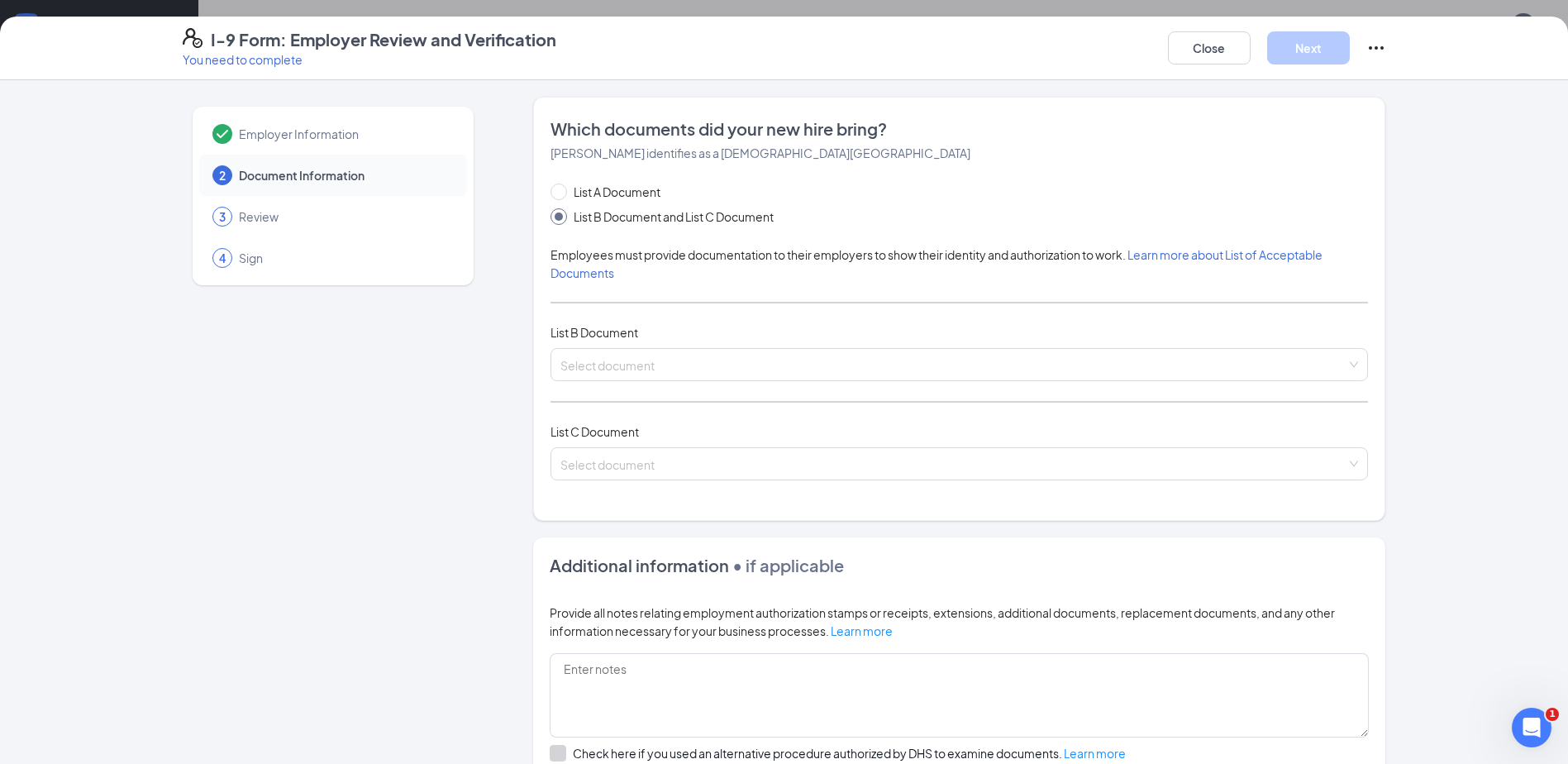
click at [629, 386] on div "List A Document List B Document and List C Document Employees must provide docu…" at bounding box center [958, 342] width 817 height 318
click at [636, 366] on input "search" at bounding box center [953, 361] width 786 height 25
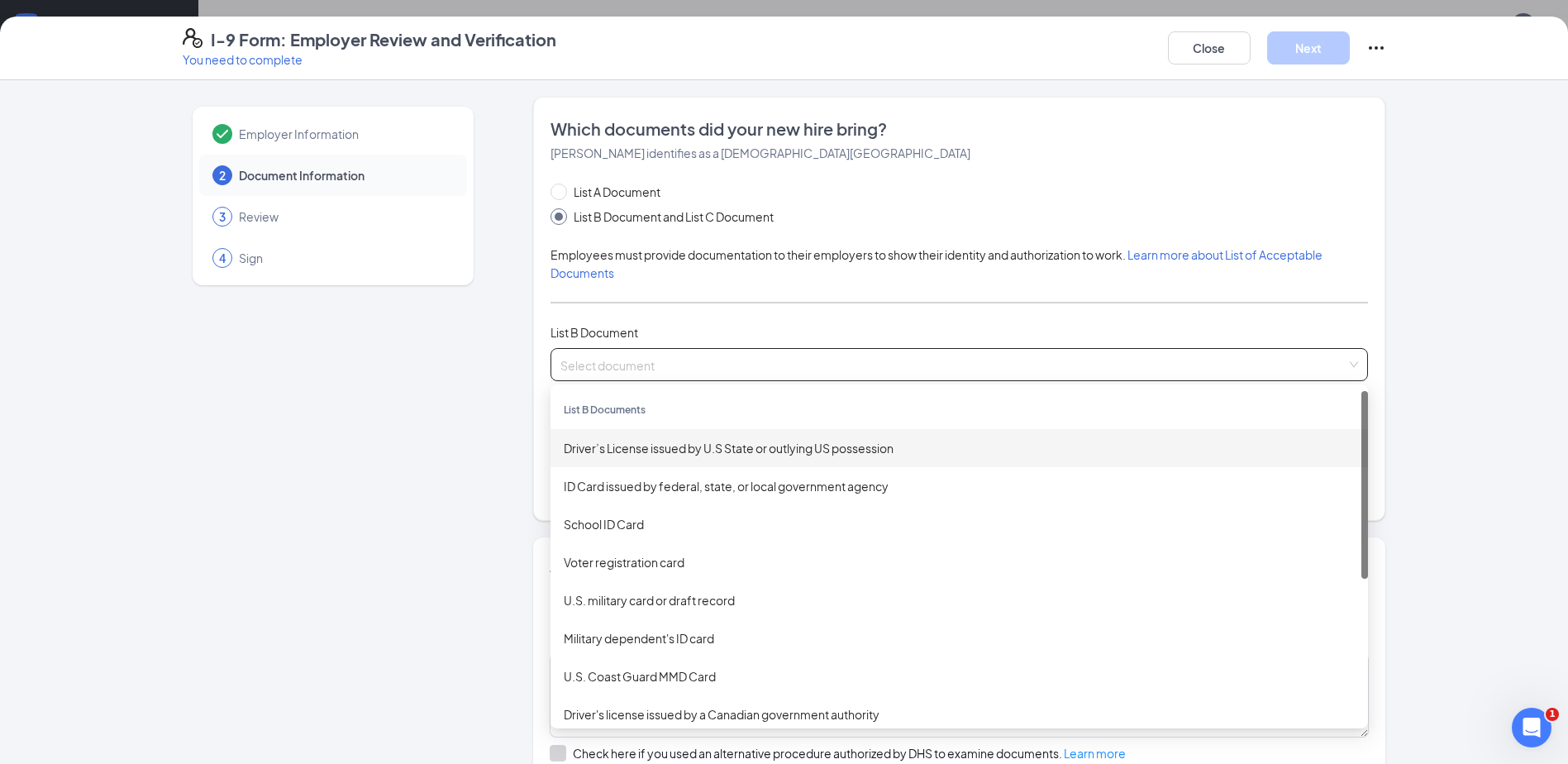
click at [663, 446] on div "Driver’s License issued by U.S State or outlying US possession" at bounding box center [959, 448] width 791 height 18
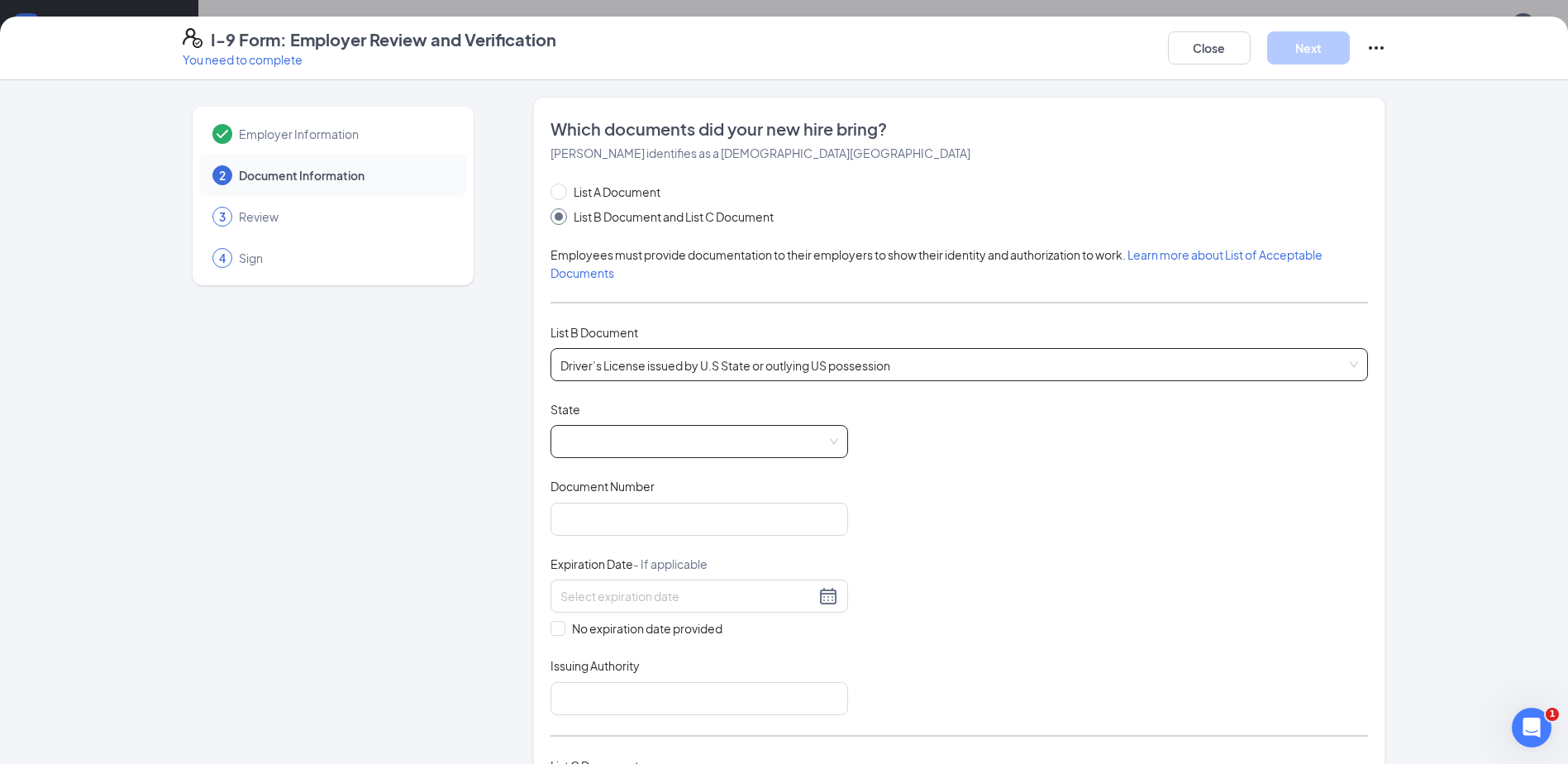
click at [674, 430] on span at bounding box center [699, 441] width 278 height 32
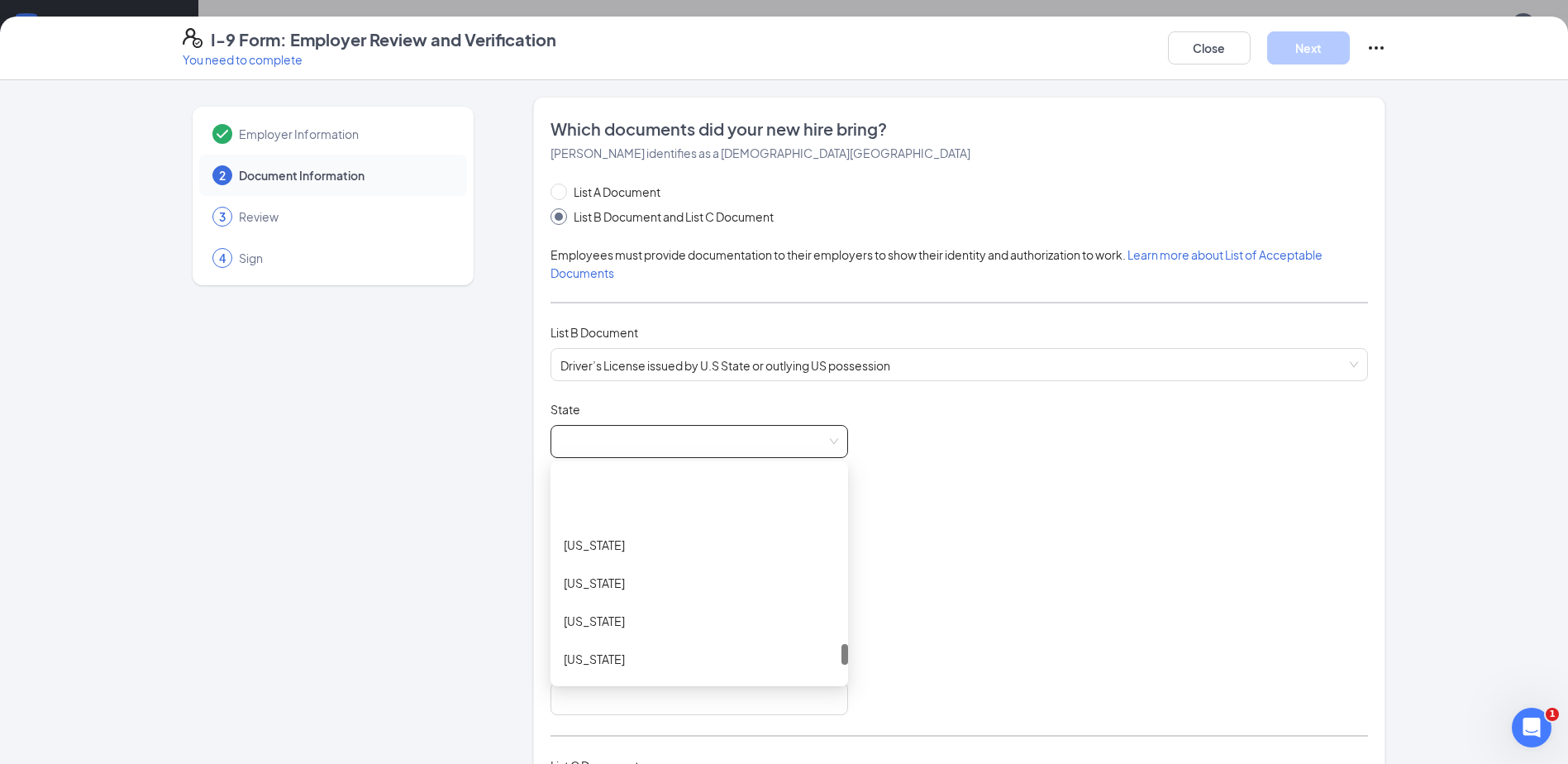
scroll to position [1737, 0]
click at [642, 532] on div "[US_STATE]" at bounding box center [699, 538] width 271 height 18
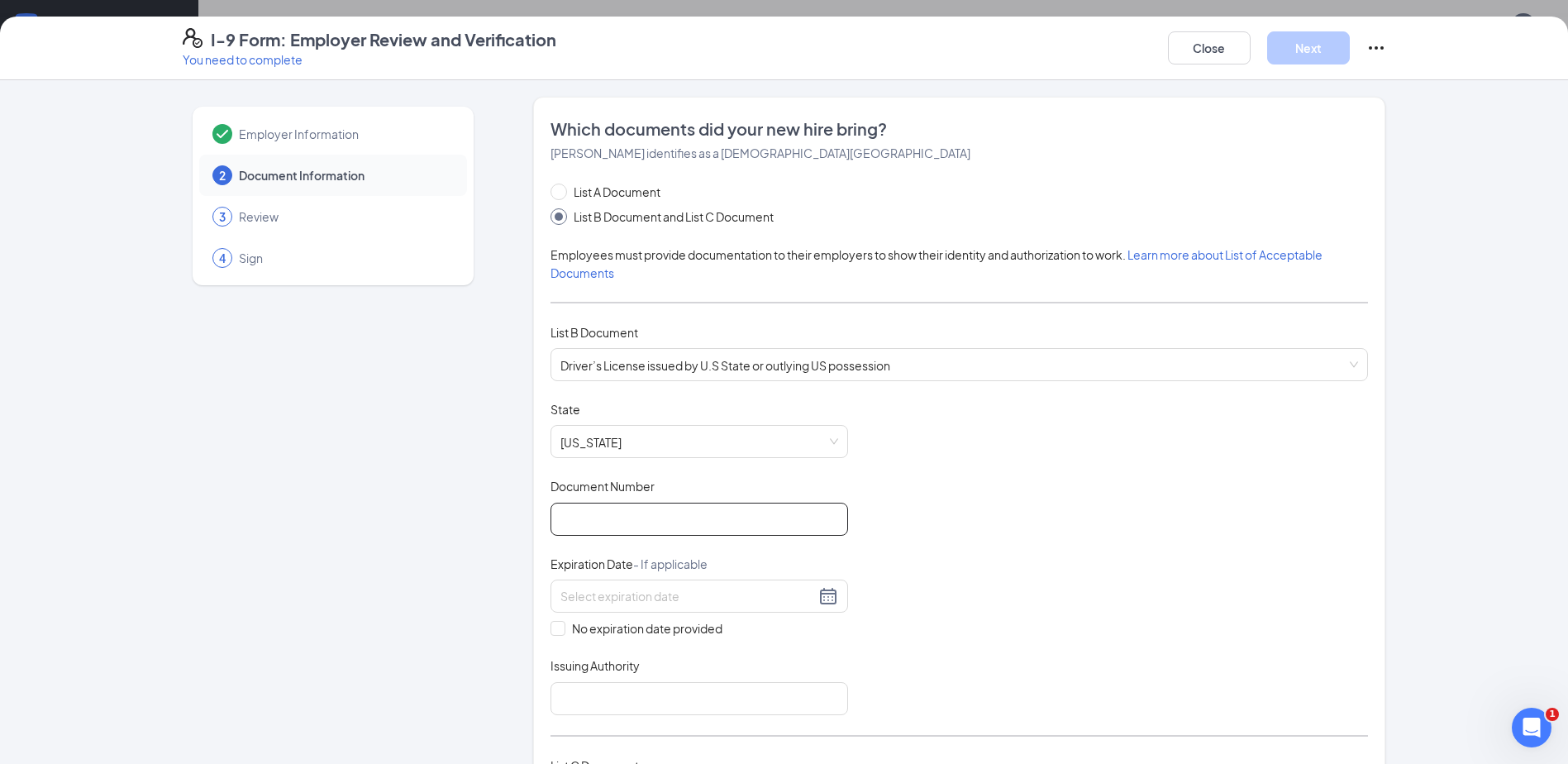
click at [626, 504] on input "Document Number" at bounding box center [699, 519] width 297 height 33
type input "2604650"
click at [728, 608] on div at bounding box center [699, 596] width 297 height 33
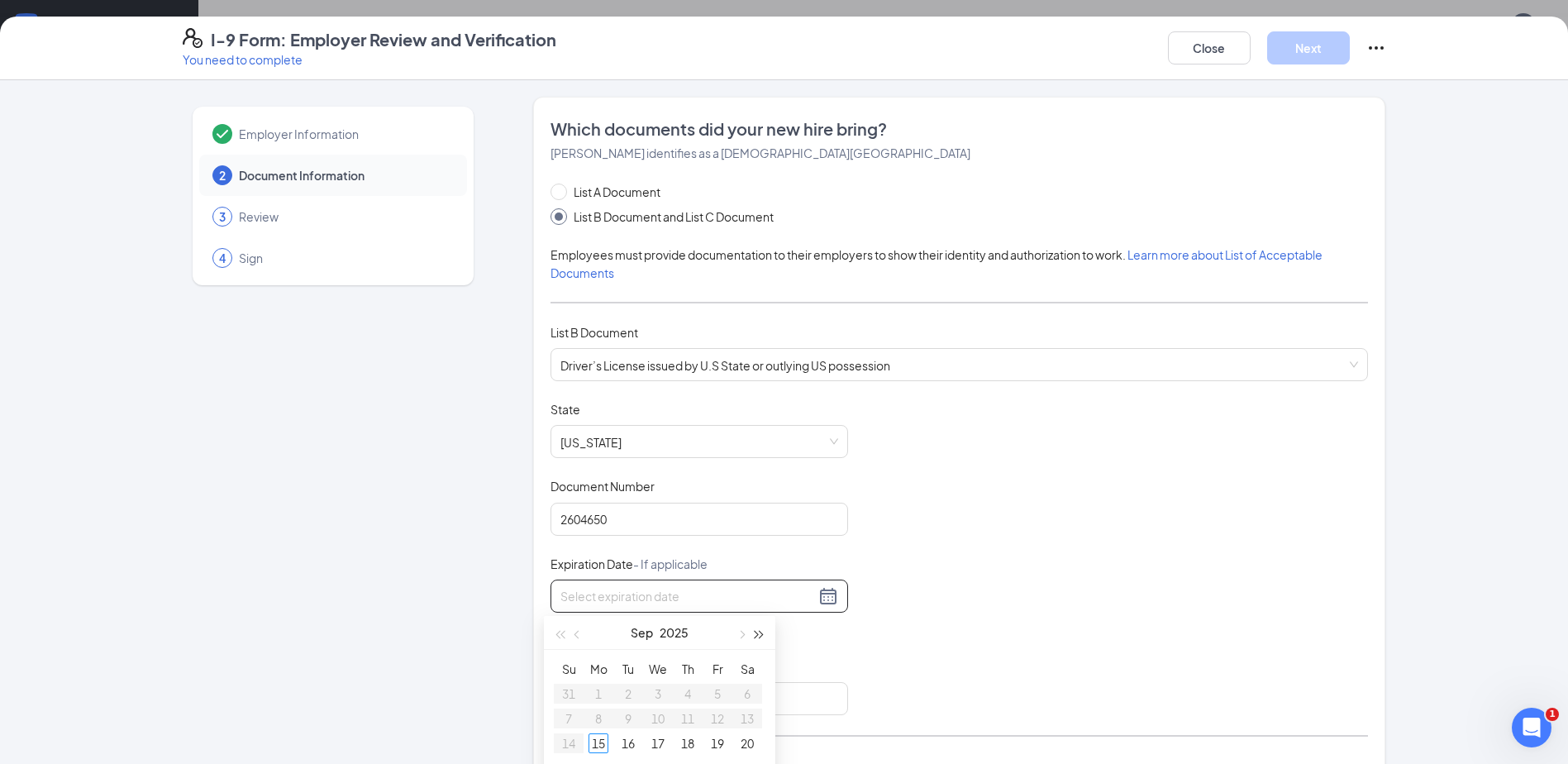
click at [758, 632] on span "button" at bounding box center [759, 635] width 9 height 9
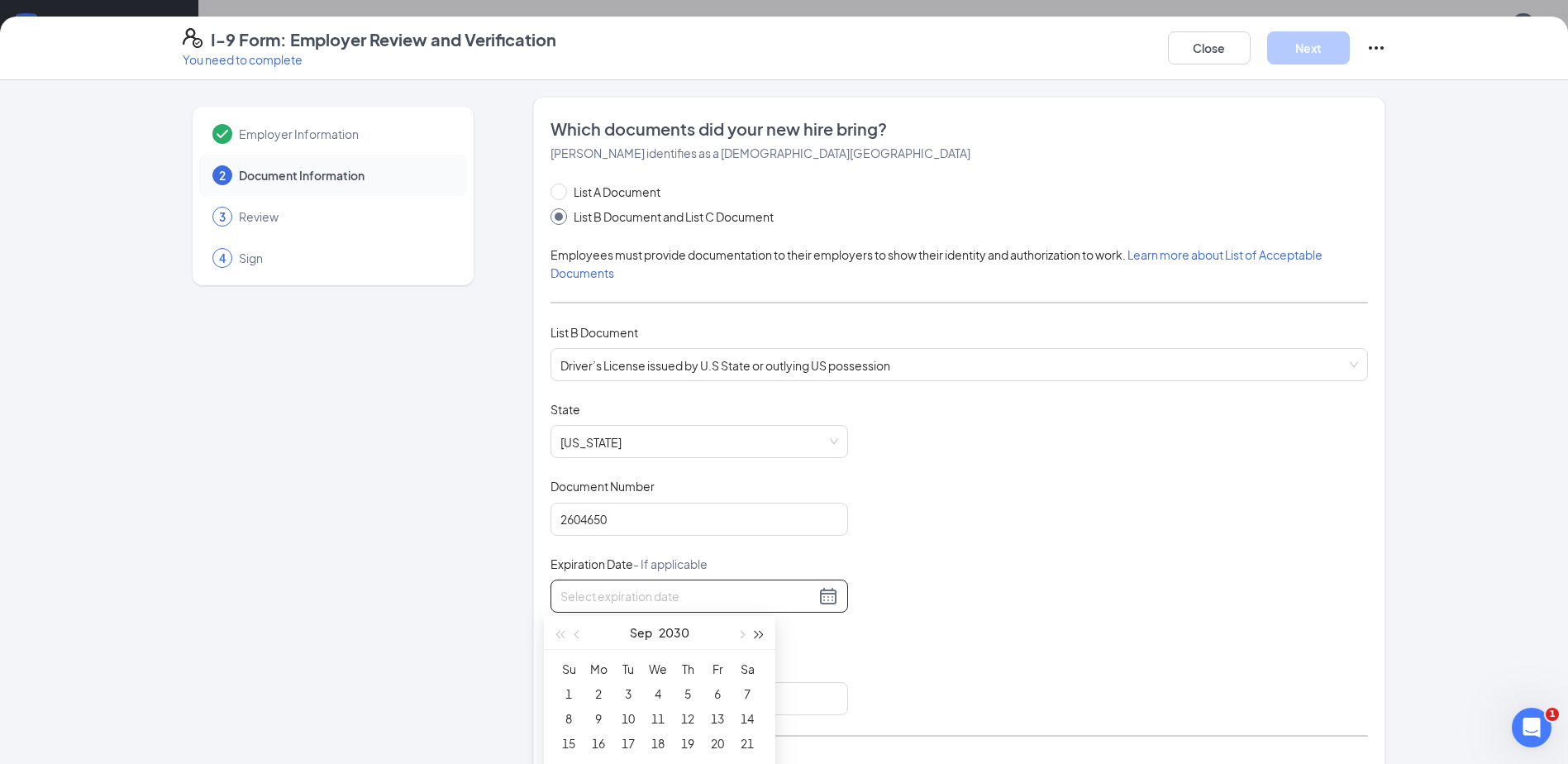
click at [758, 632] on span "button" at bounding box center [759, 635] width 9 height 9
type input "[DATE]"
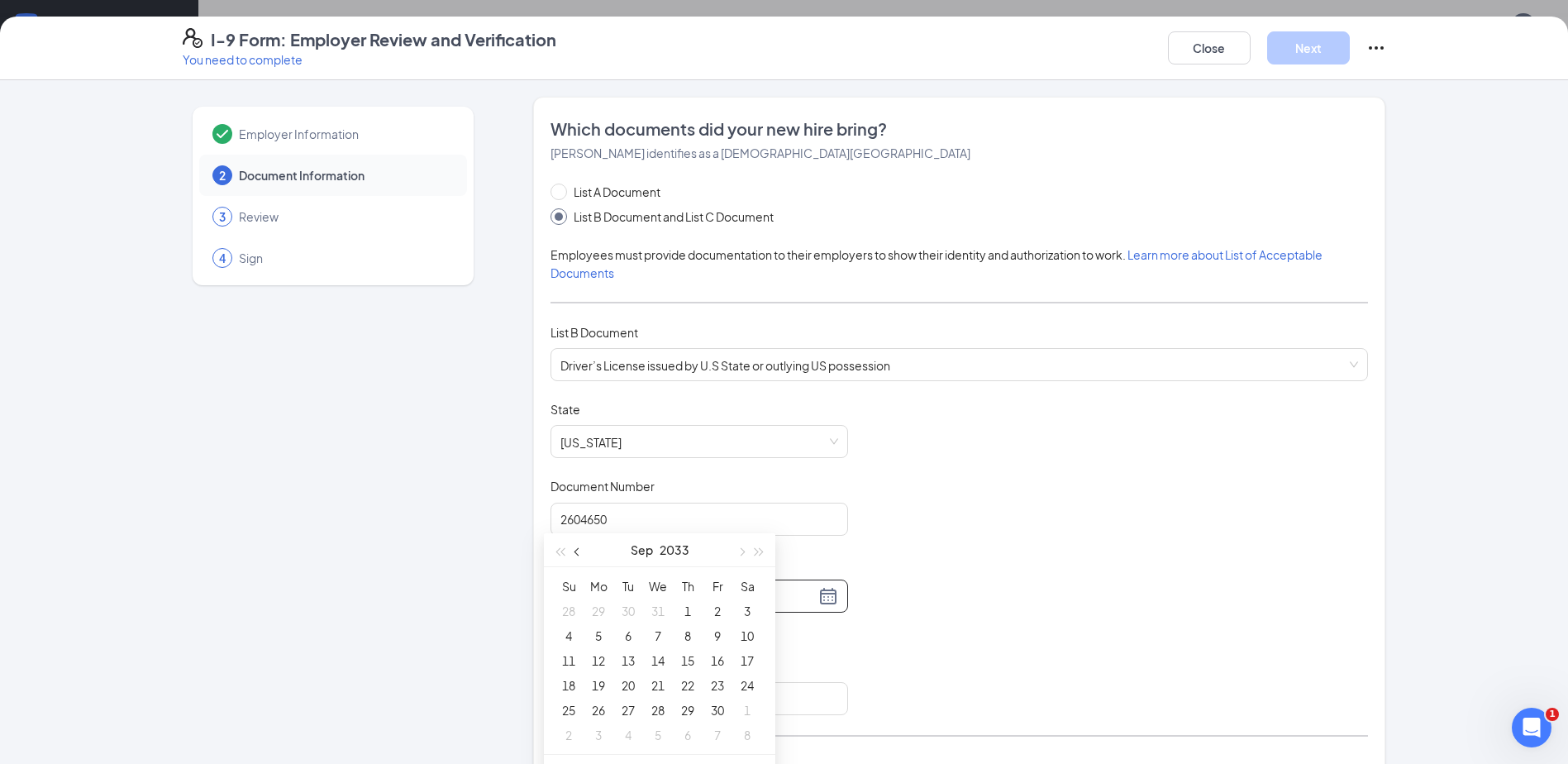
click at [580, 553] on span "button" at bounding box center [579, 553] width 9 height 9
type input "[DATE]"
click at [633, 678] on div "23" at bounding box center [628, 685] width 20 height 20
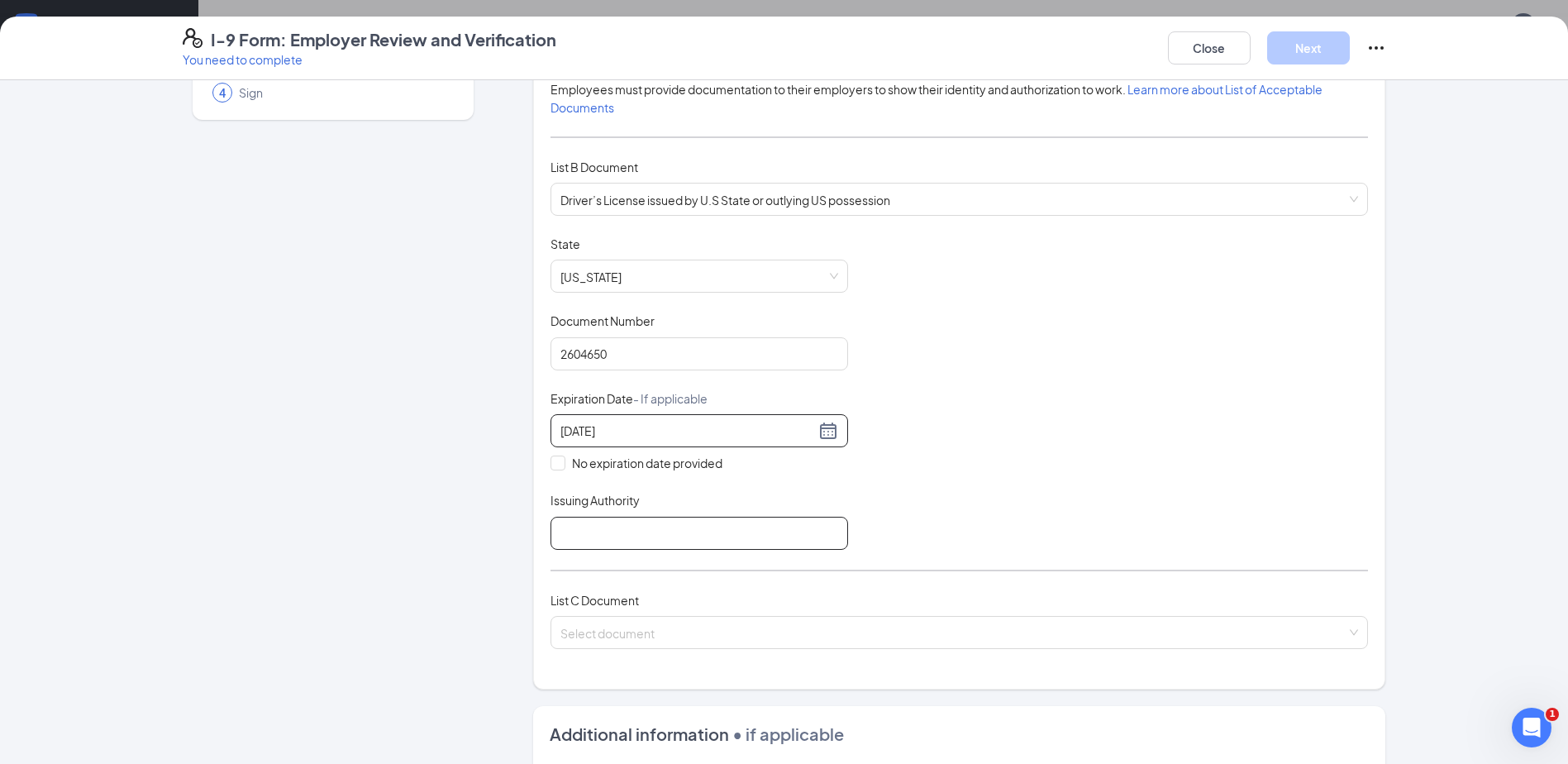
click at [607, 534] on input "Issuing Authority" at bounding box center [699, 533] width 297 height 33
type input "[GEOGRAPHIC_DATA]"
click at [617, 531] on input "[GEOGRAPHIC_DATA]" at bounding box center [699, 533] width 297 height 33
click at [638, 528] on input "[GEOGRAPHIC_DATA]" at bounding box center [699, 533] width 297 height 33
click at [1060, 511] on div "Document Title Driver’s License issued by U.S State or outlying US possession S…" at bounding box center [958, 393] width 817 height 314
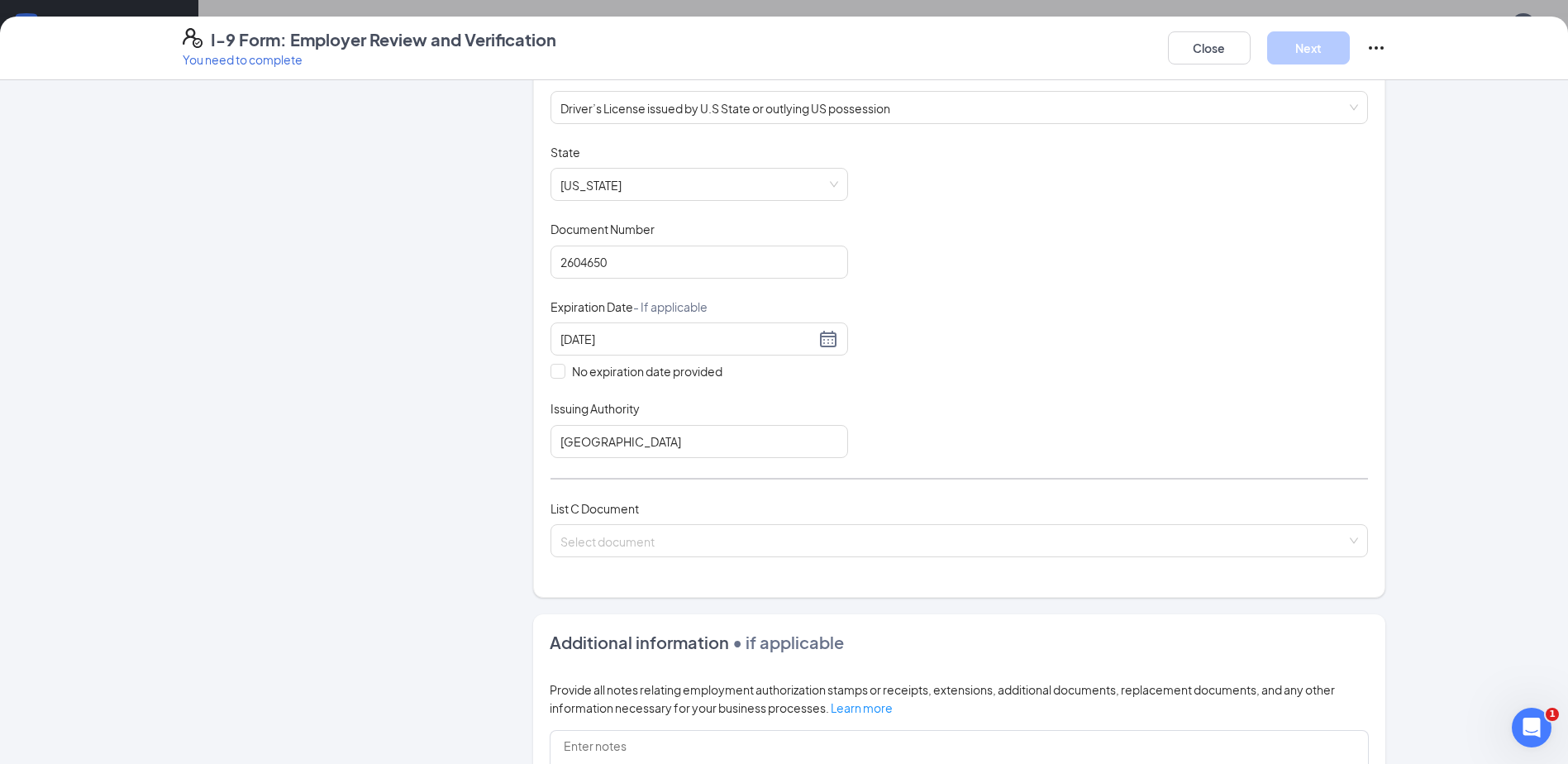
scroll to position [331, 0]
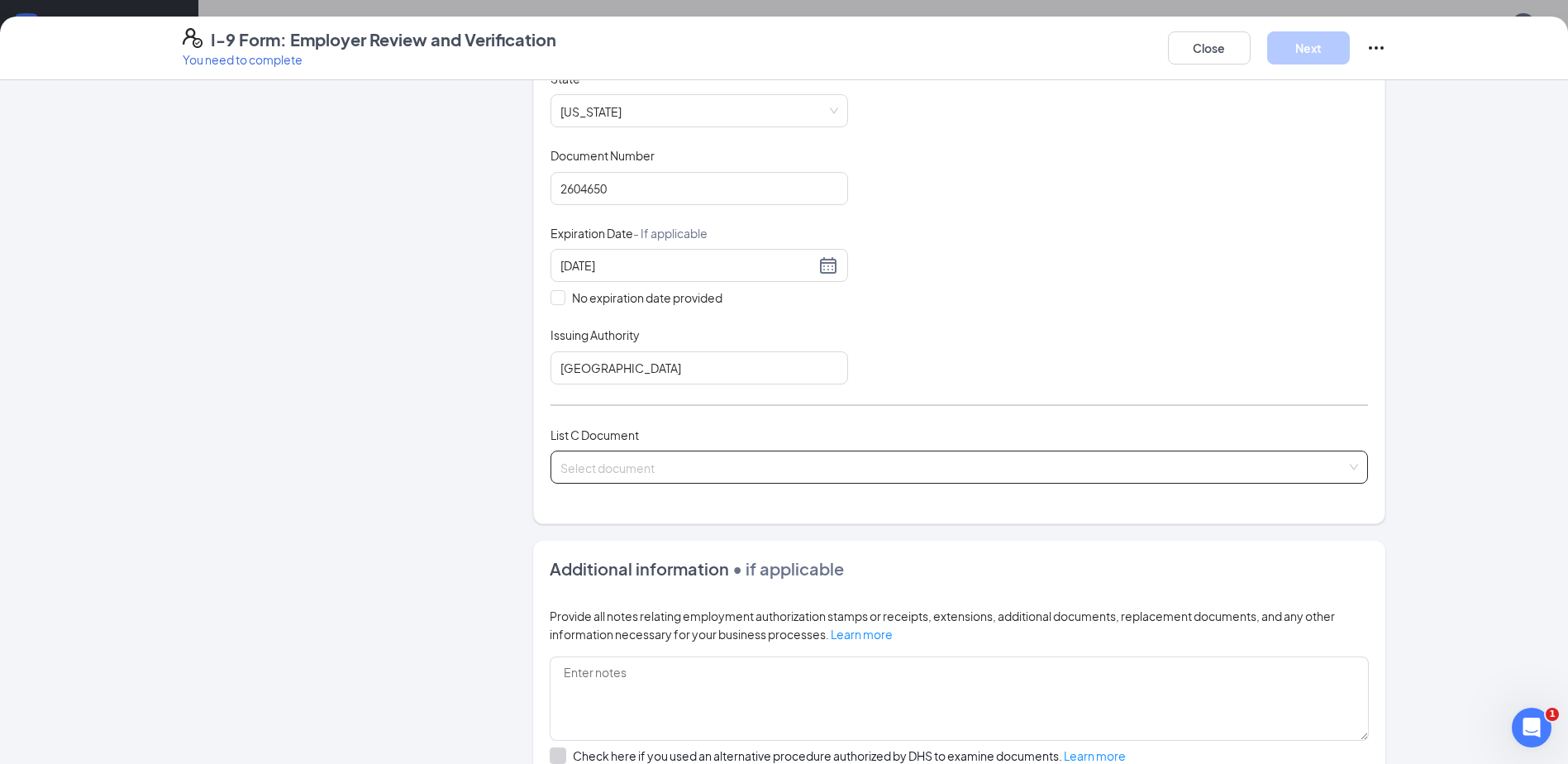
click at [911, 469] on input "search" at bounding box center [953, 463] width 786 height 25
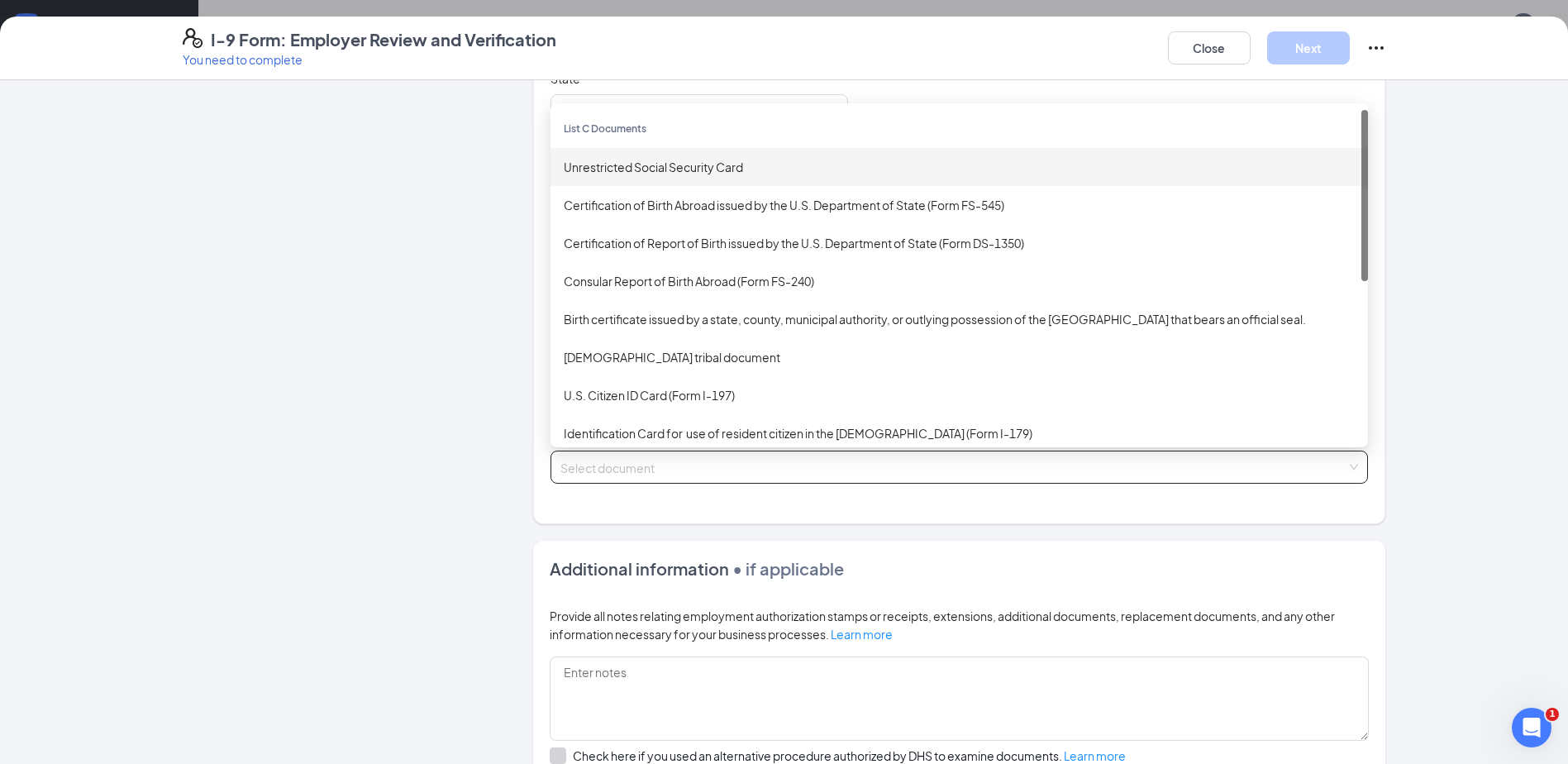
click at [651, 162] on div "Unrestricted Social Security Card" at bounding box center [959, 167] width 791 height 18
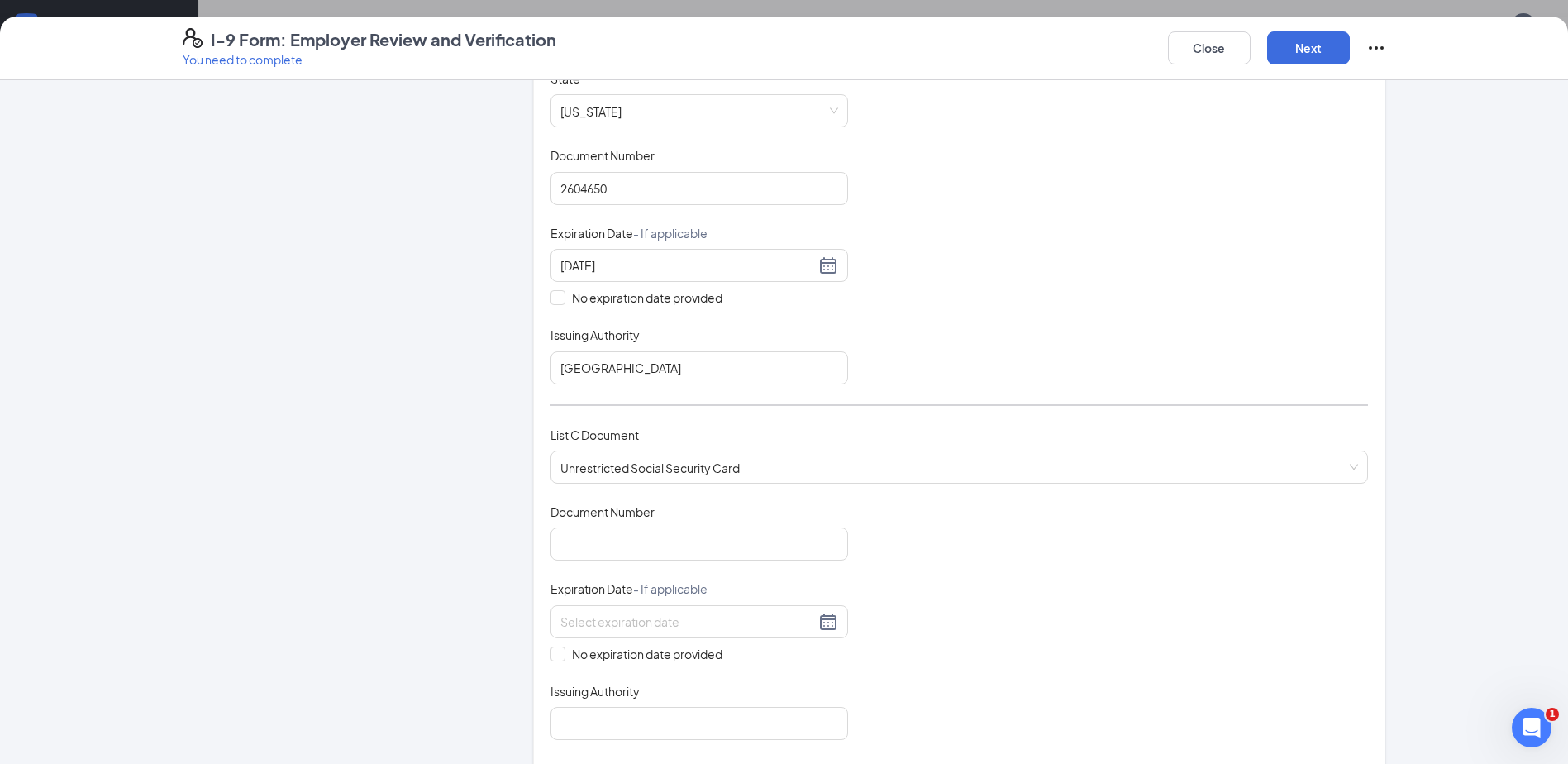
click at [720, 526] on div "Document Number" at bounding box center [699, 515] width 297 height 24
click at [719, 547] on input "Document Number" at bounding box center [699, 544] width 297 height 33
type input "630141071"
click at [642, 646] on span "No expiration date provided" at bounding box center [647, 654] width 164 height 18
click at [562, 647] on input "No expiration date provided" at bounding box center [556, 653] width 12 height 12
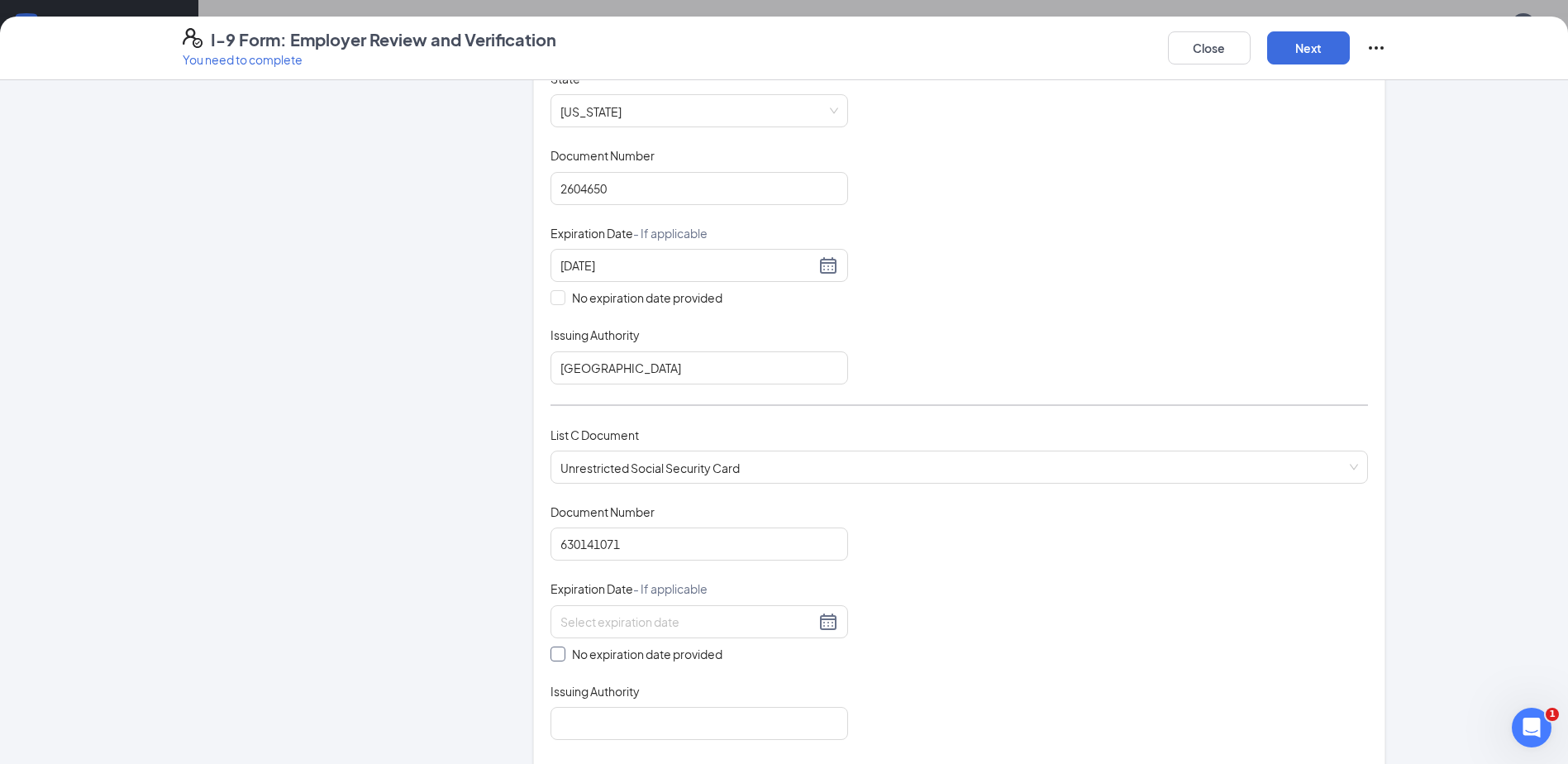
checkbox input "true"
click at [627, 710] on input "Issuing Authority" at bounding box center [699, 726] width 297 height 33
type input "The [GEOGRAPHIC_DATA]"
click at [1314, 54] on button "Next" at bounding box center [1308, 48] width 83 height 33
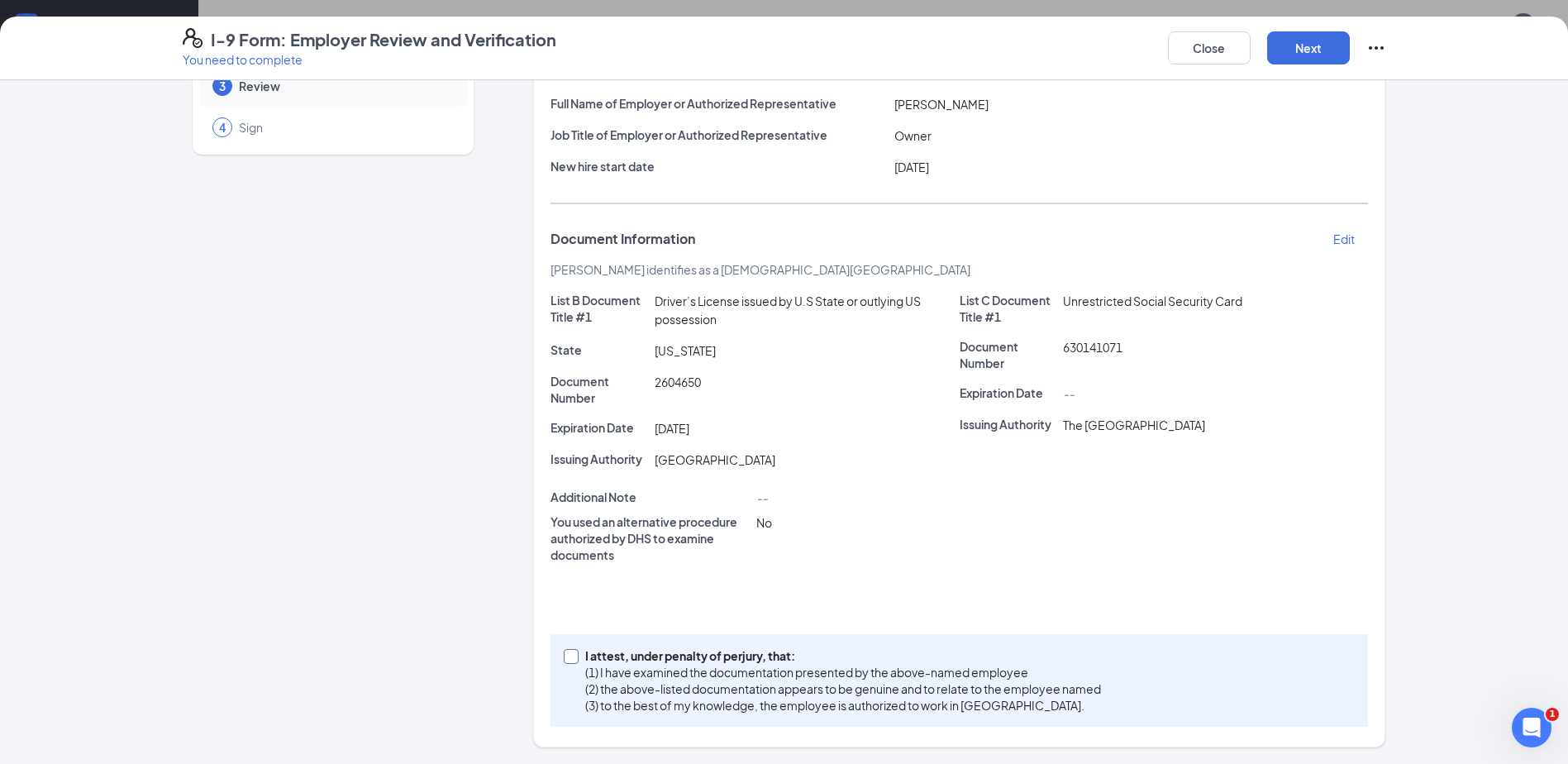
click at [571, 654] on span at bounding box center [570, 656] width 15 height 15
click at [571, 654] on input "I attest, under penalty of [PERSON_NAME], that: (1) I have examined the documen…" at bounding box center [570, 655] width 12 height 12
checkbox input "true"
click at [1327, 40] on button "Next" at bounding box center [1308, 48] width 83 height 33
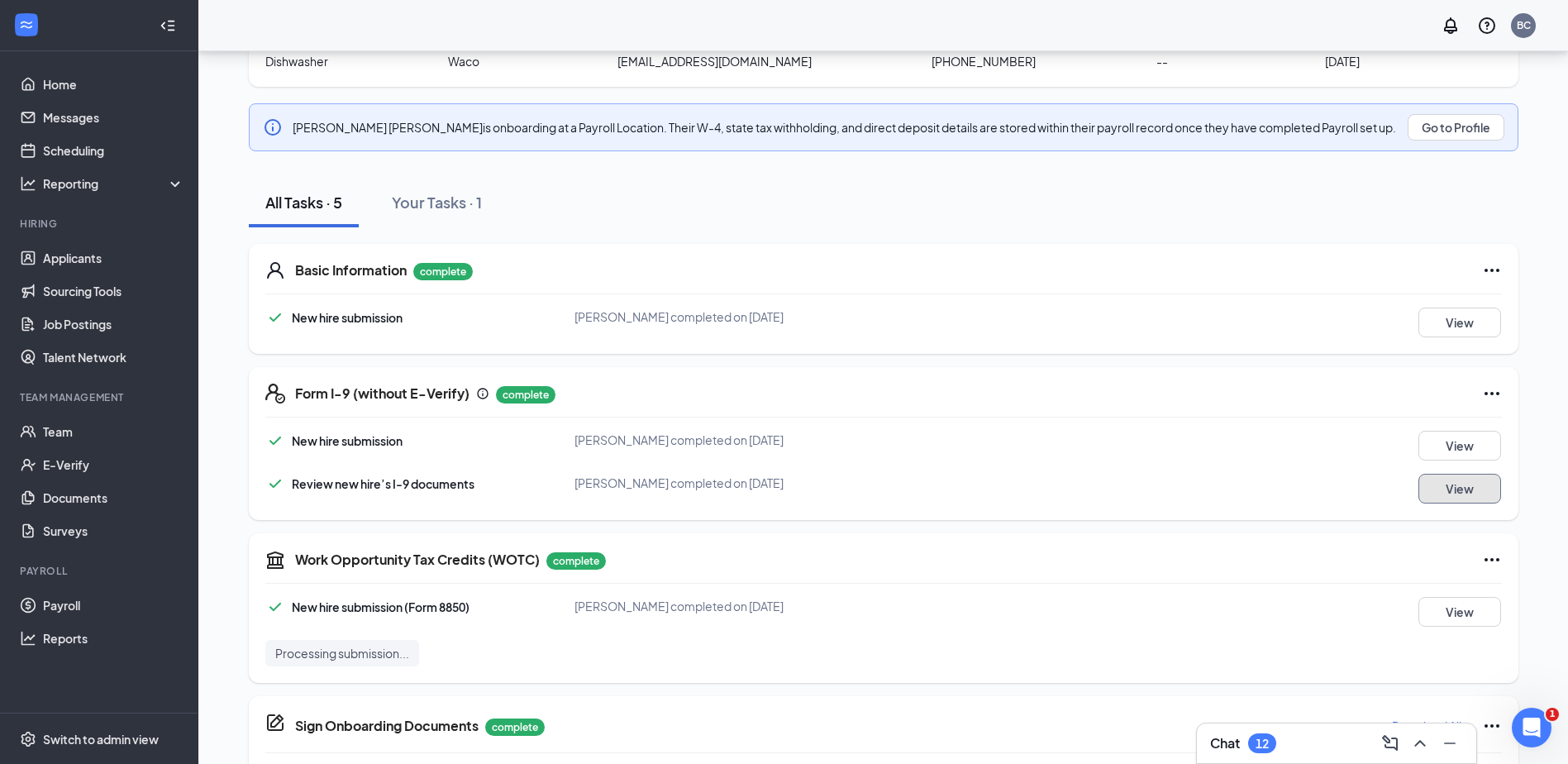
scroll to position [0, 0]
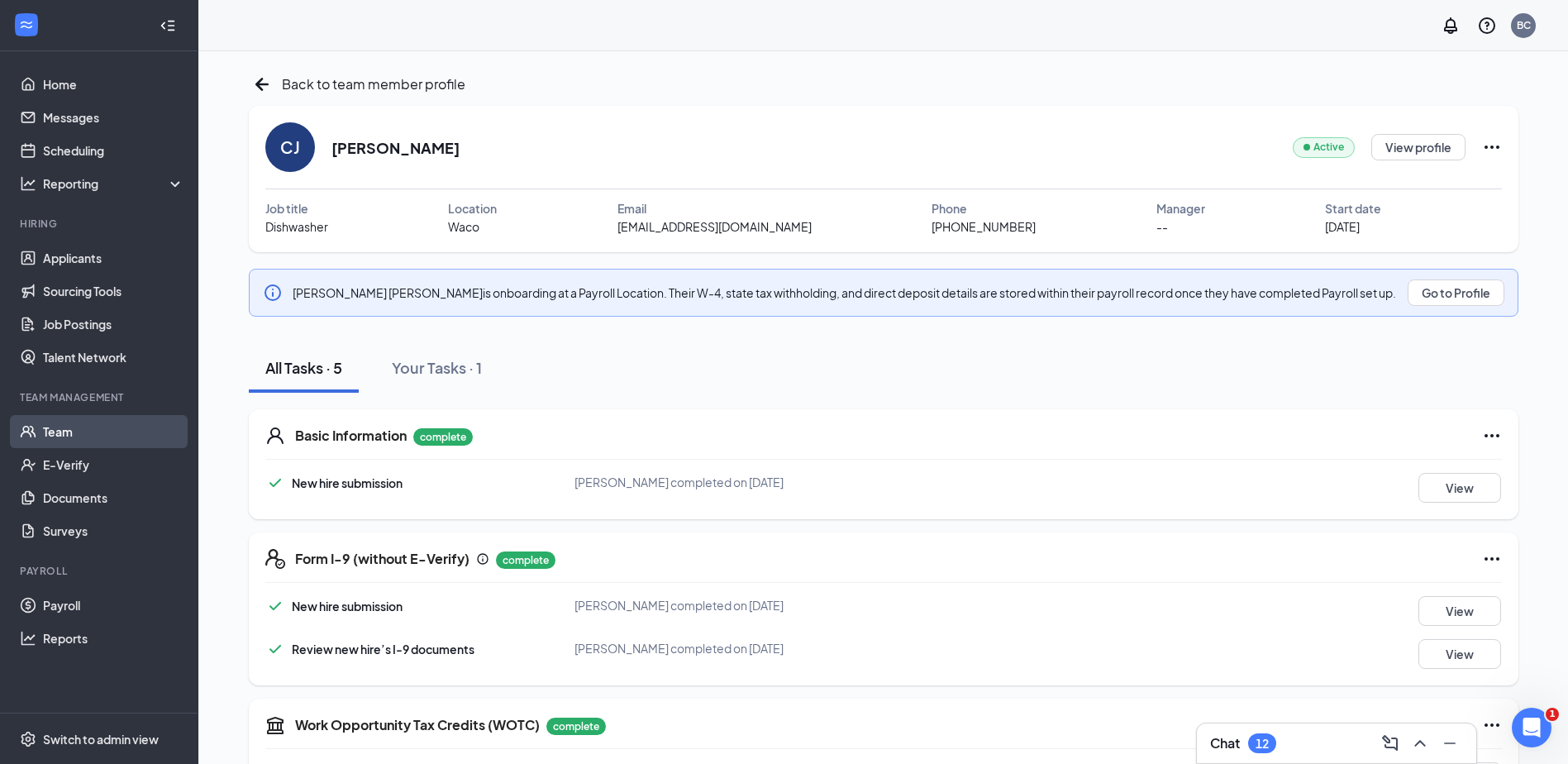
click at [94, 425] on link "Team" at bounding box center [113, 432] width 141 height 33
